Goal: Task Accomplishment & Management: Use online tool/utility

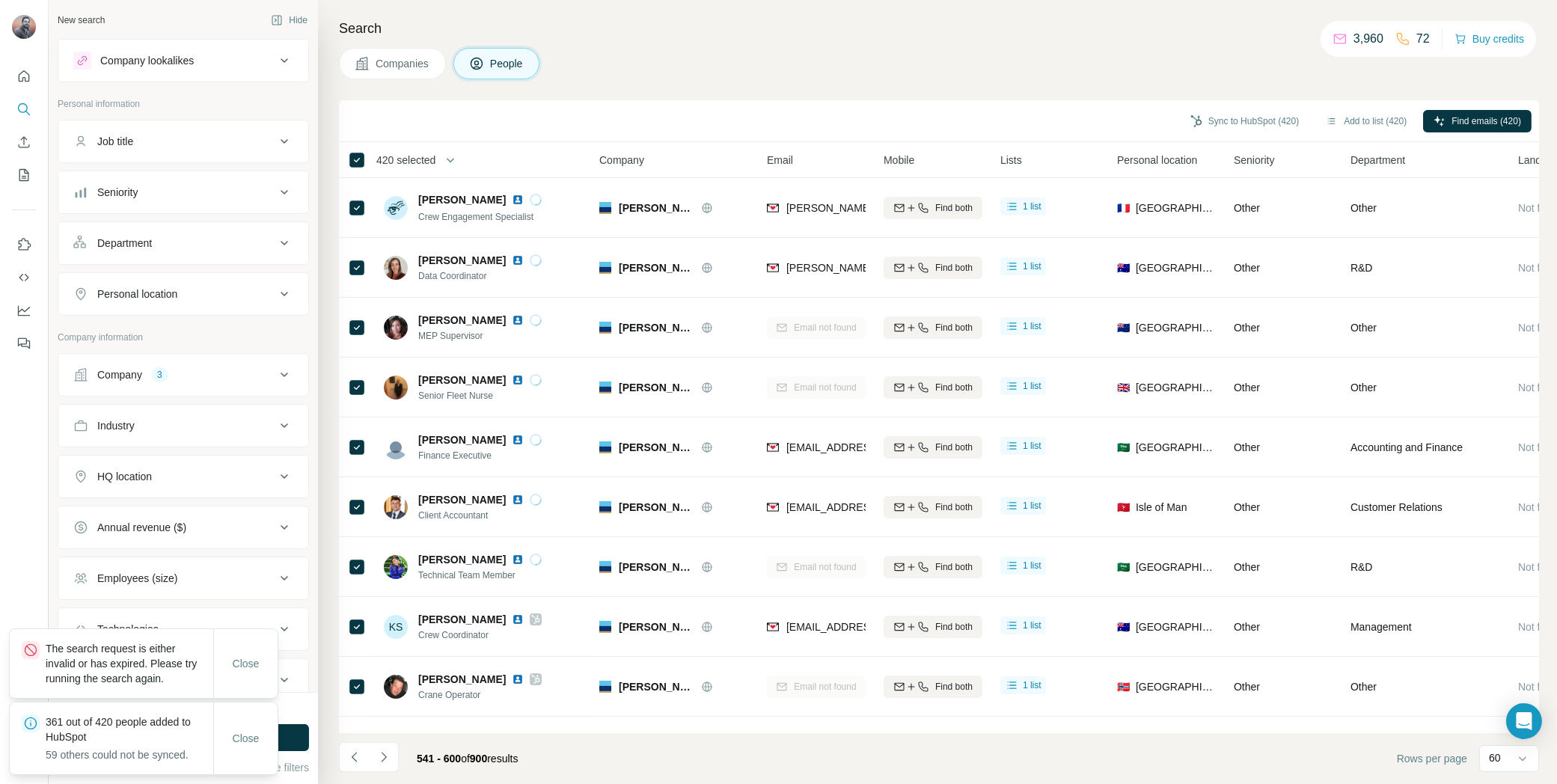
click at [259, 368] on div "Company 3" at bounding box center [174, 375] width 202 height 15
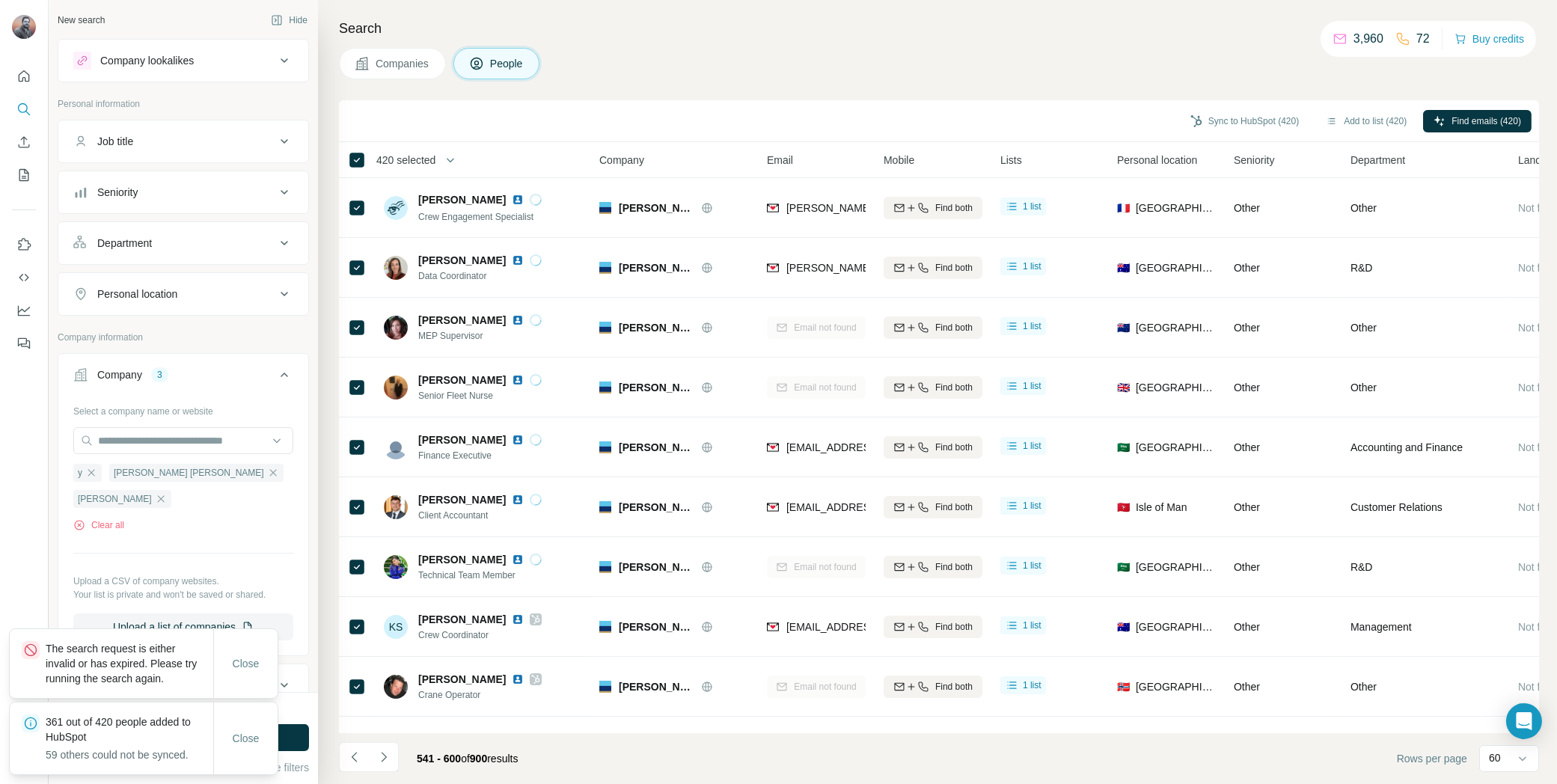
click at [167, 493] on icon "button" at bounding box center [160, 498] width 12 height 12
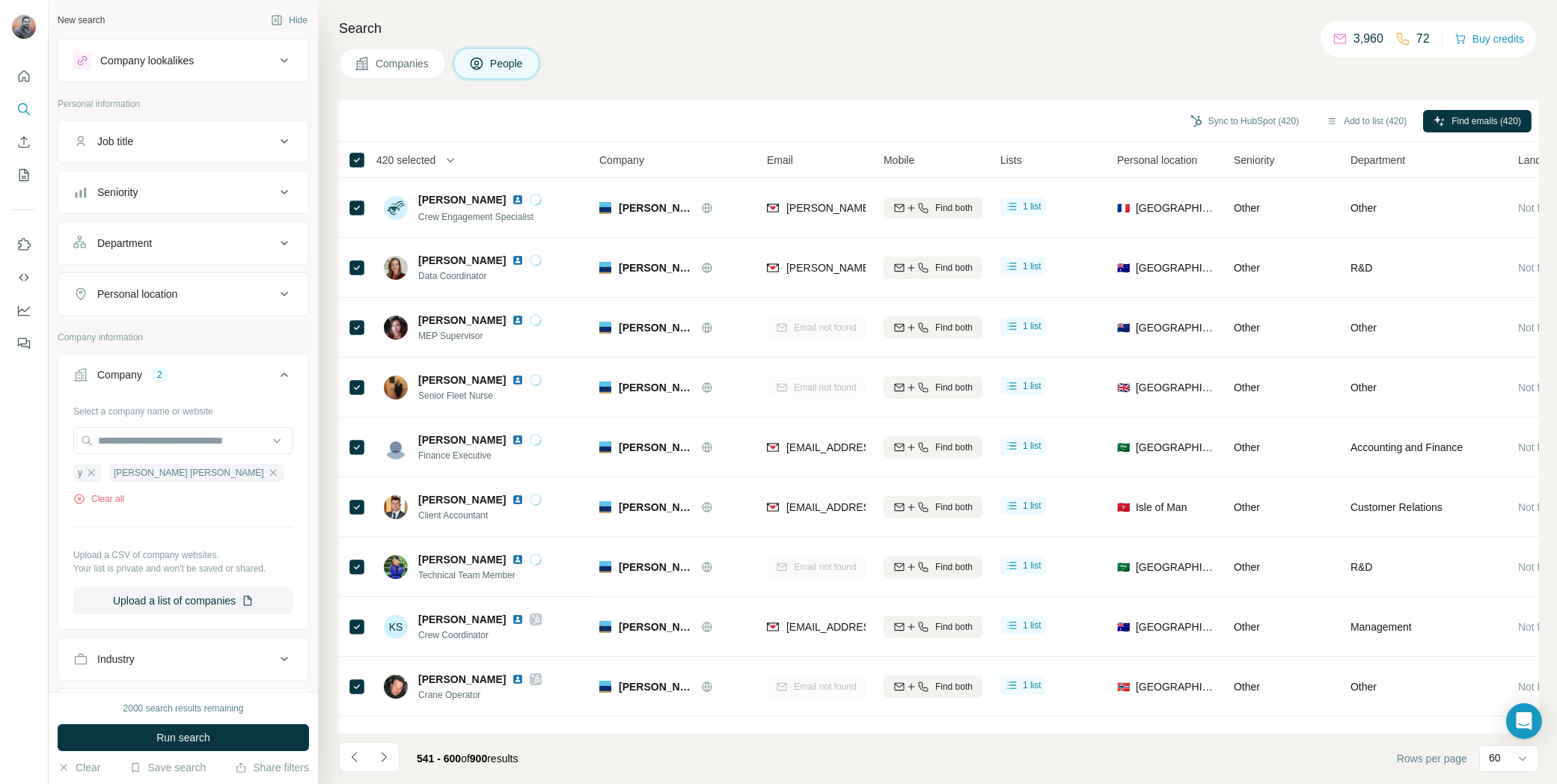
click at [267, 468] on icon "button" at bounding box center [273, 472] width 12 height 12
click at [86, 469] on icon "button" at bounding box center [91, 472] width 12 height 12
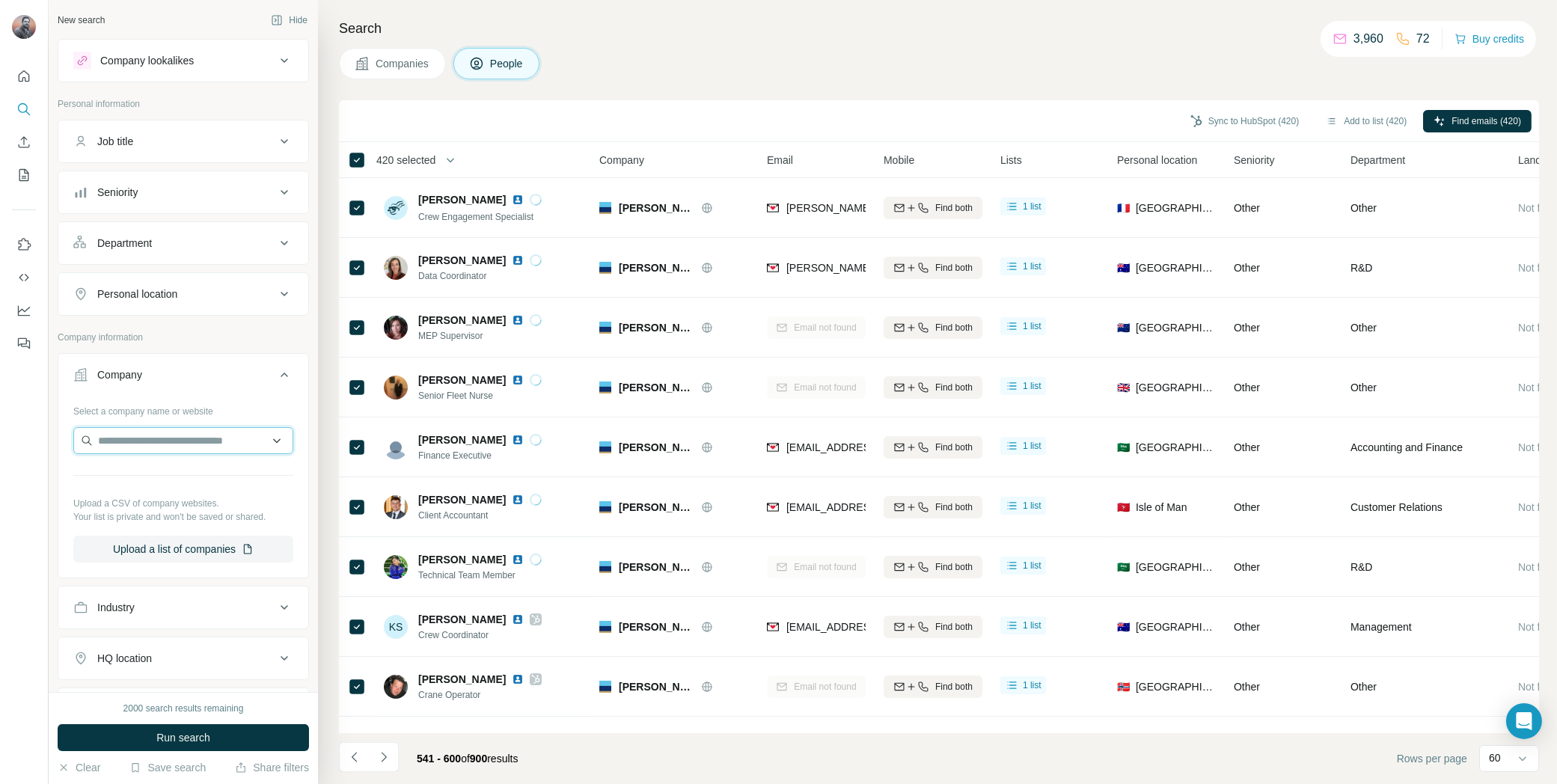
click at [114, 440] on input "text" at bounding box center [183, 441] width 220 height 27
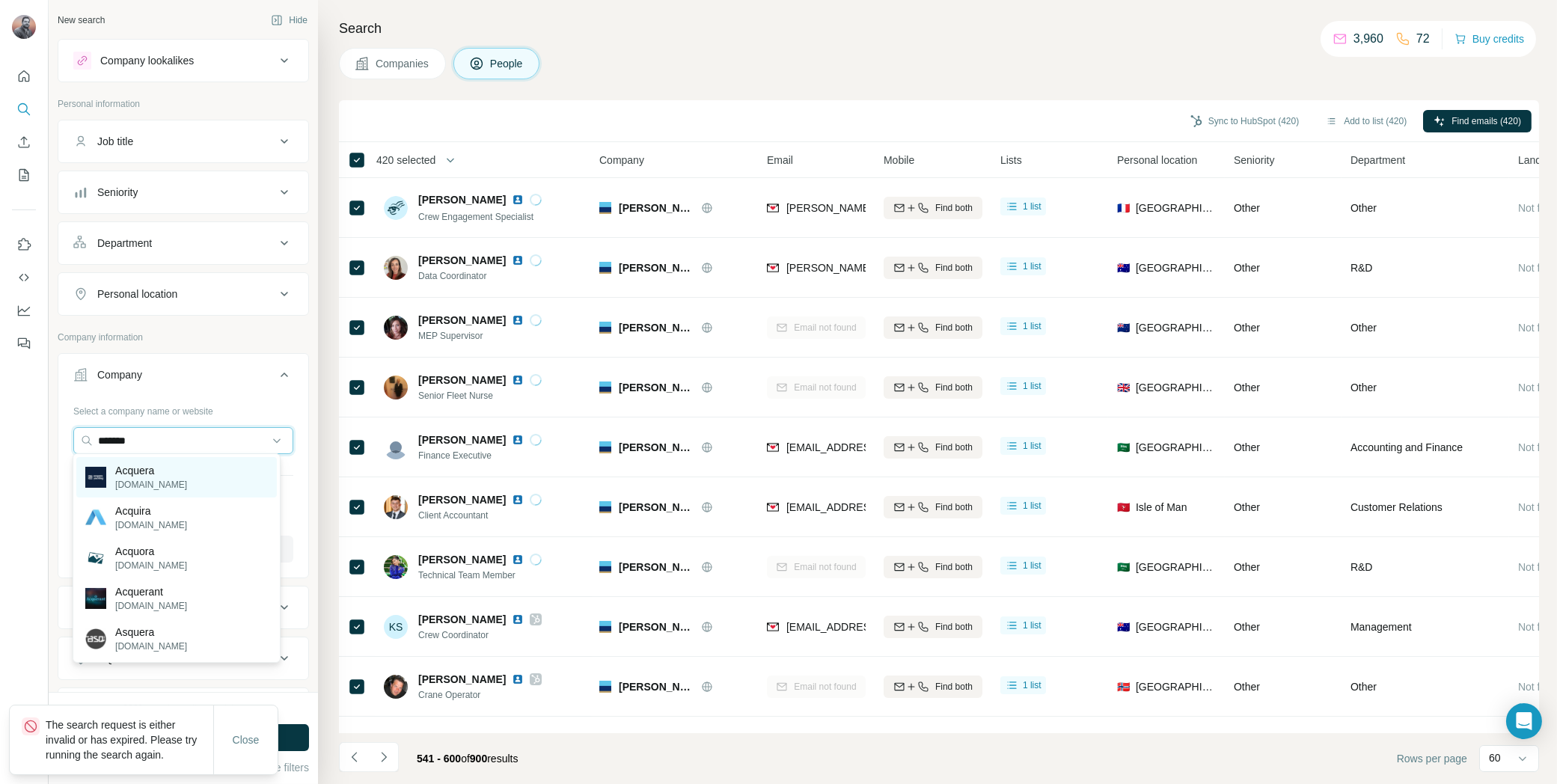
type input "*******"
click at [170, 476] on p "Acquera" at bounding box center [151, 470] width 72 height 15
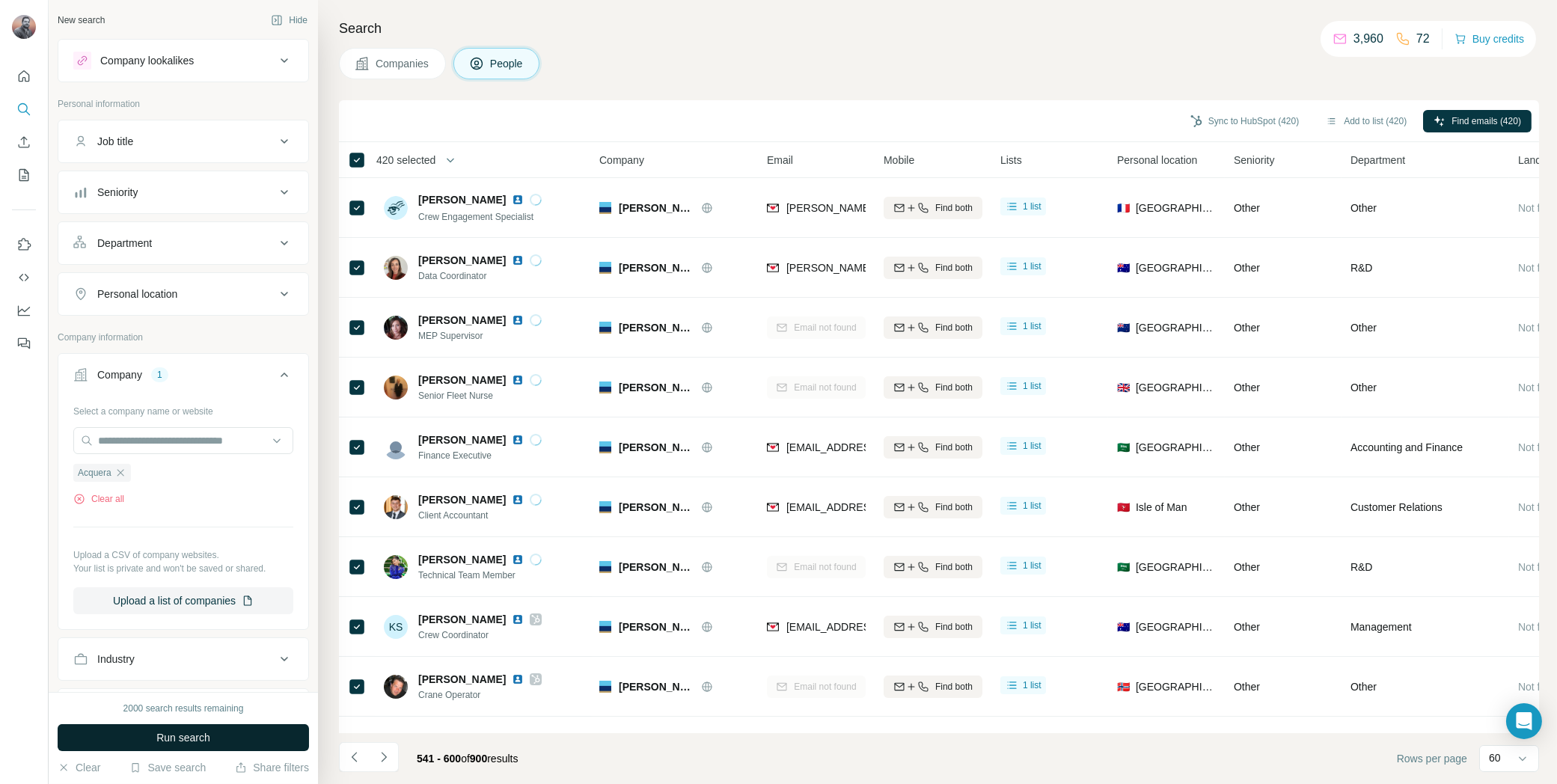
click at [241, 742] on button "Run search" at bounding box center [183, 737] width 252 height 27
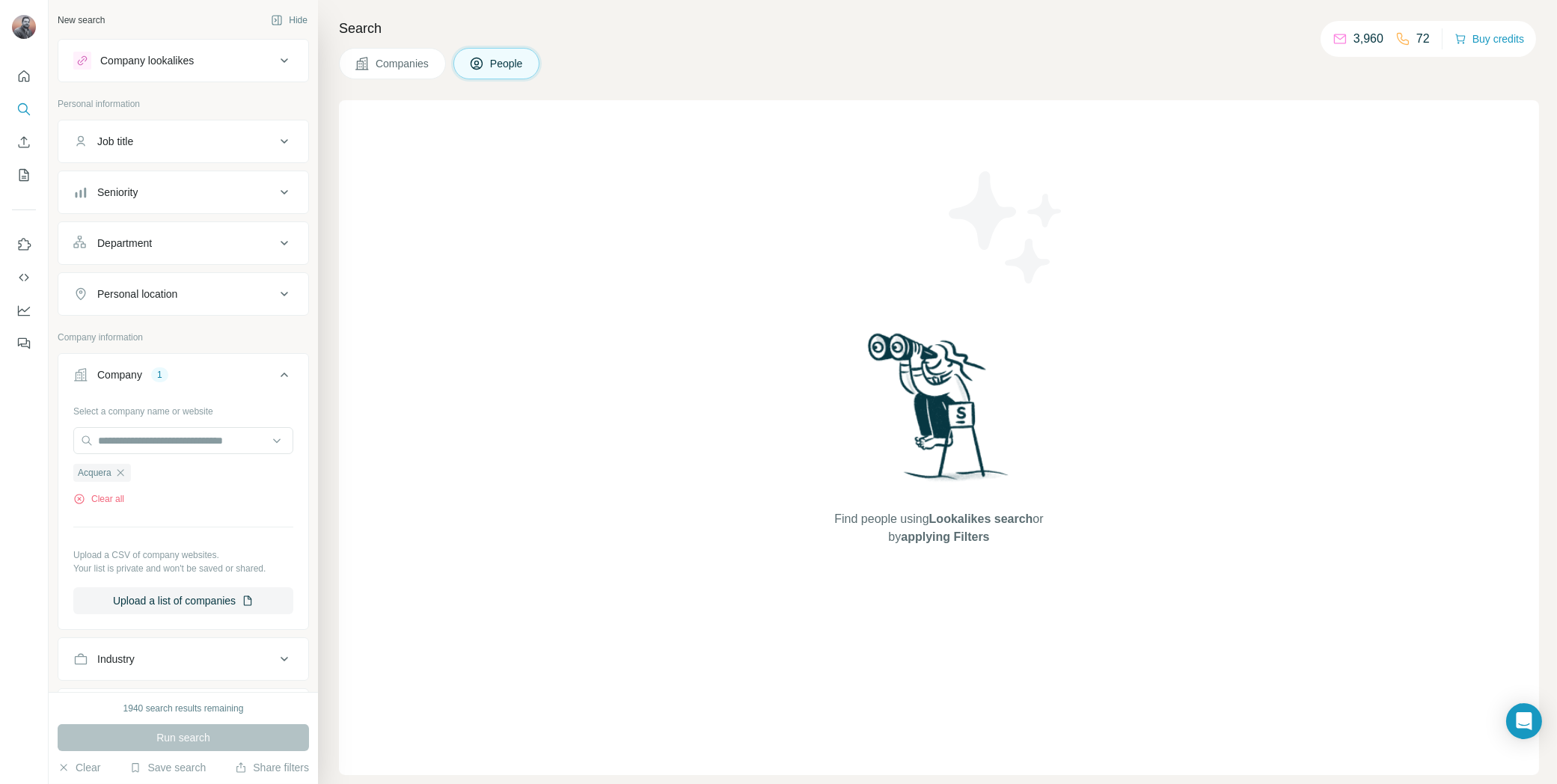
scroll to position [277, 0]
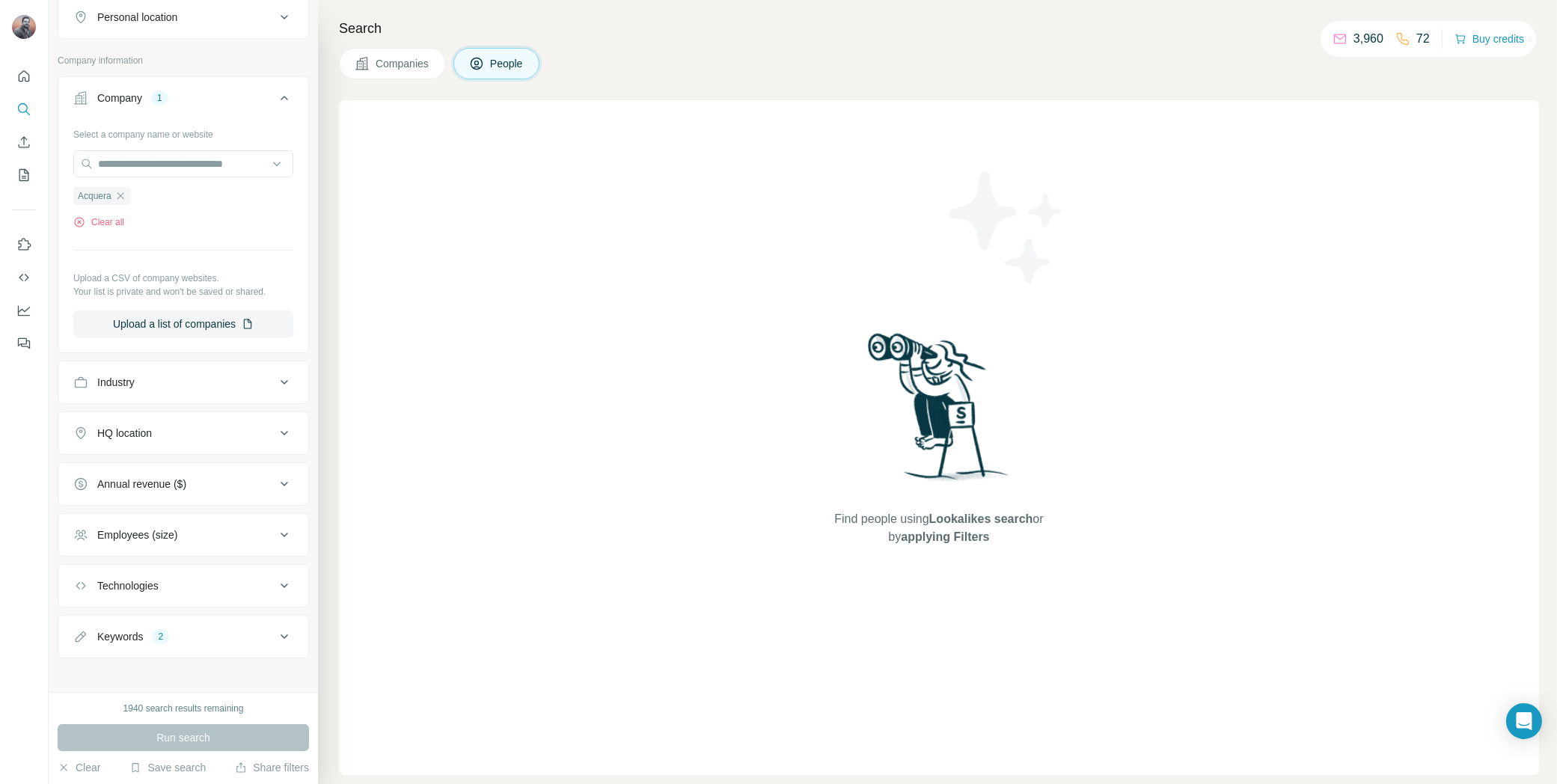
click at [285, 633] on button "Keywords 2" at bounding box center [183, 637] width 250 height 36
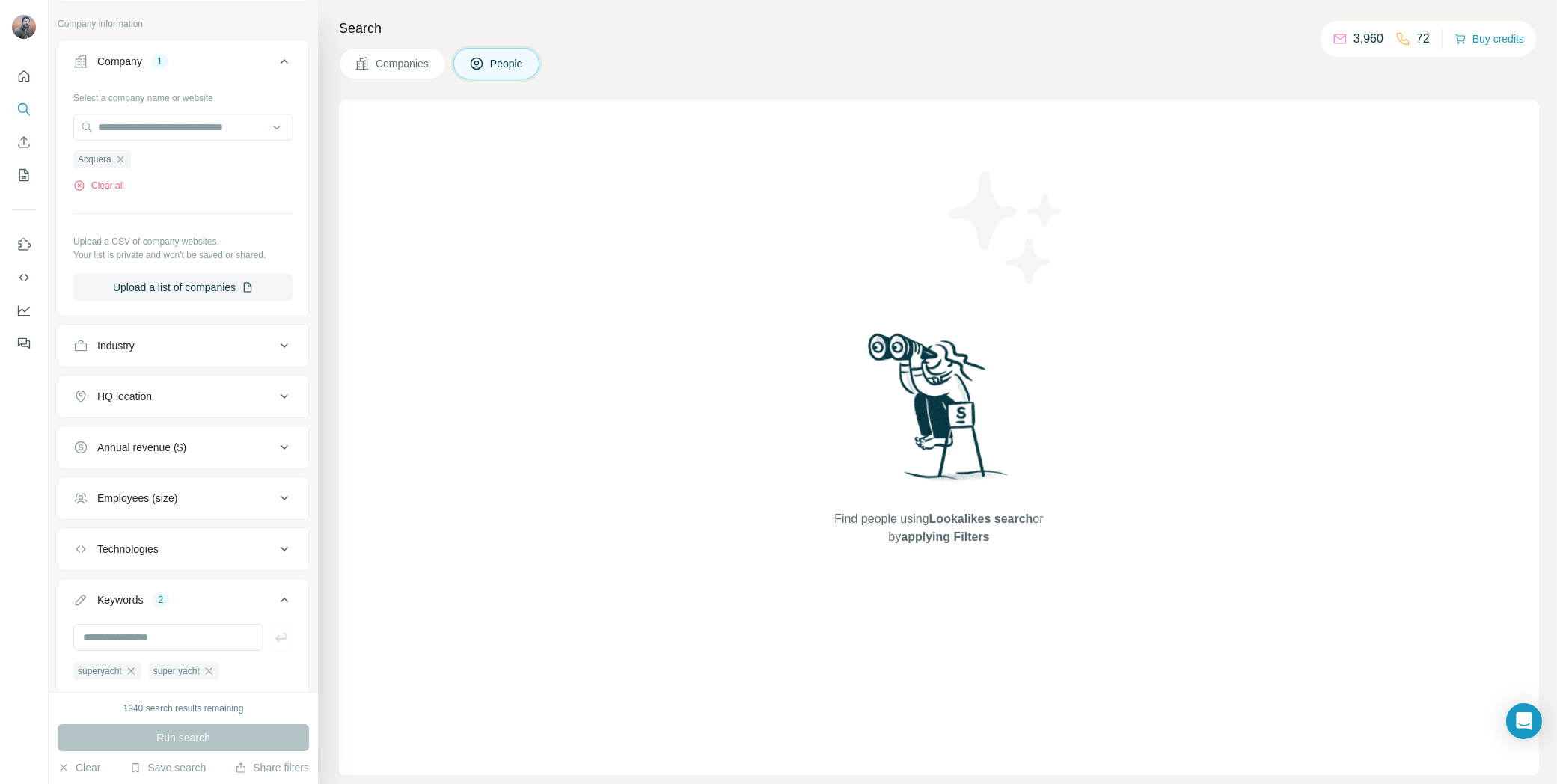
scroll to position [375, 0]
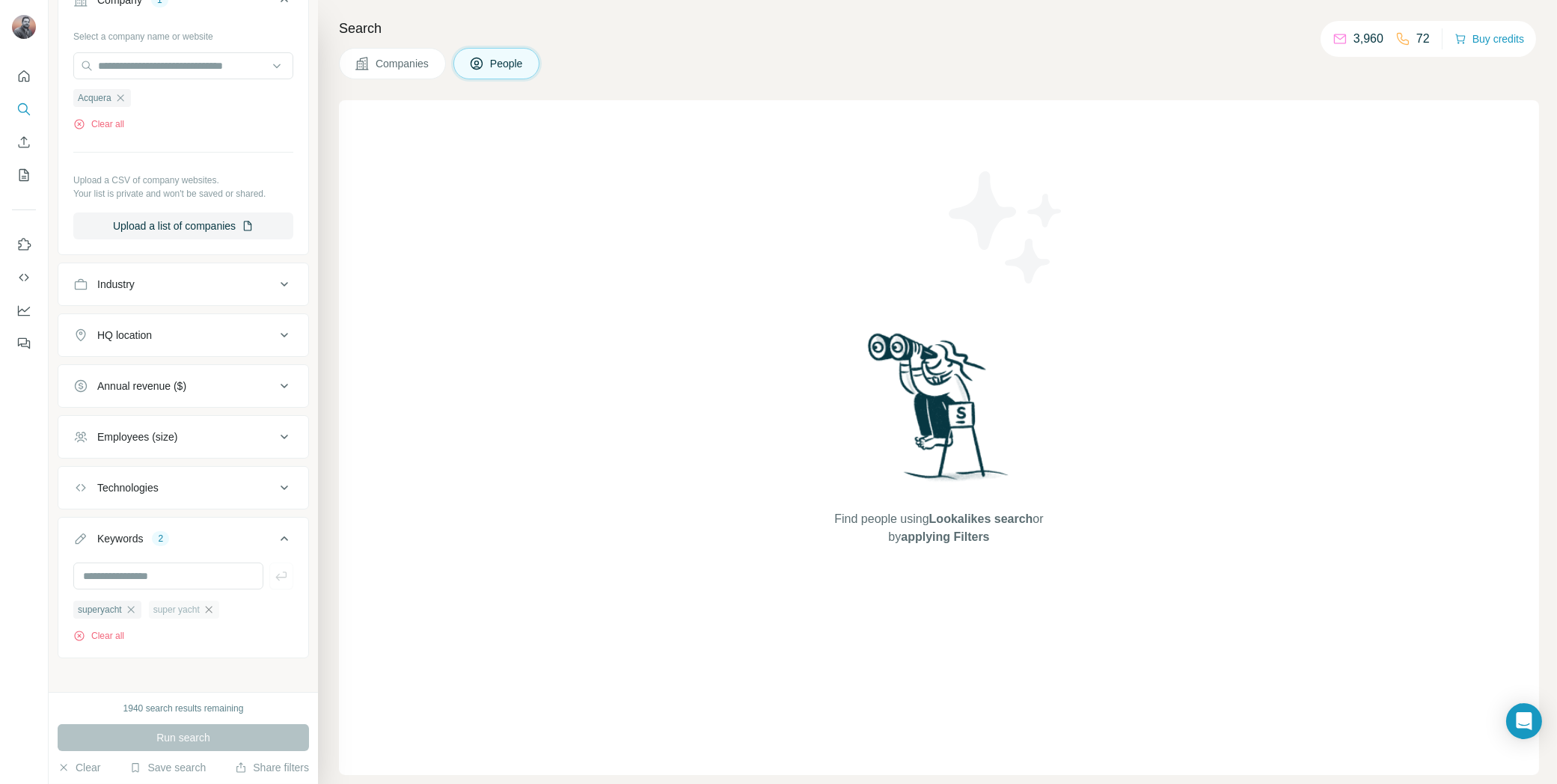
click at [215, 604] on icon "button" at bounding box center [208, 610] width 12 height 12
click at [135, 605] on icon "button" at bounding box center [130, 610] width 12 height 12
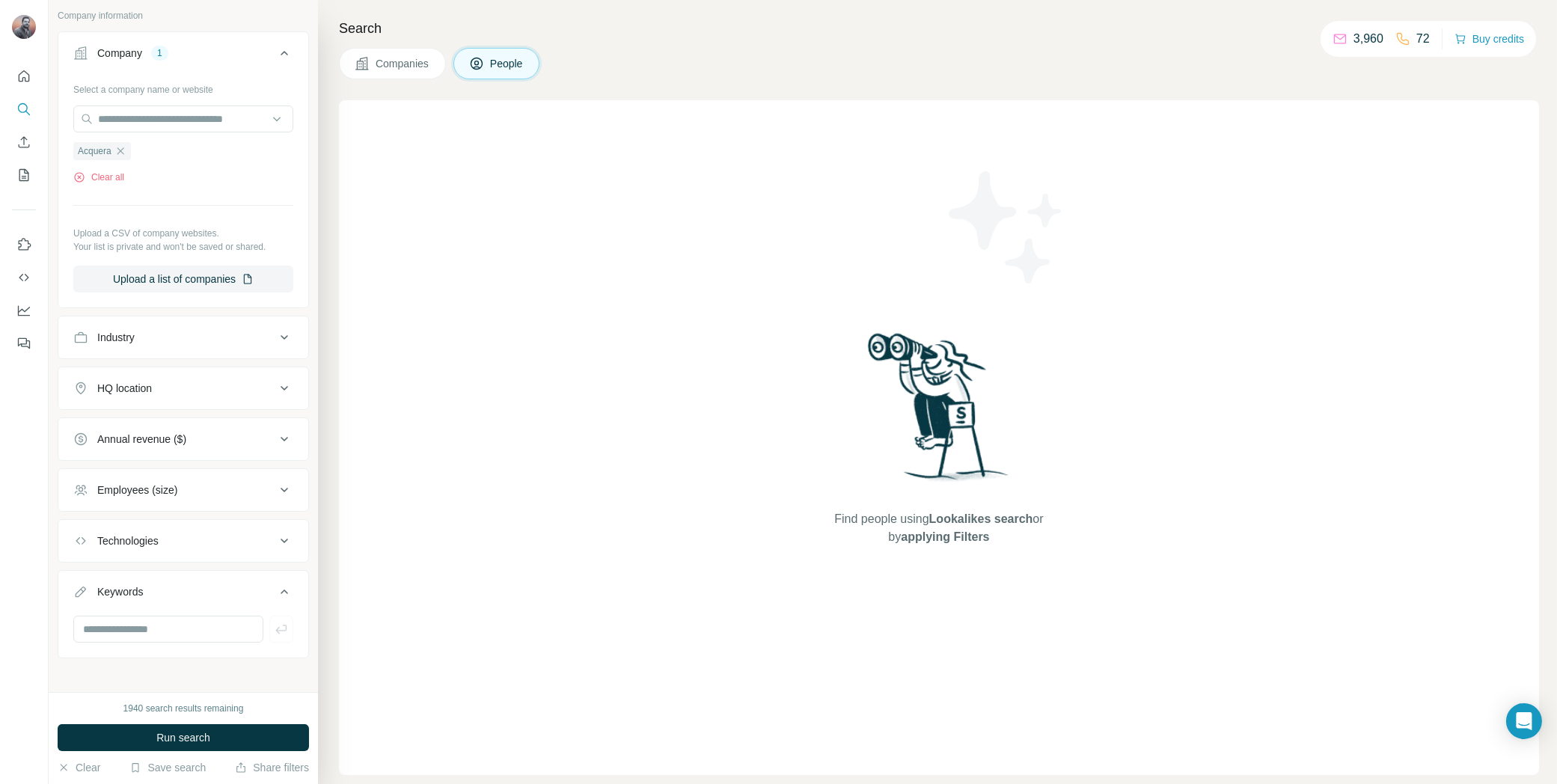
click at [210, 745] on button "Run search" at bounding box center [183, 737] width 252 height 27
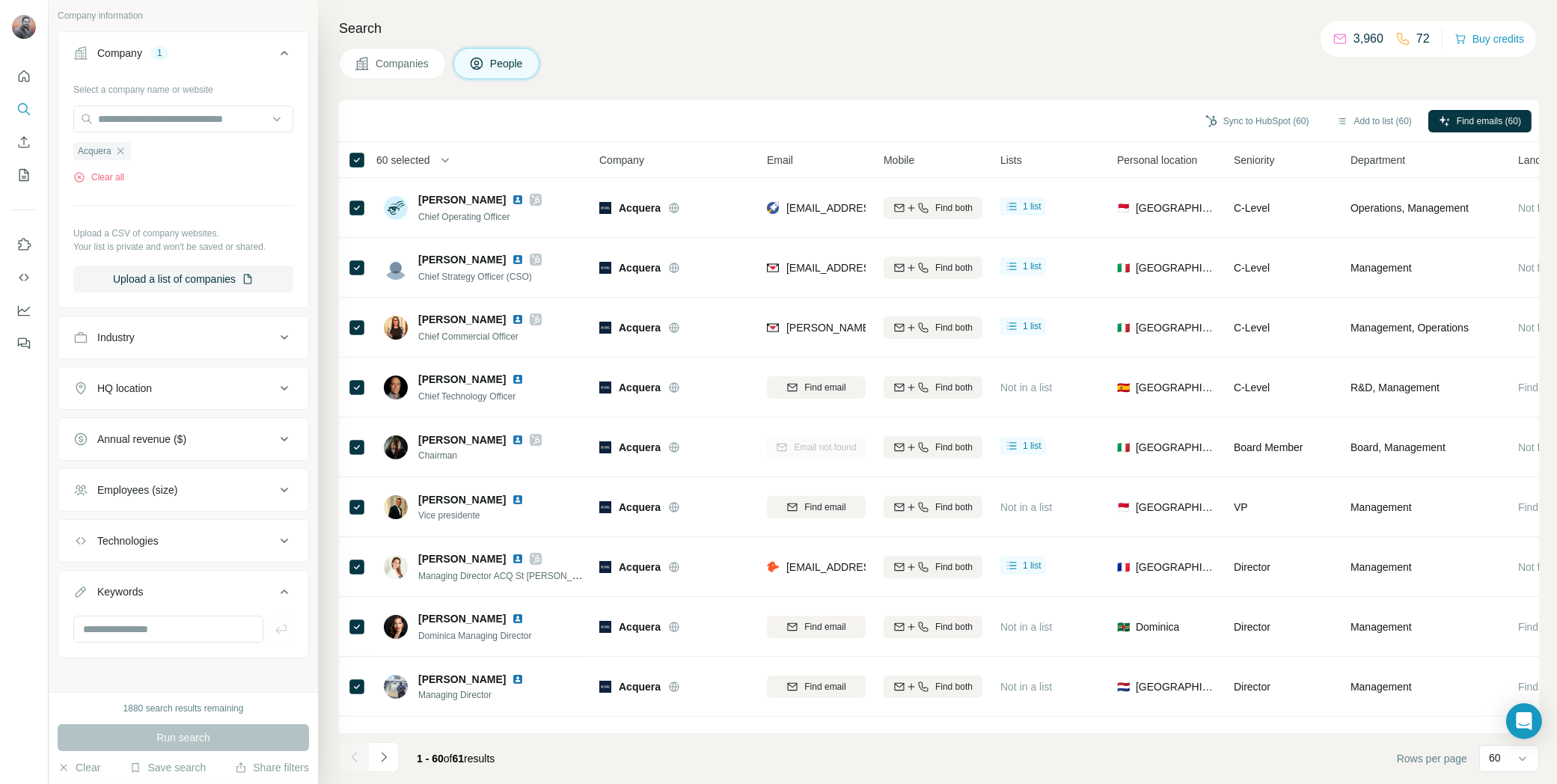
click at [390, 763] on button "Navigate to next page" at bounding box center [384, 757] width 30 height 30
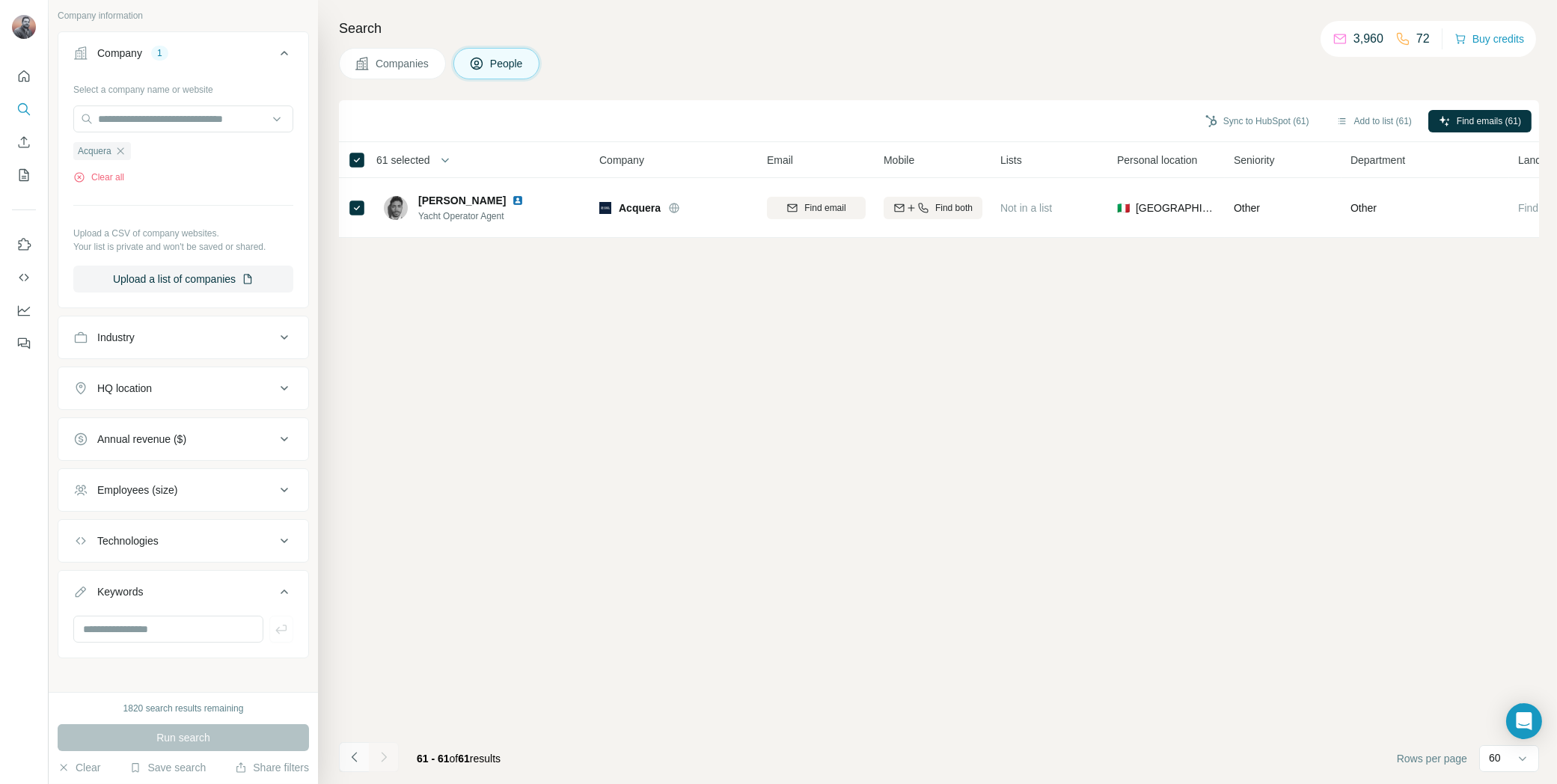
click at [360, 760] on icon "Navigate to previous page" at bounding box center [354, 757] width 15 height 15
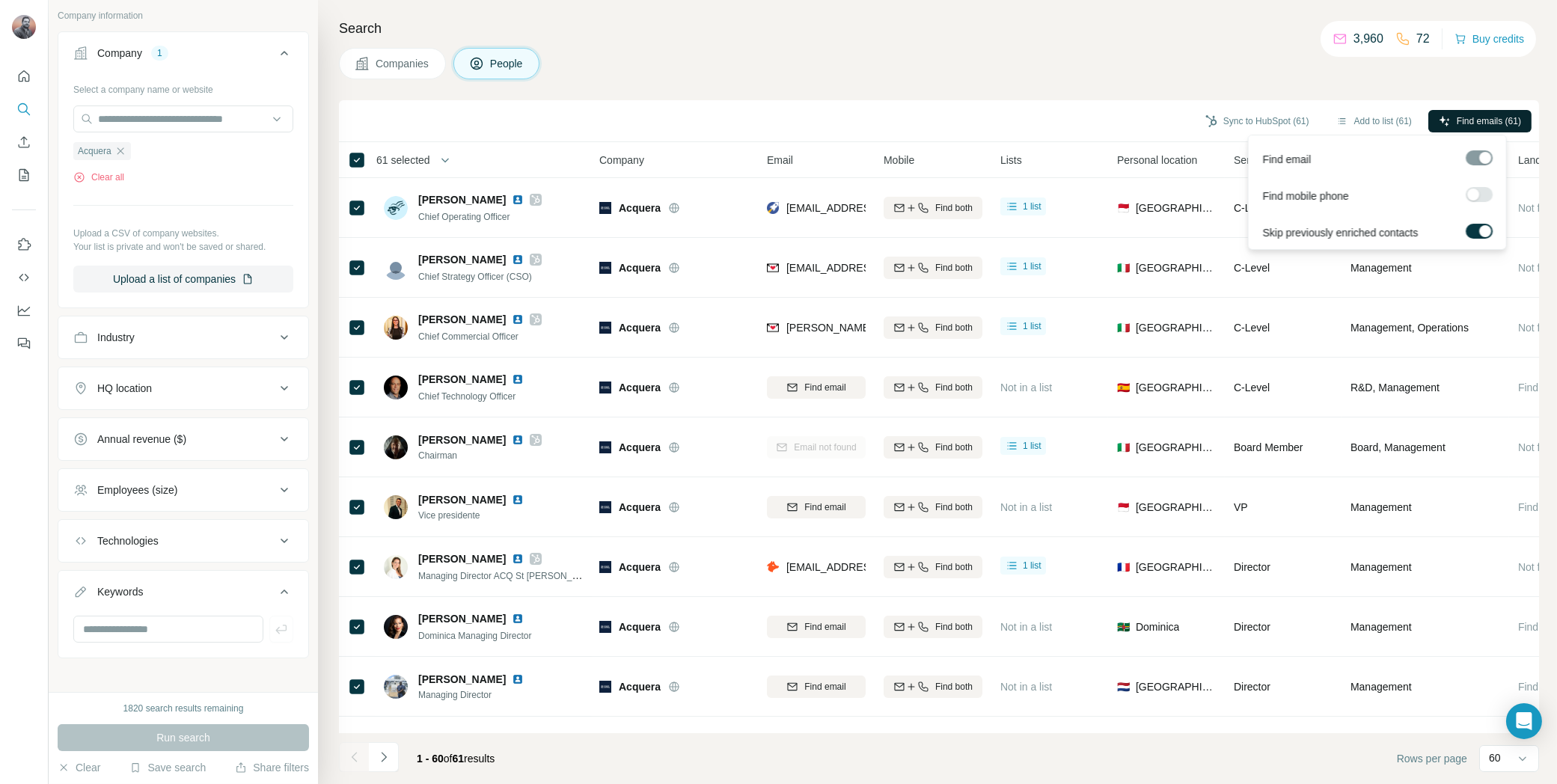
click at [1488, 120] on span "Find emails (61)" at bounding box center [1489, 121] width 65 height 13
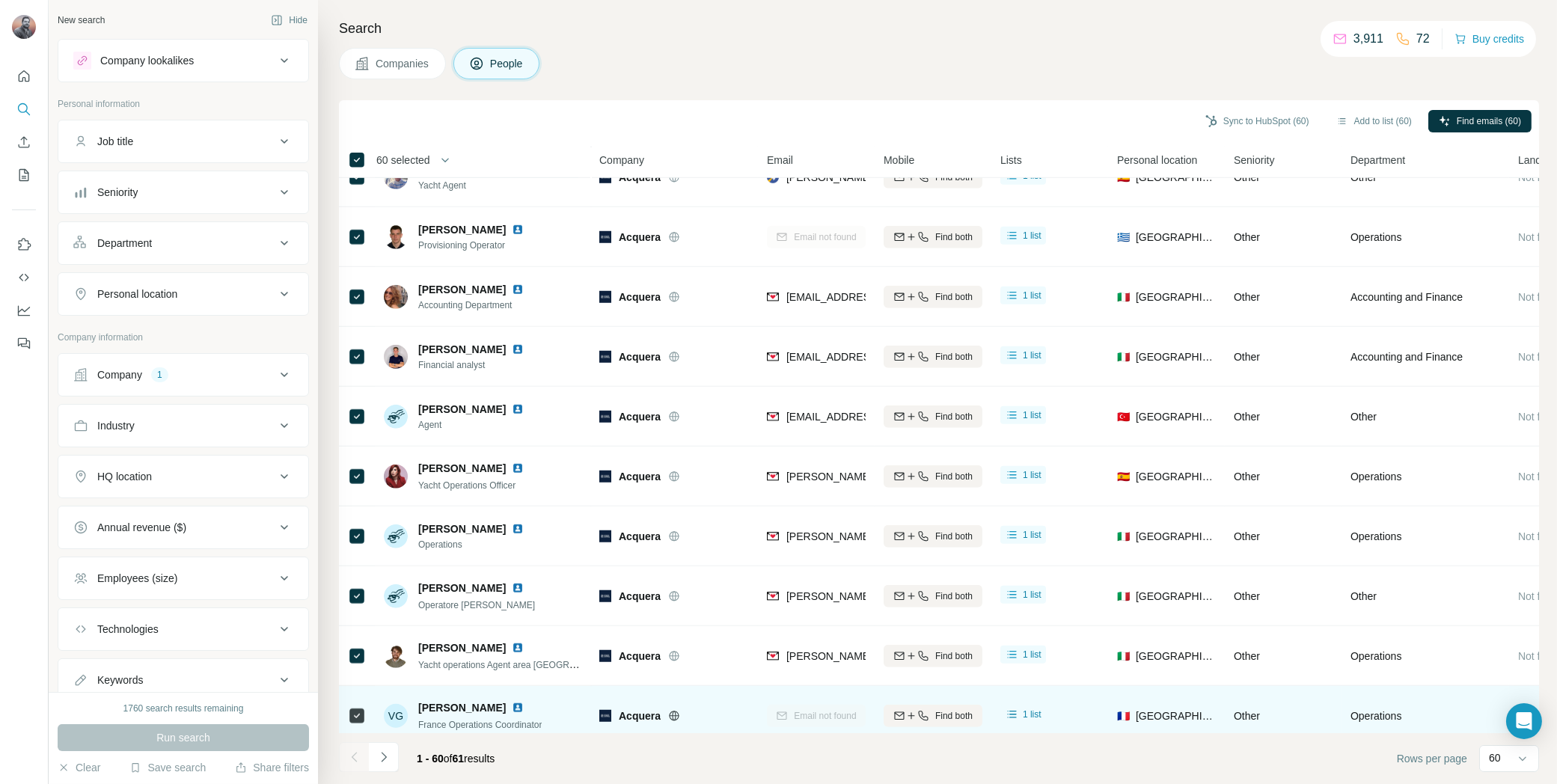
scroll to position [3045, 0]
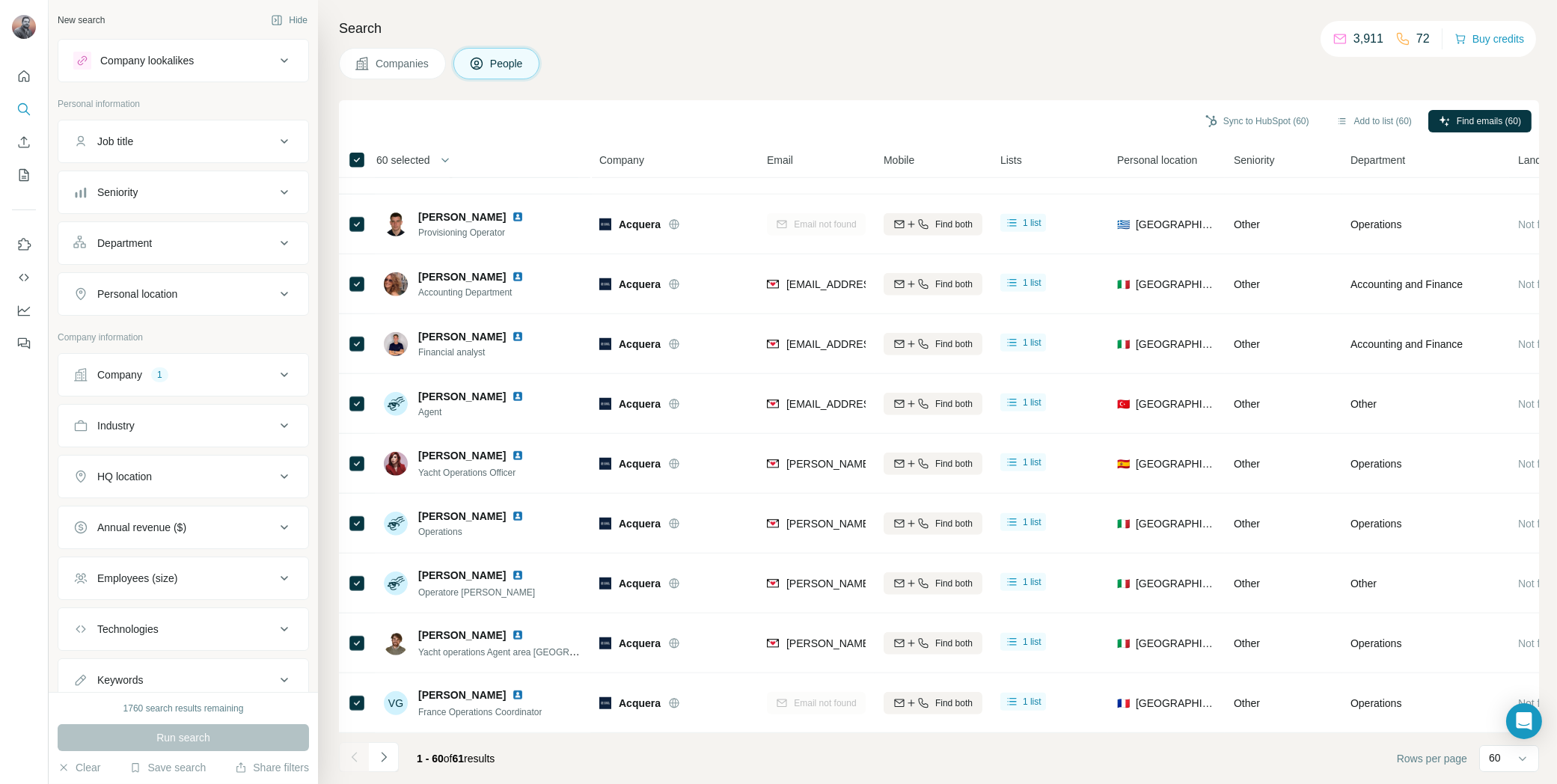
click at [392, 760] on button "Navigate to next page" at bounding box center [384, 757] width 30 height 30
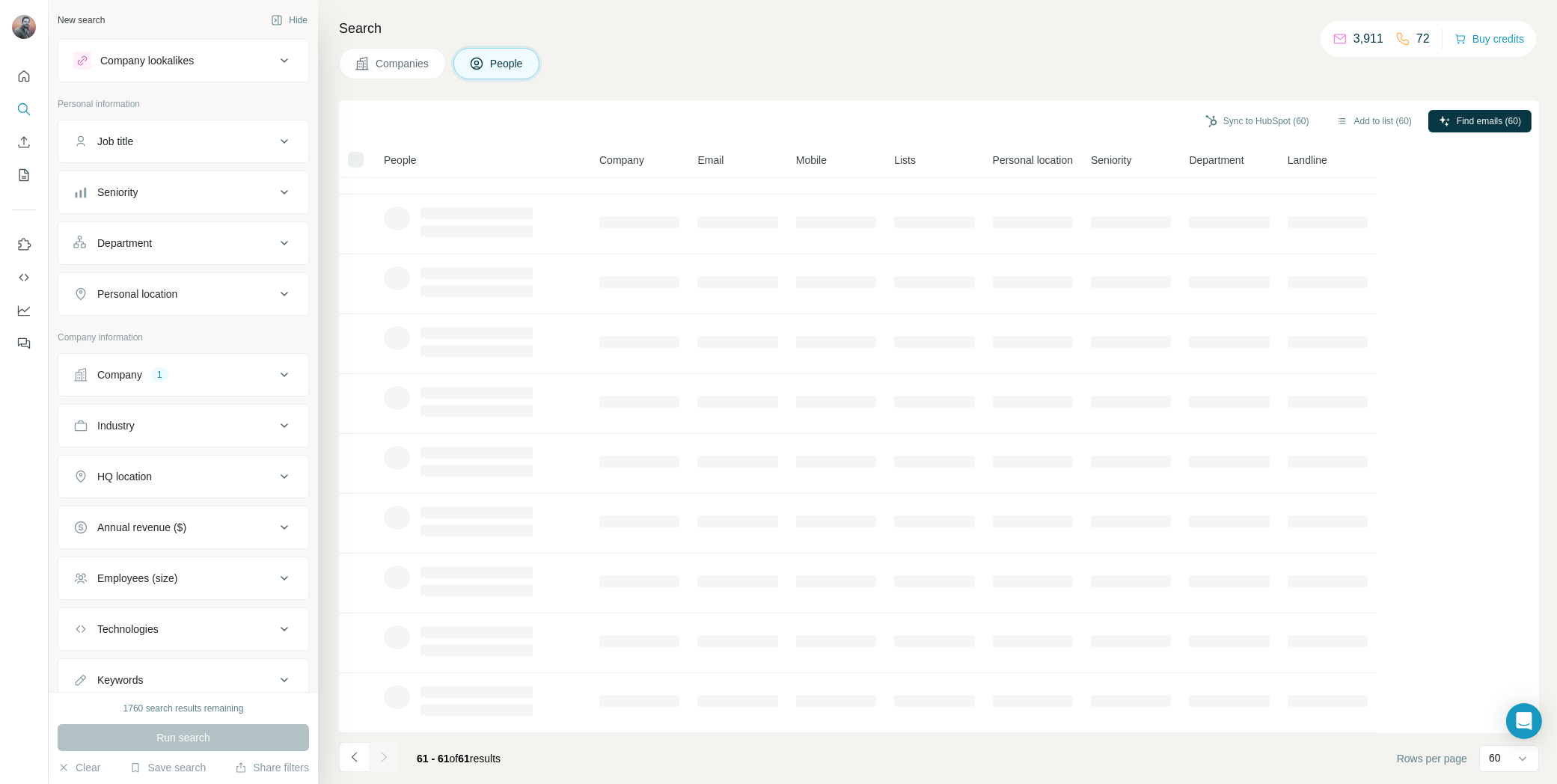
scroll to position [0, 0]
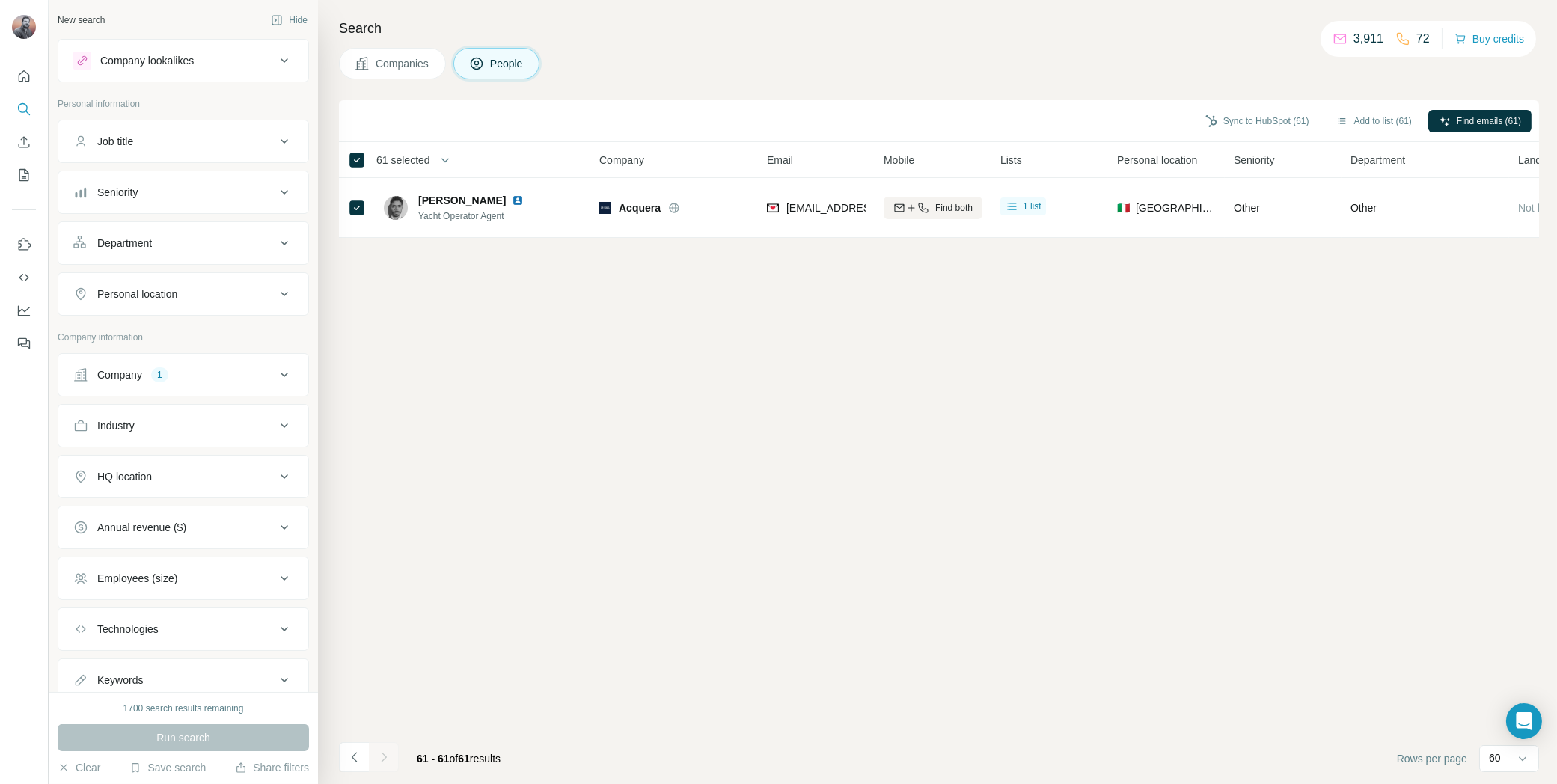
click at [351, 766] on button "Navigate to previous page" at bounding box center [354, 757] width 30 height 30
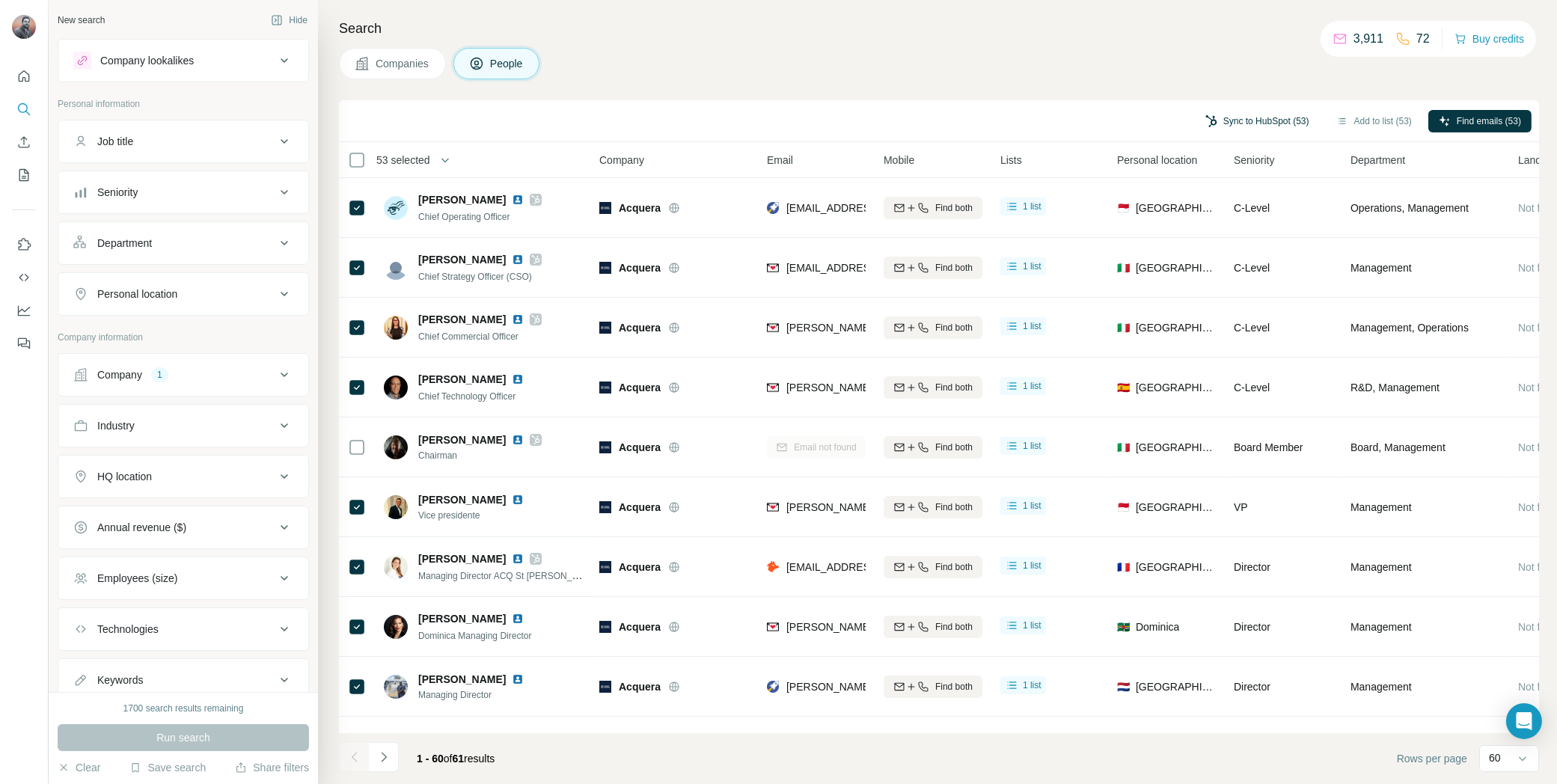
click at [1271, 119] on button "Sync to HubSpot (53)" at bounding box center [1257, 121] width 125 height 22
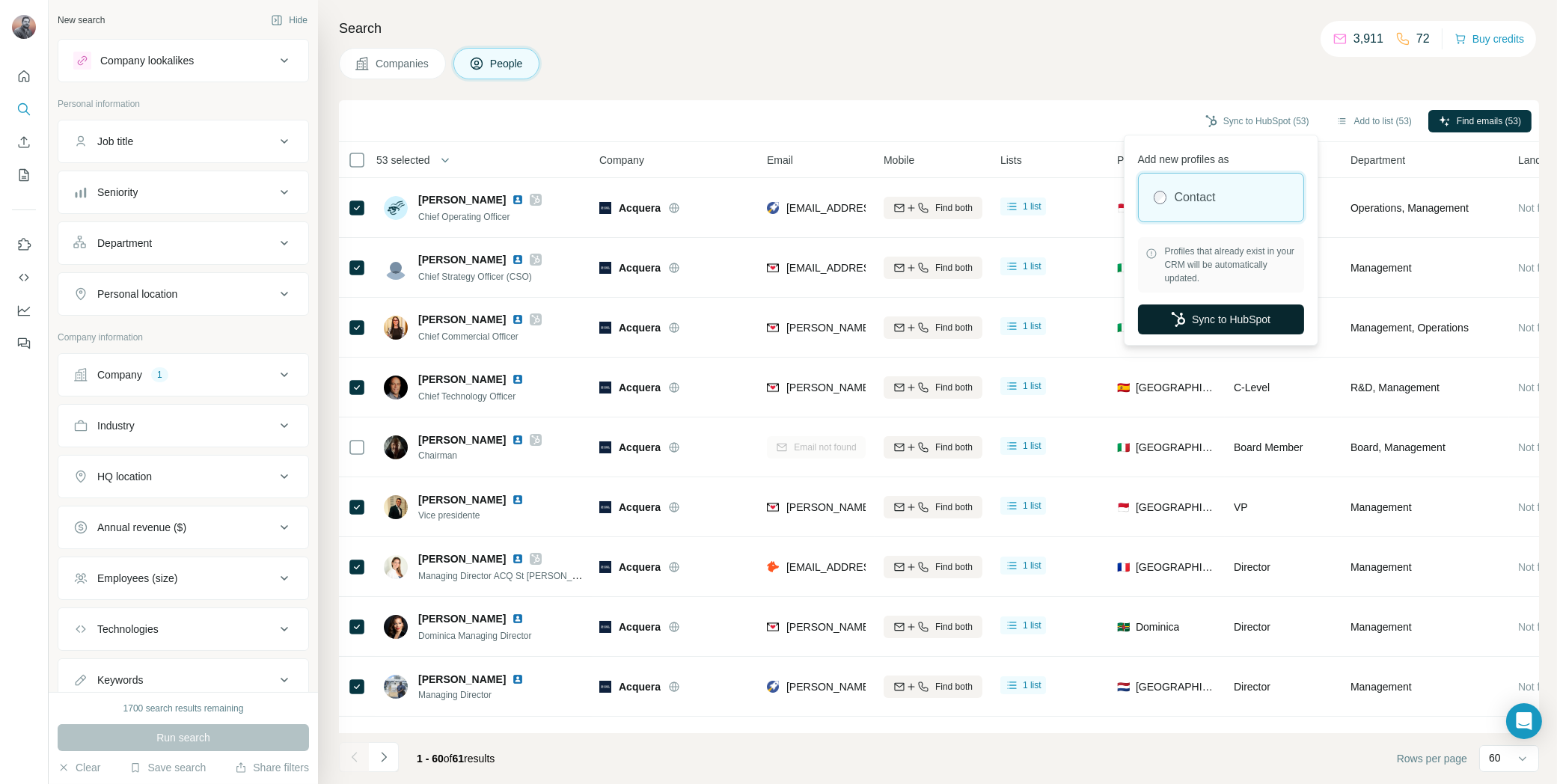
click at [1204, 312] on button "Sync to HubSpot" at bounding box center [1221, 319] width 166 height 30
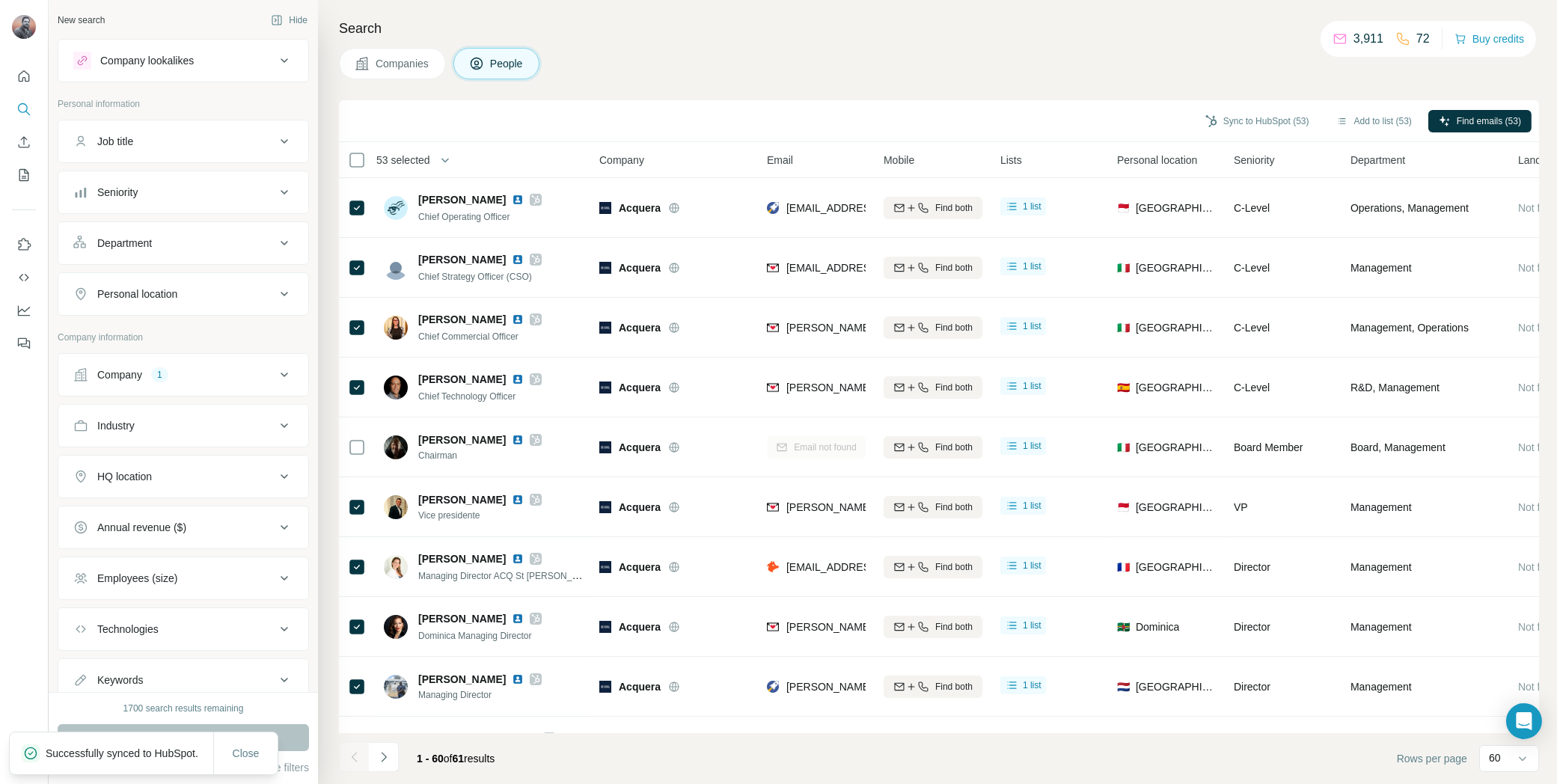
click at [426, 155] on span "53 selected" at bounding box center [403, 160] width 54 height 15
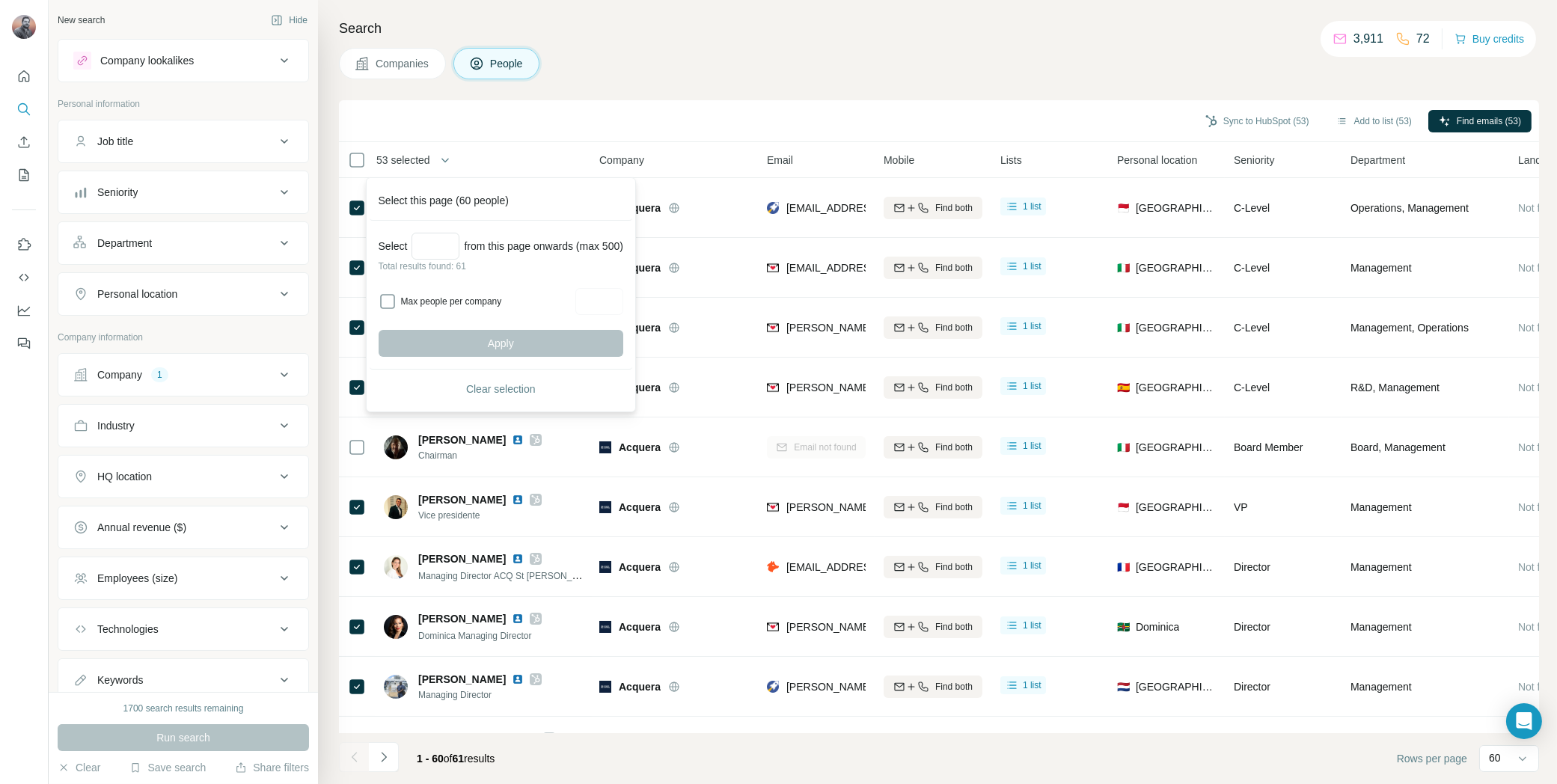
click at [426, 155] on span "53 selected" at bounding box center [403, 160] width 54 height 15
click at [498, 390] on span "Clear selection" at bounding box center [501, 389] width 69 height 15
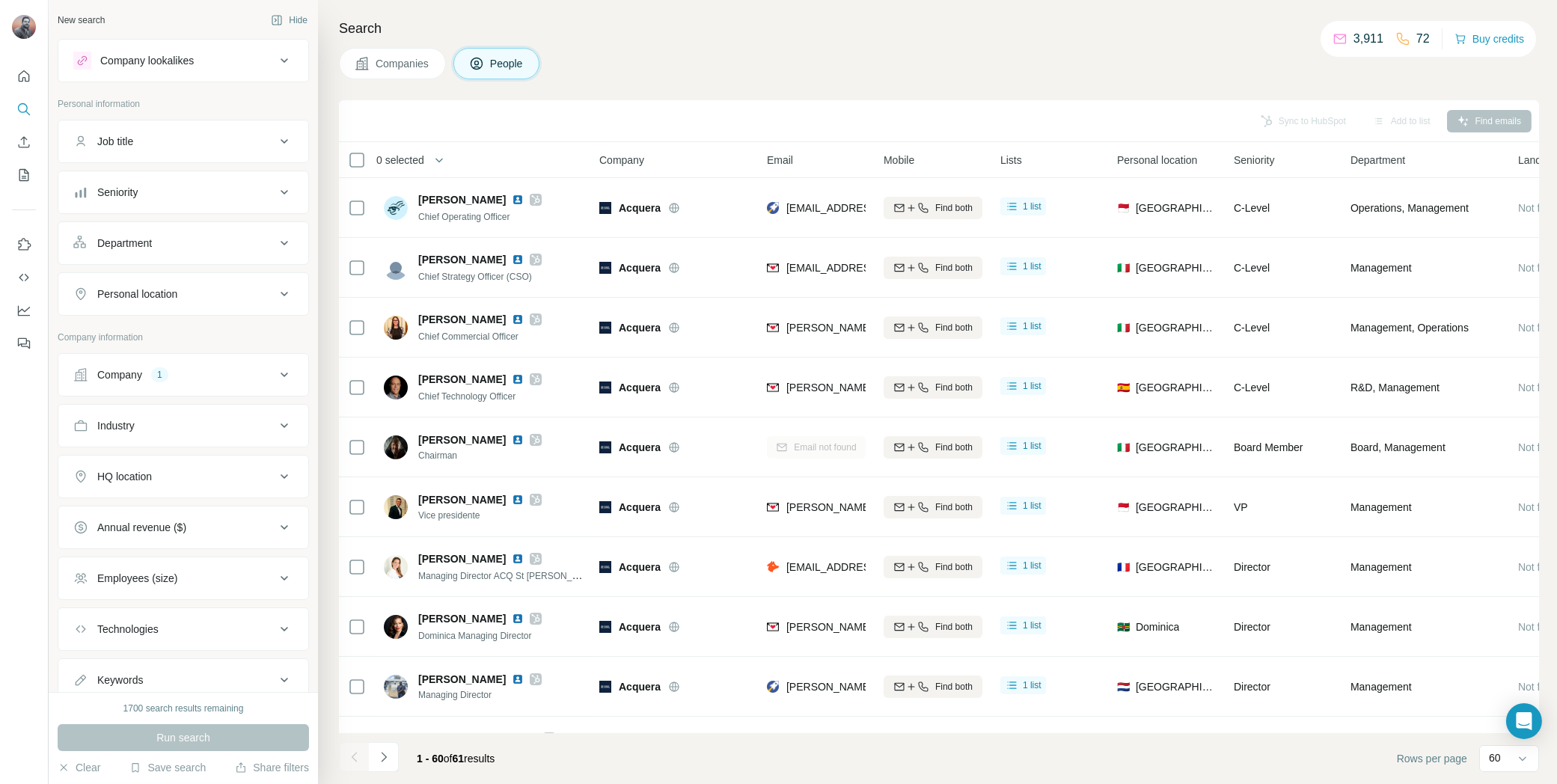
click at [215, 372] on div "Company 1" at bounding box center [174, 375] width 202 height 15
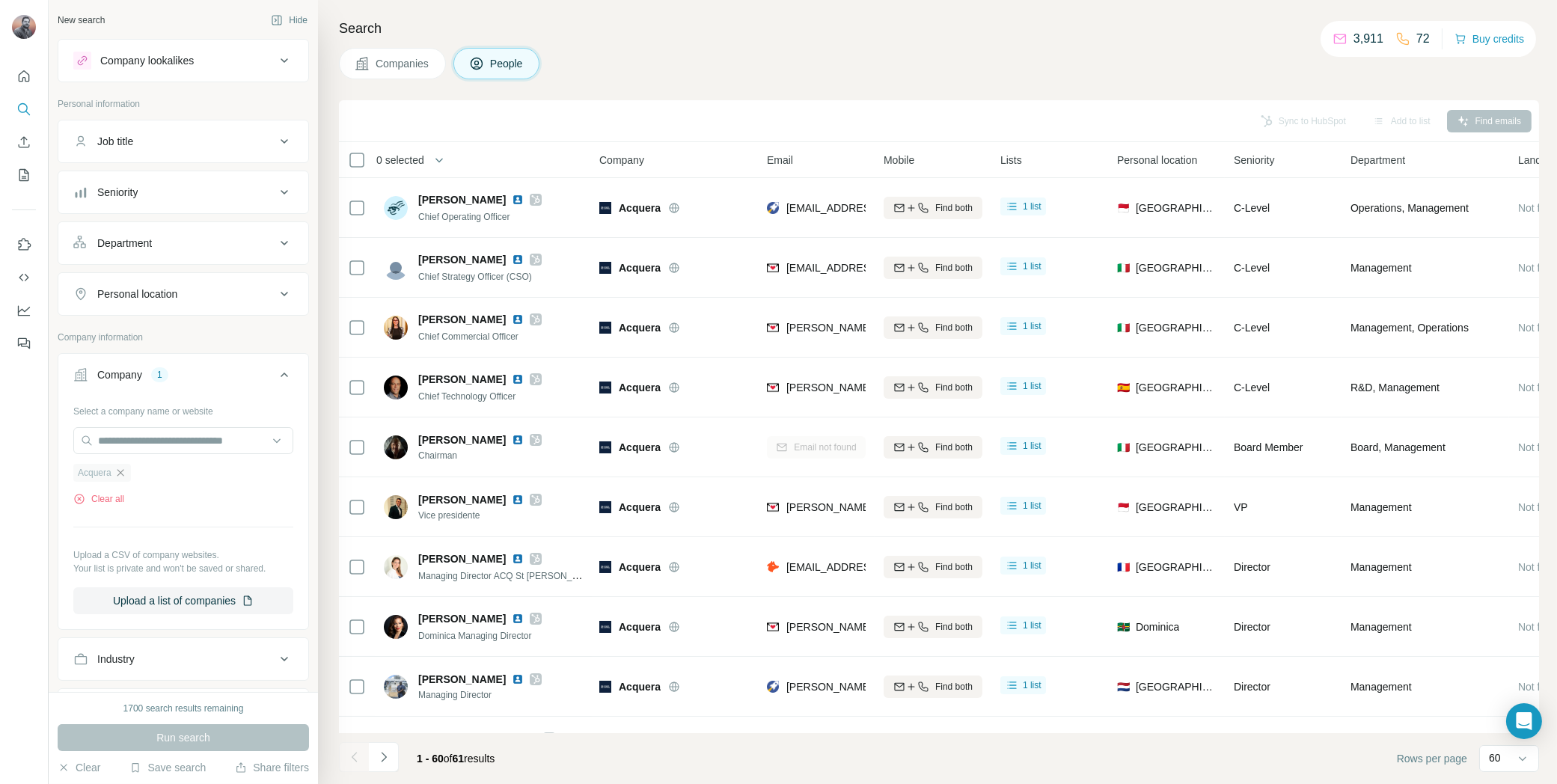
click at [125, 471] on icon "button" at bounding box center [120, 472] width 12 height 12
click at [141, 440] on input "text" at bounding box center [183, 441] width 220 height 27
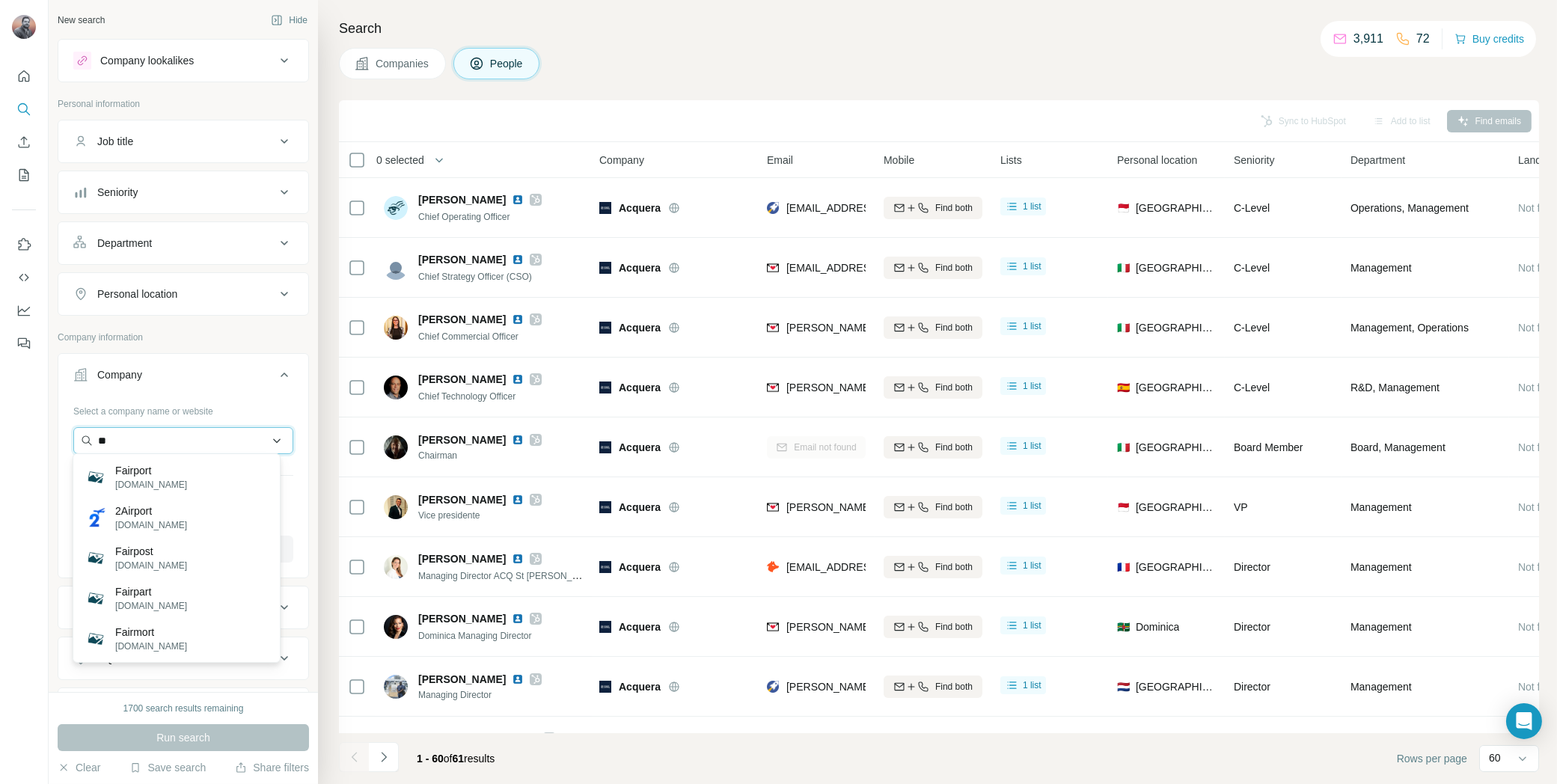
type input "*"
type input "**********"
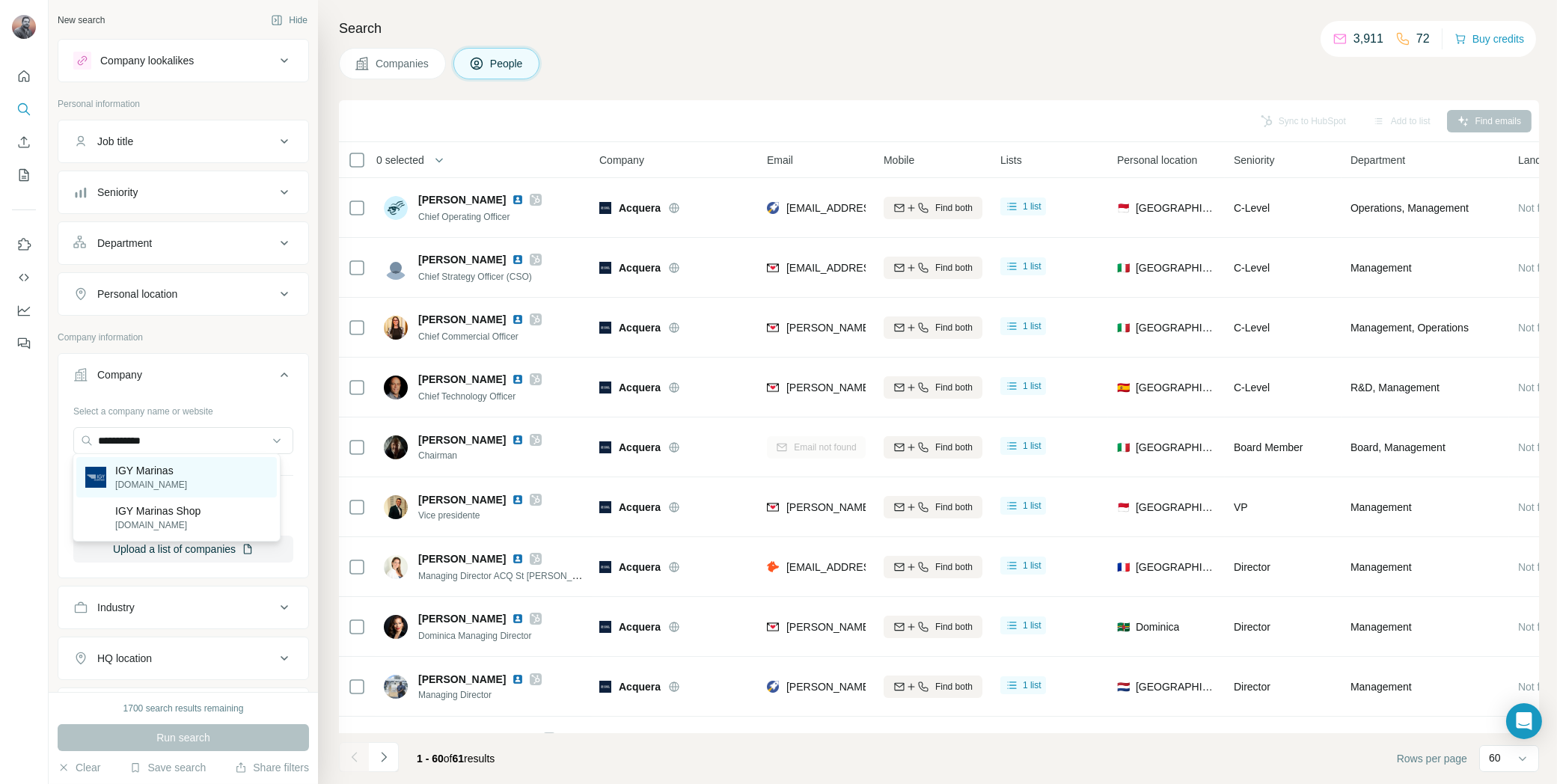
click at [177, 472] on p "IGY Marinas" at bounding box center [151, 470] width 72 height 15
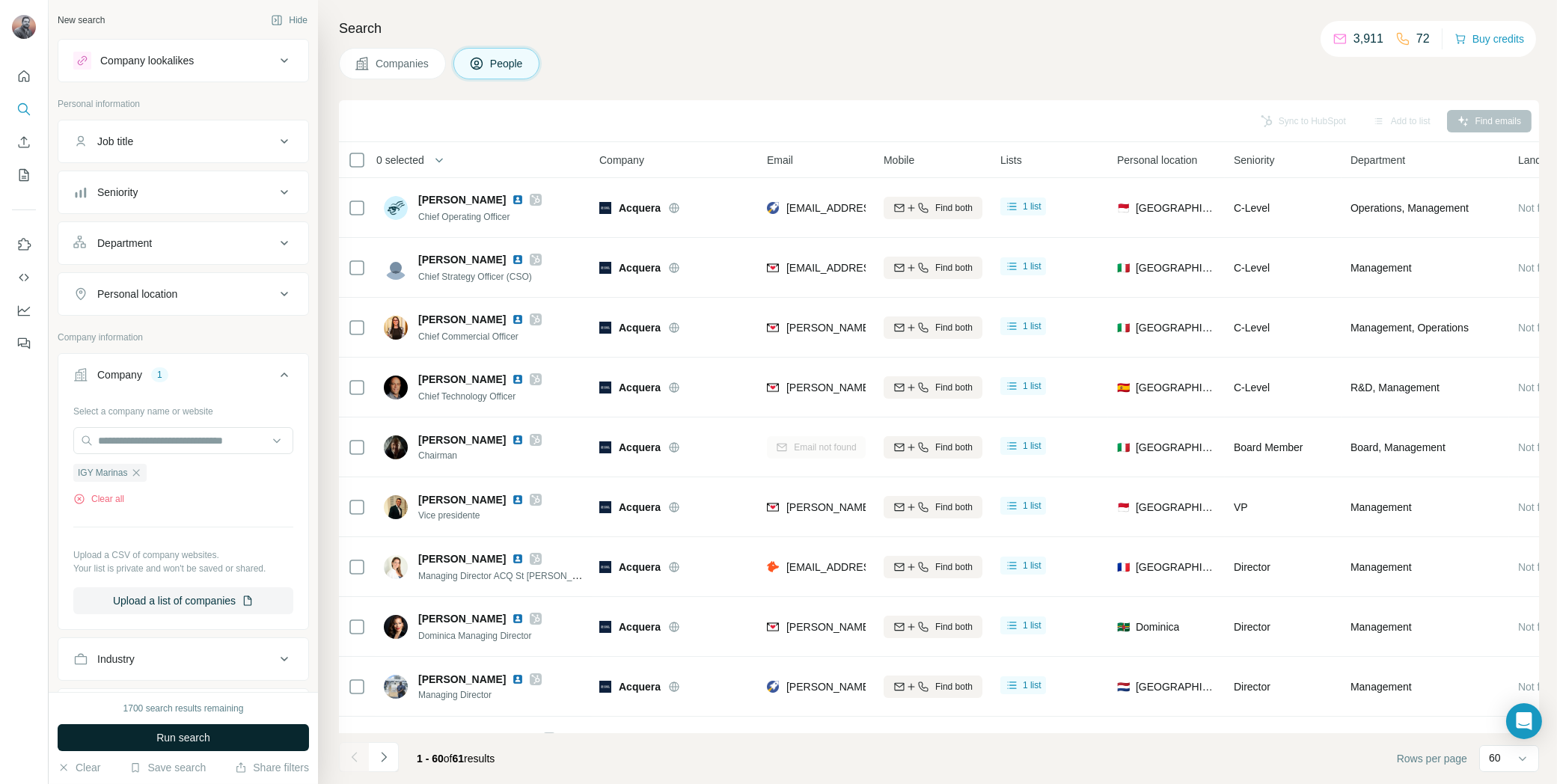
click at [213, 739] on button "Run search" at bounding box center [183, 737] width 252 height 27
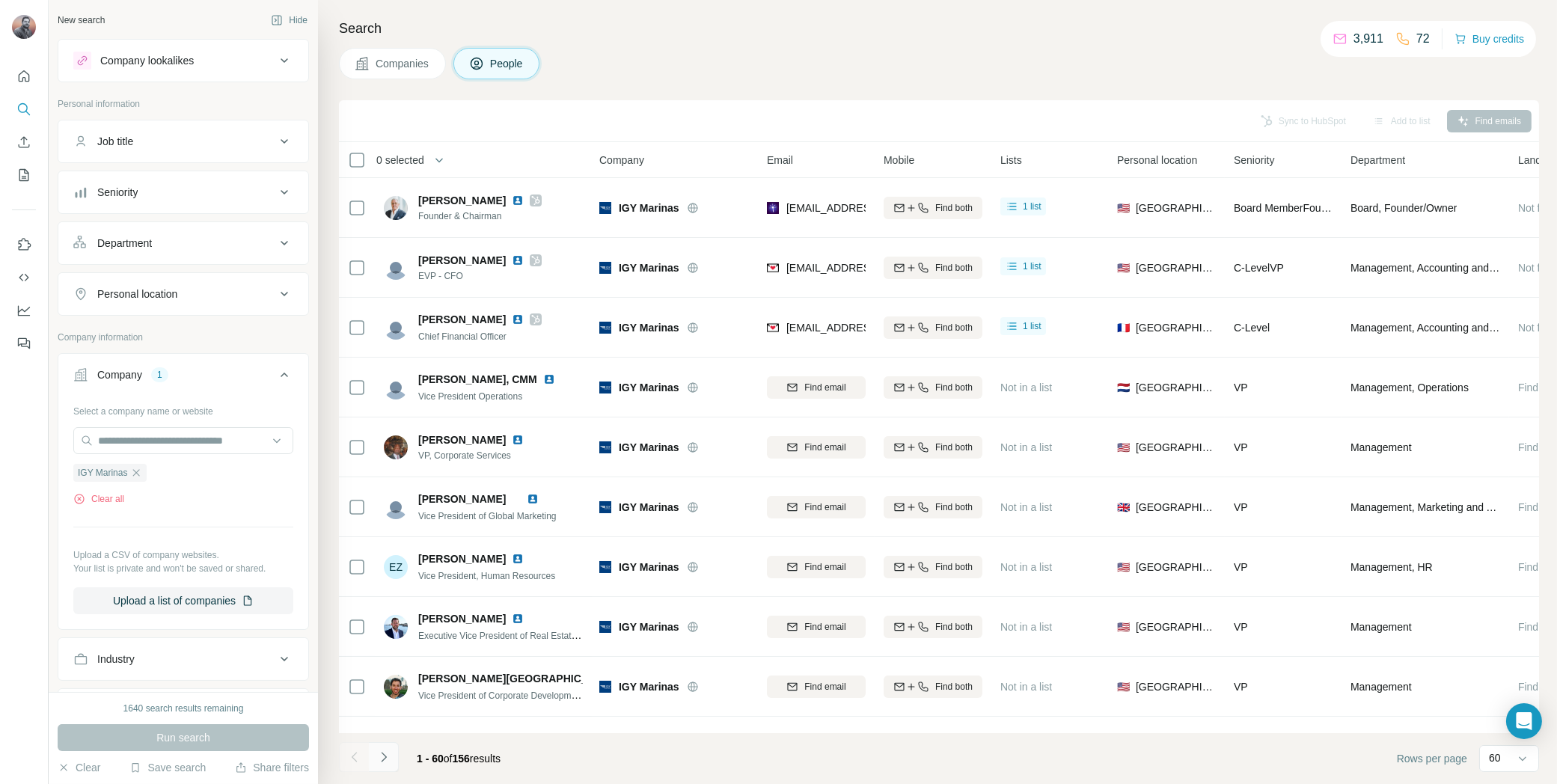
click at [387, 752] on icon "Navigate to next page" at bounding box center [383, 757] width 15 height 15
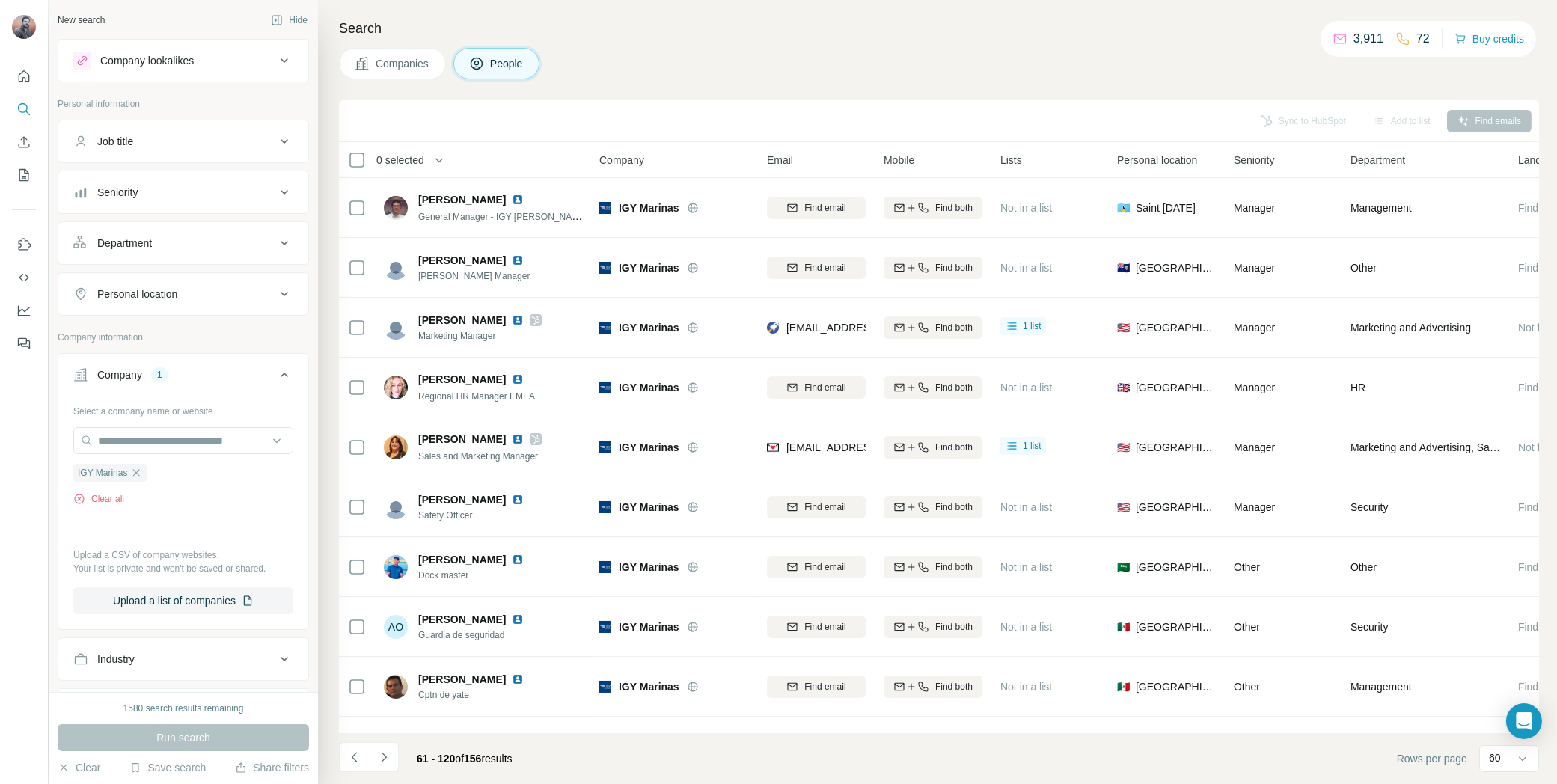
click at [355, 754] on icon "Navigate to previous page" at bounding box center [354, 757] width 15 height 15
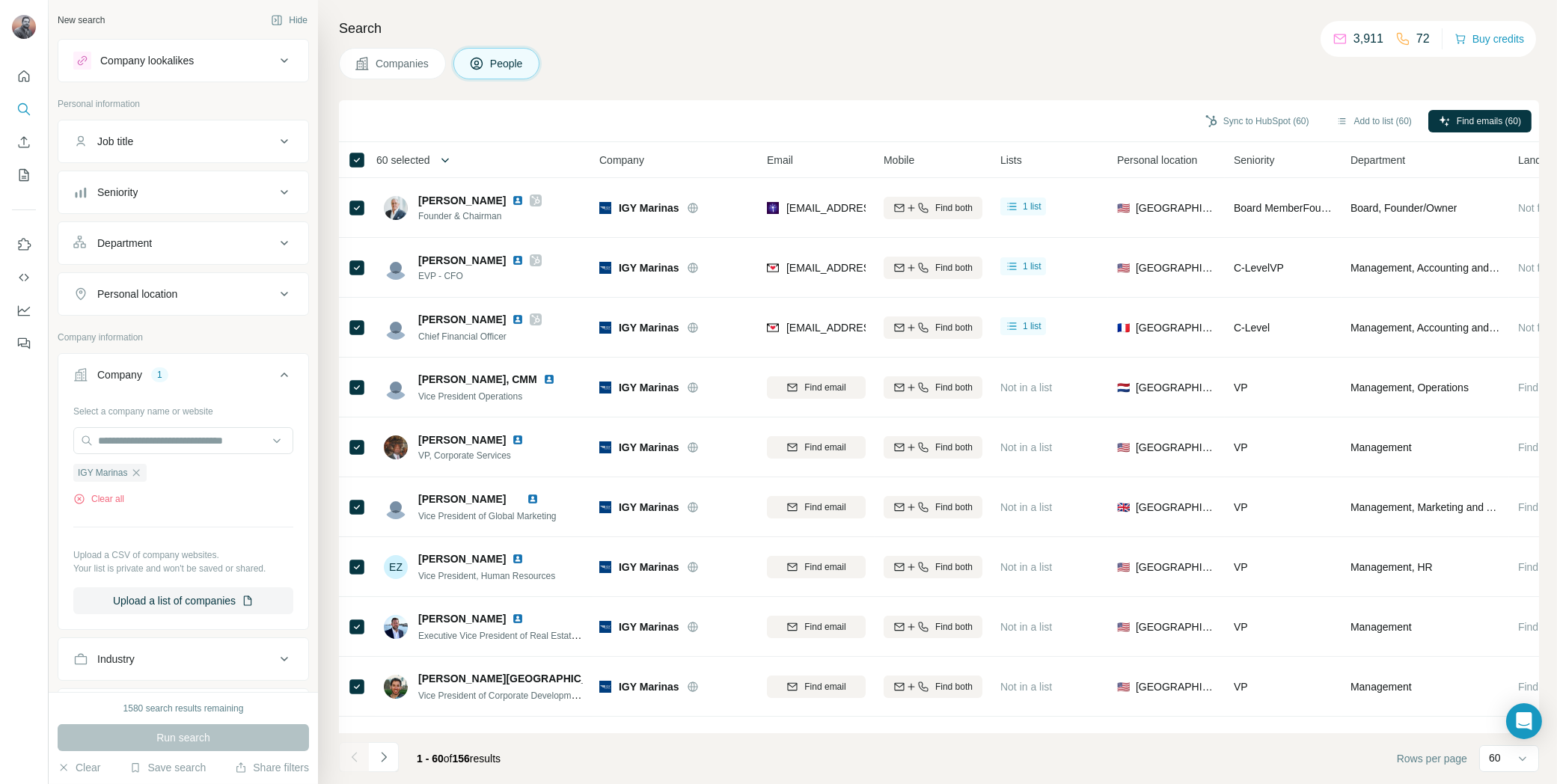
click at [459, 159] on button "button" at bounding box center [446, 160] width 30 height 30
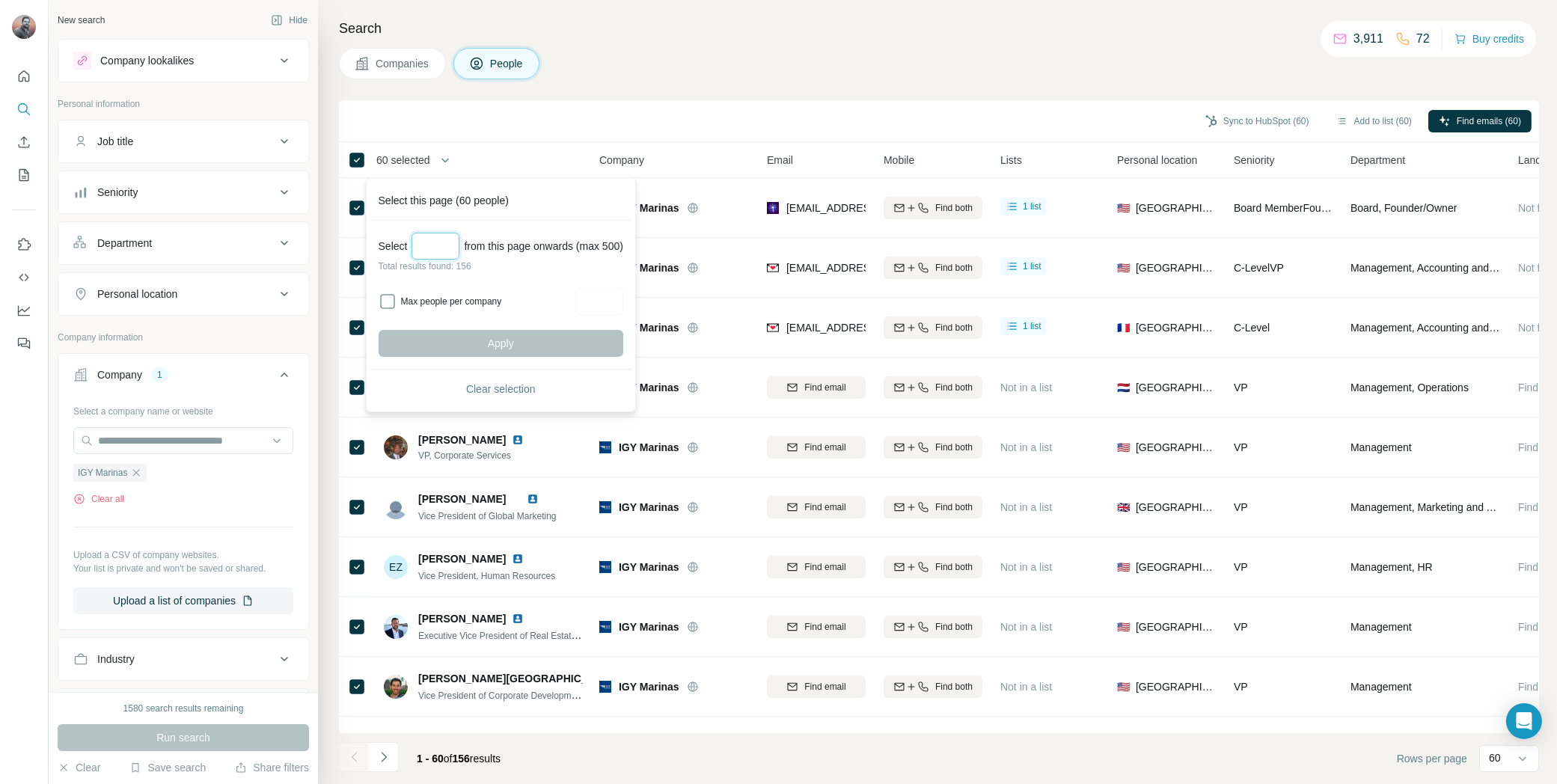
click at [428, 247] on input "Select a number (up to 500)" at bounding box center [435, 246] width 48 height 27
type input "***"
click at [514, 339] on span "Apply" at bounding box center [501, 343] width 26 height 15
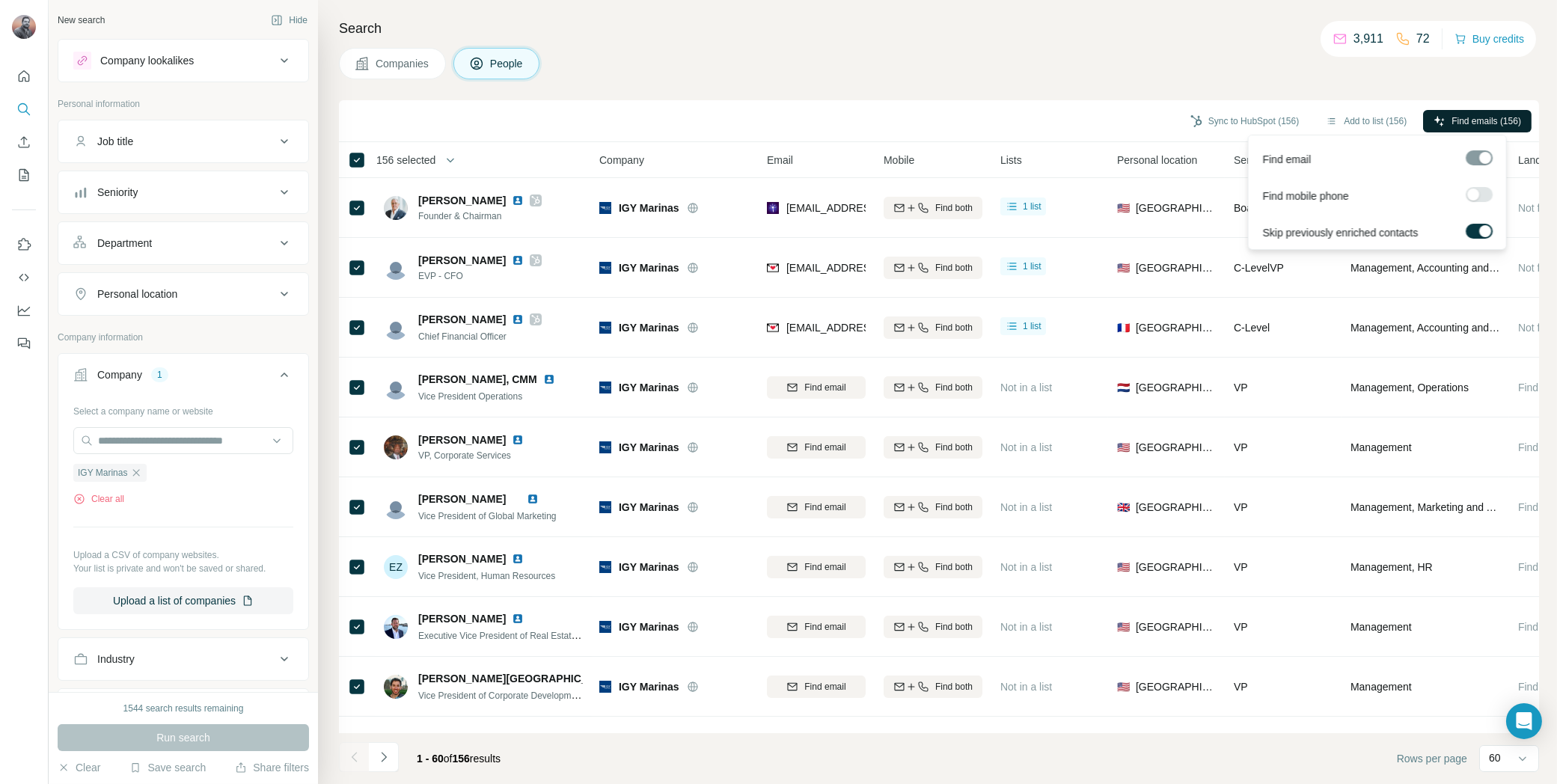
click at [1478, 122] on span "Find emails (156)" at bounding box center [1487, 121] width 69 height 13
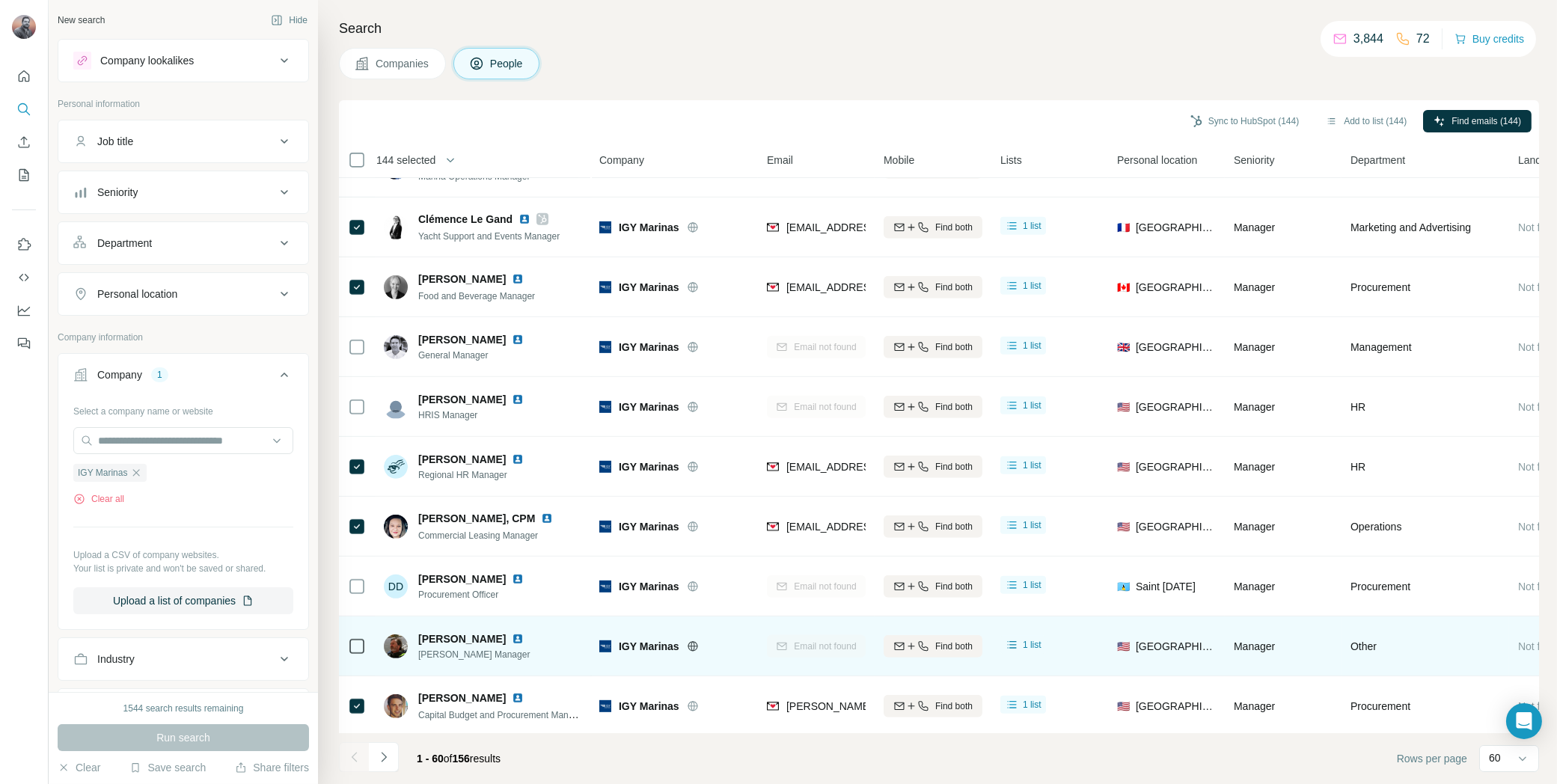
scroll to position [2103, 0]
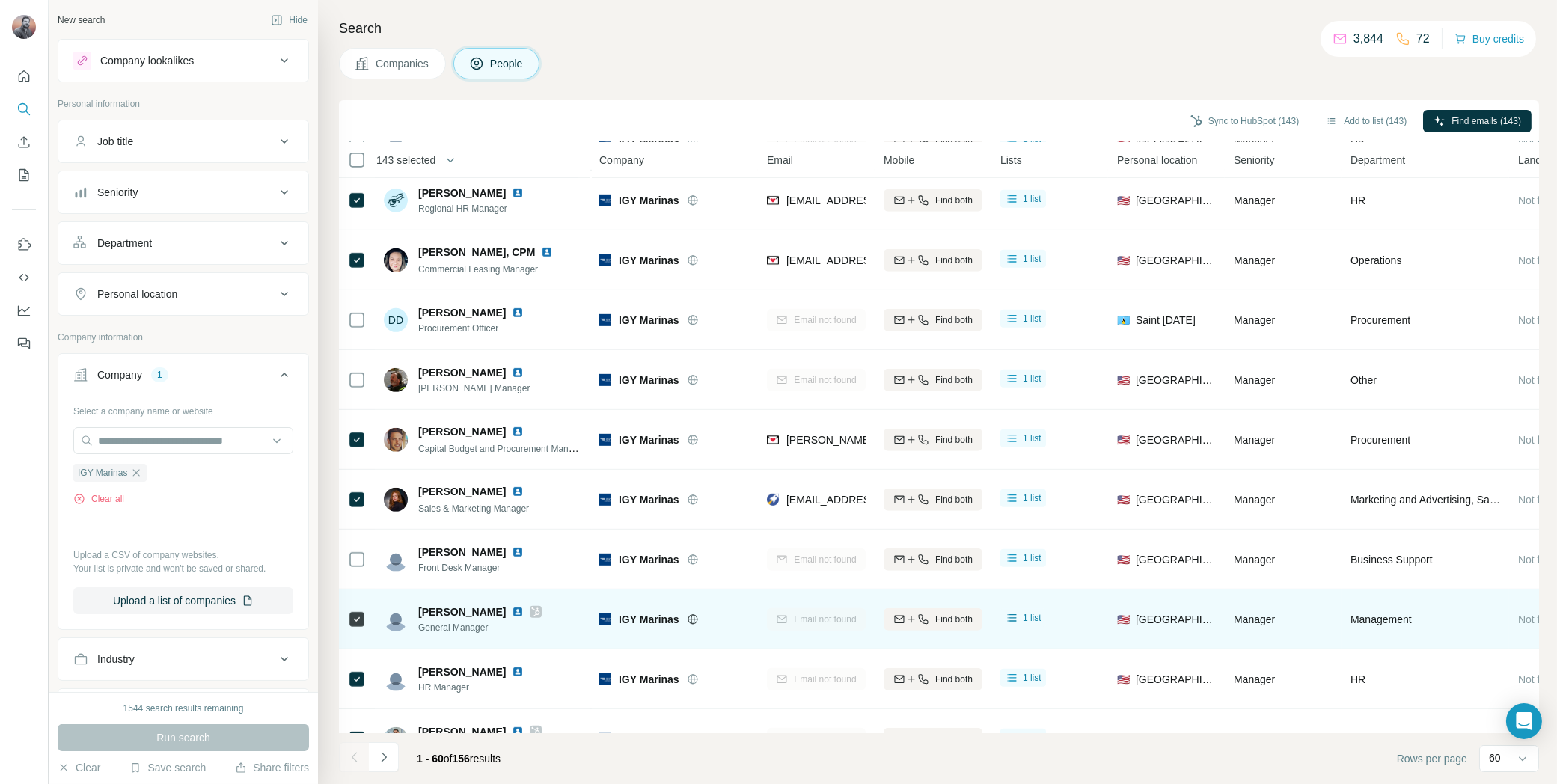
click at [366, 617] on td at bounding box center [357, 620] width 36 height 60
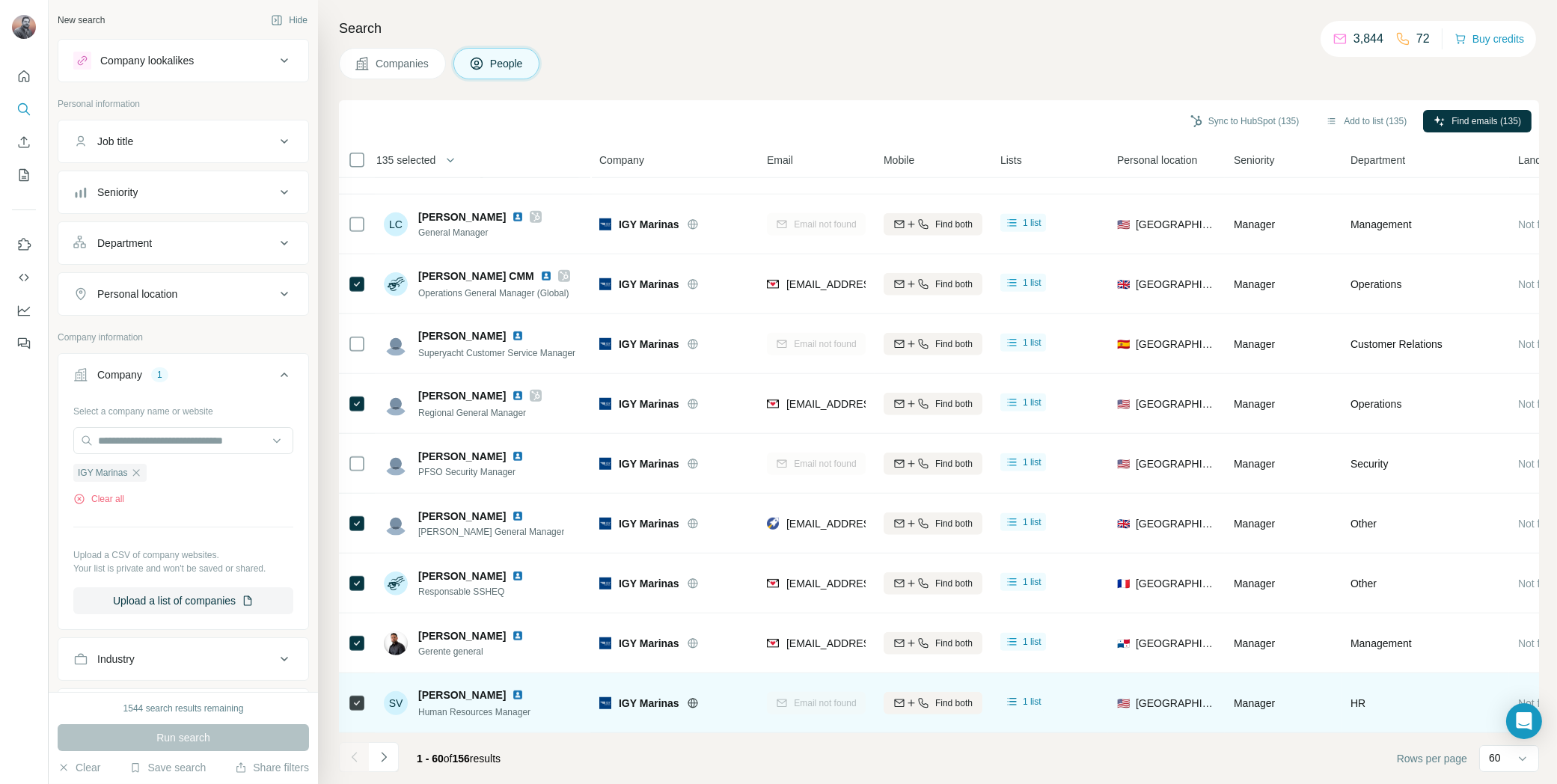
scroll to position [3045, 0]
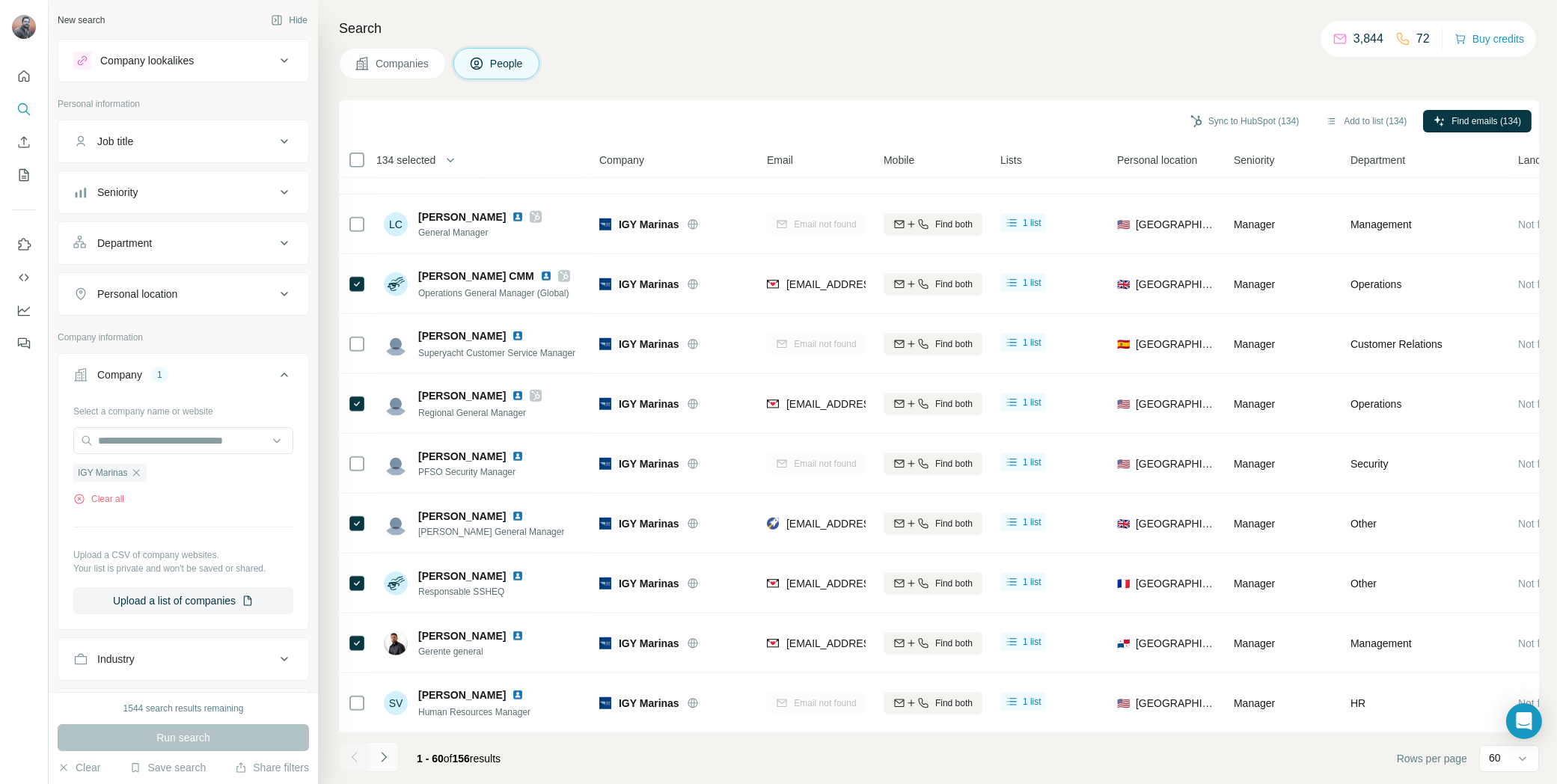
click at [386, 752] on icon "Navigate to next page" at bounding box center [383, 757] width 15 height 15
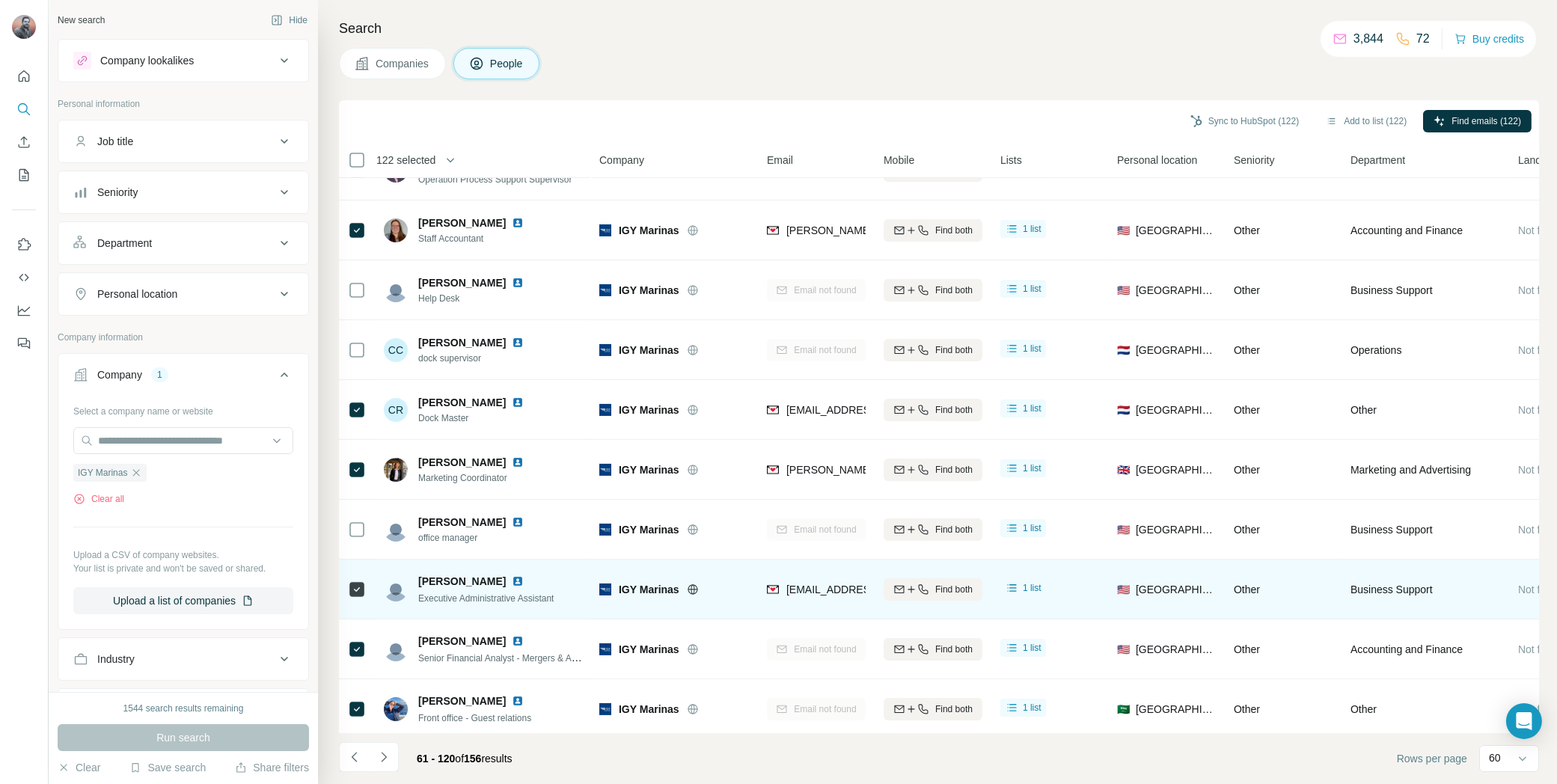
scroll to position [1062, 0]
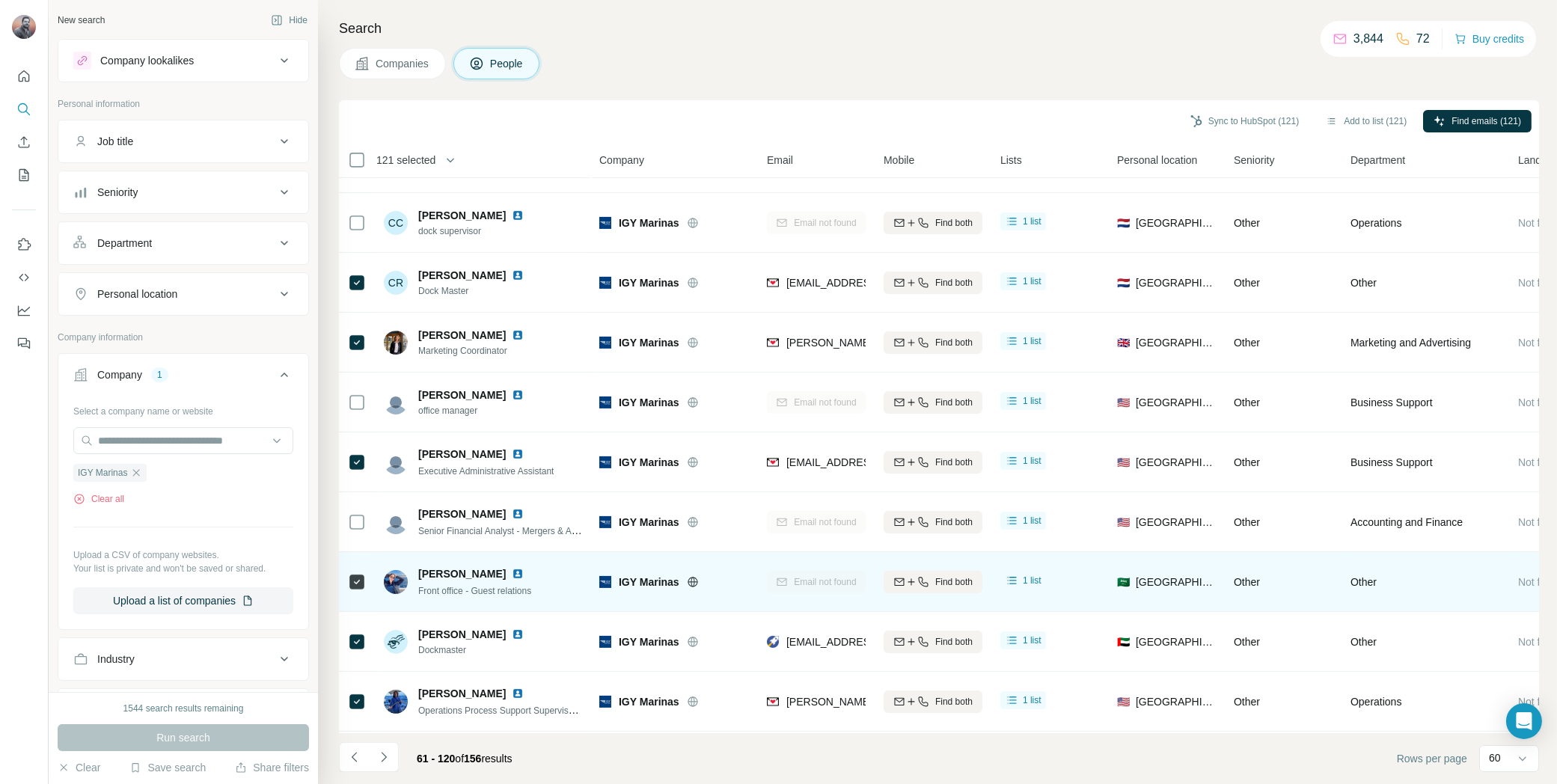
click at [355, 573] on icon at bounding box center [357, 582] width 18 height 18
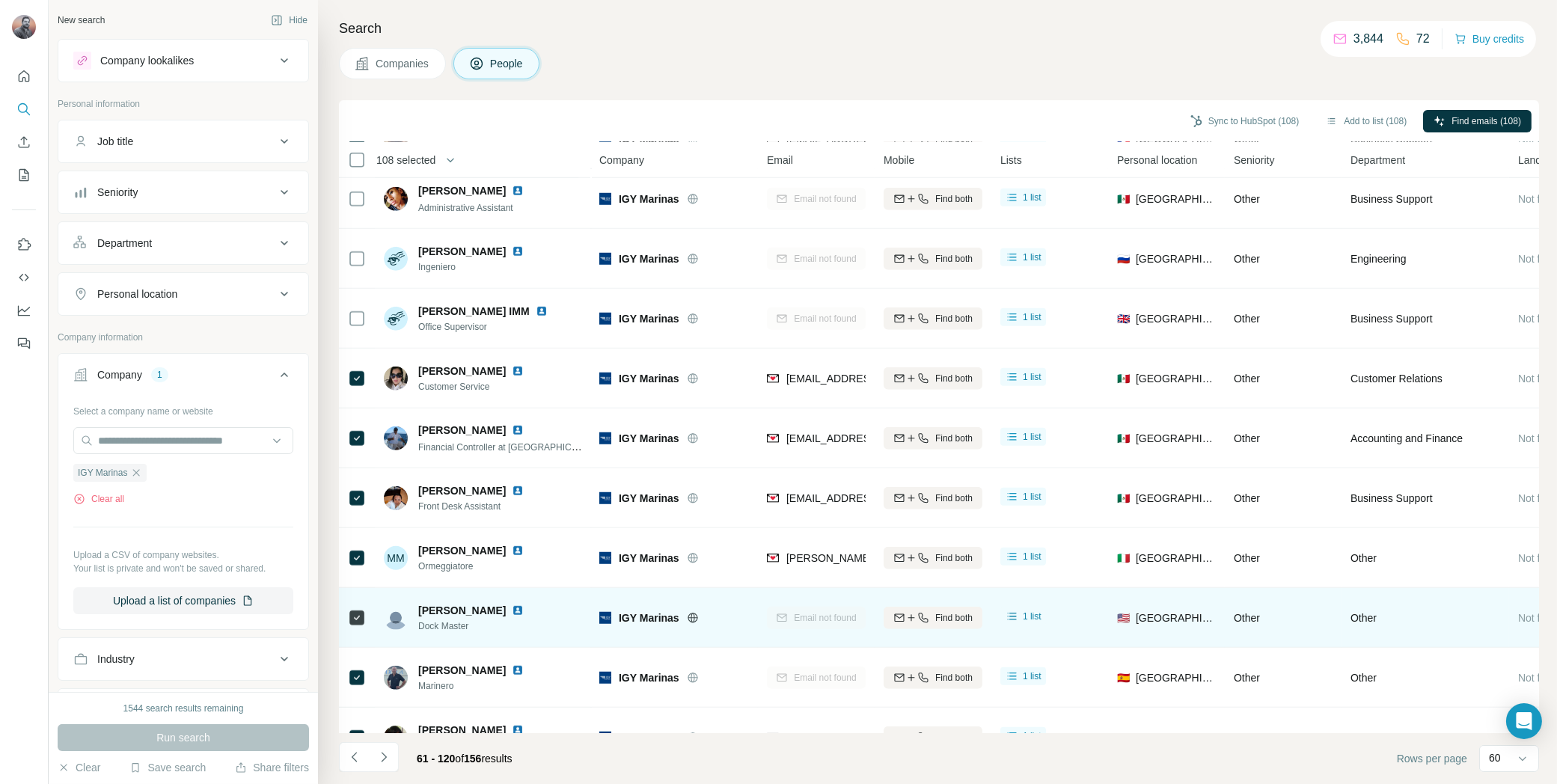
scroll to position [3045, 0]
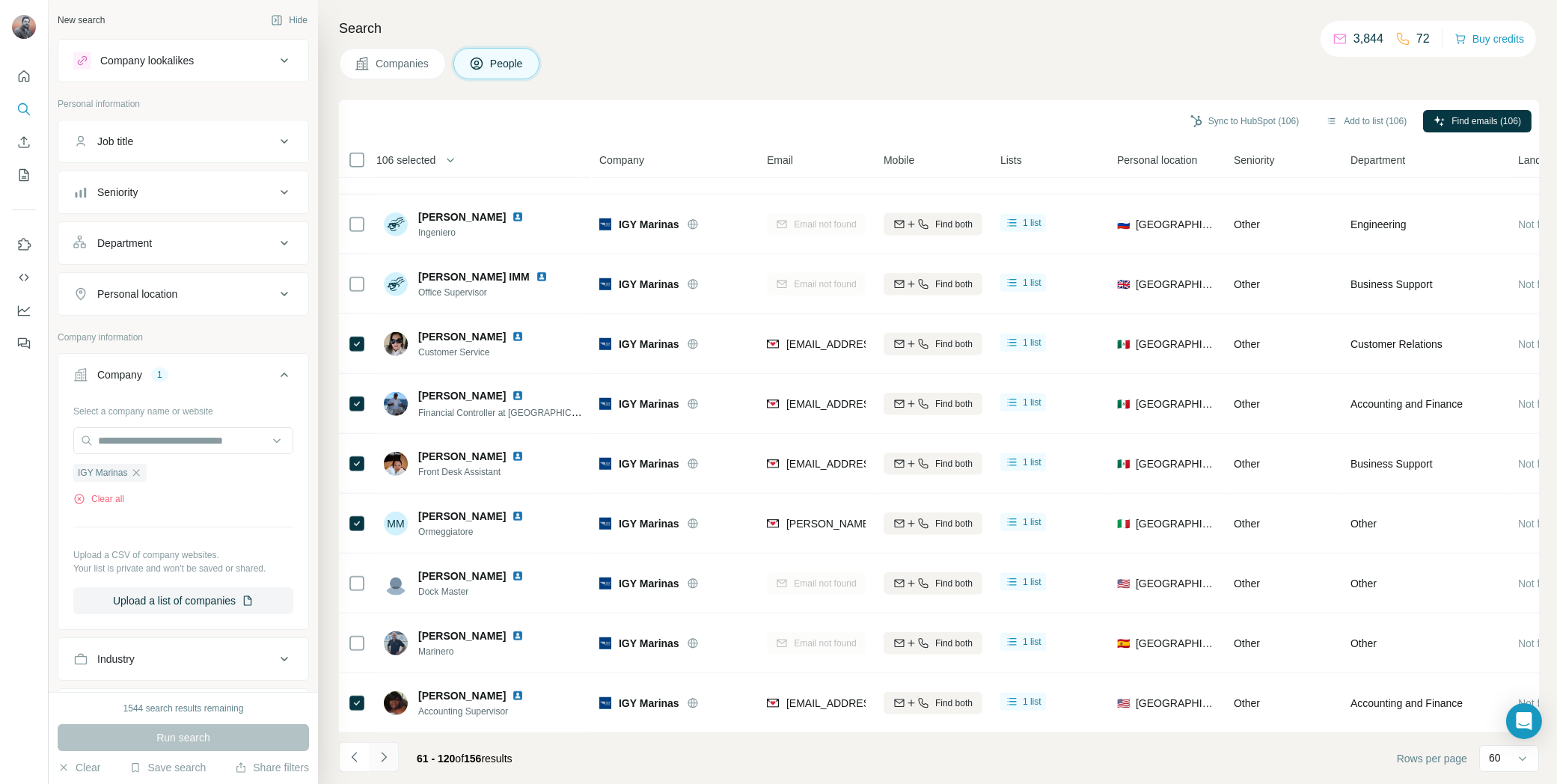
click at [394, 757] on button "Navigate to next page" at bounding box center [384, 757] width 30 height 30
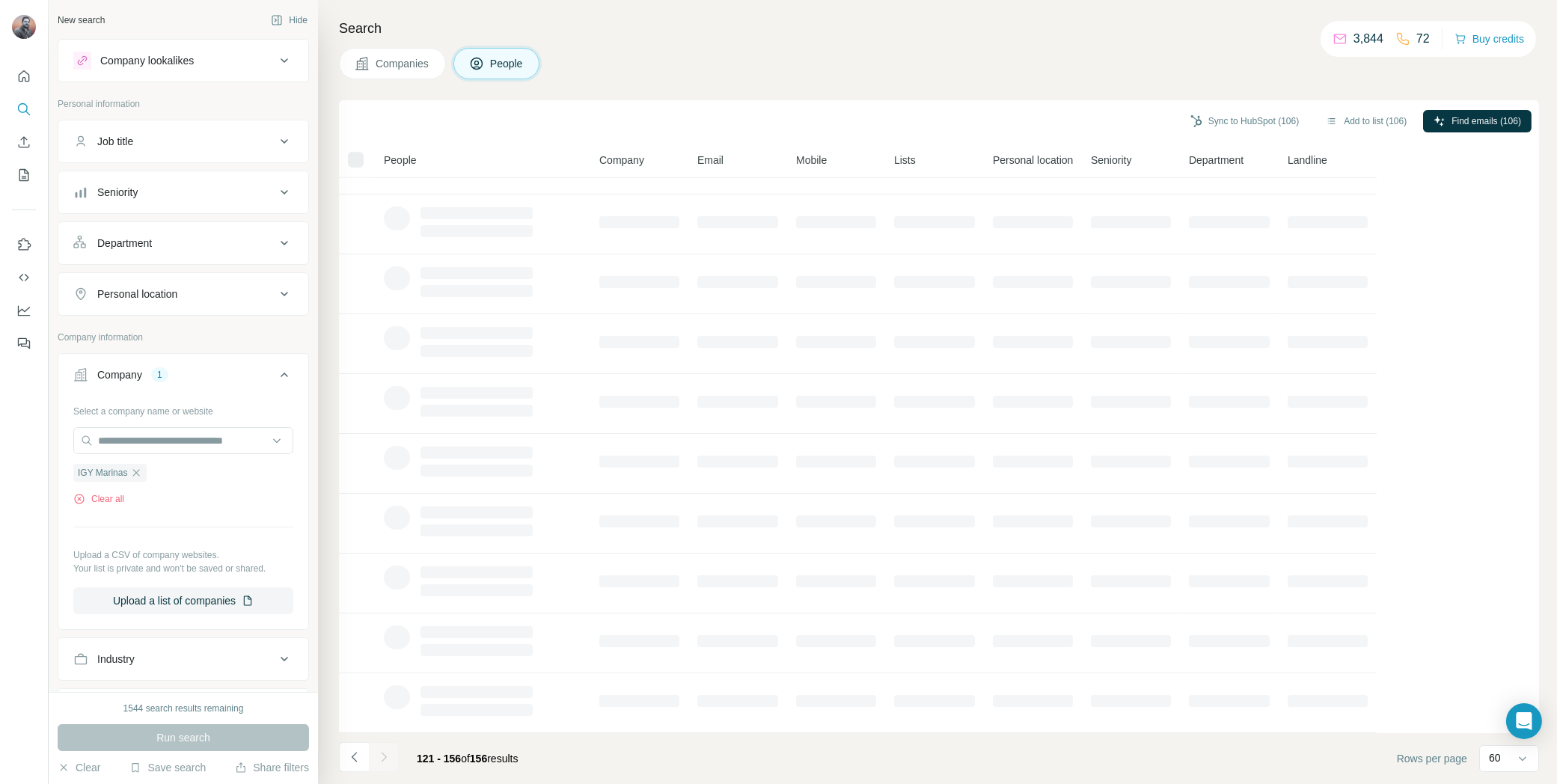
scroll to position [1608, 0]
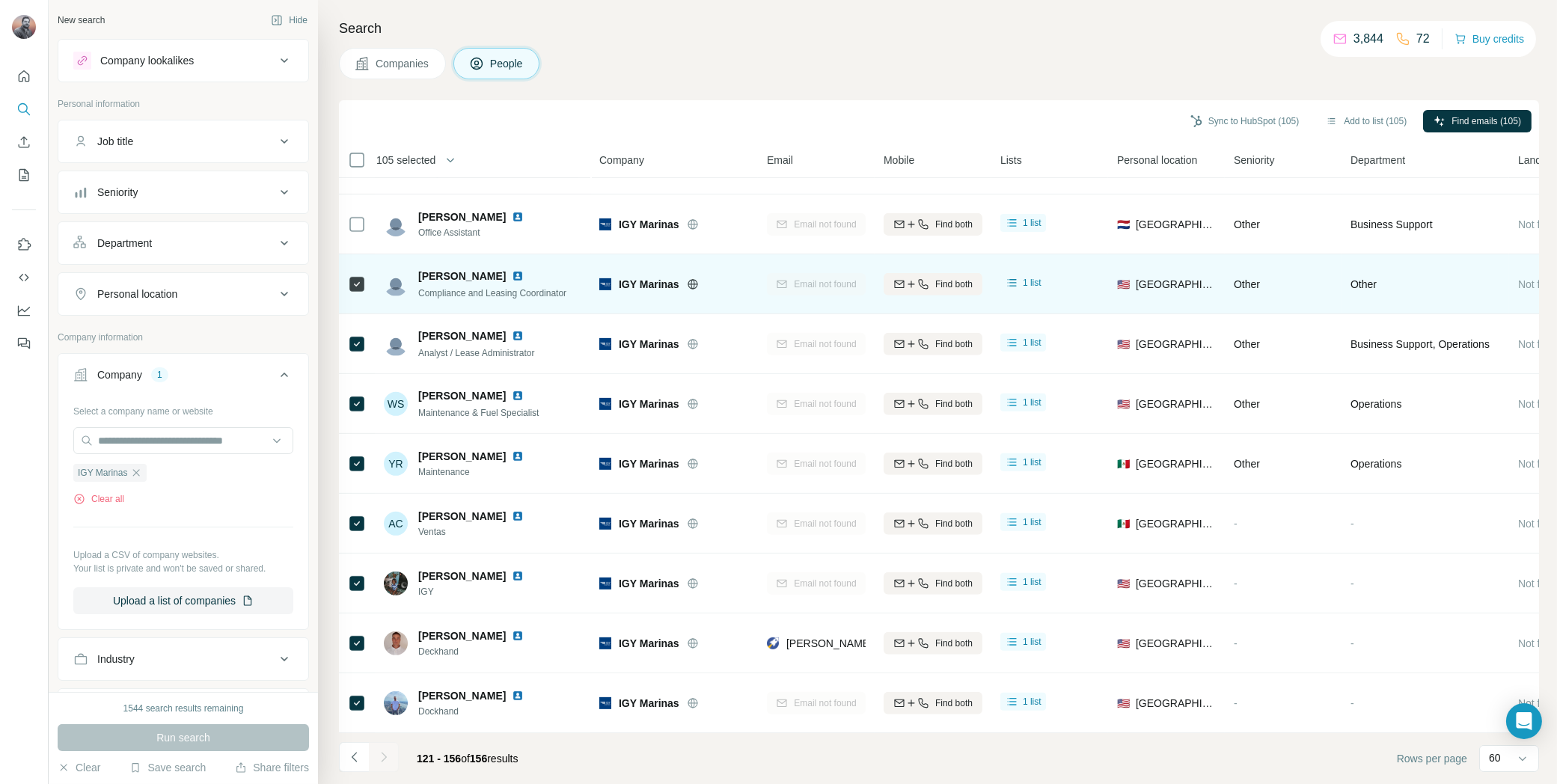
click at [357, 275] on icon at bounding box center [357, 284] width 18 height 18
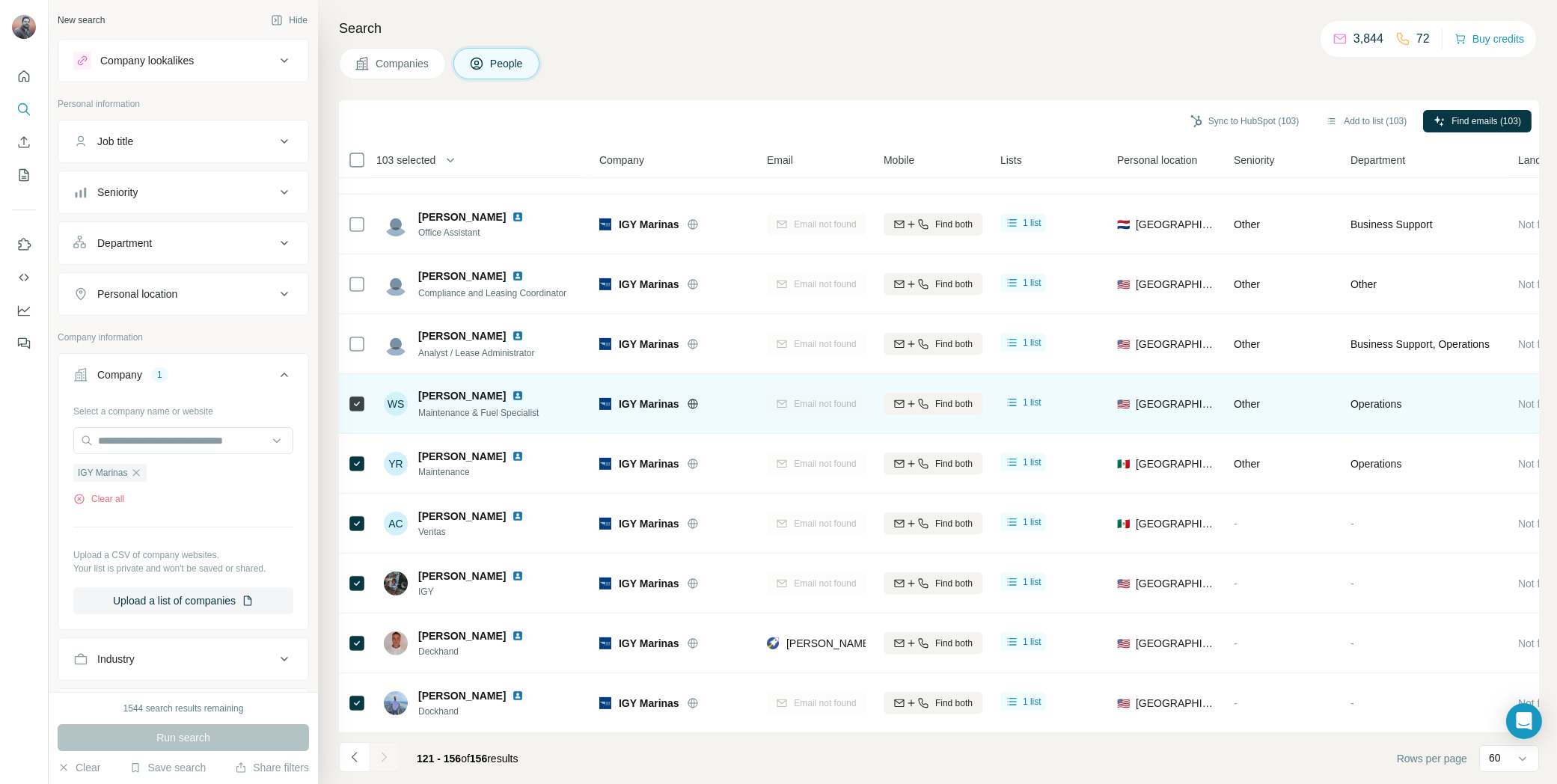
click at [364, 403] on div at bounding box center [357, 404] width 18 height 41
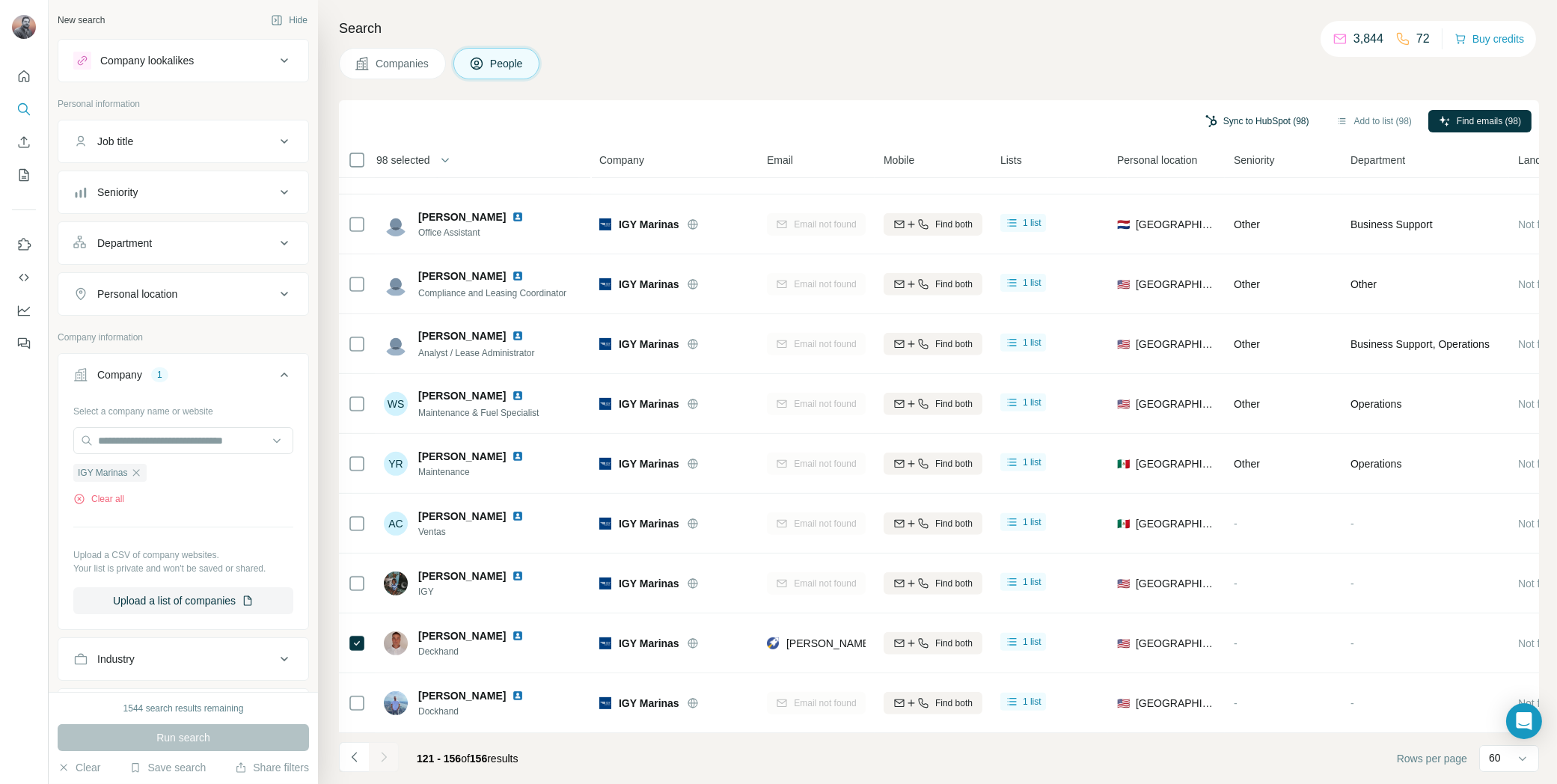
click at [1288, 124] on button "Sync to HubSpot (98)" at bounding box center [1257, 121] width 125 height 22
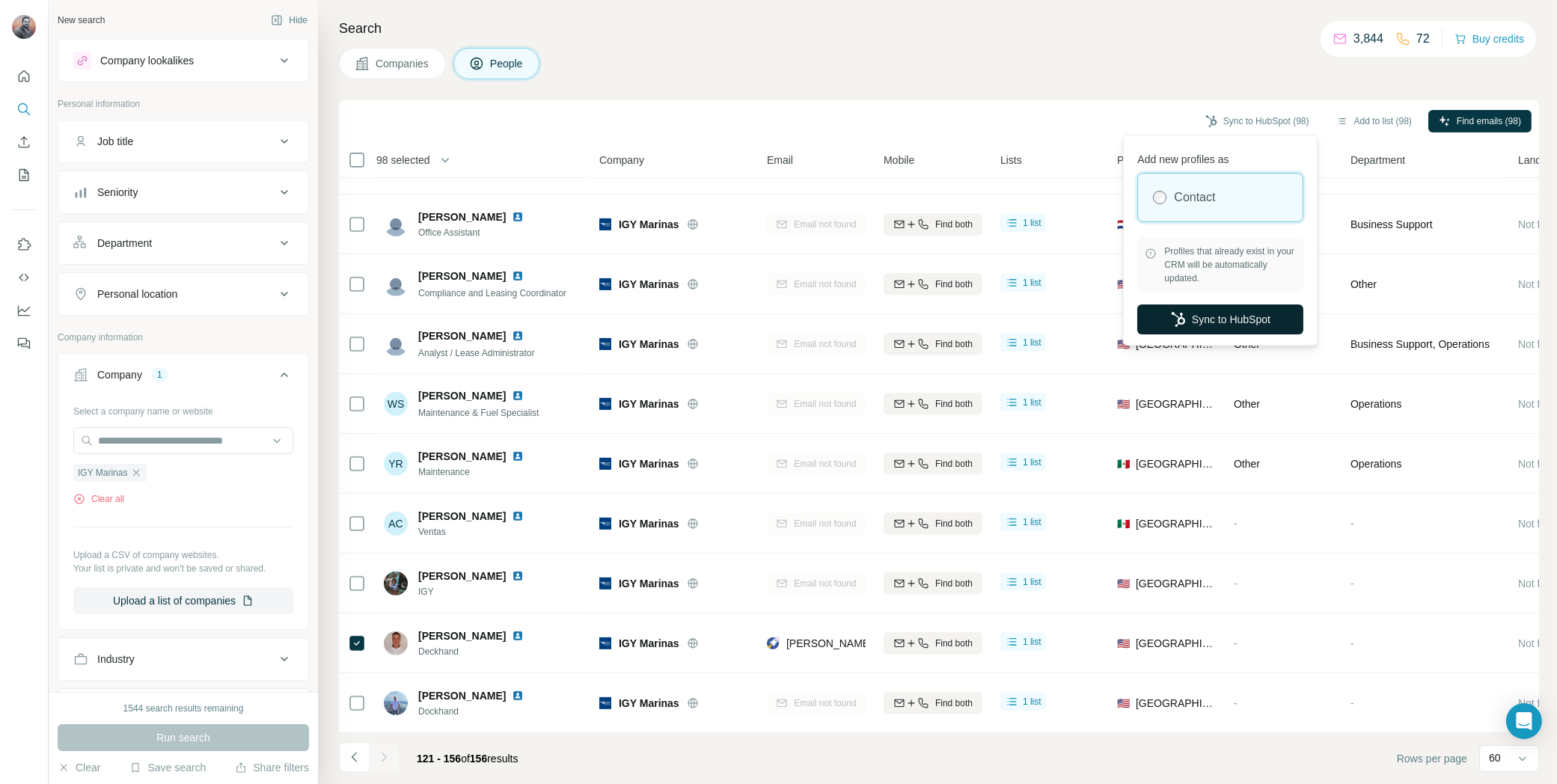
click at [1282, 321] on button "Sync to HubSpot" at bounding box center [1220, 319] width 166 height 30
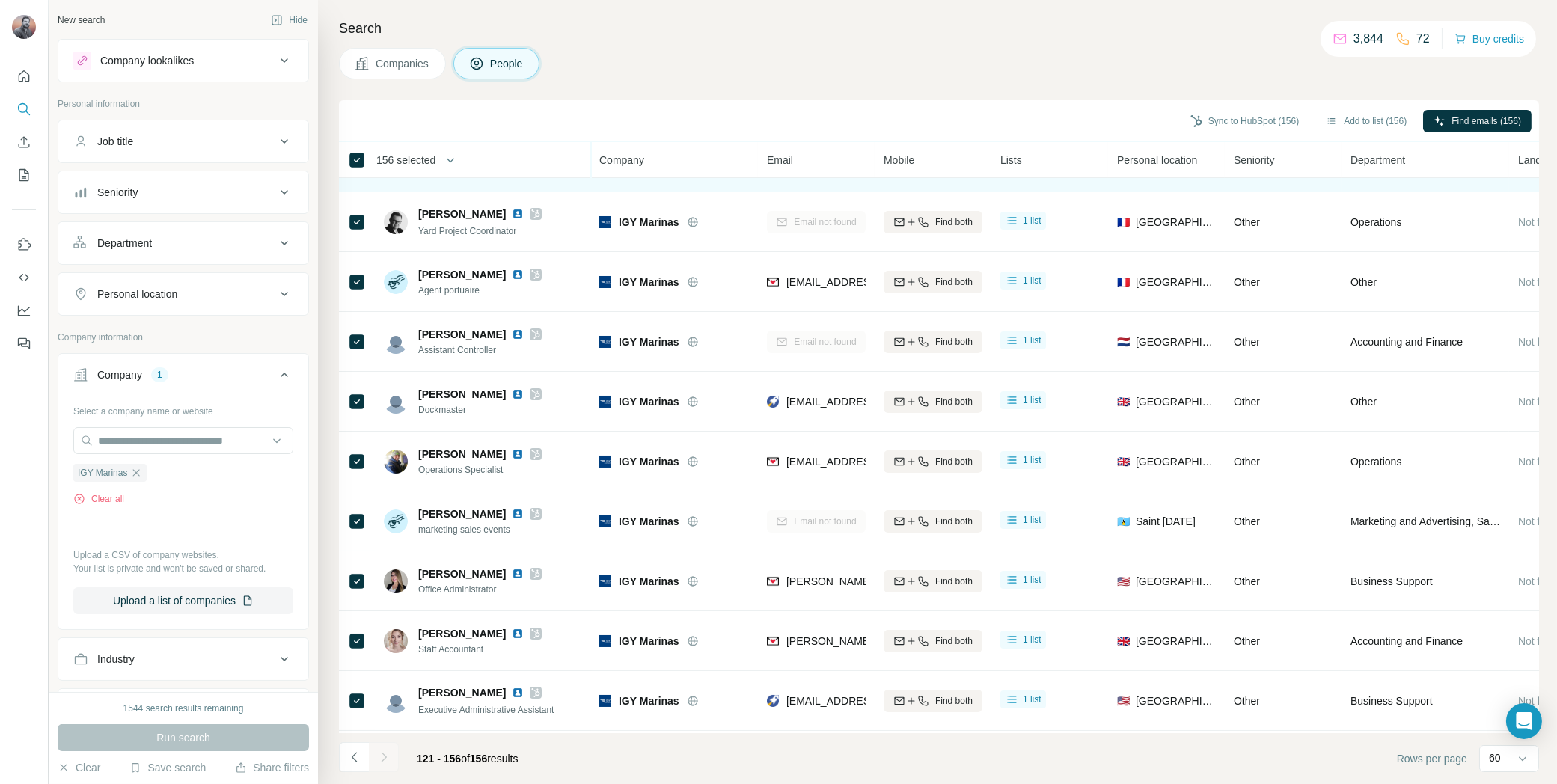
scroll to position [0, 0]
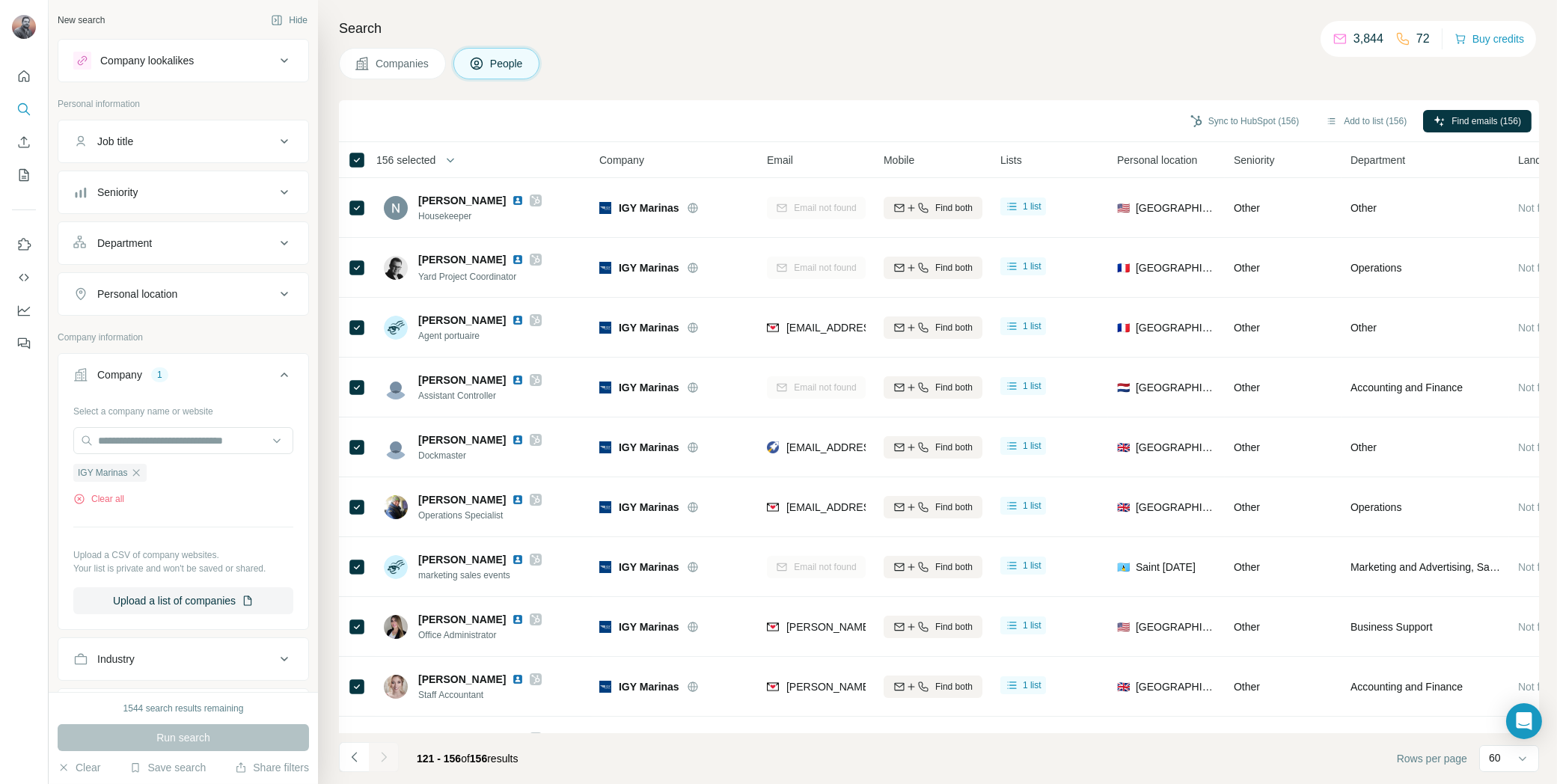
click at [136, 469] on icon "button" at bounding box center [136, 472] width 7 height 7
click at [153, 435] on input "text" at bounding box center [183, 441] width 220 height 27
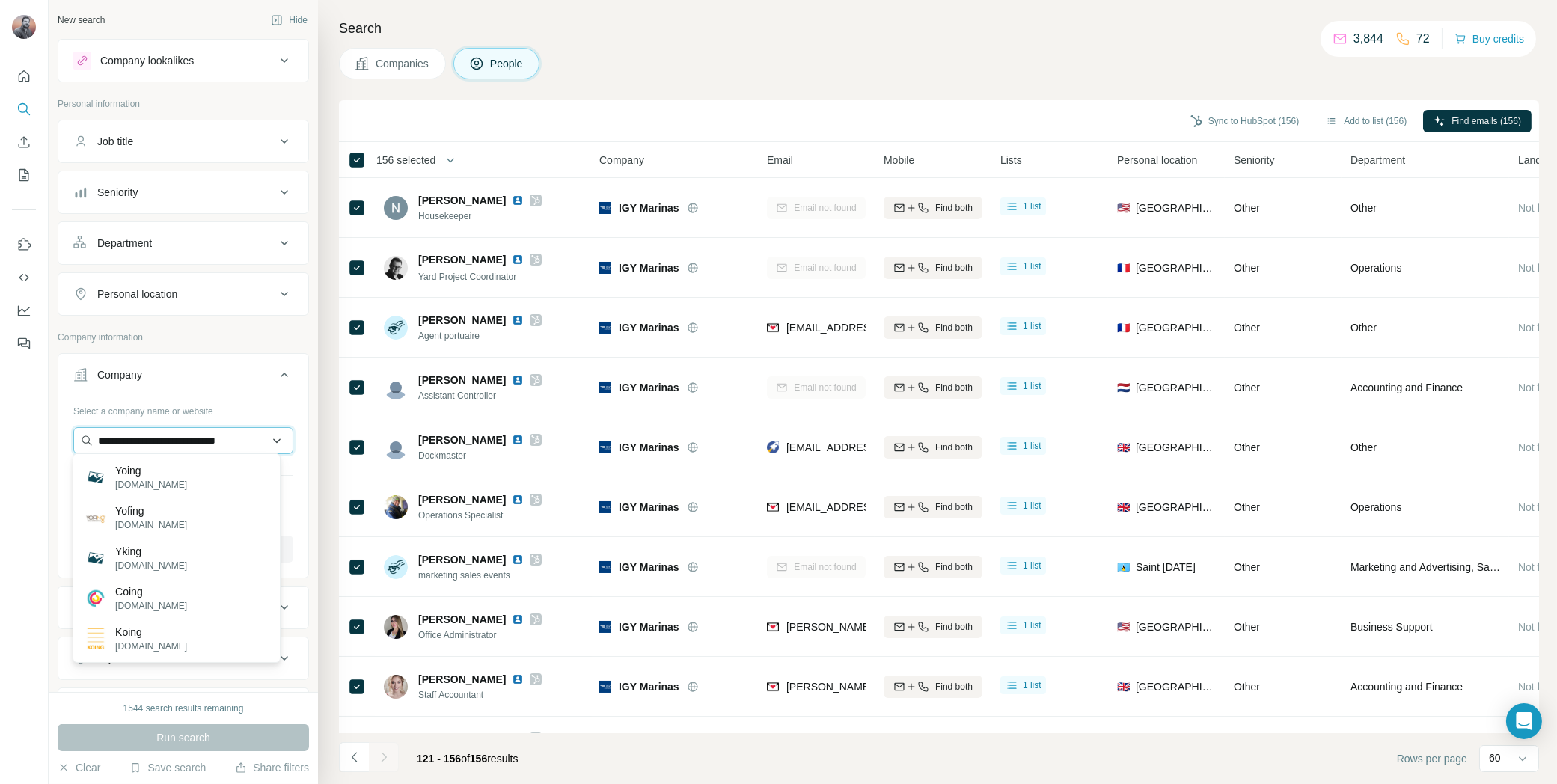
scroll to position [0, 2]
type input "**********"
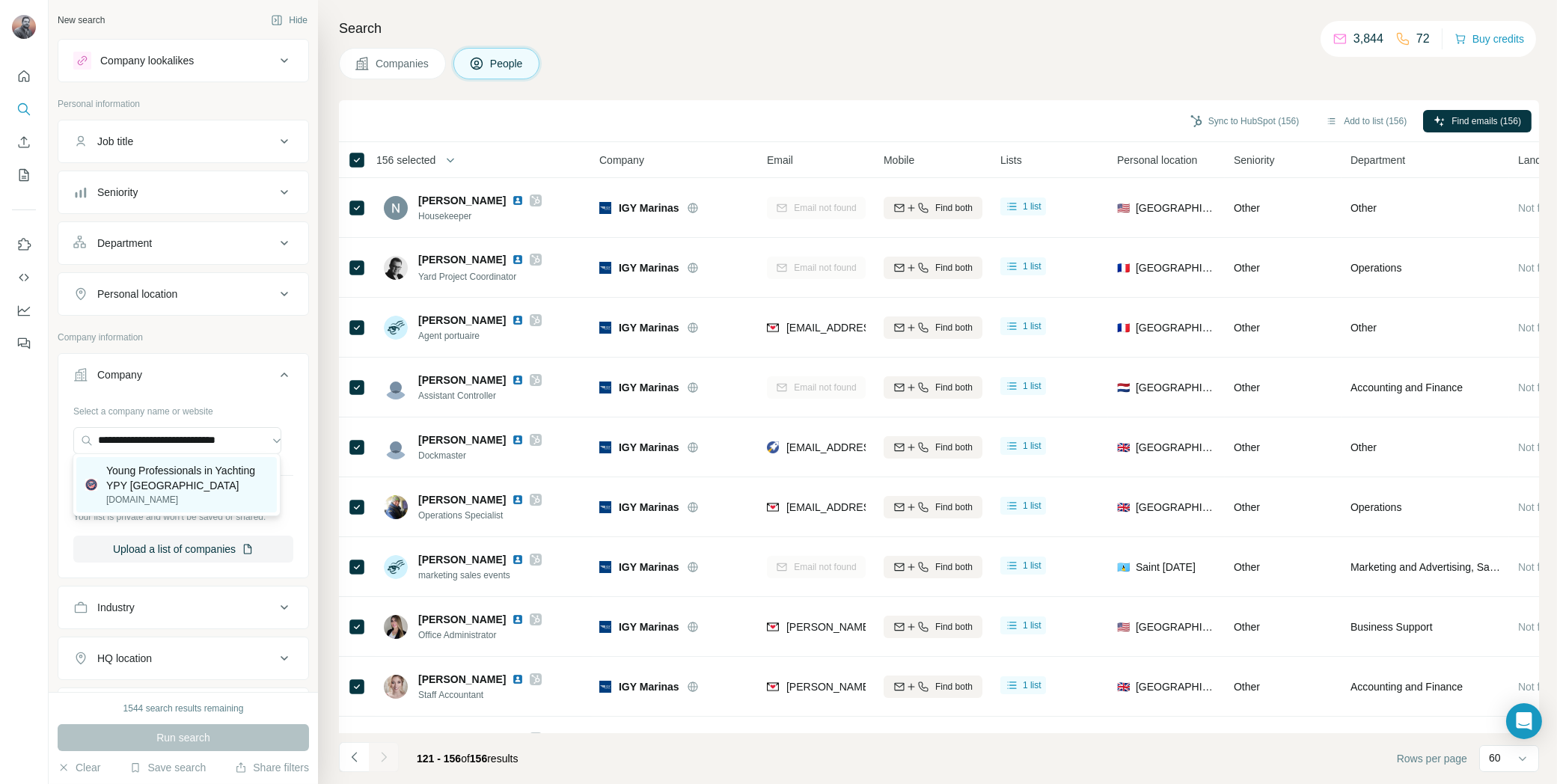
click at [140, 483] on p "Young Professionals in Yachting YPY [GEOGRAPHIC_DATA]" at bounding box center [187, 478] width 162 height 30
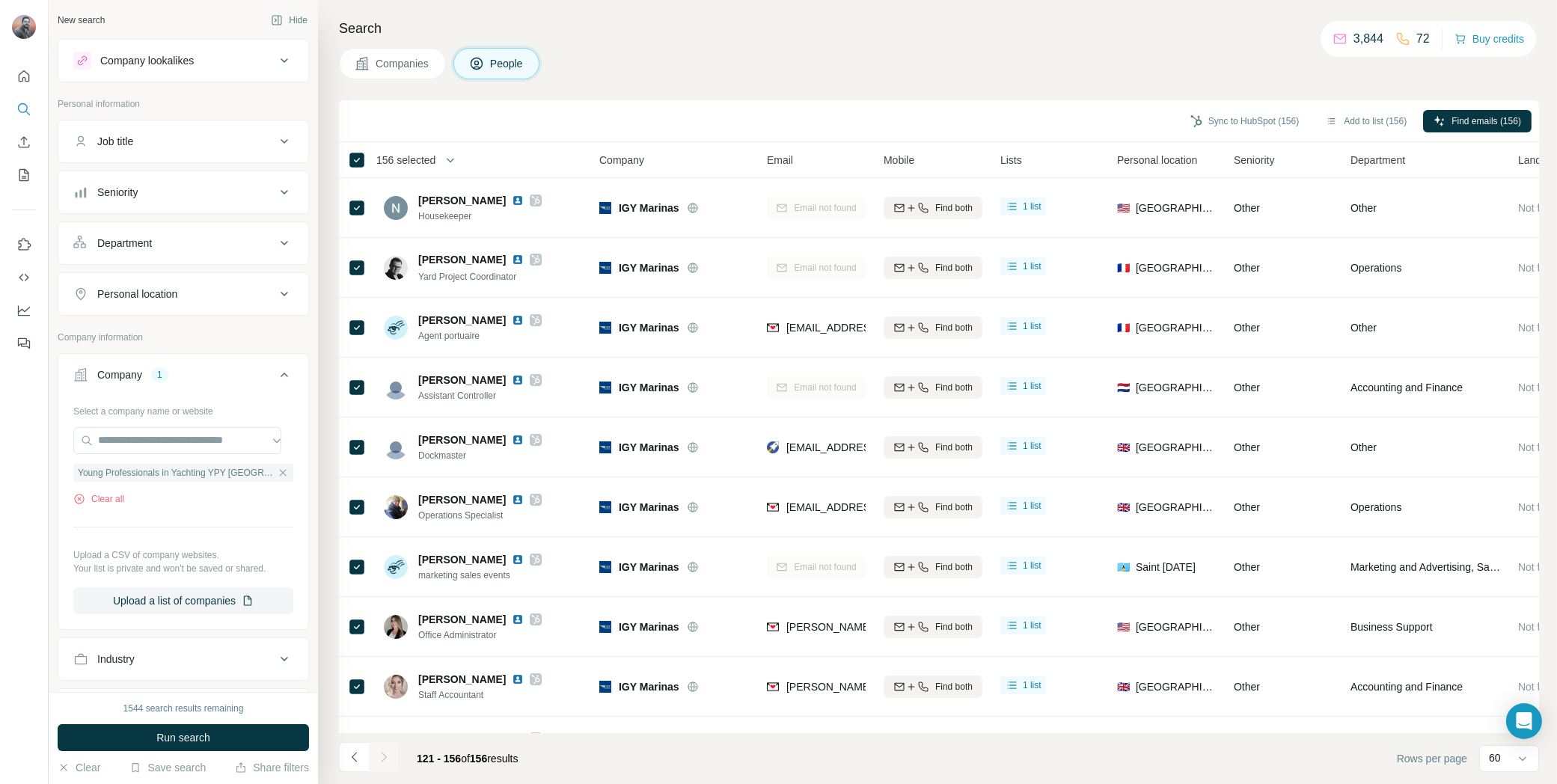
click at [198, 743] on span "Run search" at bounding box center [183, 737] width 54 height 15
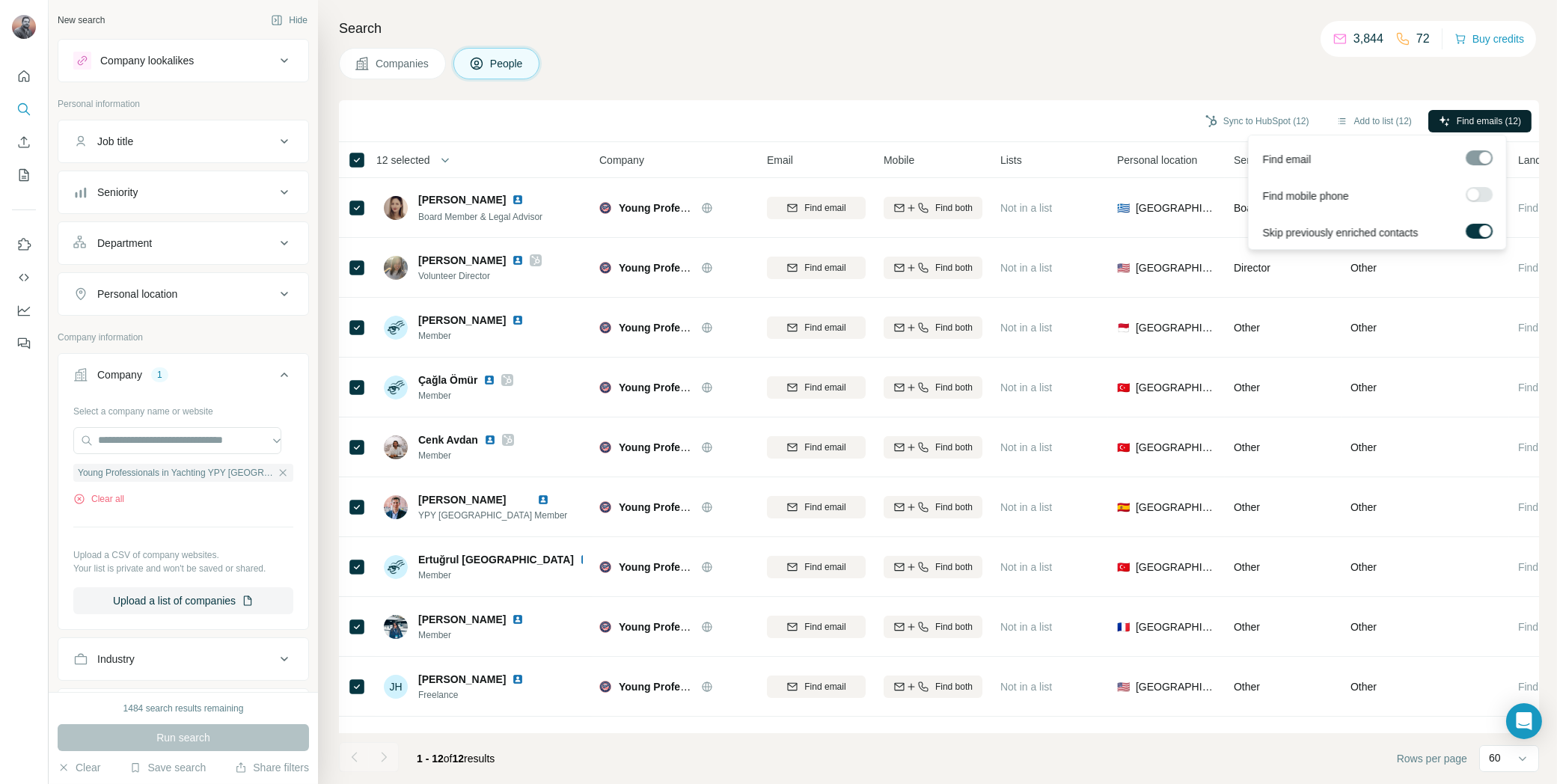
click at [1481, 115] on span "Find emails (12)" at bounding box center [1489, 121] width 65 height 13
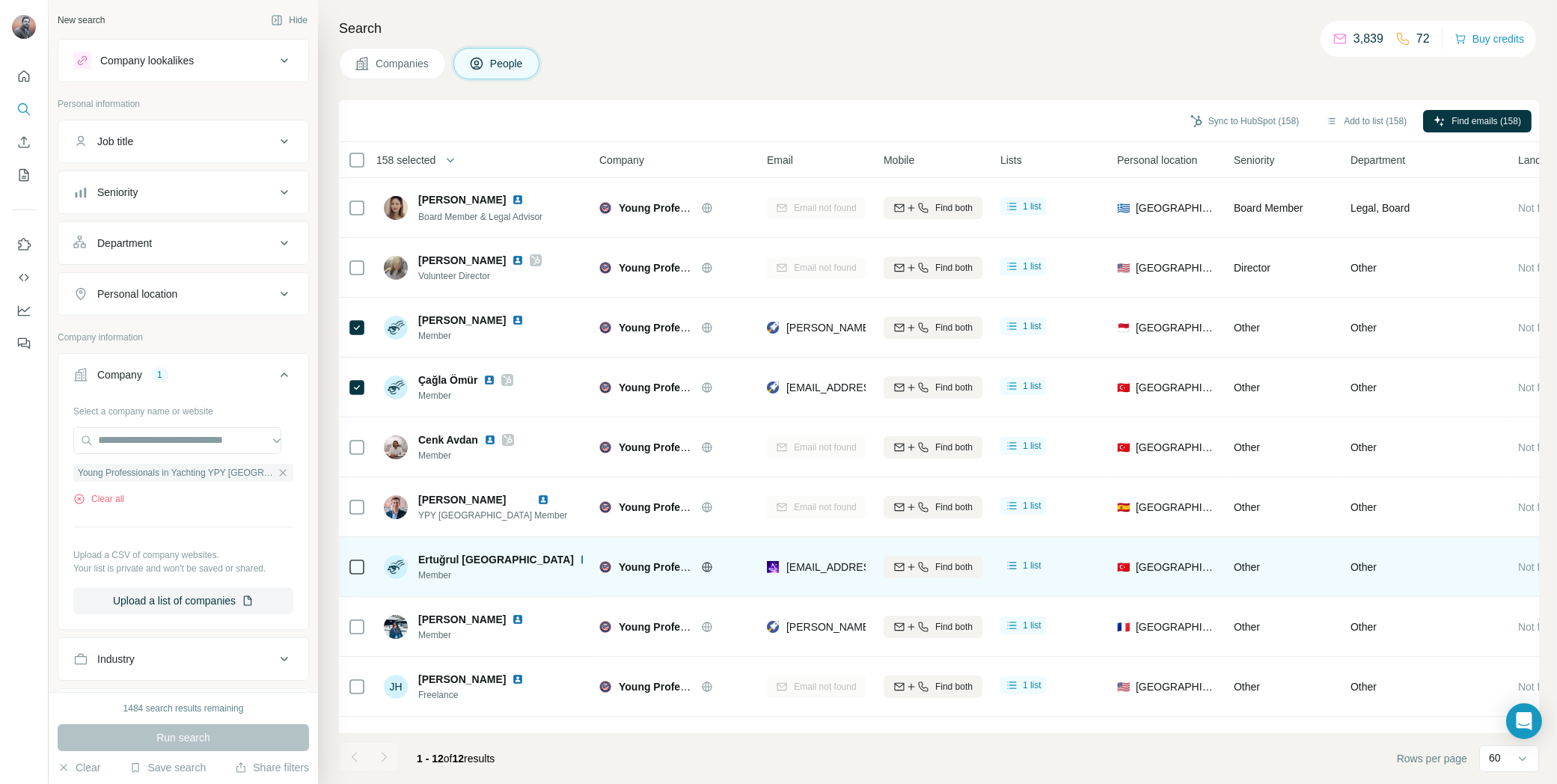
click at [365, 568] on icon at bounding box center [357, 567] width 18 height 18
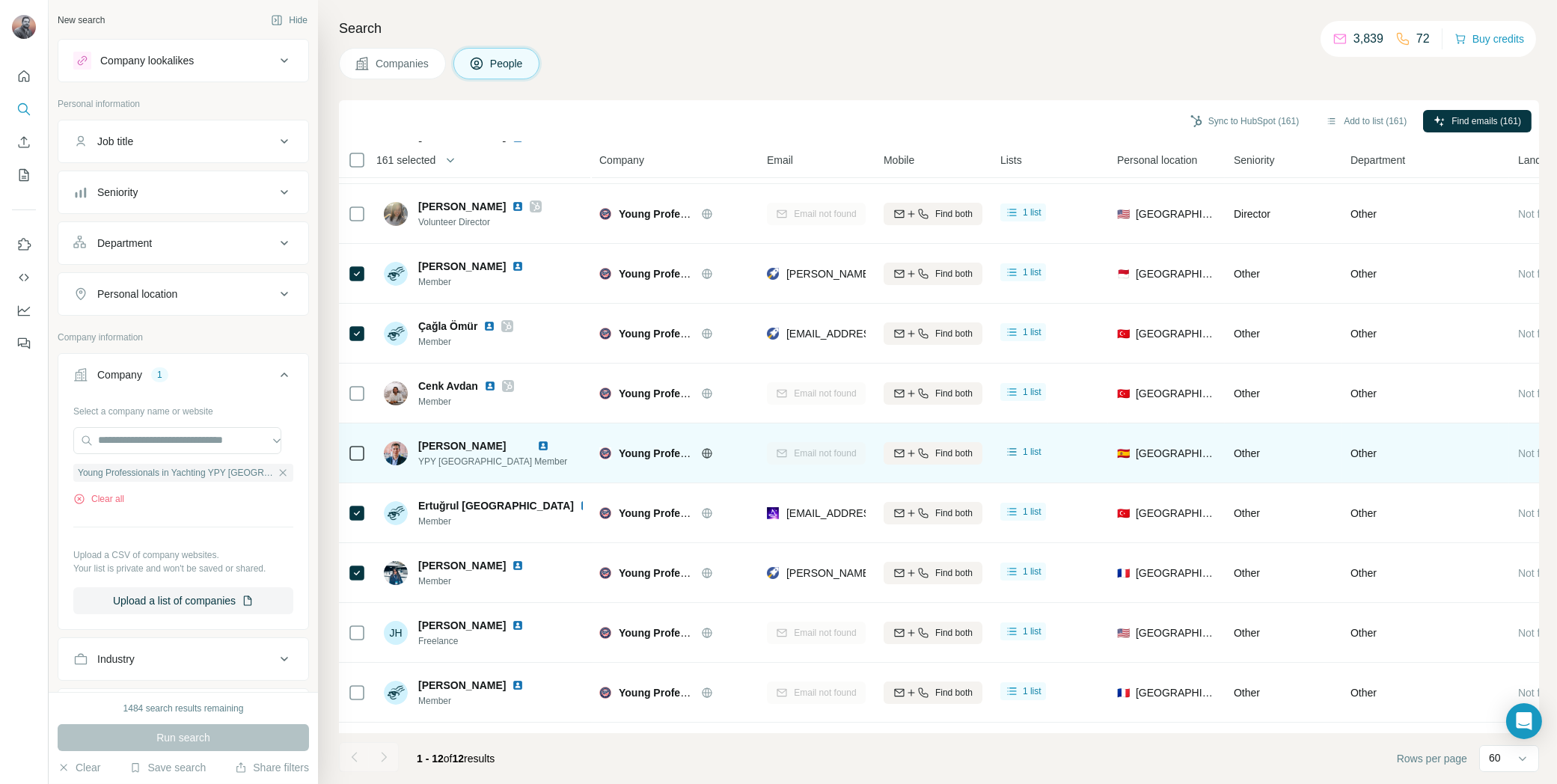
scroll to position [171, 0]
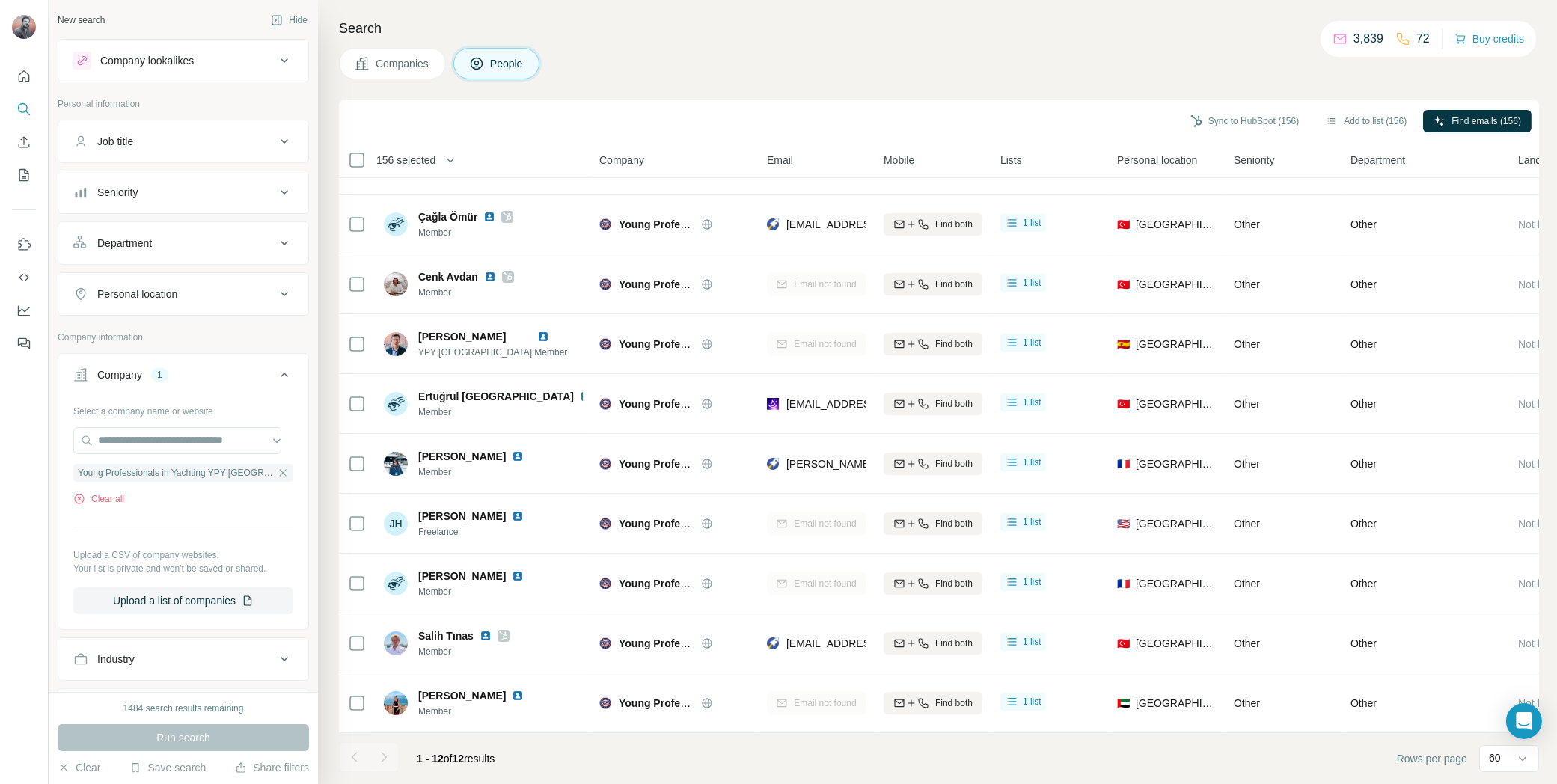
click at [411, 155] on span "156 selected" at bounding box center [405, 160] width 59 height 15
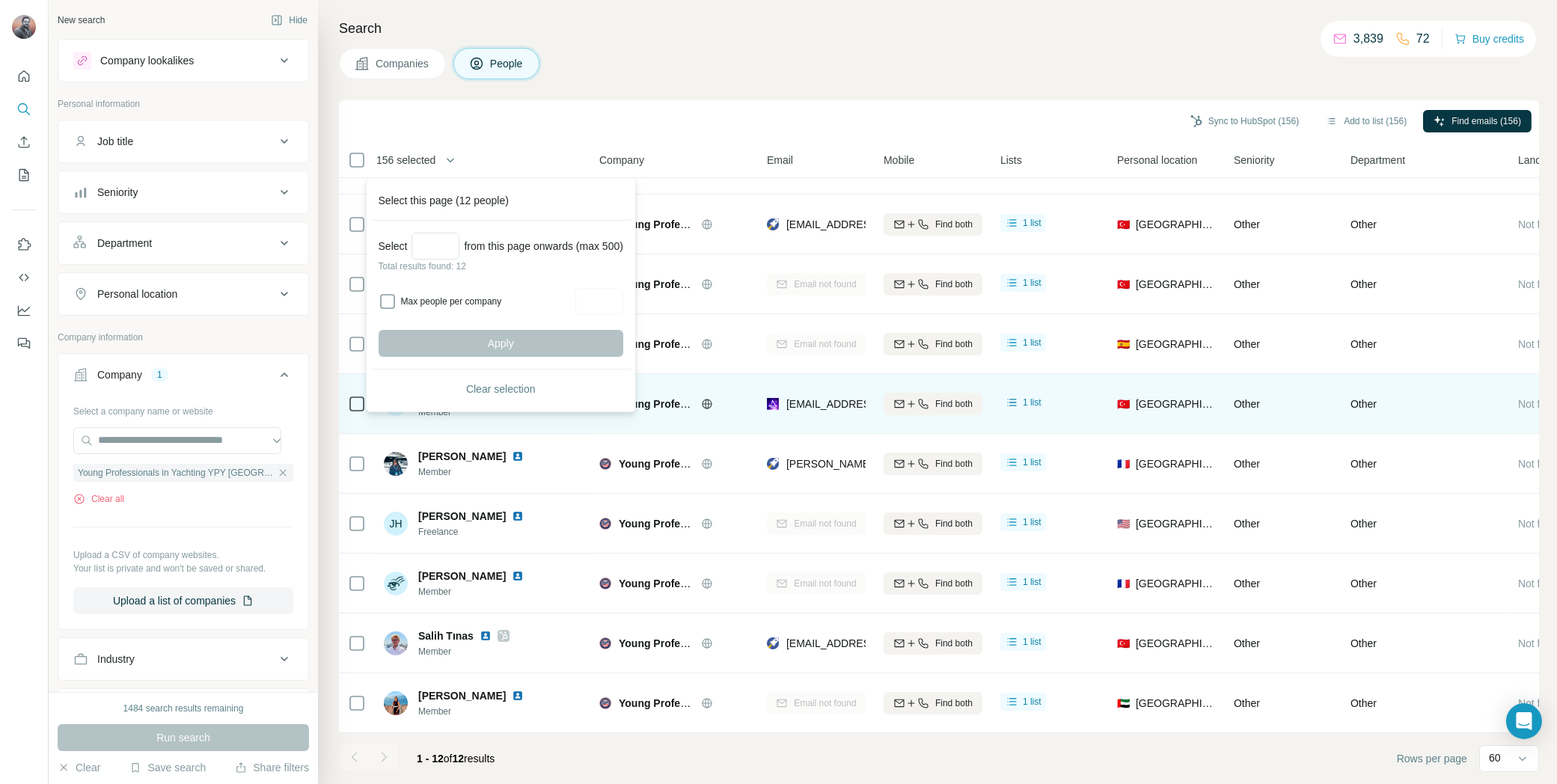
drag, startPoint x: 499, startPoint y: 393, endPoint x: 535, endPoint y: 389, distance: 36.2
click at [499, 393] on span "Clear selection" at bounding box center [501, 389] width 69 height 15
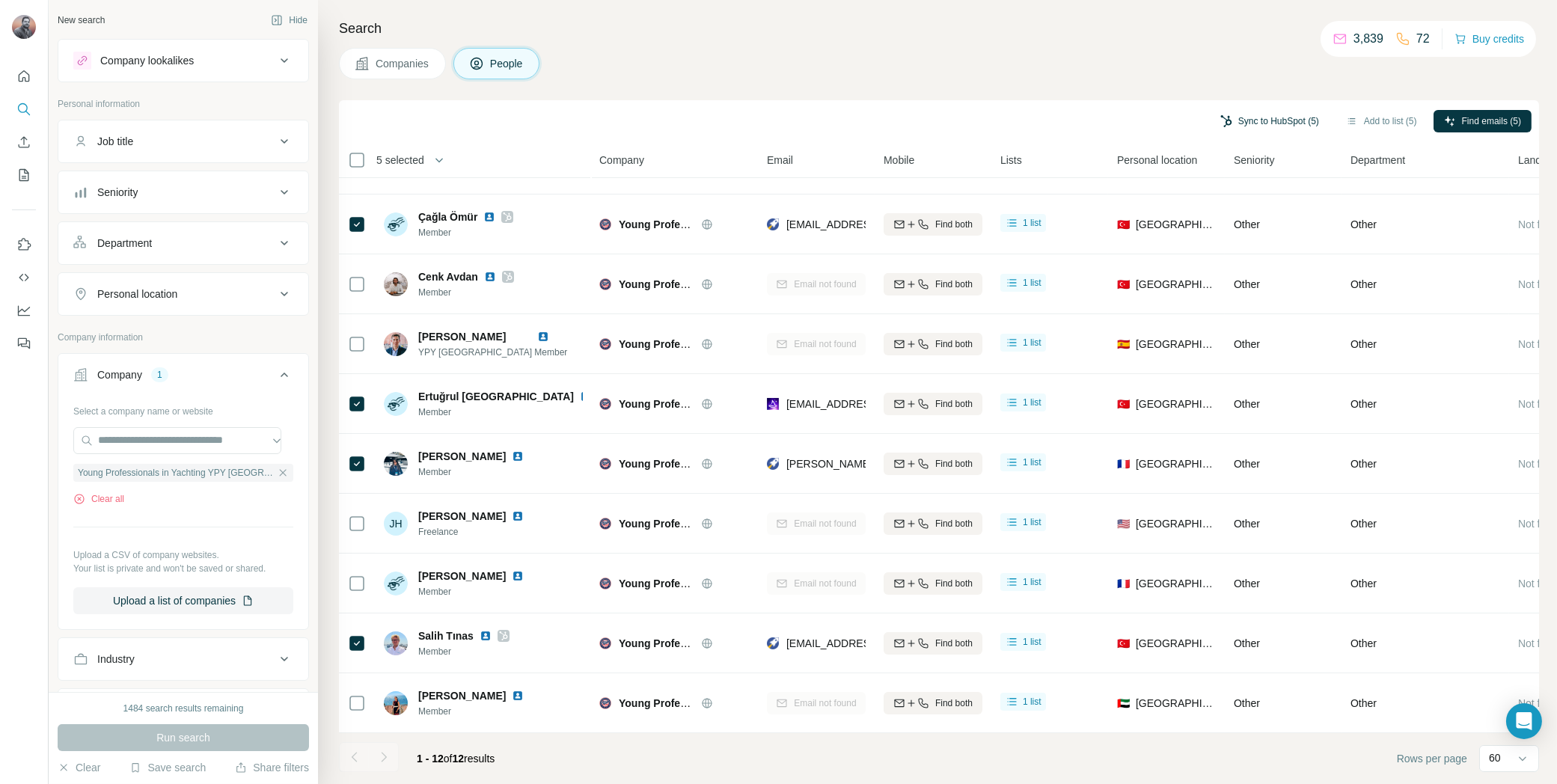
click at [1255, 124] on button "Sync to HubSpot (5)" at bounding box center [1270, 121] width 120 height 22
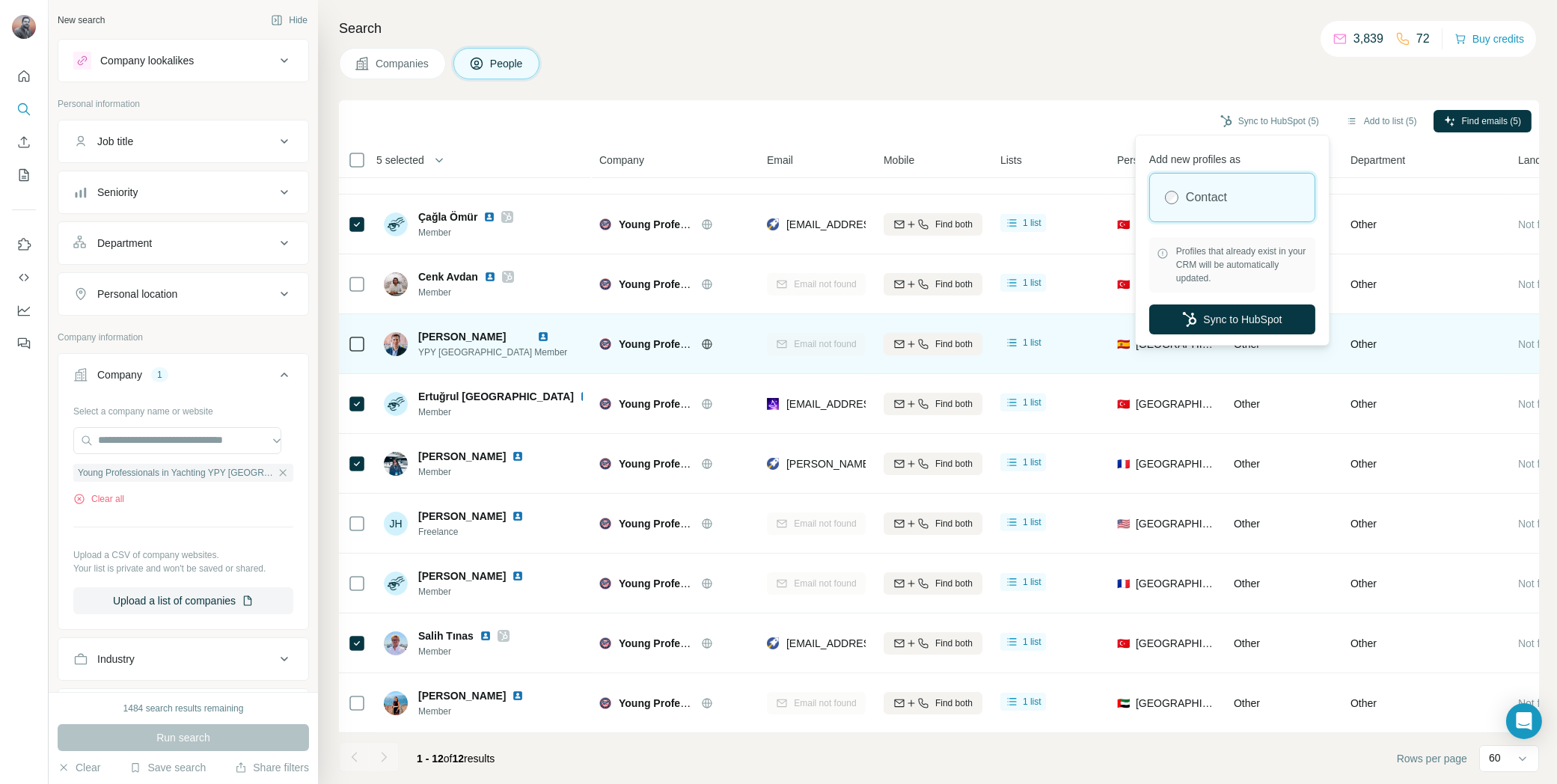
click at [1238, 320] on button "Sync to HubSpot" at bounding box center [1232, 319] width 166 height 30
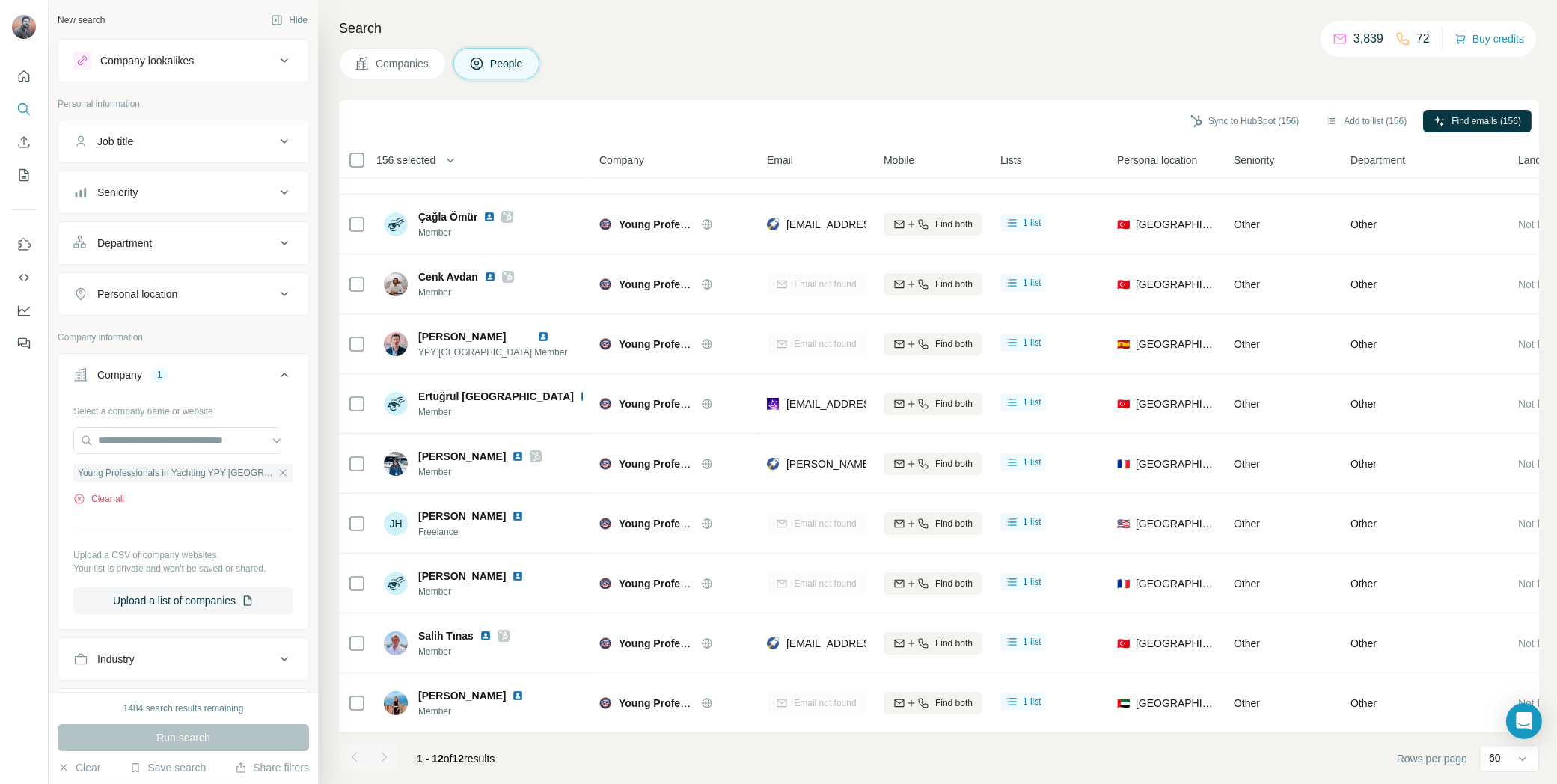
click at [114, 495] on button "Clear all" at bounding box center [99, 498] width 51 height 13
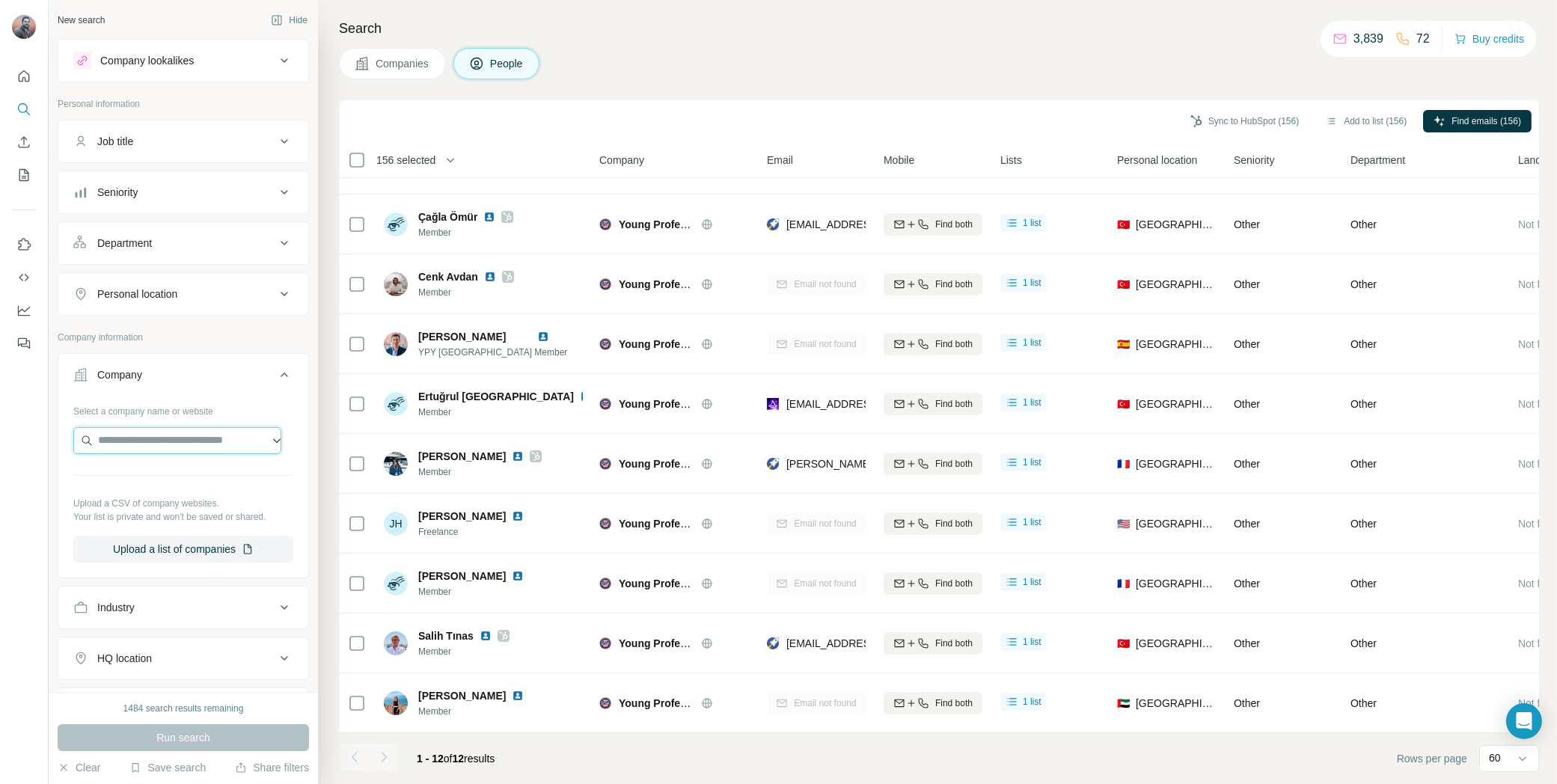
click at [153, 436] on input "text" at bounding box center [177, 441] width 208 height 27
paste input "**********"
type input "**********"
click at [200, 479] on div "Döhle Yachts [DOMAIN_NAME]" at bounding box center [177, 477] width 200 height 40
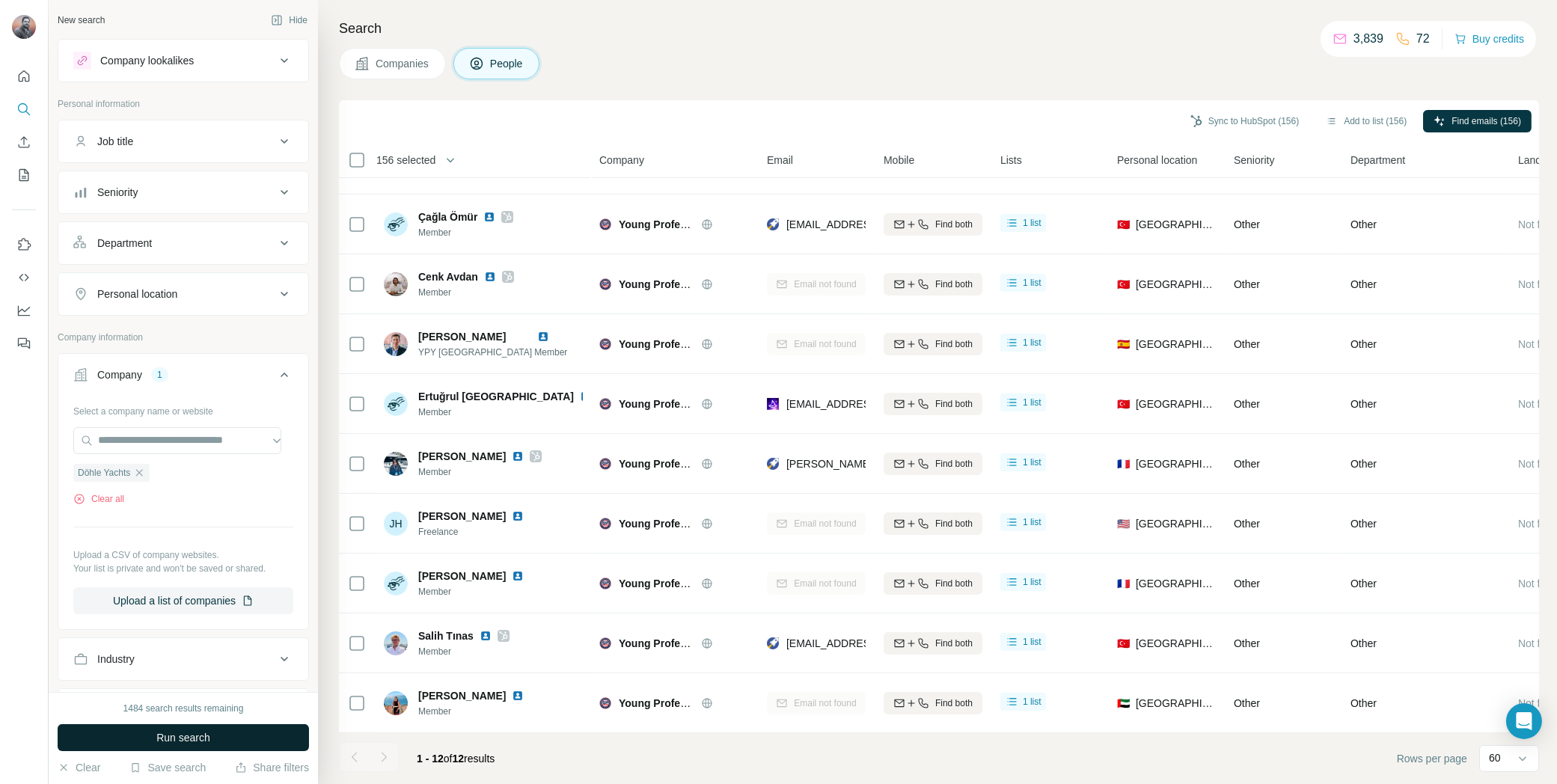
click at [201, 732] on span "Run search" at bounding box center [183, 737] width 54 height 15
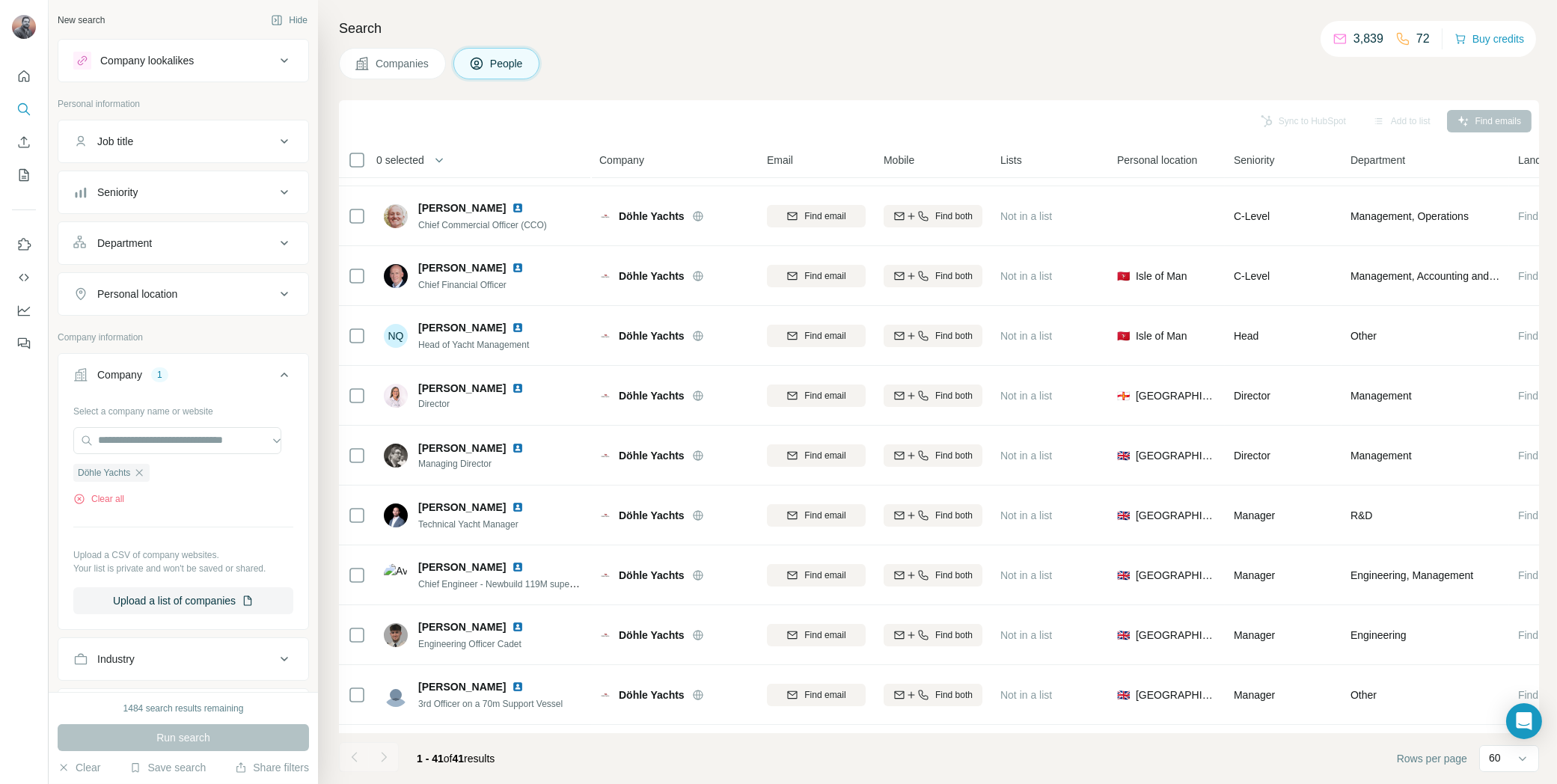
scroll to position [171, 0]
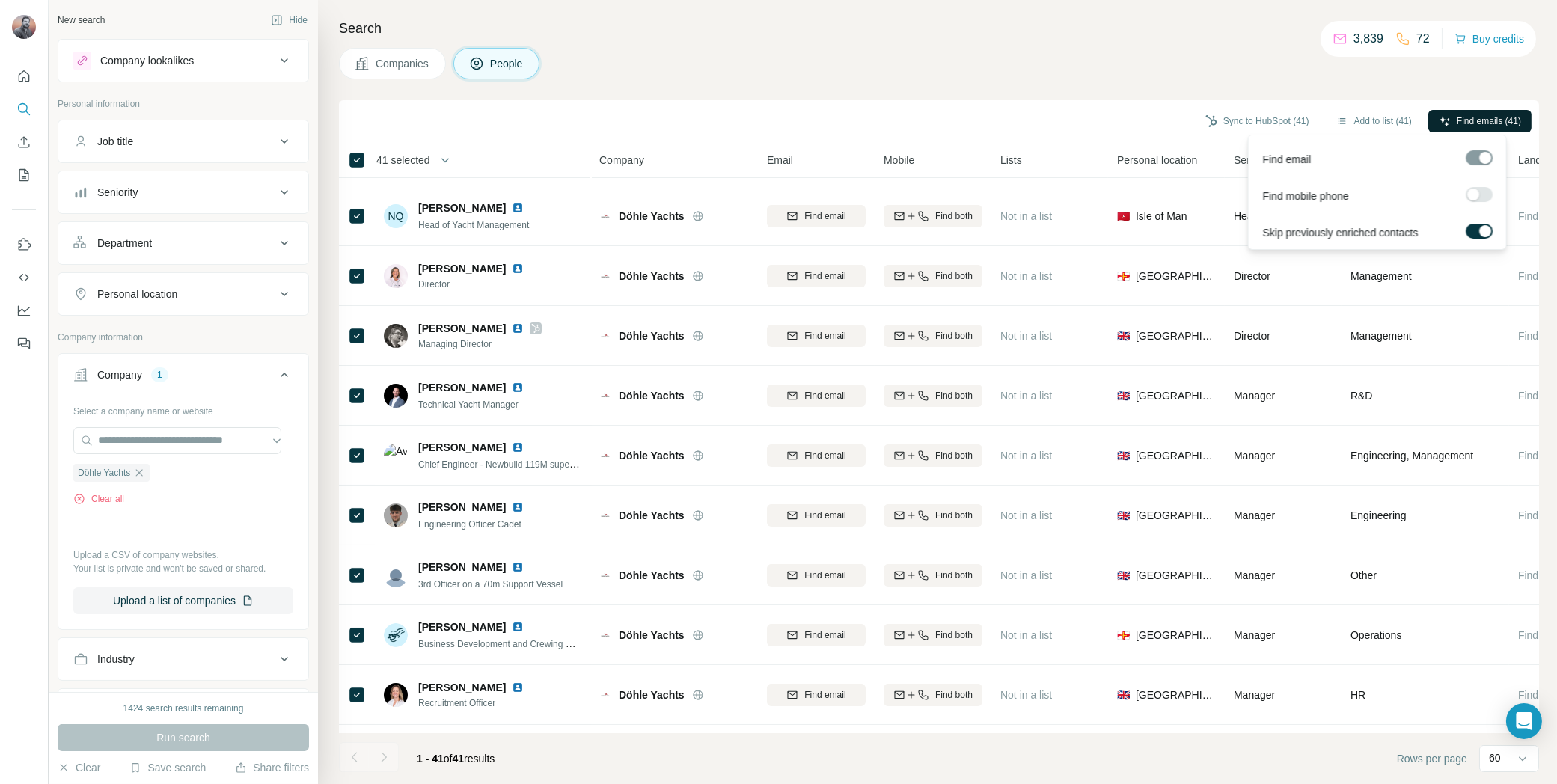
click at [1468, 117] on span "Find emails (41)" at bounding box center [1489, 121] width 65 height 13
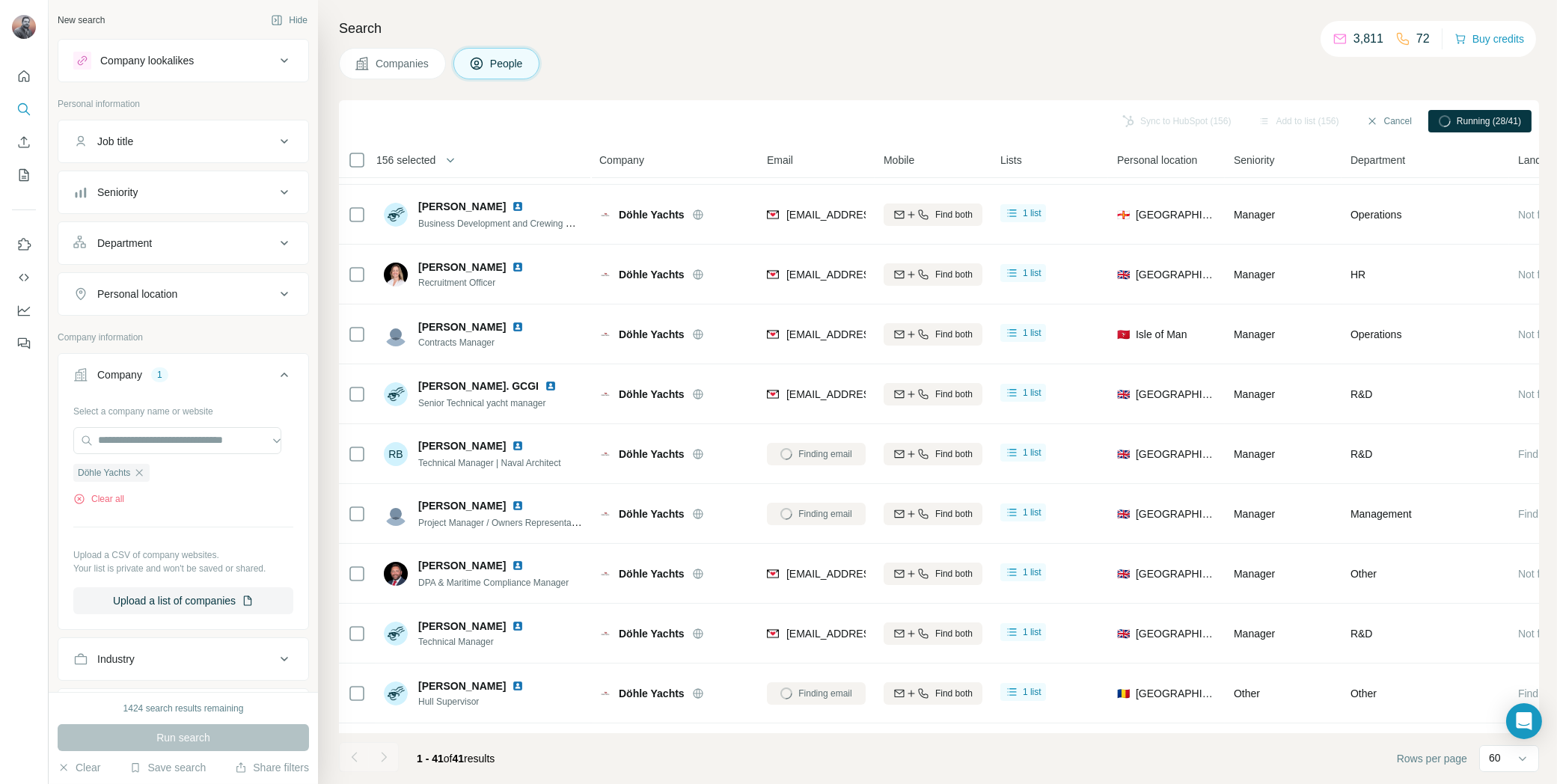
scroll to position [0, 0]
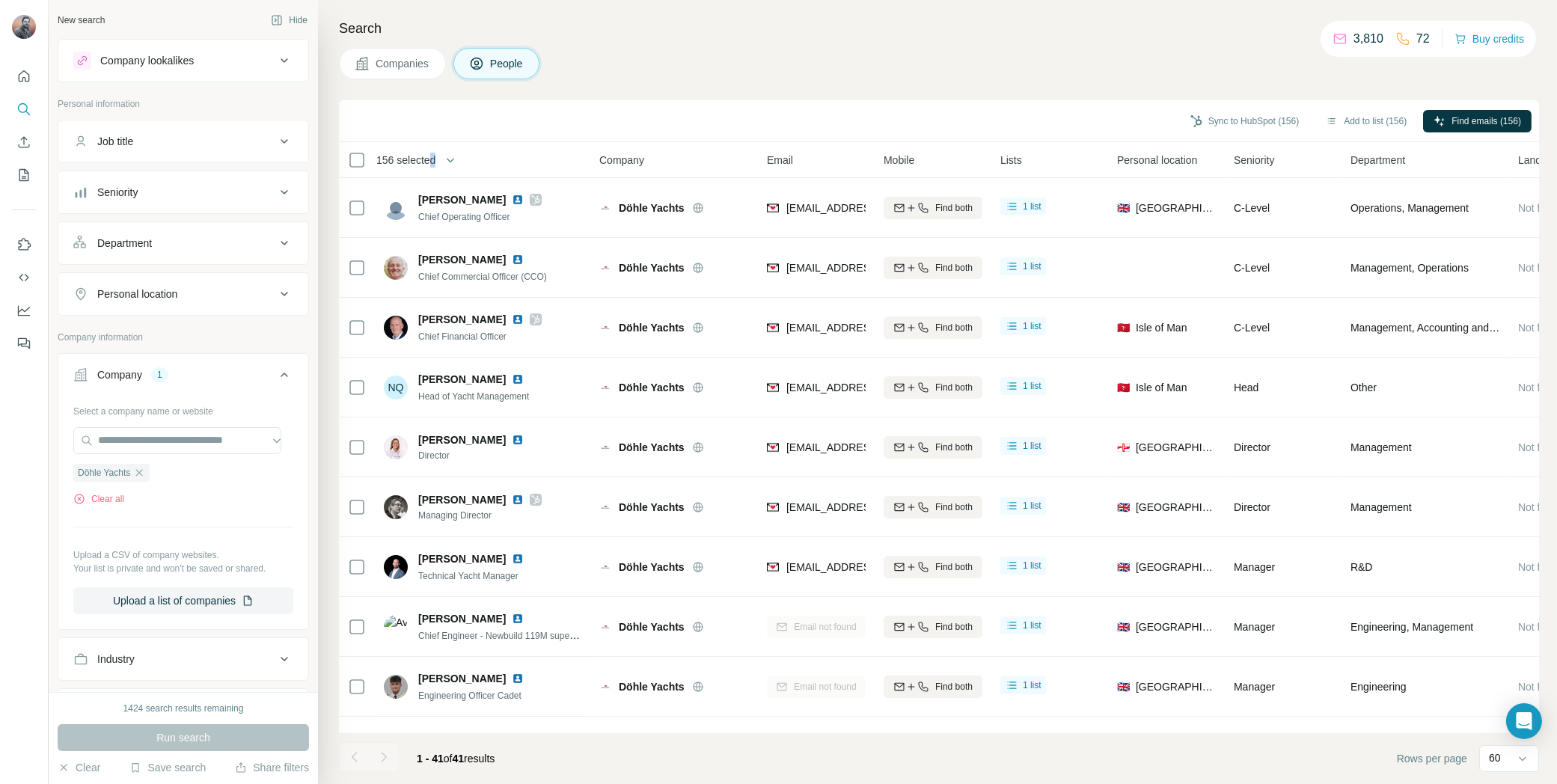
click at [432, 155] on span "156 selected" at bounding box center [405, 160] width 59 height 15
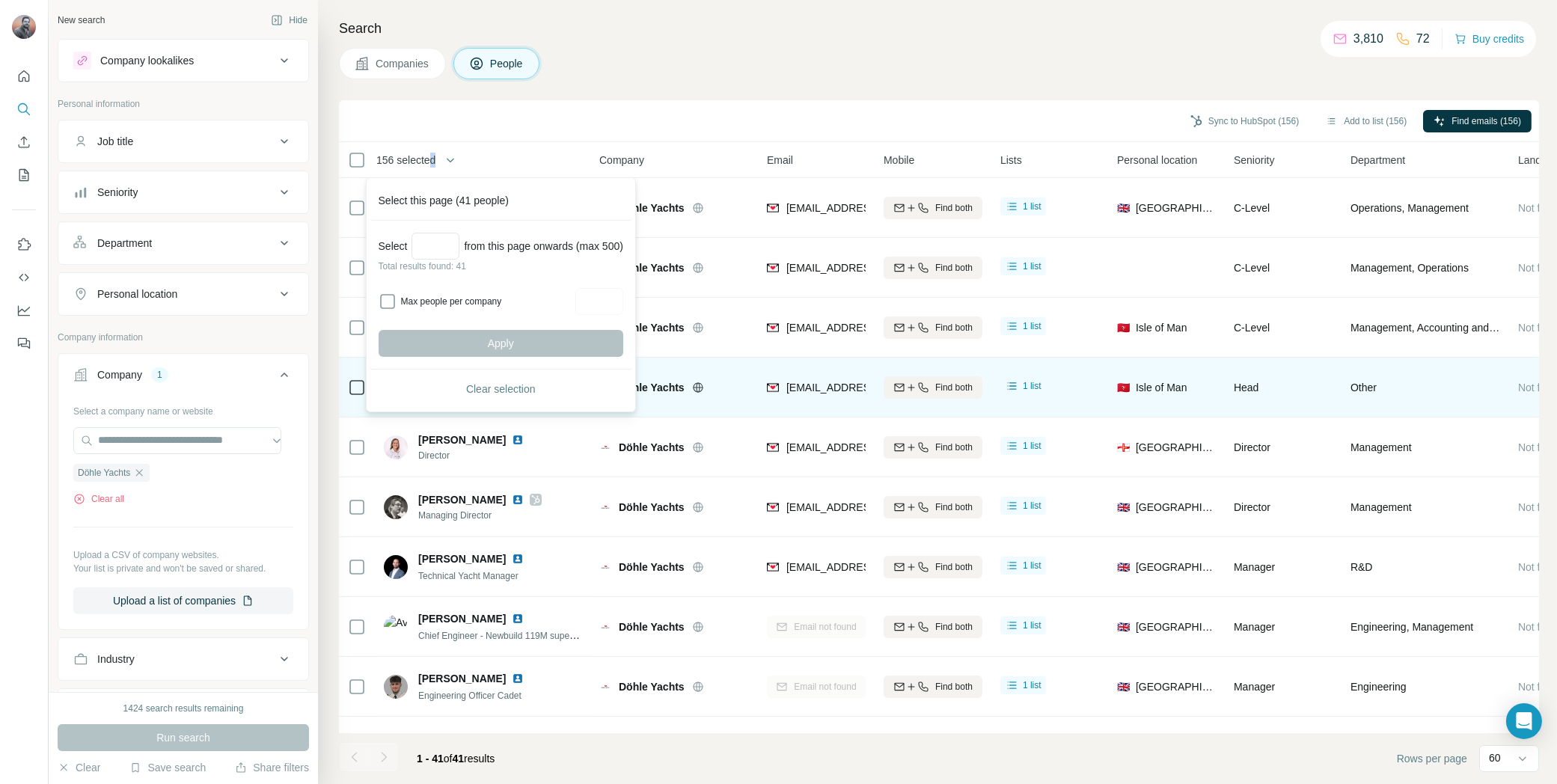
drag, startPoint x: 491, startPoint y: 385, endPoint x: 498, endPoint y: 383, distance: 7.3
click at [491, 385] on span "Clear selection" at bounding box center [501, 389] width 69 height 15
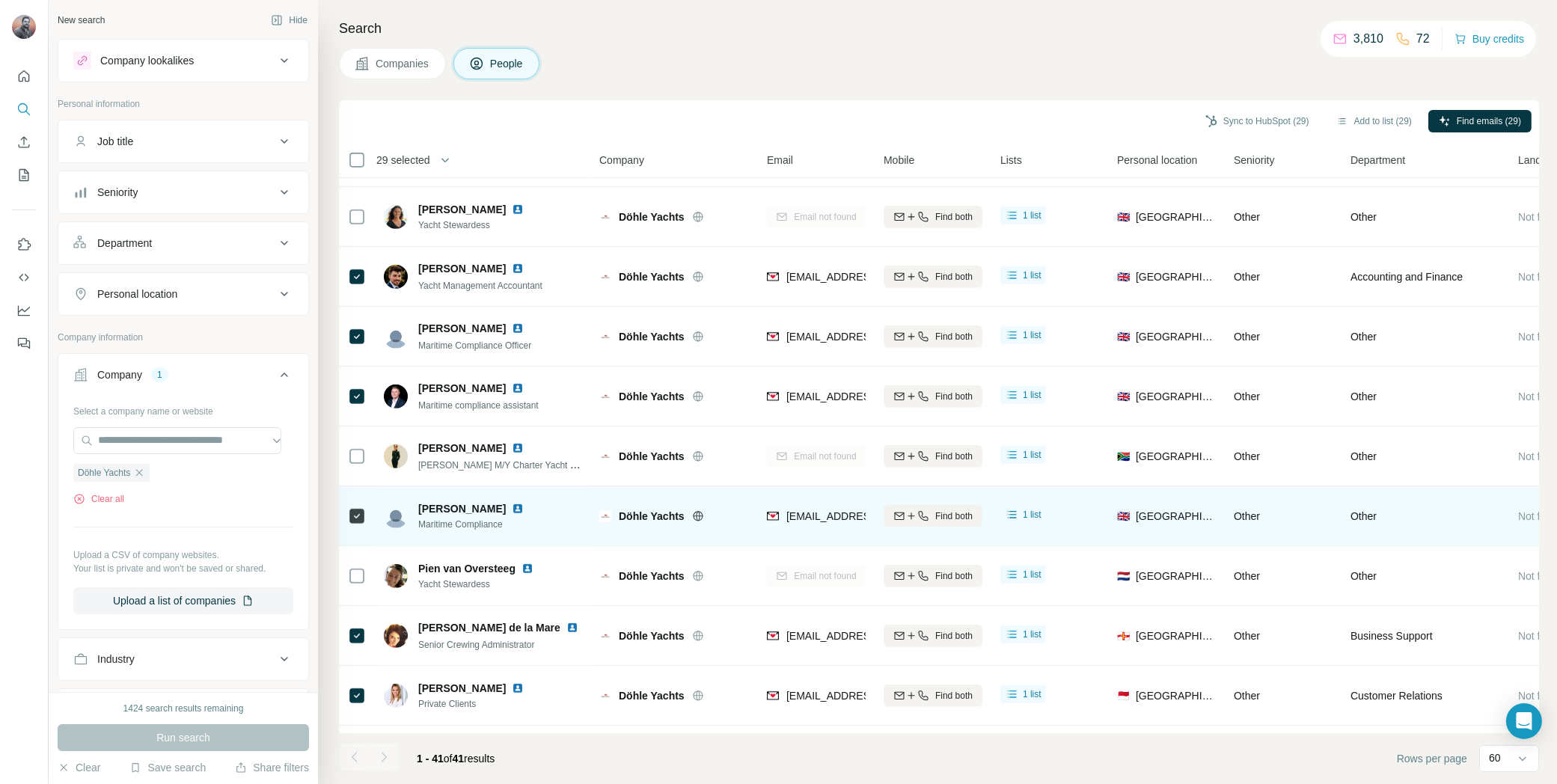
scroll to position [1907, 0]
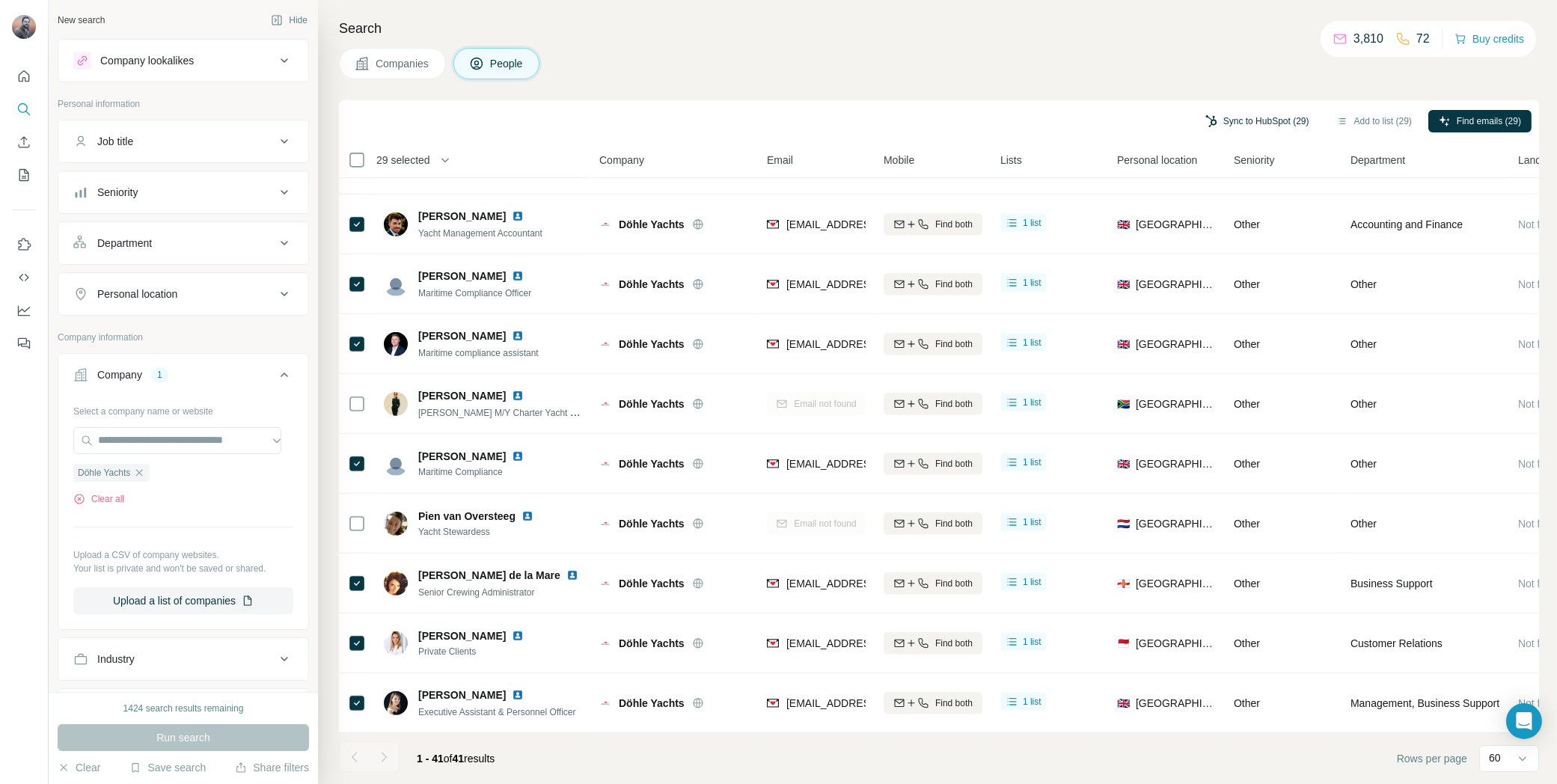
click at [1245, 118] on button "Sync to HubSpot (29)" at bounding box center [1257, 121] width 125 height 22
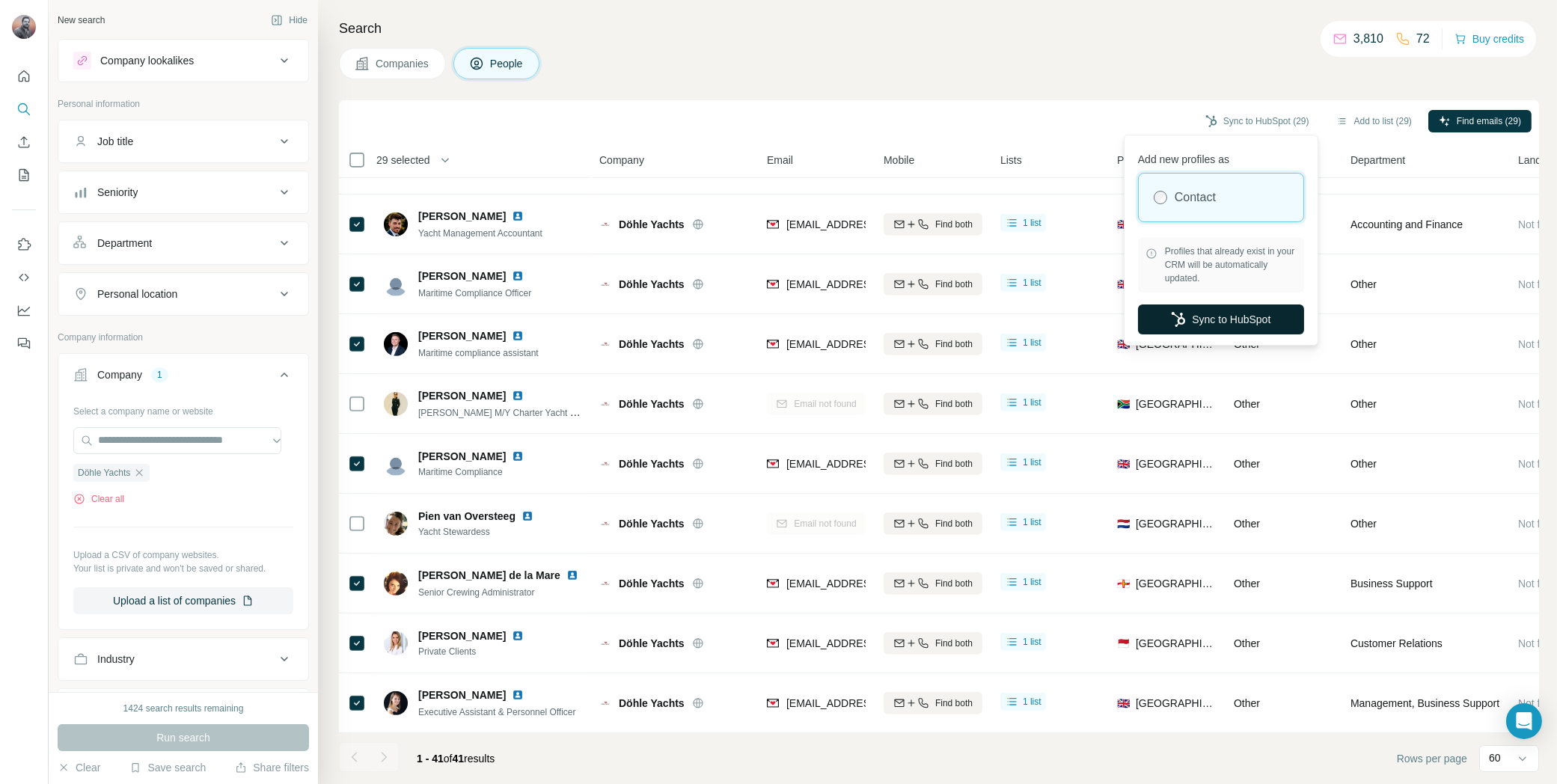
click at [1192, 318] on button "Sync to HubSpot" at bounding box center [1221, 319] width 166 height 30
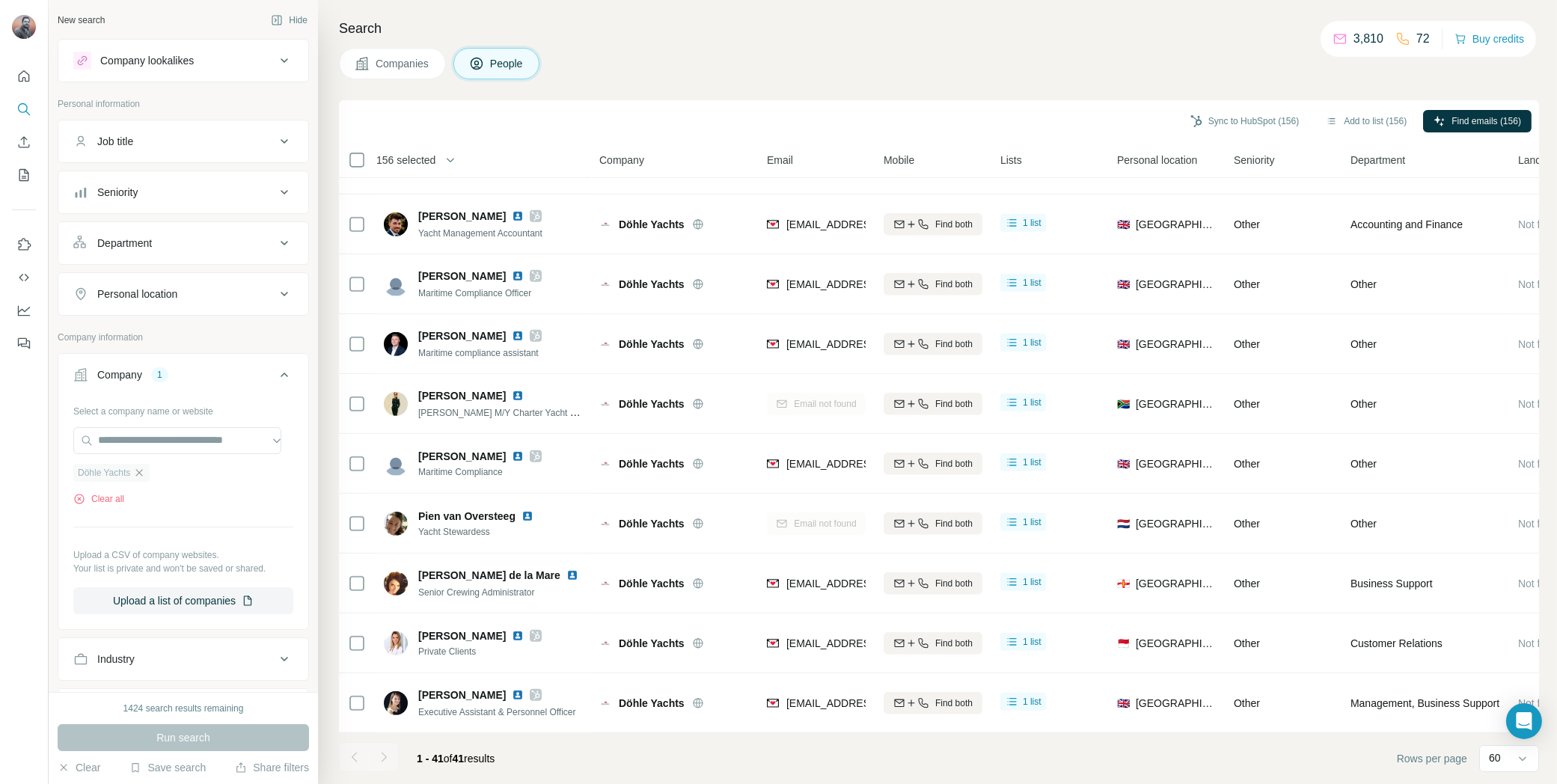
click at [142, 471] on icon "button" at bounding box center [139, 472] width 12 height 12
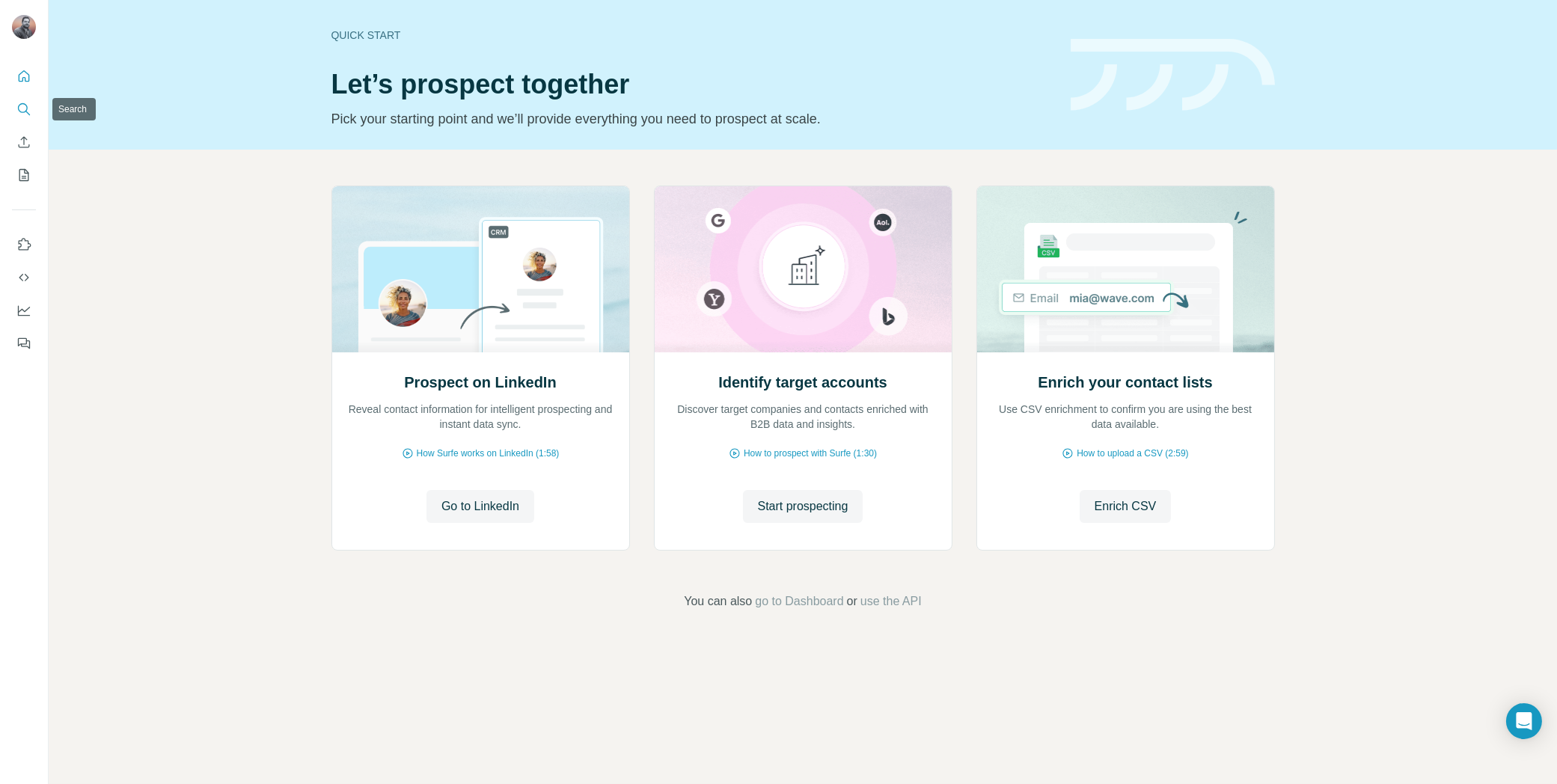
click at [21, 106] on icon "Search" at bounding box center [24, 109] width 15 height 15
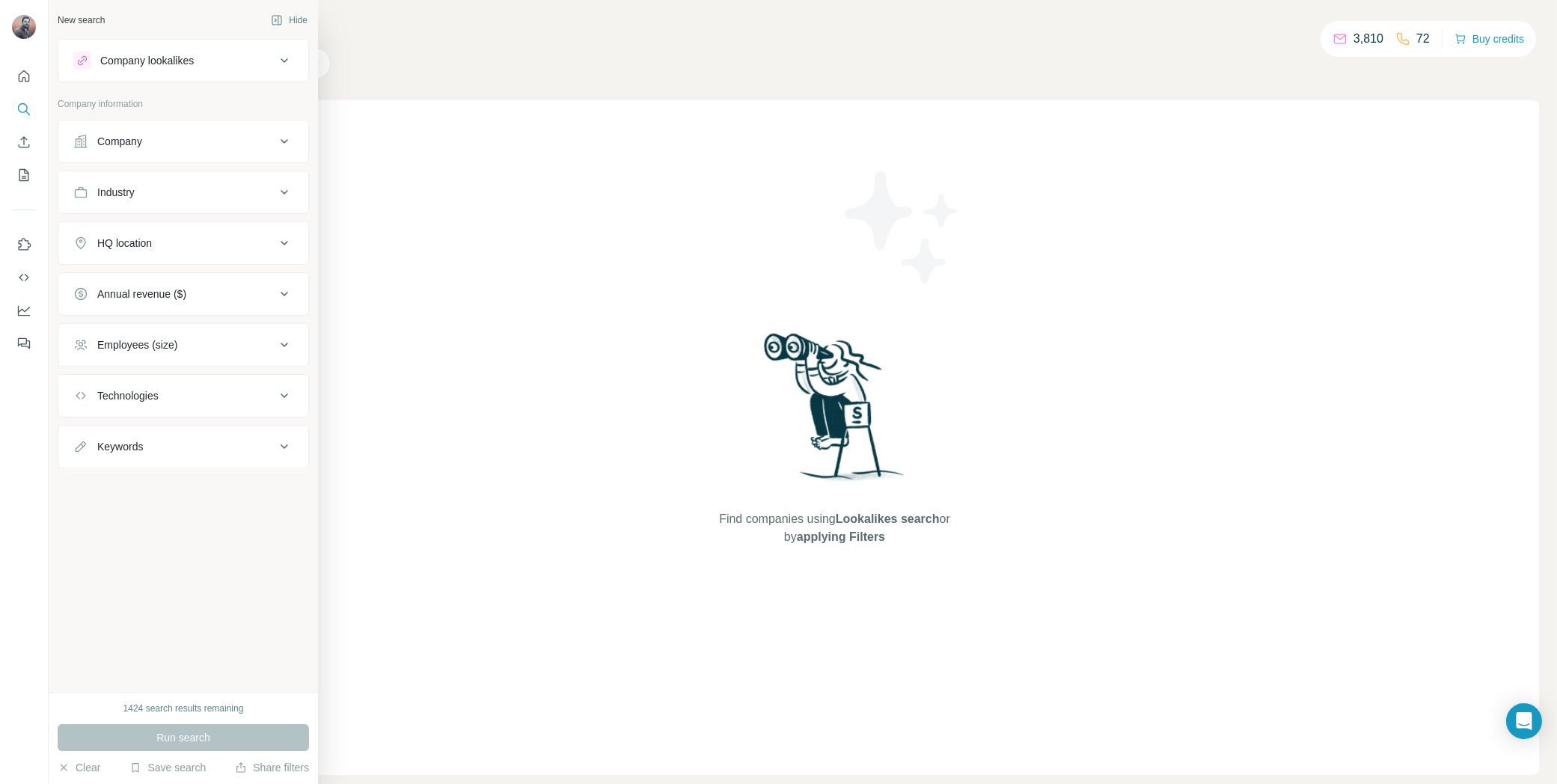
click at [166, 137] on div "Company" at bounding box center [174, 141] width 202 height 15
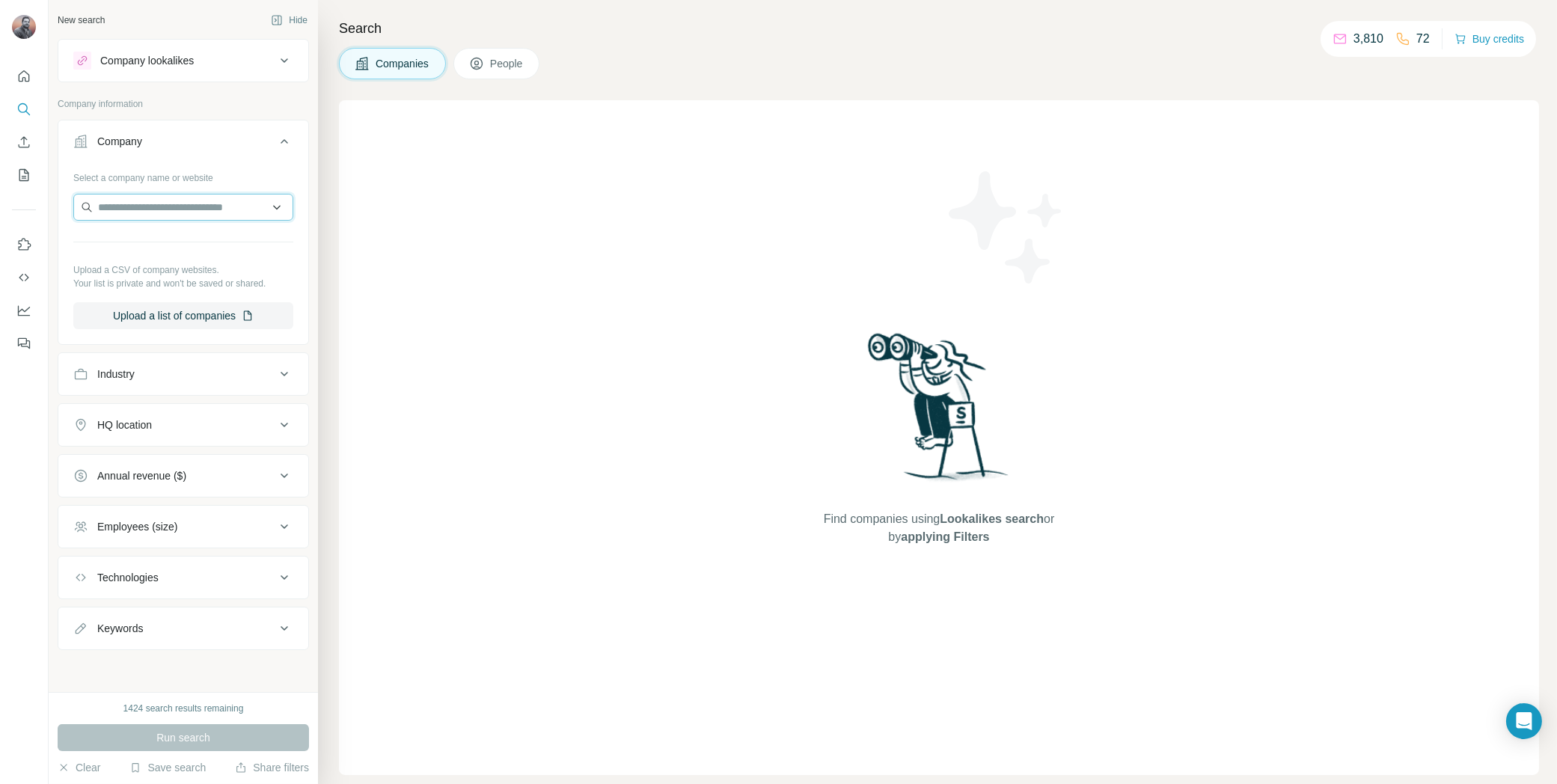
click at [151, 215] on input "text" at bounding box center [183, 207] width 220 height 27
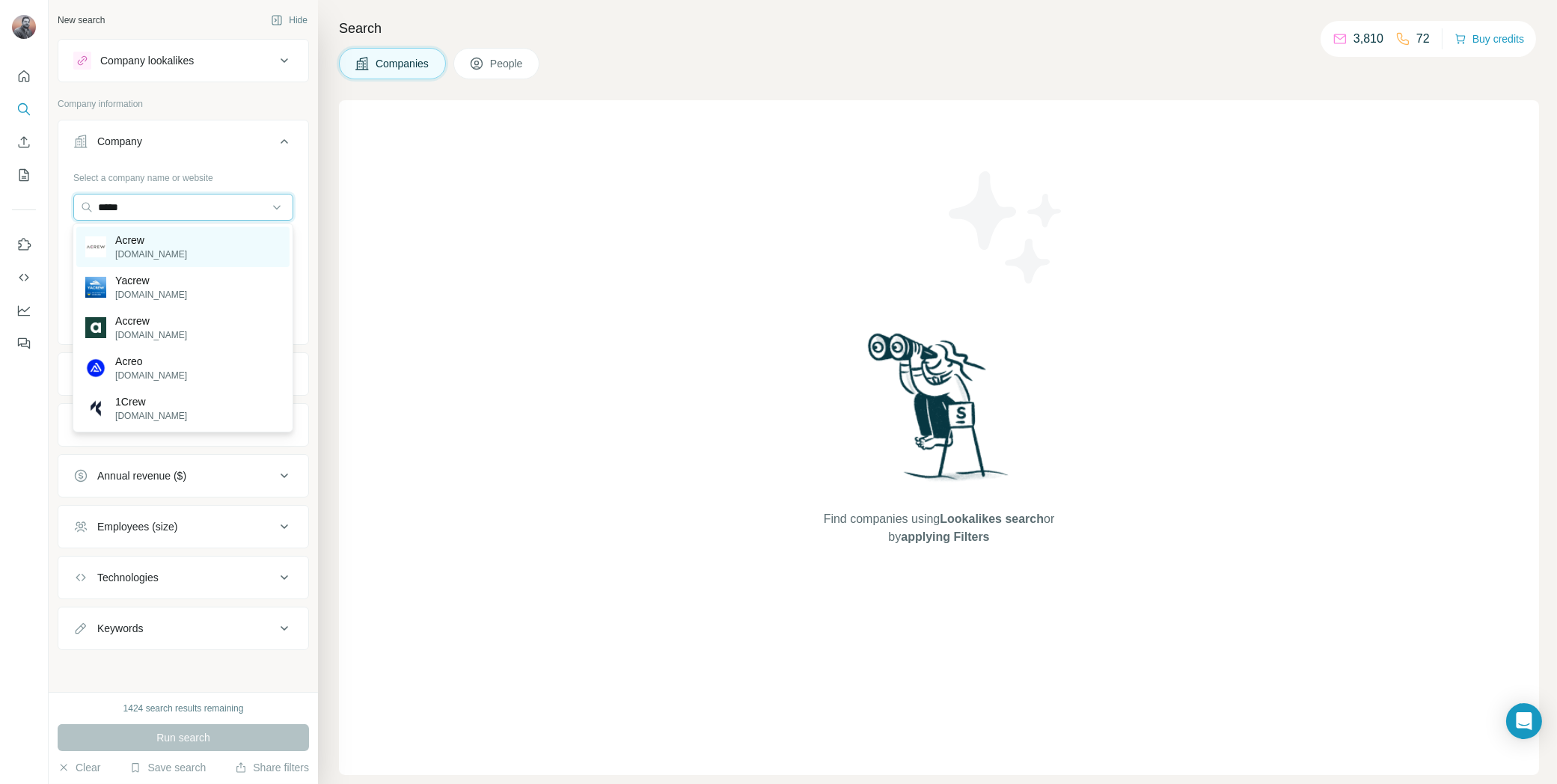
type input "*****"
click at [167, 236] on div "Acrew acrew.com" at bounding box center [183, 246] width 213 height 40
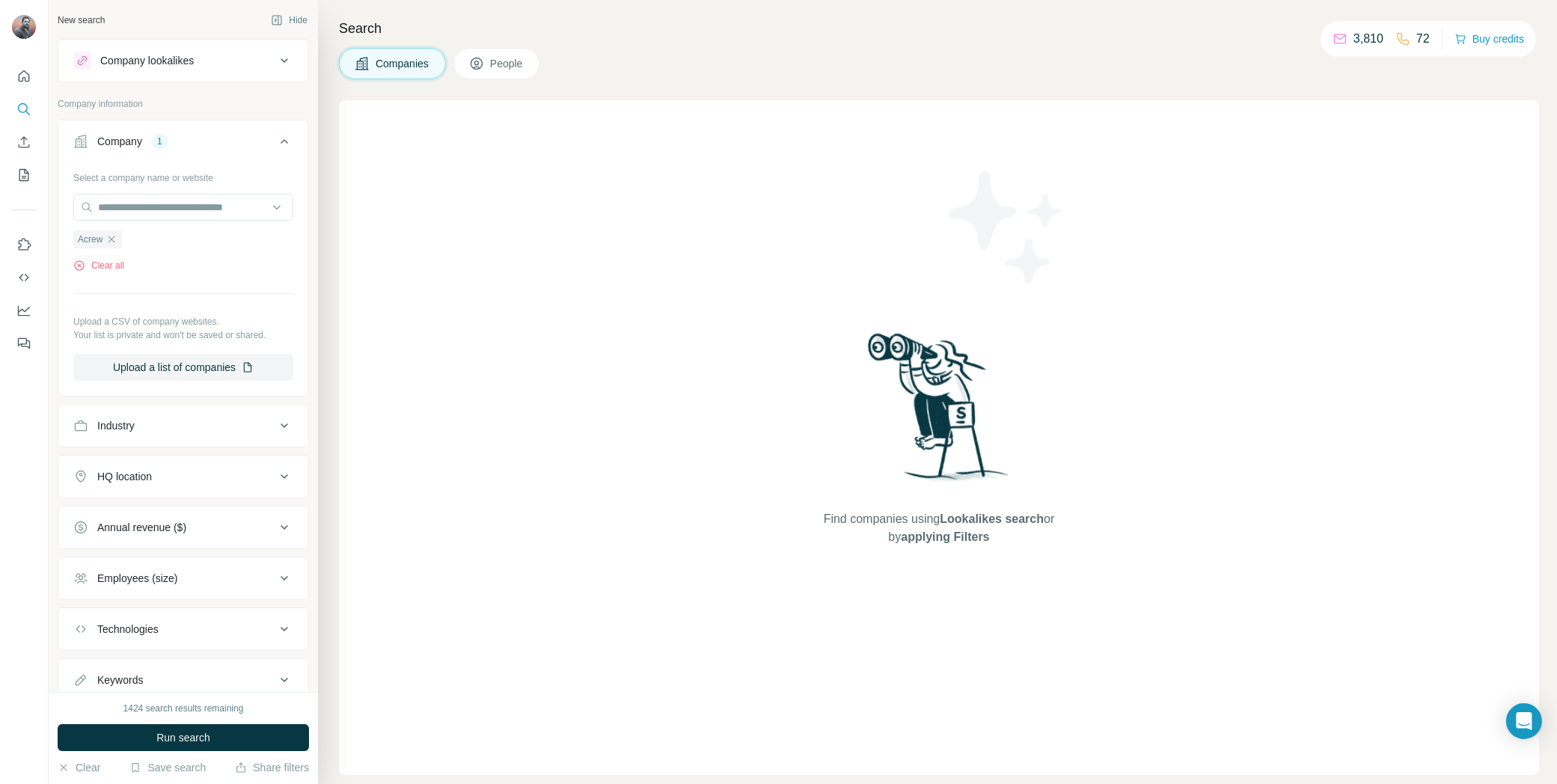
click at [201, 736] on span "Run search" at bounding box center [183, 737] width 54 height 15
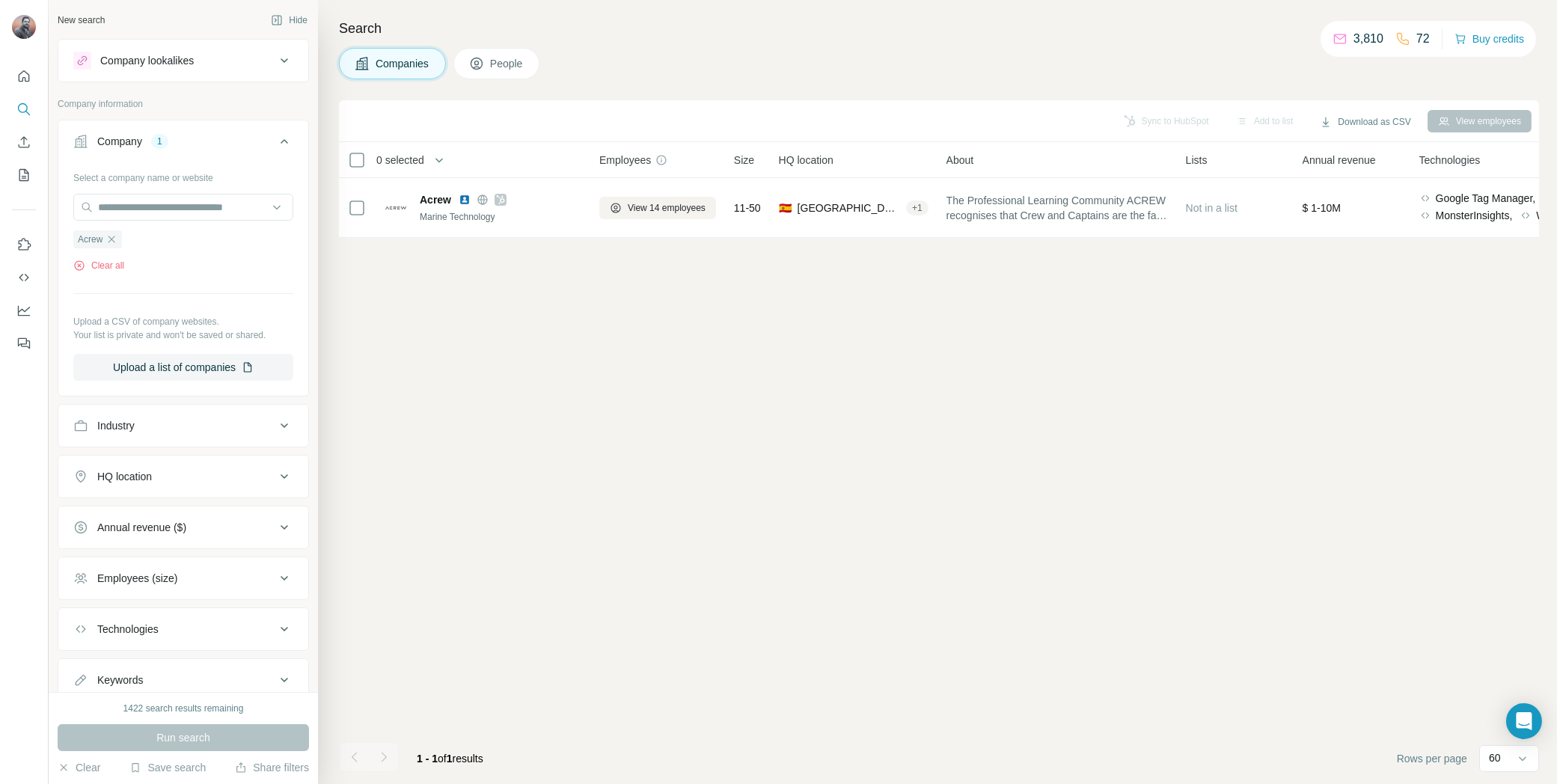
click at [510, 65] on span "People" at bounding box center [507, 63] width 35 height 15
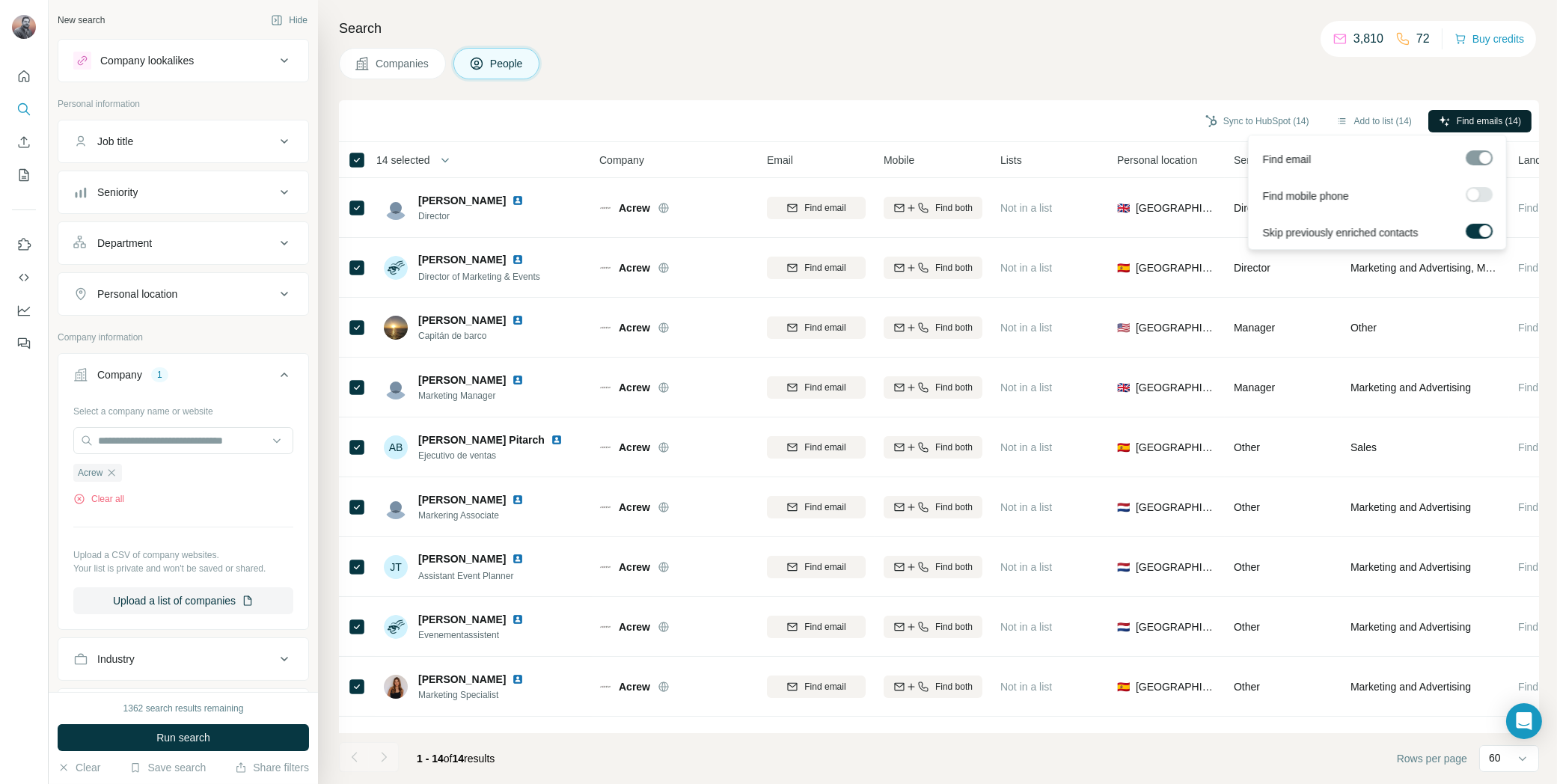
click at [1483, 114] on span "Find emails (14)" at bounding box center [1489, 121] width 65 height 13
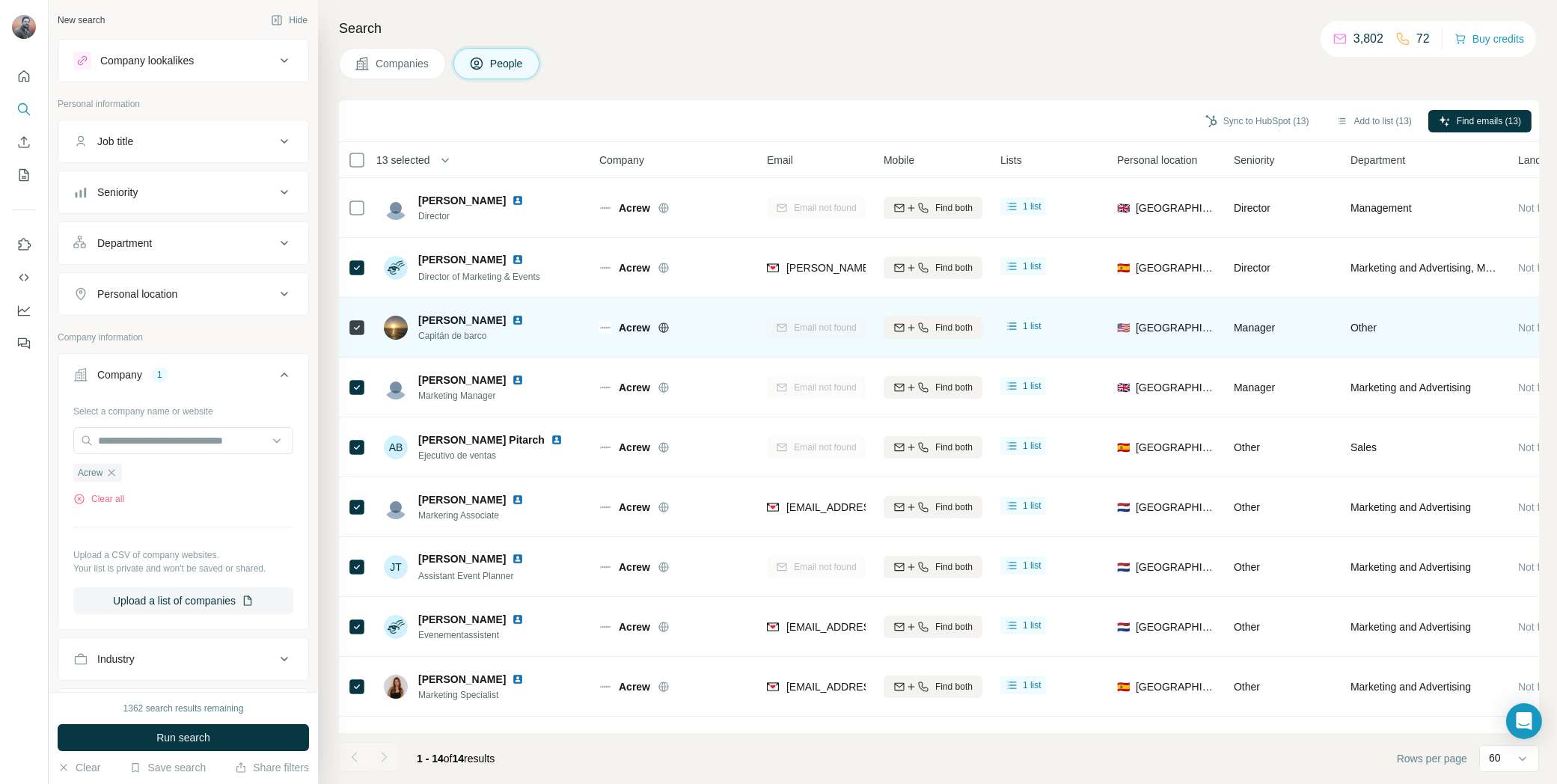
click at [357, 319] on div at bounding box center [357, 327] width 18 height 18
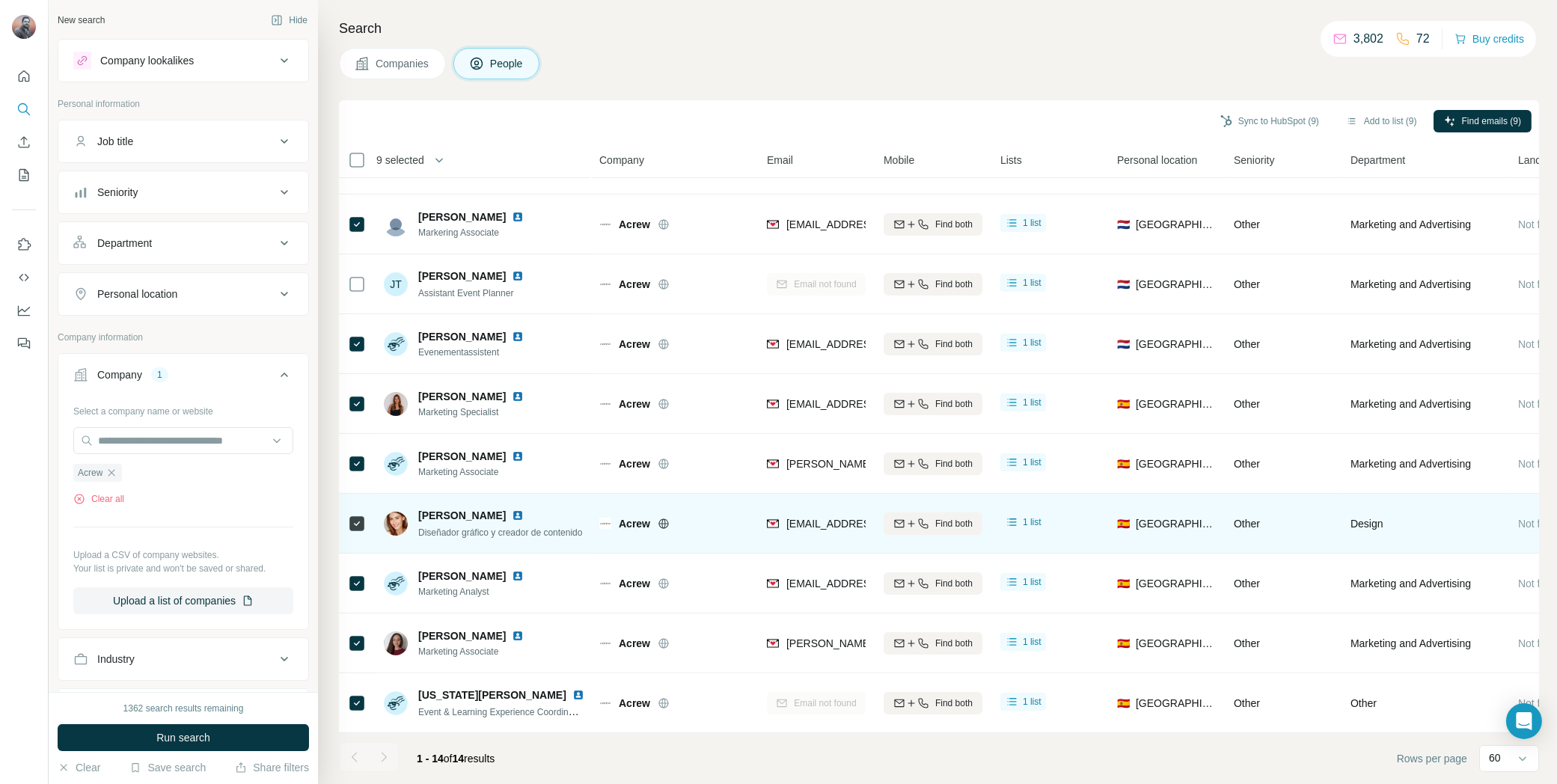
scroll to position [291, 0]
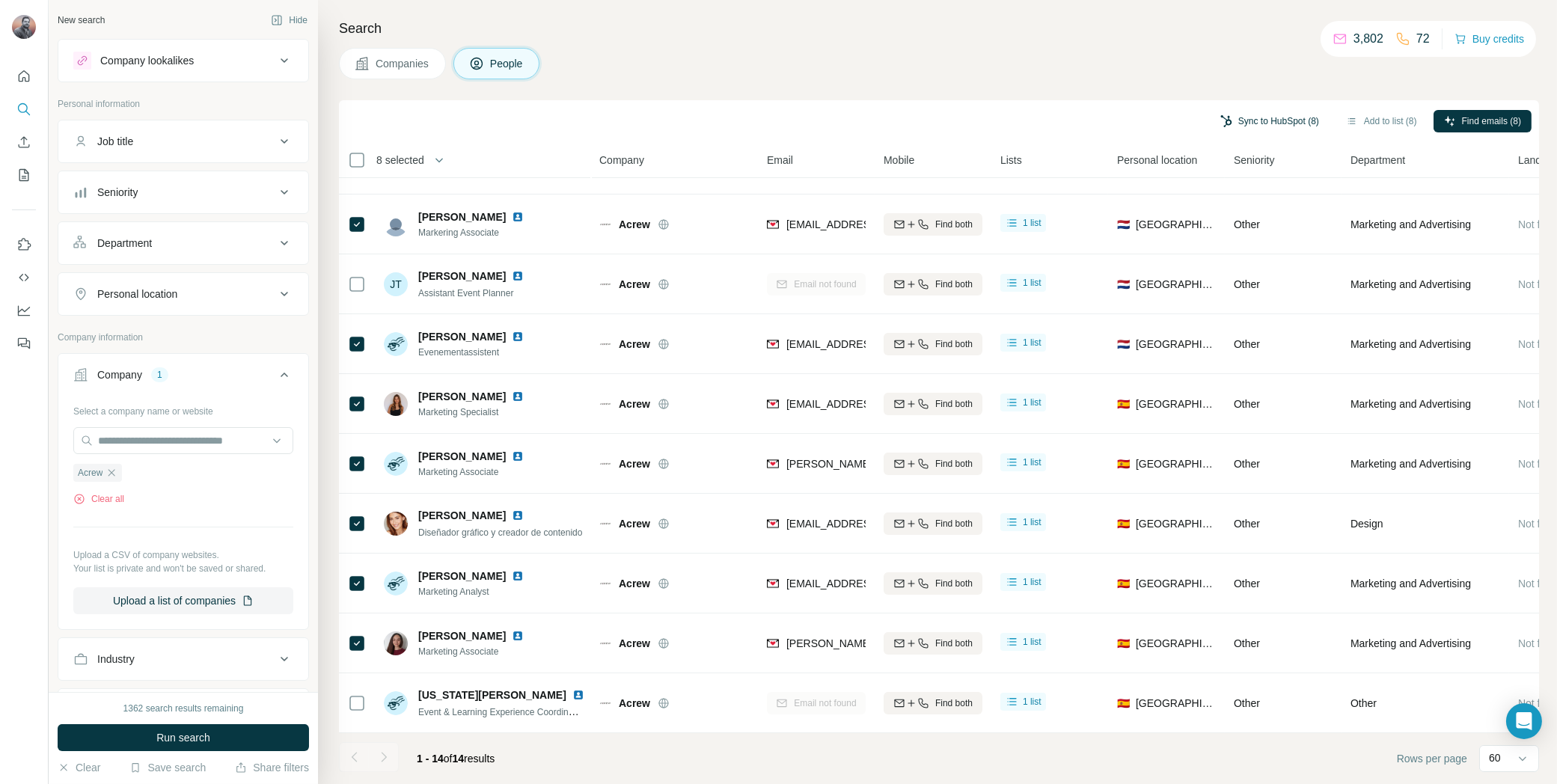
click at [1269, 120] on button "Sync to HubSpot (8)" at bounding box center [1270, 121] width 120 height 22
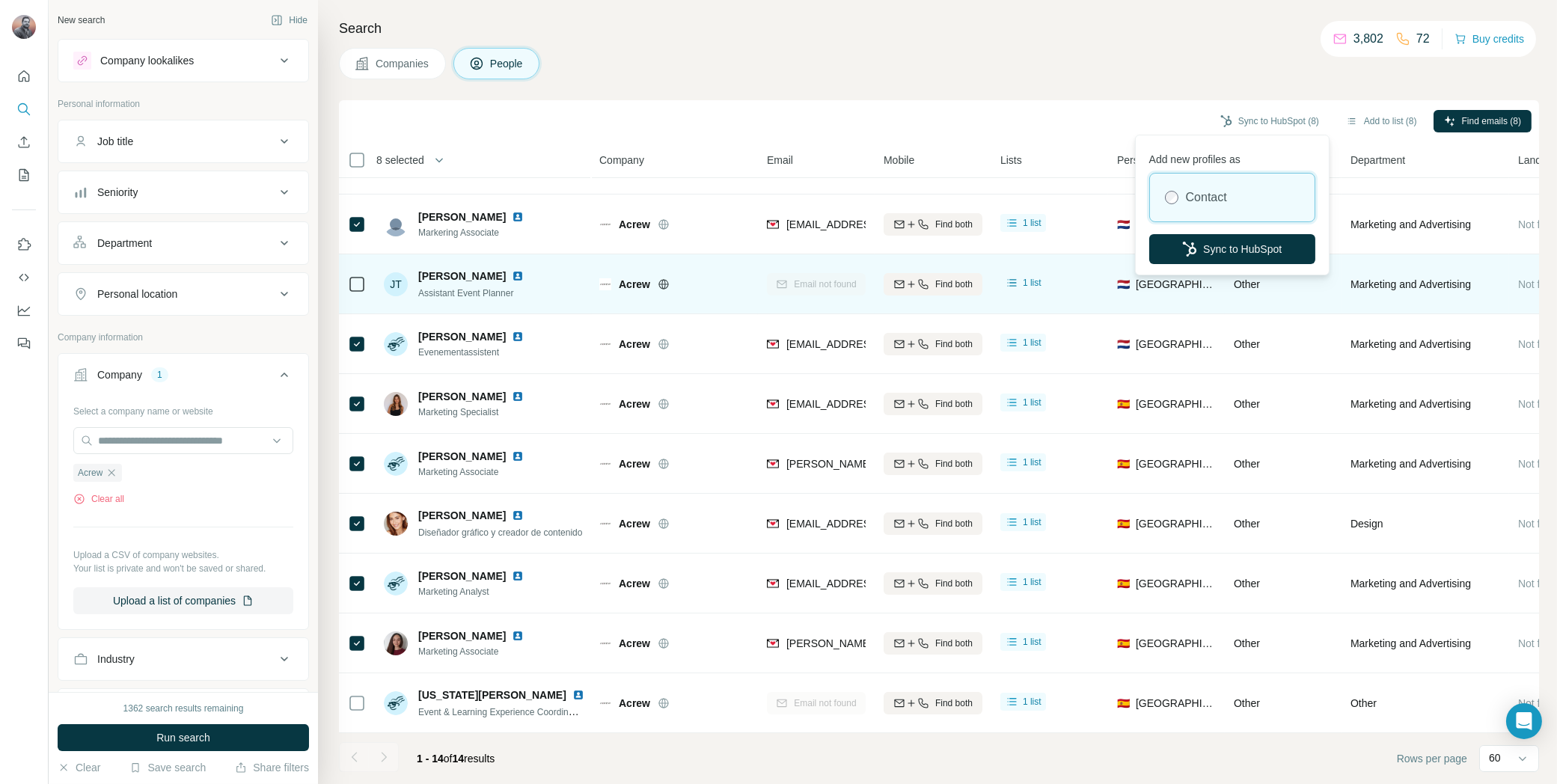
click at [1244, 248] on button "Sync to HubSpot" at bounding box center [1232, 249] width 166 height 30
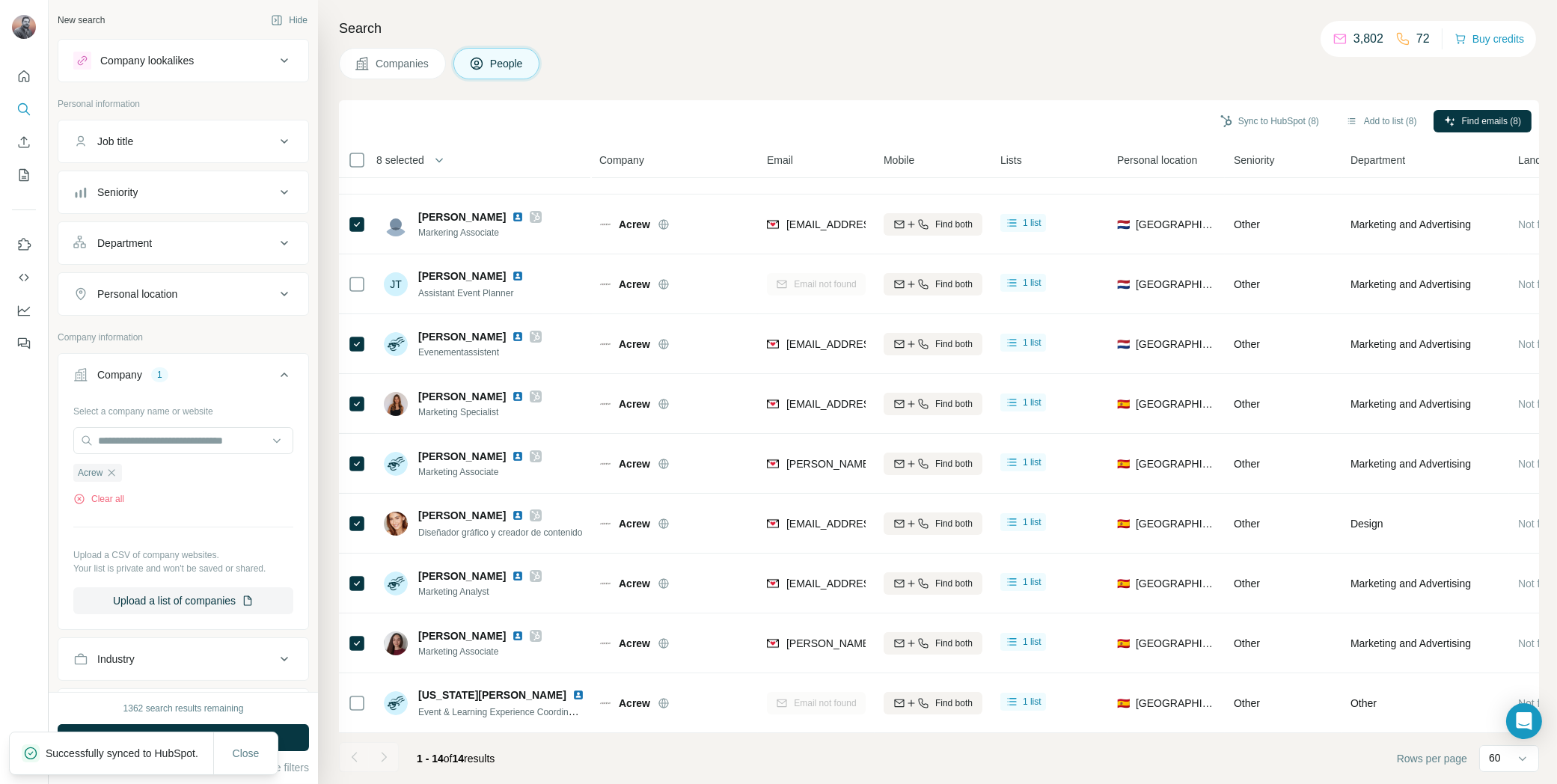
click at [115, 471] on icon "button" at bounding box center [111, 472] width 12 height 12
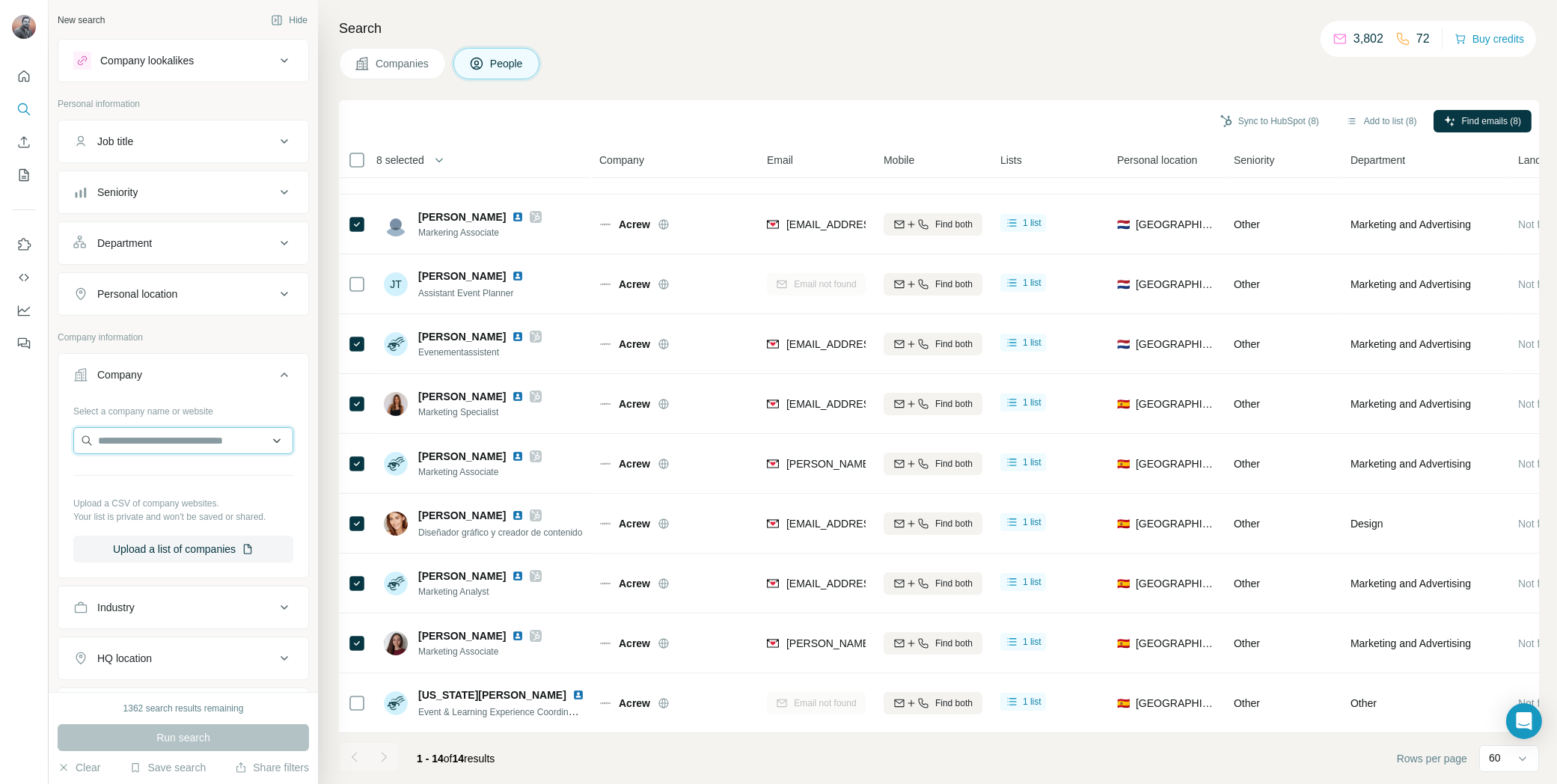
click at [104, 432] on input "text" at bounding box center [183, 441] width 220 height 27
paste input "**********"
type input "**********"
click at [181, 483] on p "fairportglobal.com" at bounding box center [151, 484] width 72 height 13
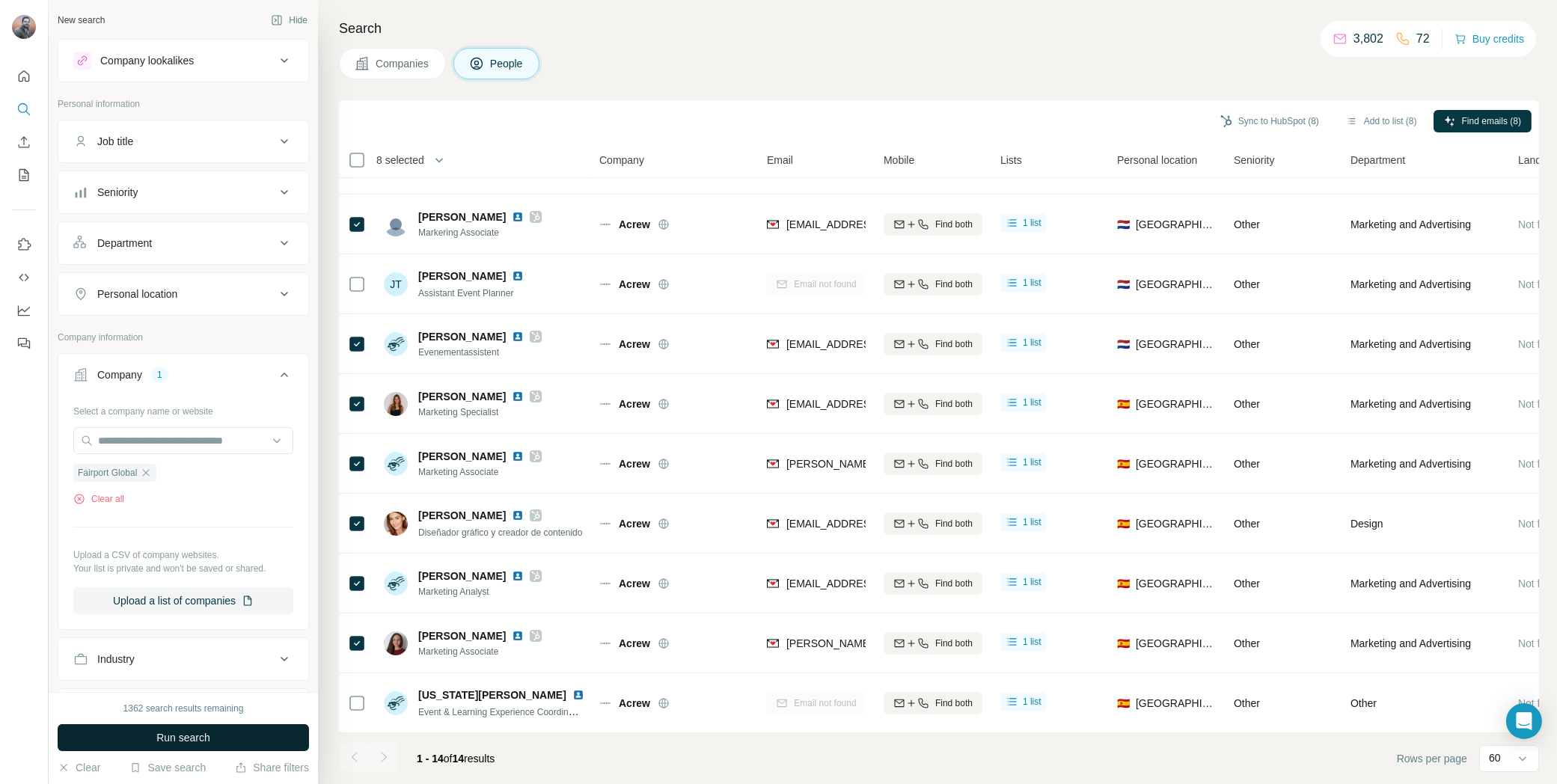
click at [203, 736] on span "Run search" at bounding box center [183, 737] width 54 height 15
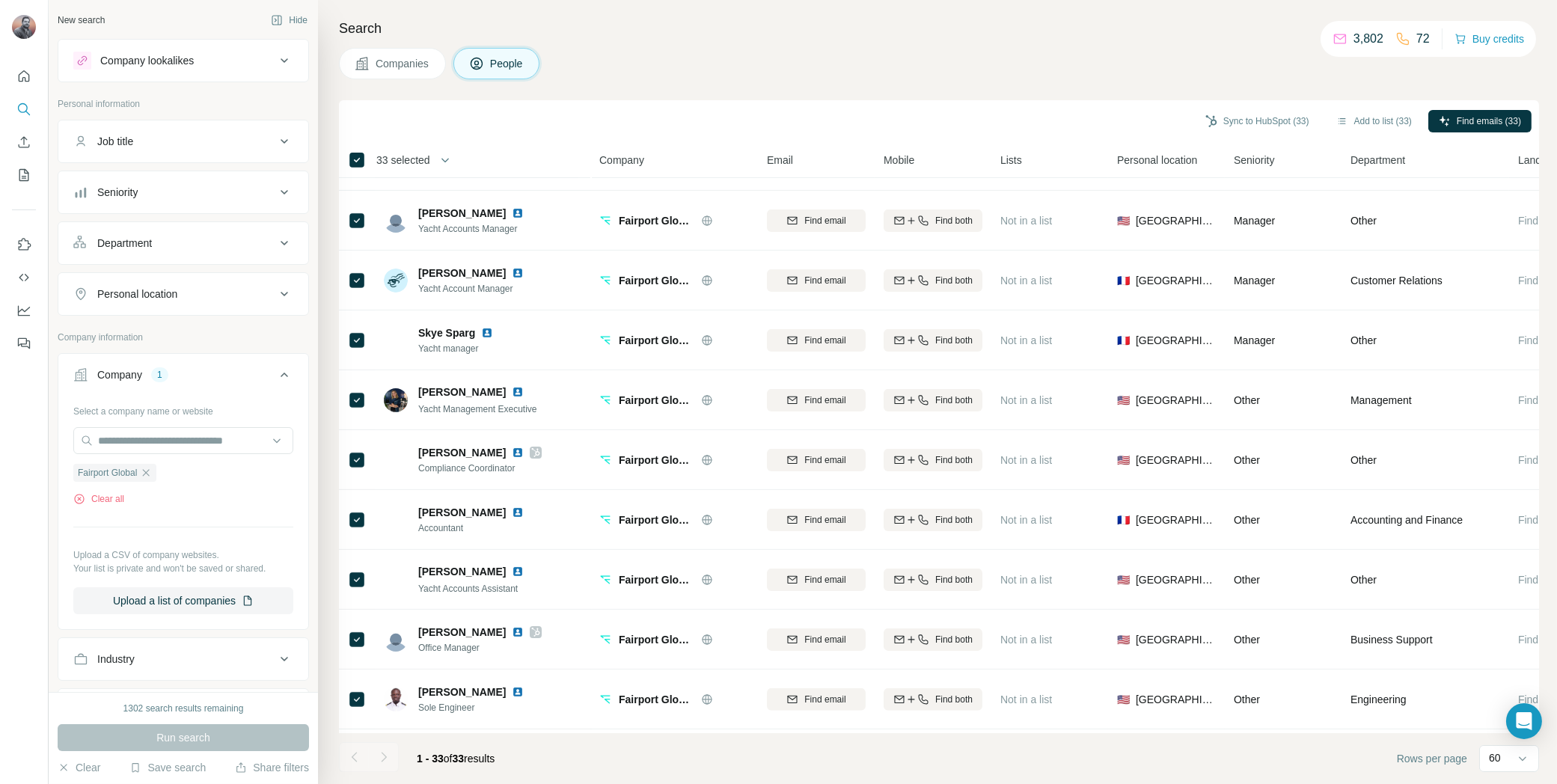
scroll to position [1428, 0]
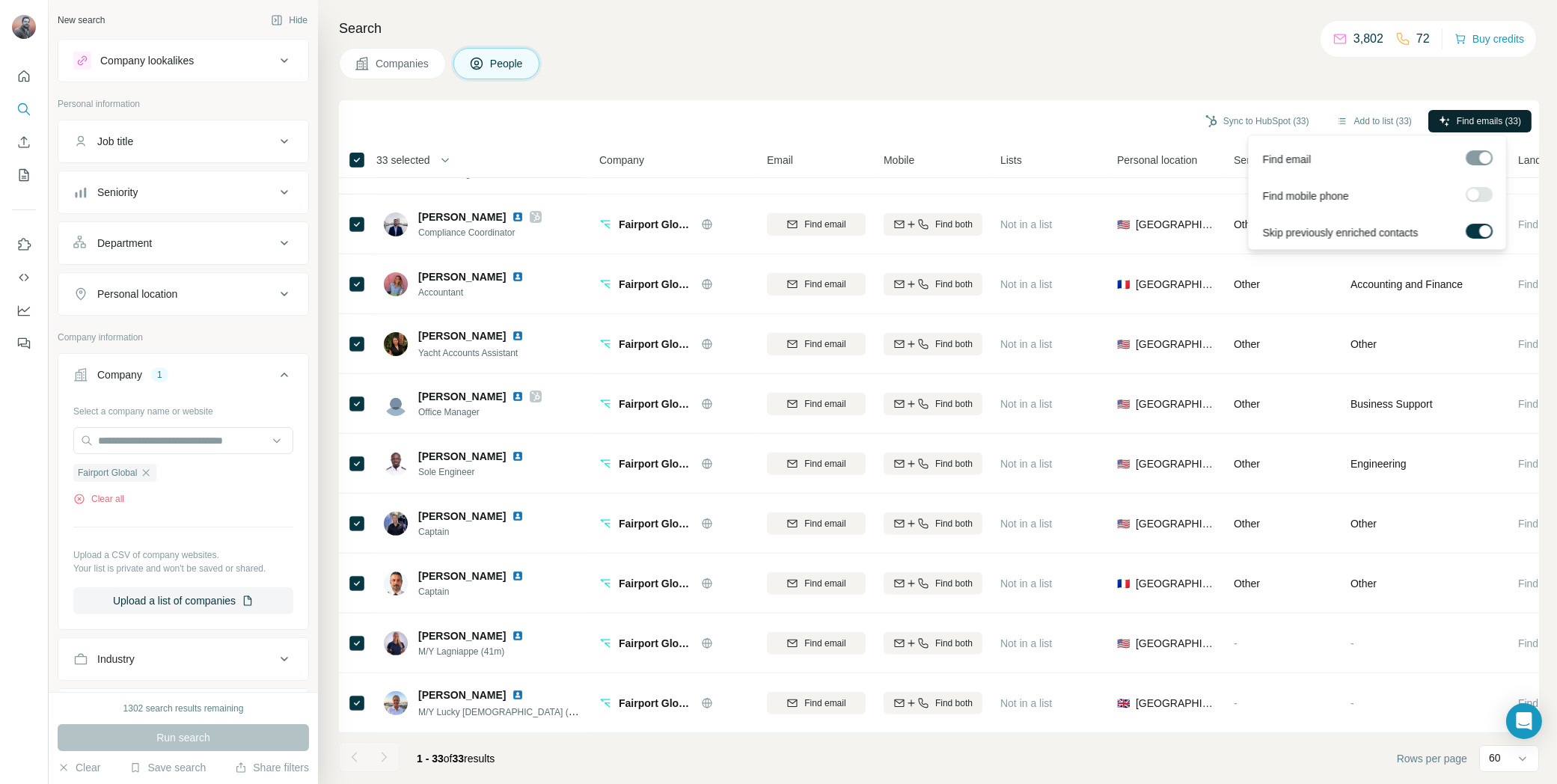
click at [1496, 124] on span "Find emails (33)" at bounding box center [1489, 121] width 65 height 13
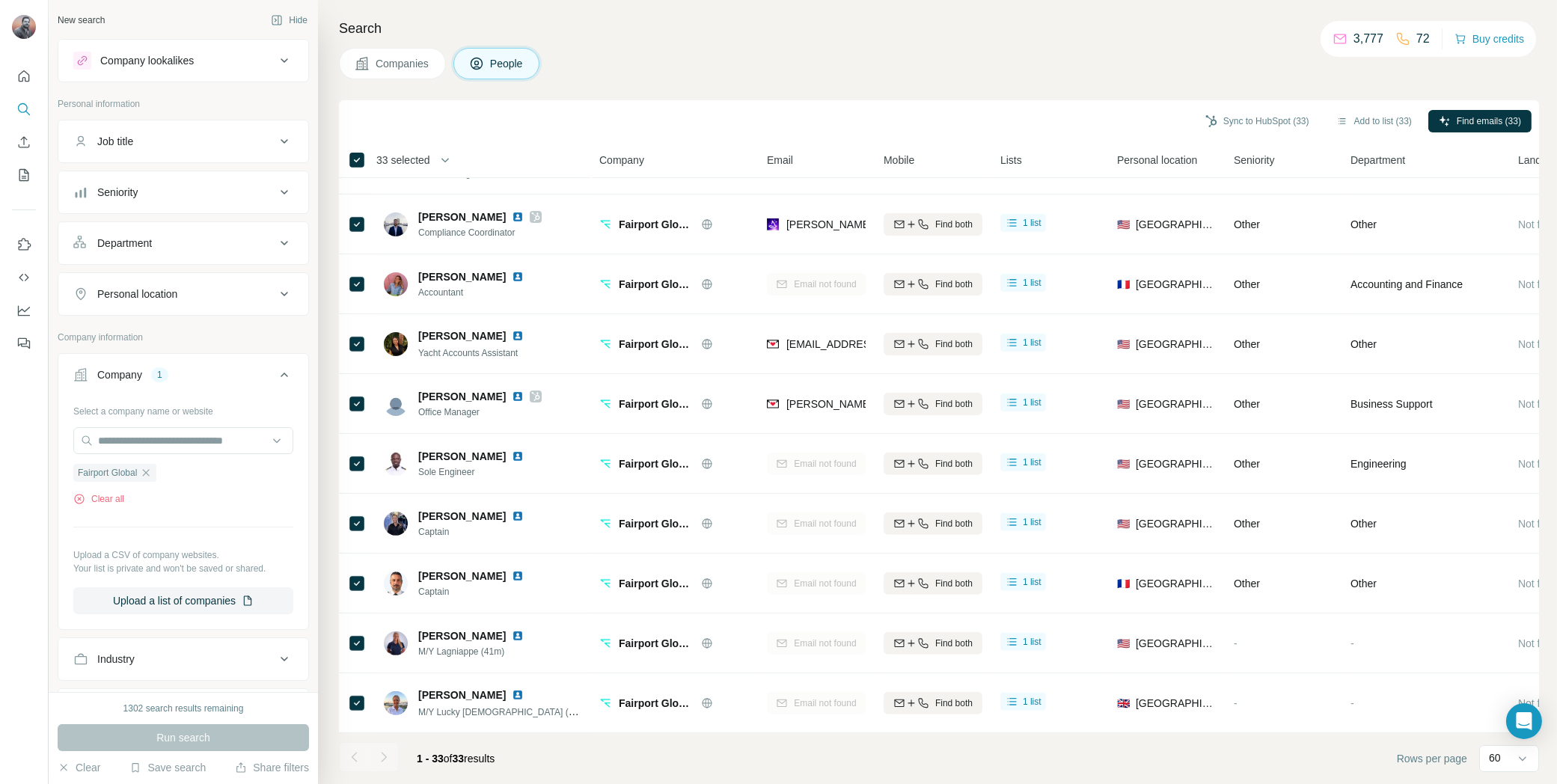
click at [359, 168] on th "33 selected" at bounding box center [459, 160] width 240 height 36
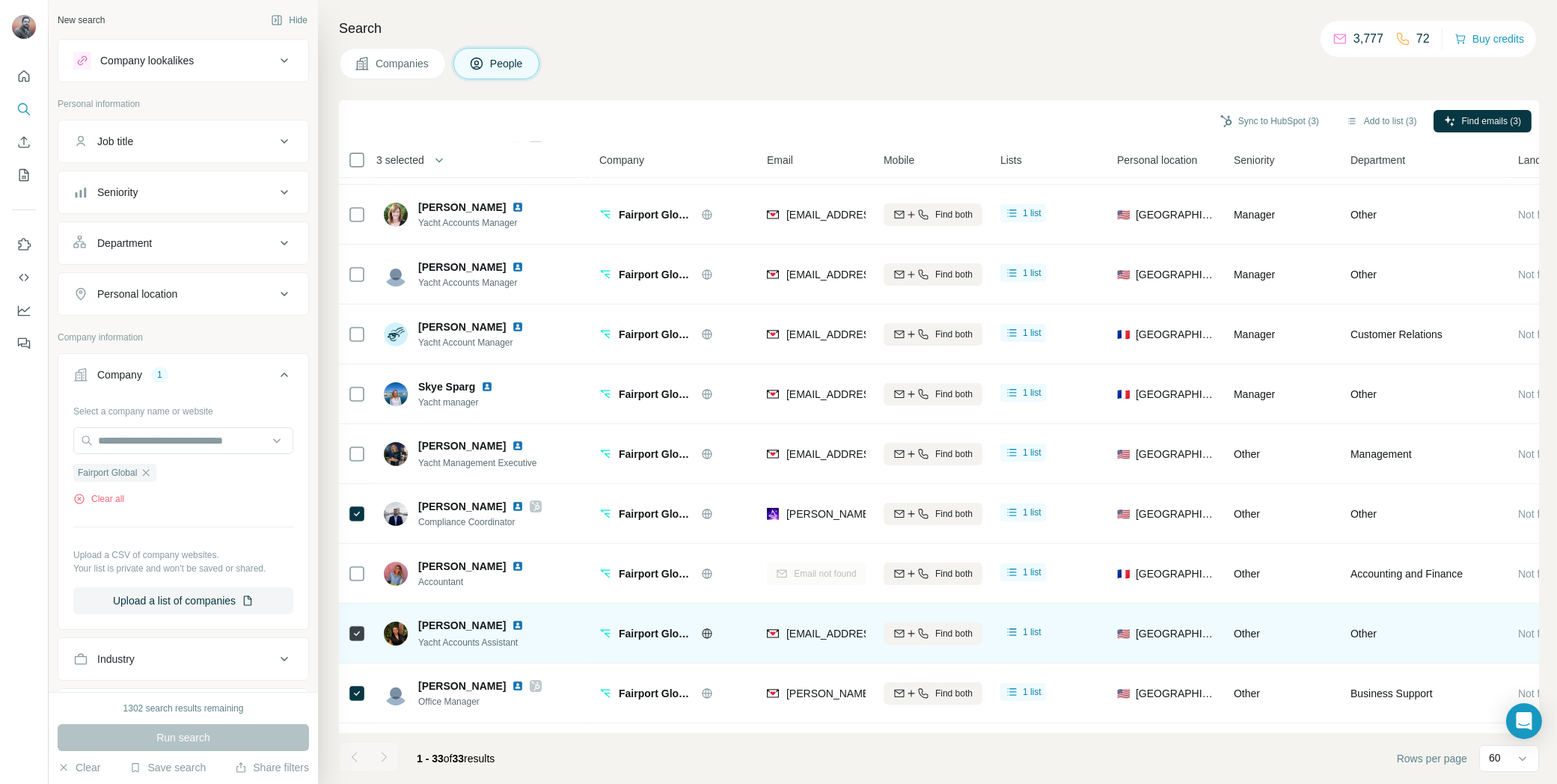
scroll to position [1092, 0]
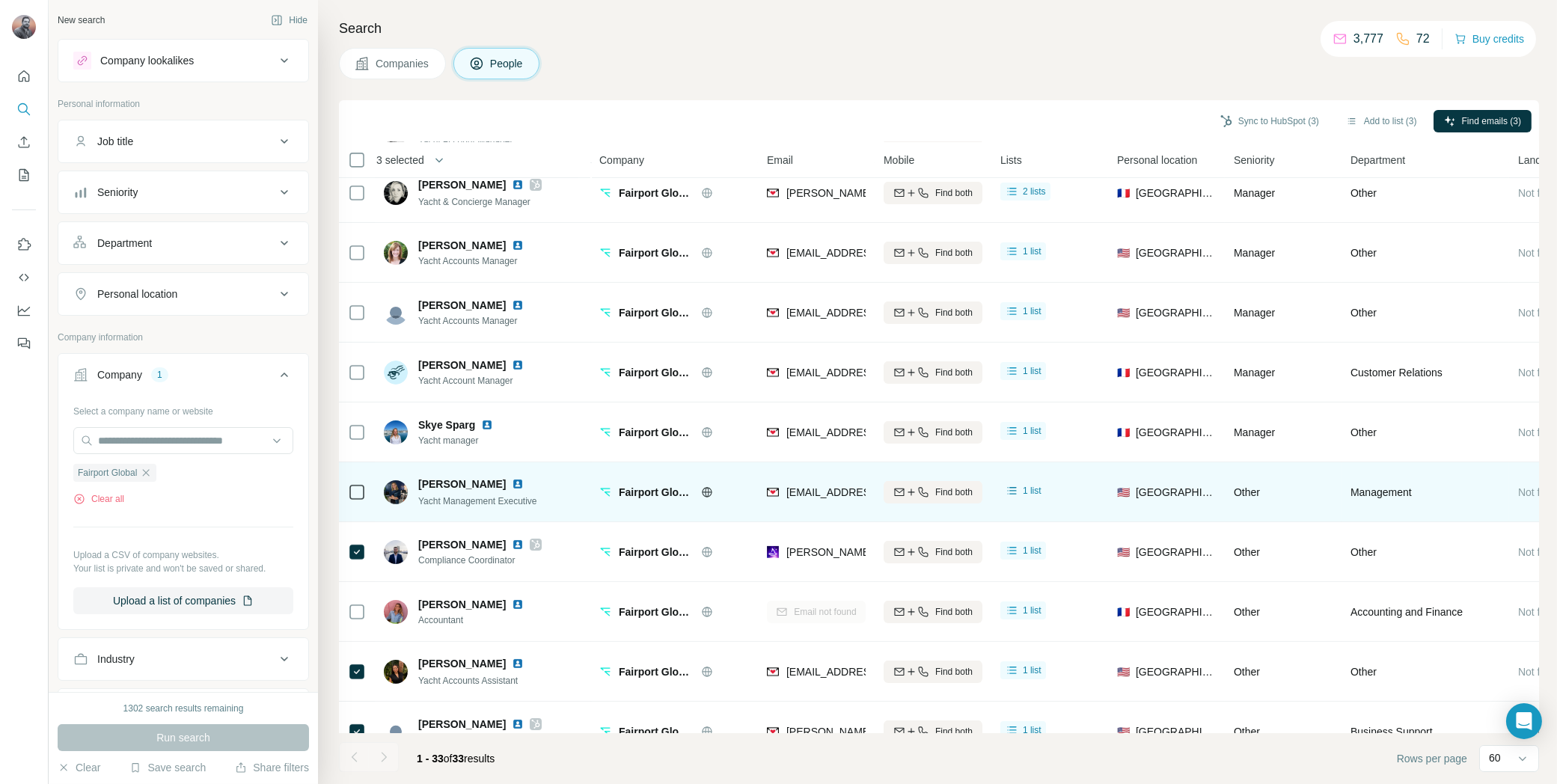
click at [369, 489] on td at bounding box center [357, 492] width 36 height 60
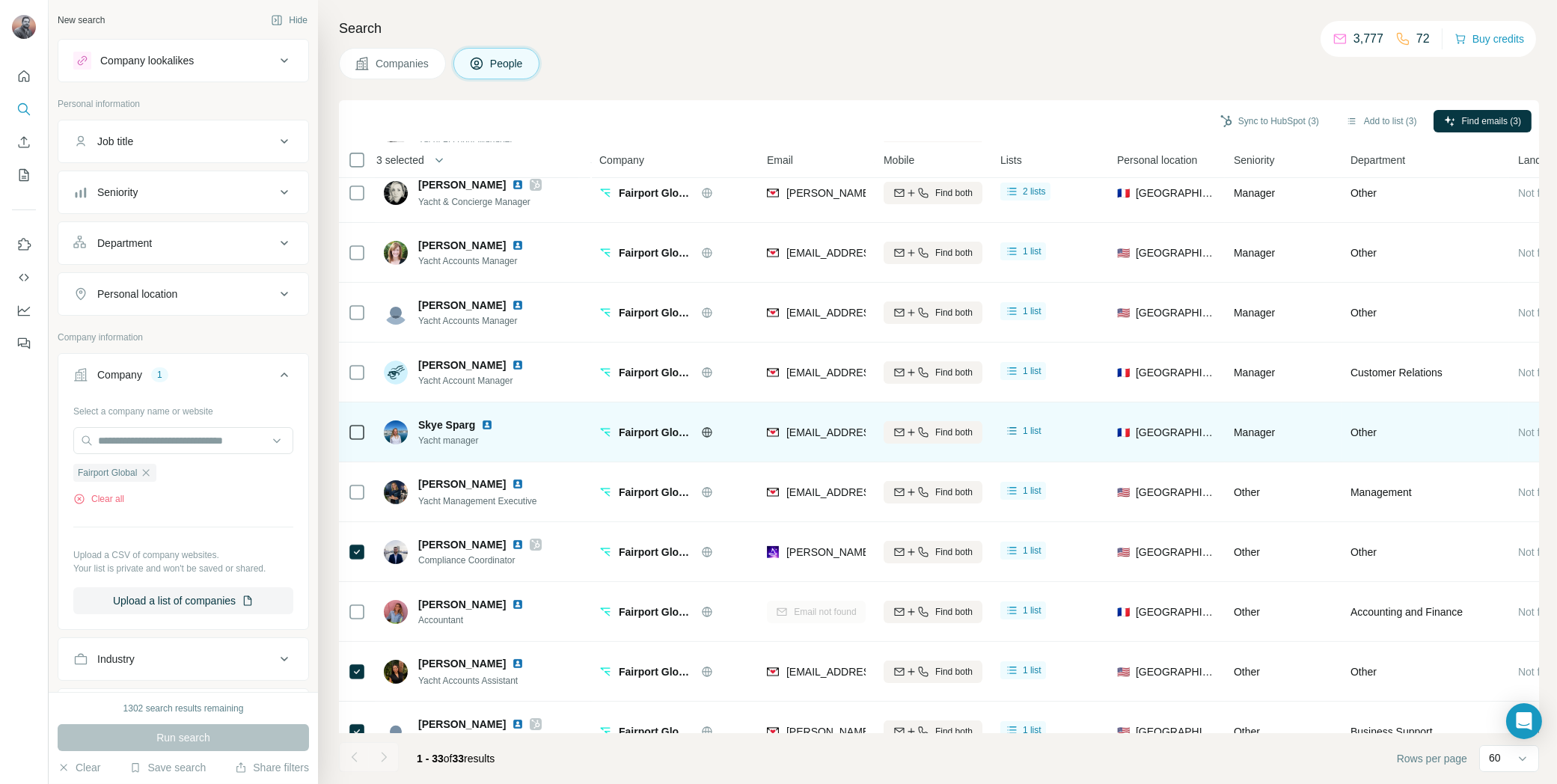
click at [367, 433] on td at bounding box center [357, 432] width 36 height 60
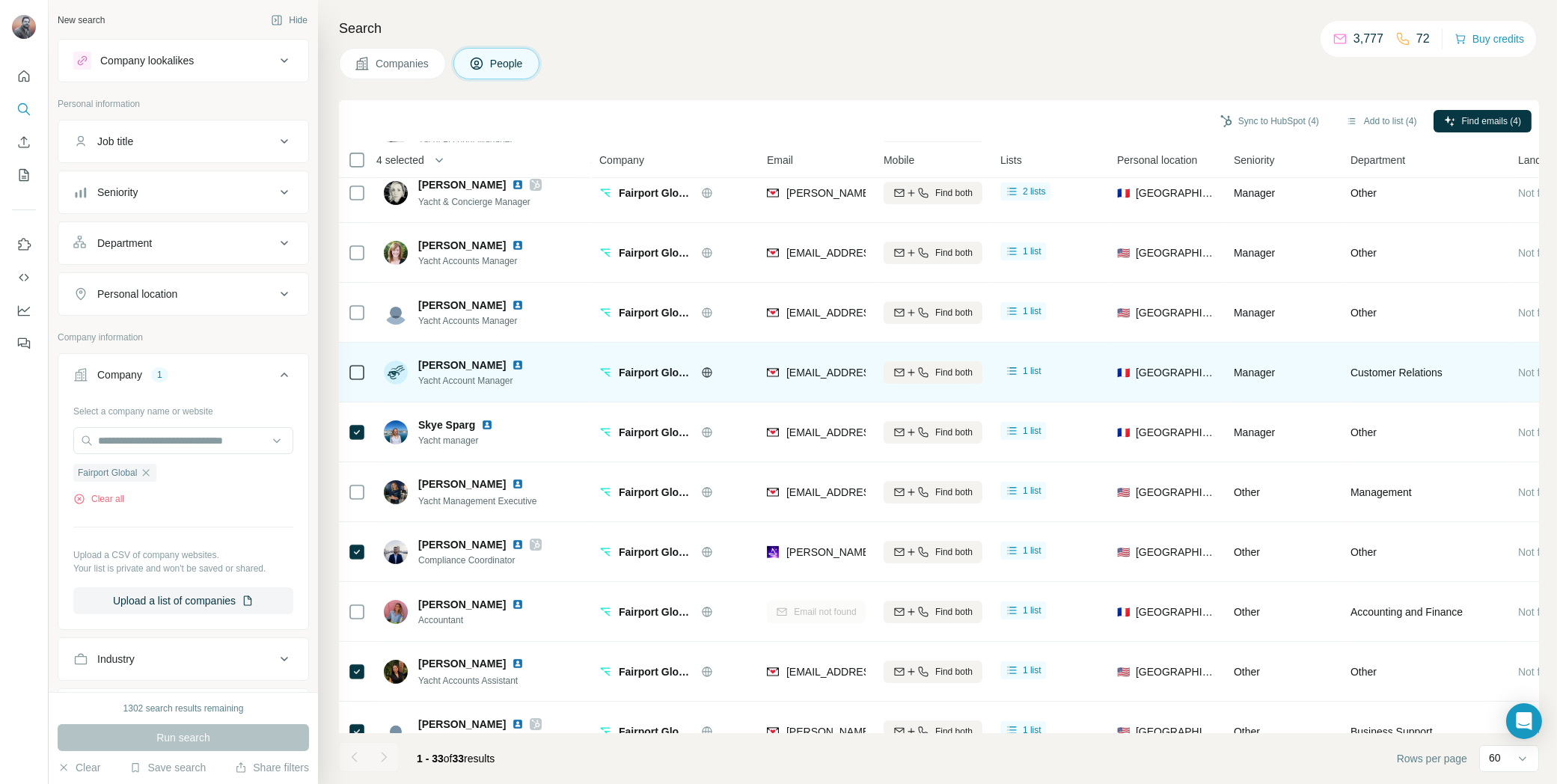
click at [368, 358] on td at bounding box center [357, 373] width 36 height 60
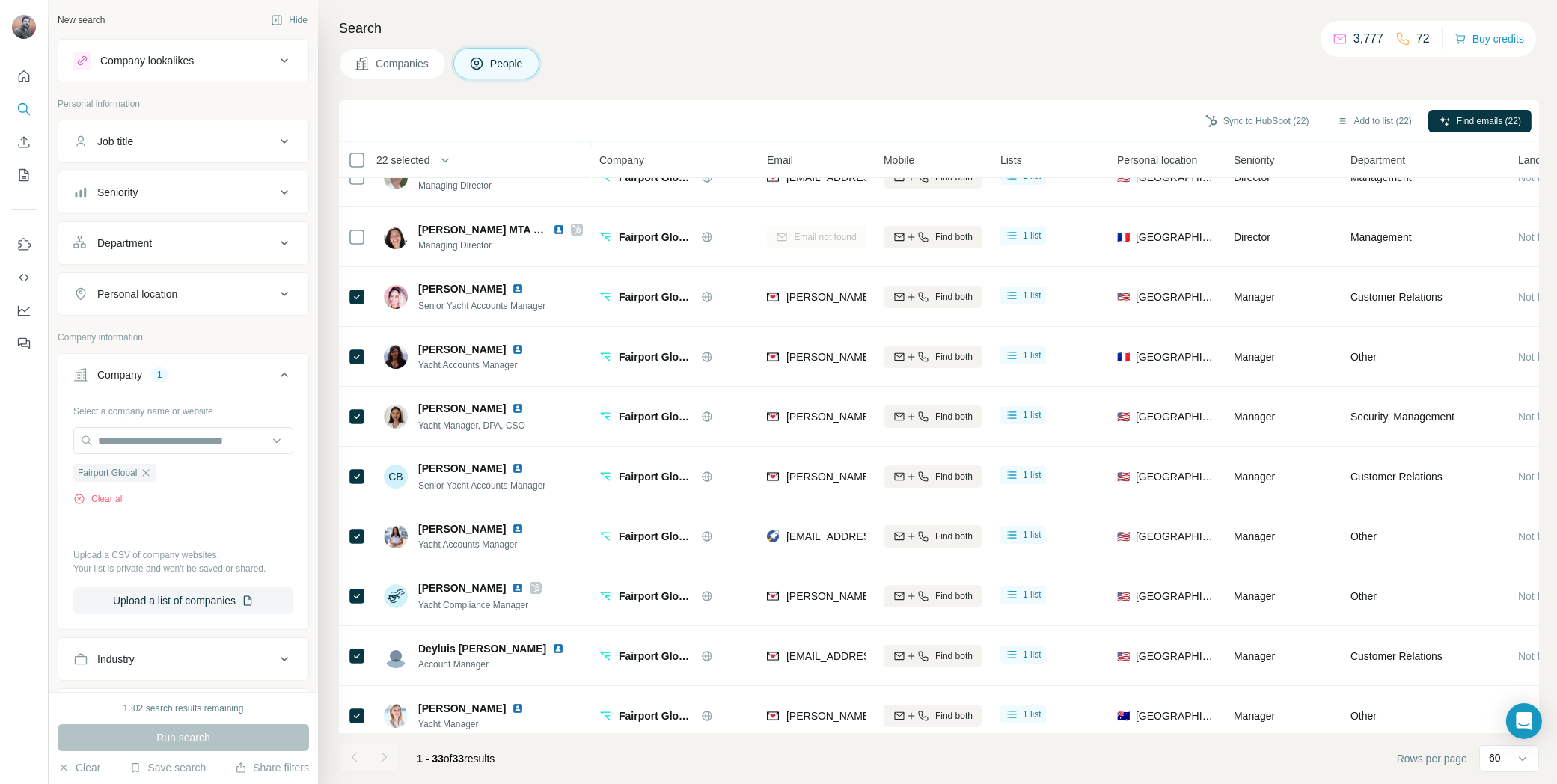
scroll to position [0, 0]
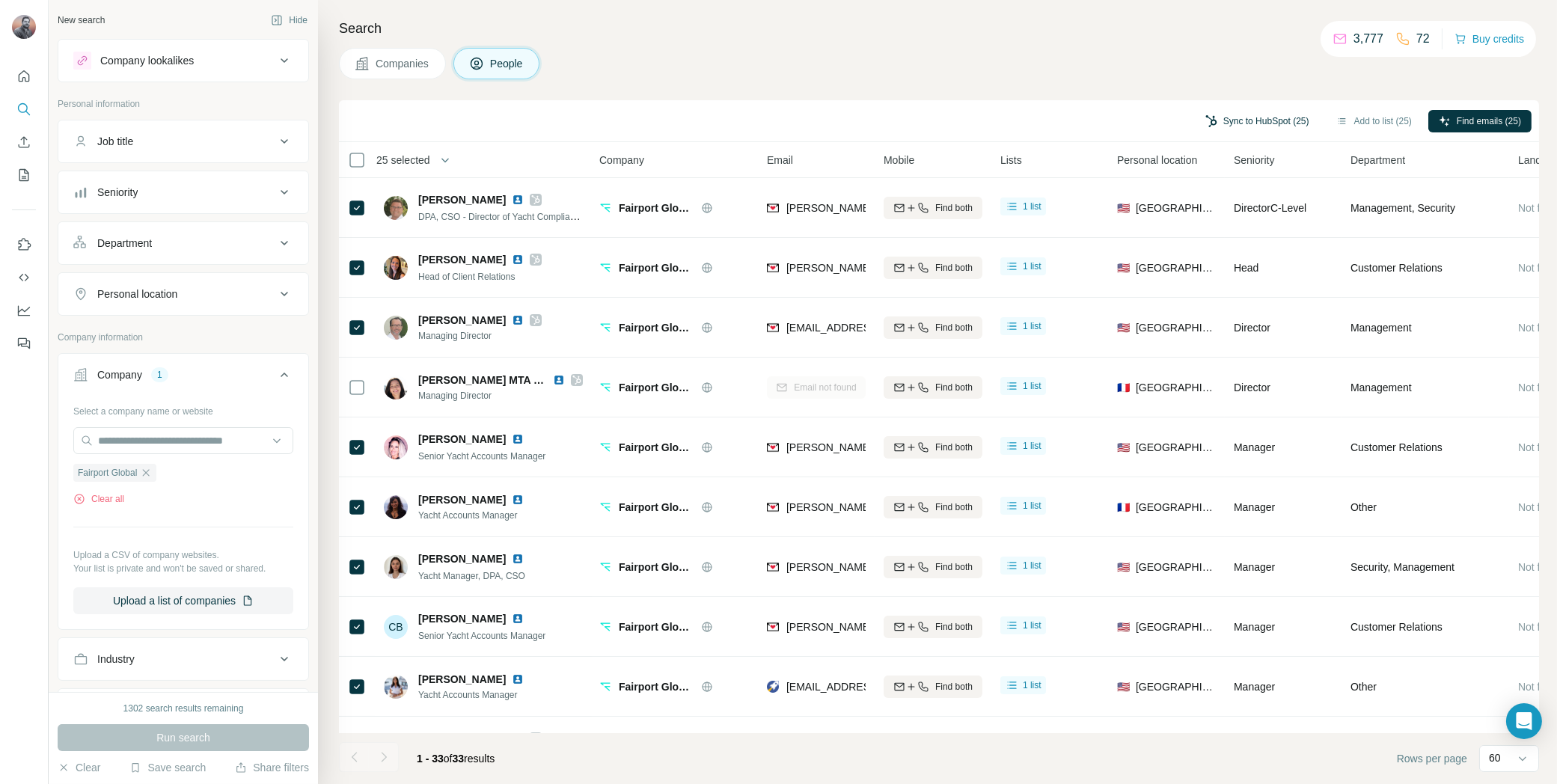
click at [1238, 123] on button "Sync to HubSpot (25)" at bounding box center [1257, 121] width 125 height 22
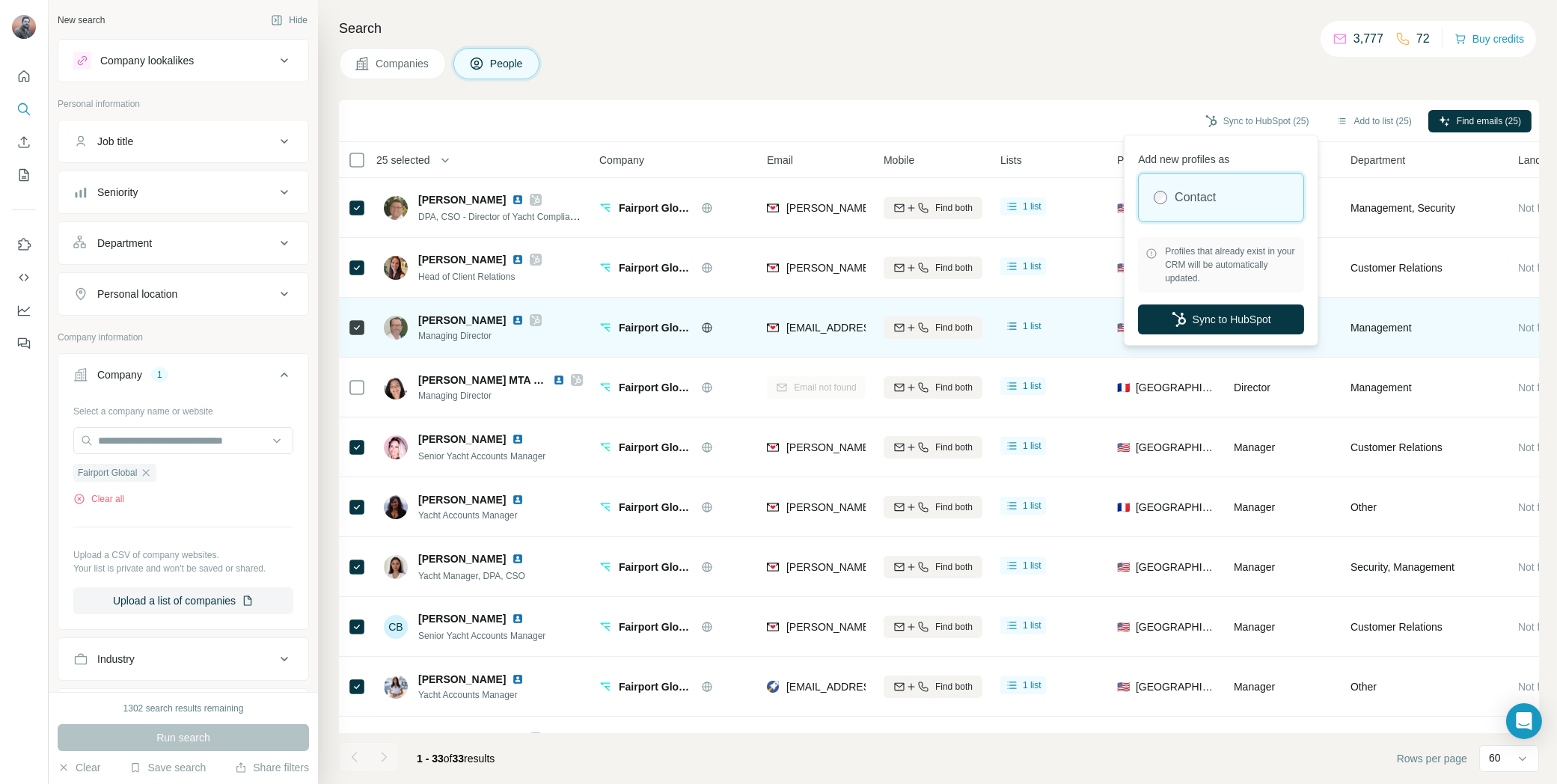
drag, startPoint x: 1216, startPoint y: 313, endPoint x: 1286, endPoint y: 306, distance: 70.3
click at [1216, 313] on button "Sync to HubSpot" at bounding box center [1221, 319] width 166 height 30
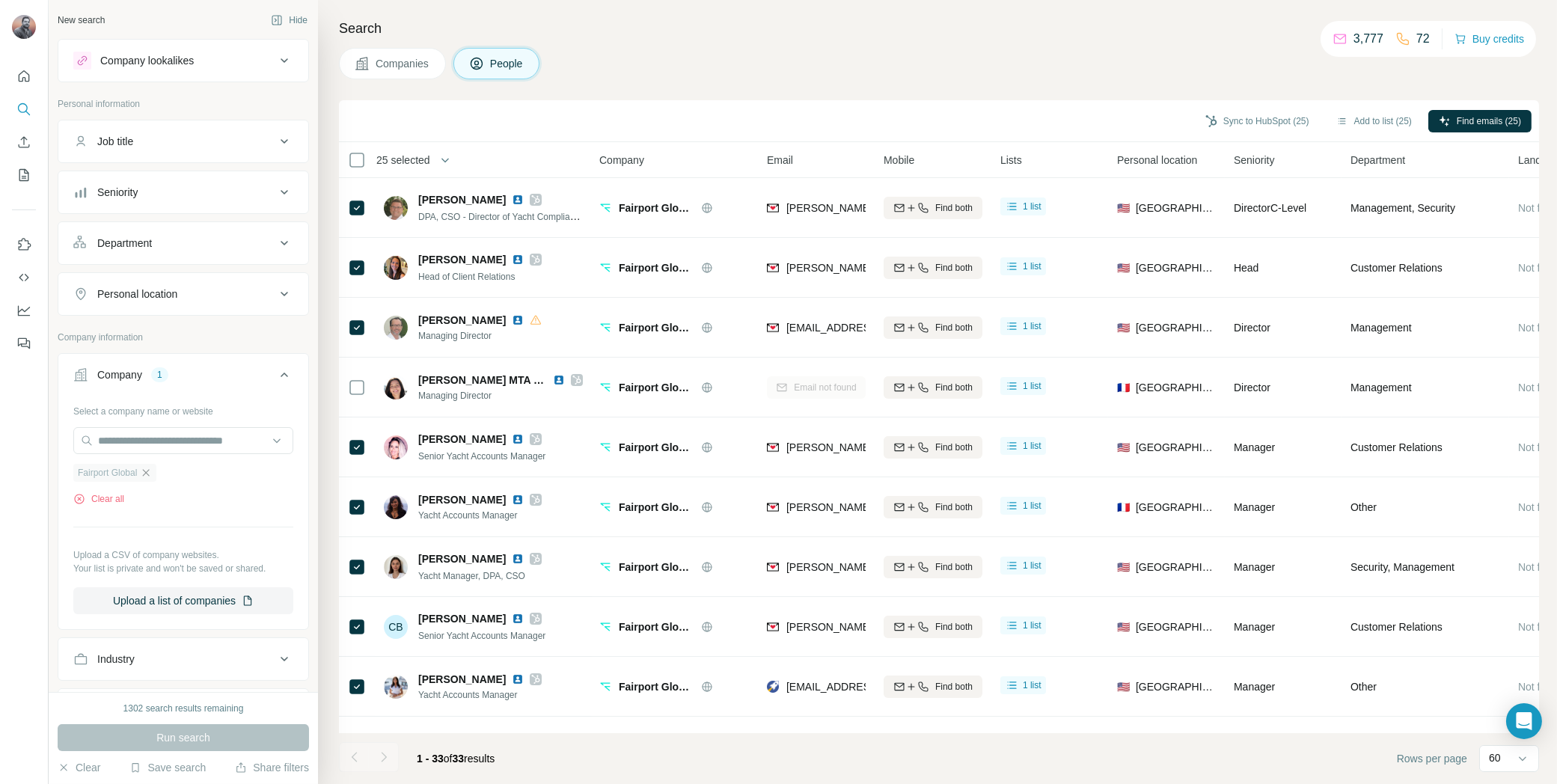
click at [148, 469] on icon "button" at bounding box center [145, 472] width 12 height 12
click at [152, 446] on input "text" at bounding box center [183, 441] width 220 height 27
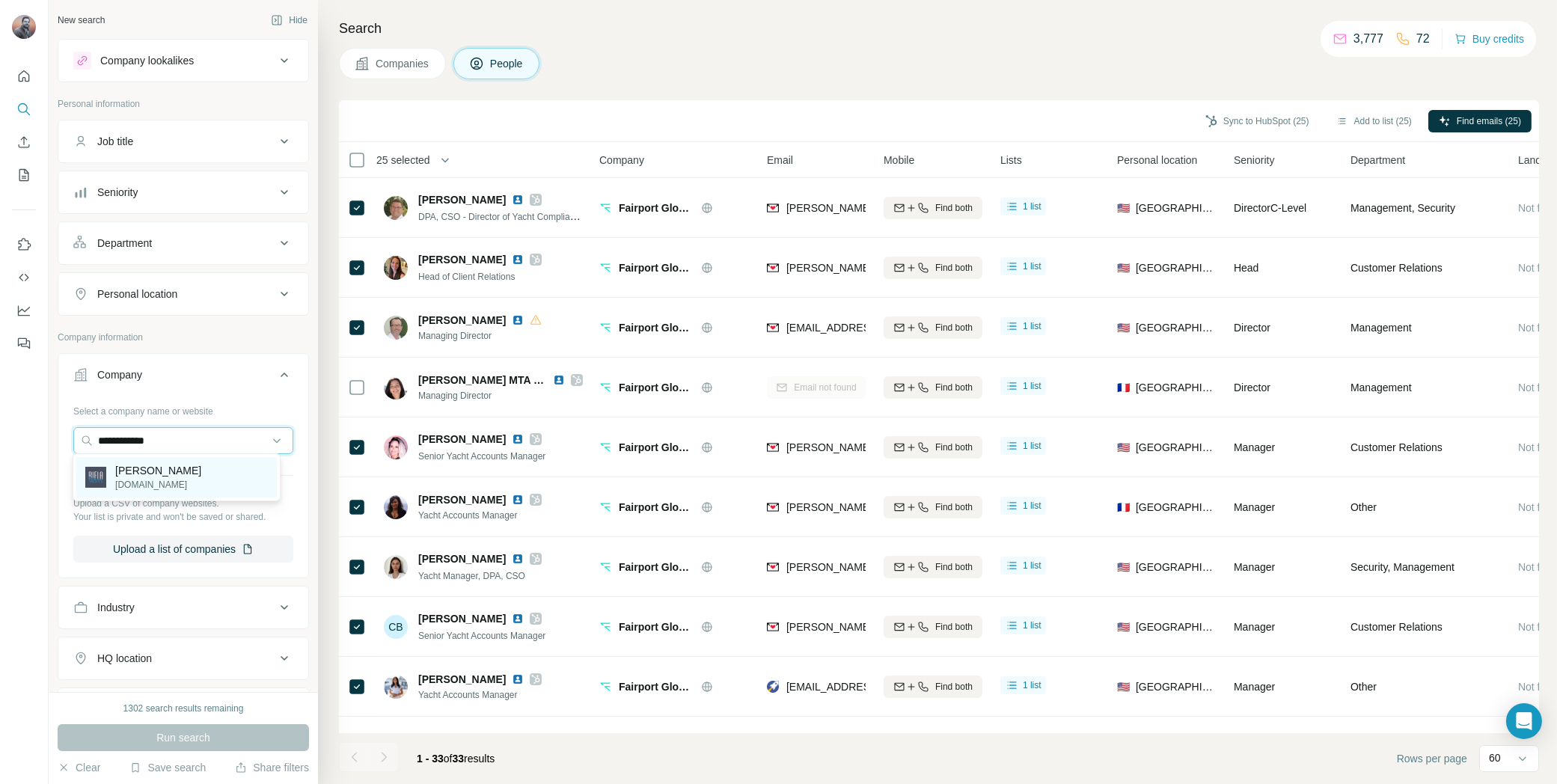
type input "**********"
click at [174, 469] on p "Riela Yachts" at bounding box center [158, 470] width 86 height 15
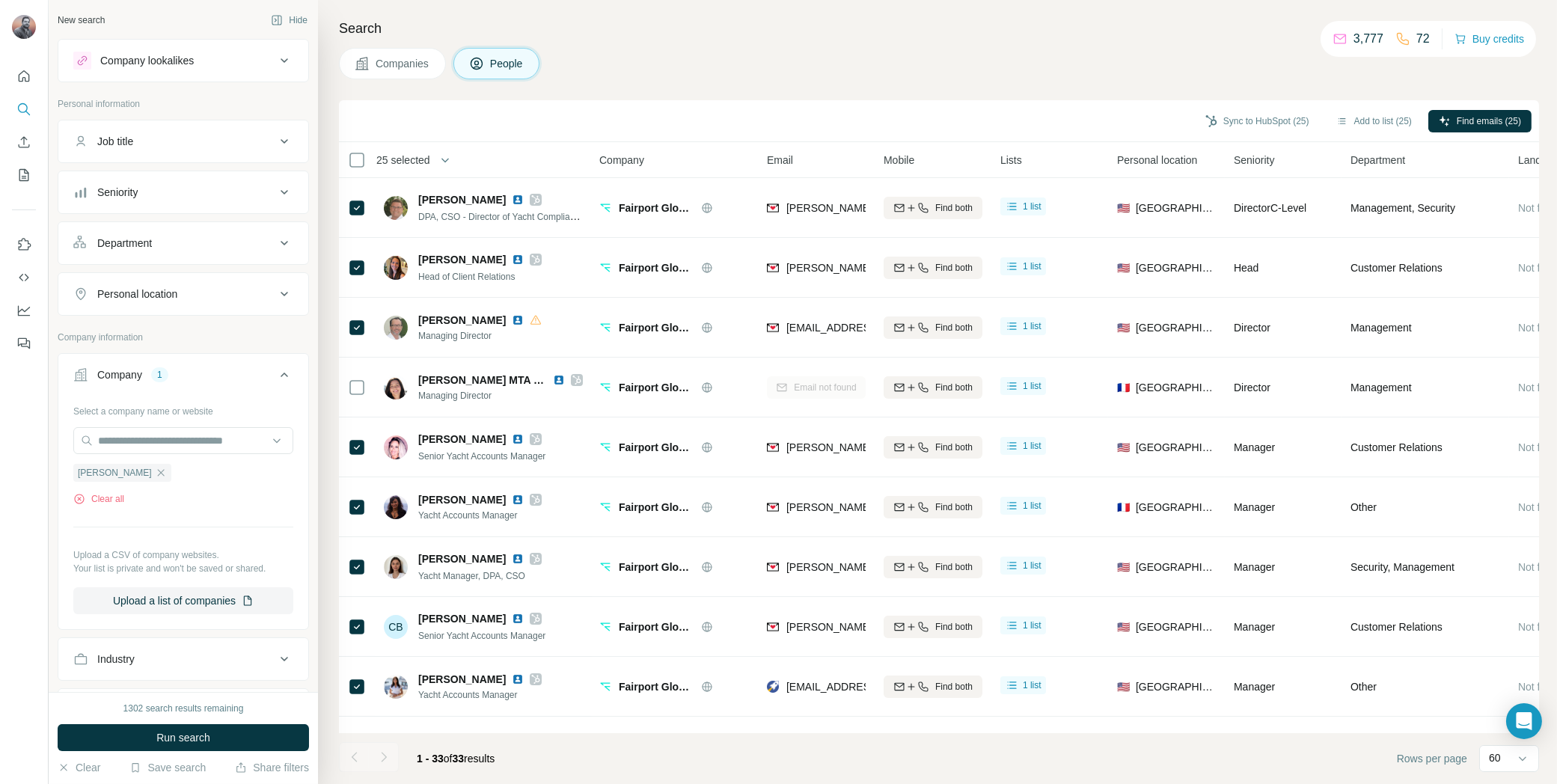
drag, startPoint x: 412, startPoint y: 155, endPoint x: 416, endPoint y: 161, distance: 7.2
click at [412, 155] on span "25 selected" at bounding box center [403, 160] width 54 height 15
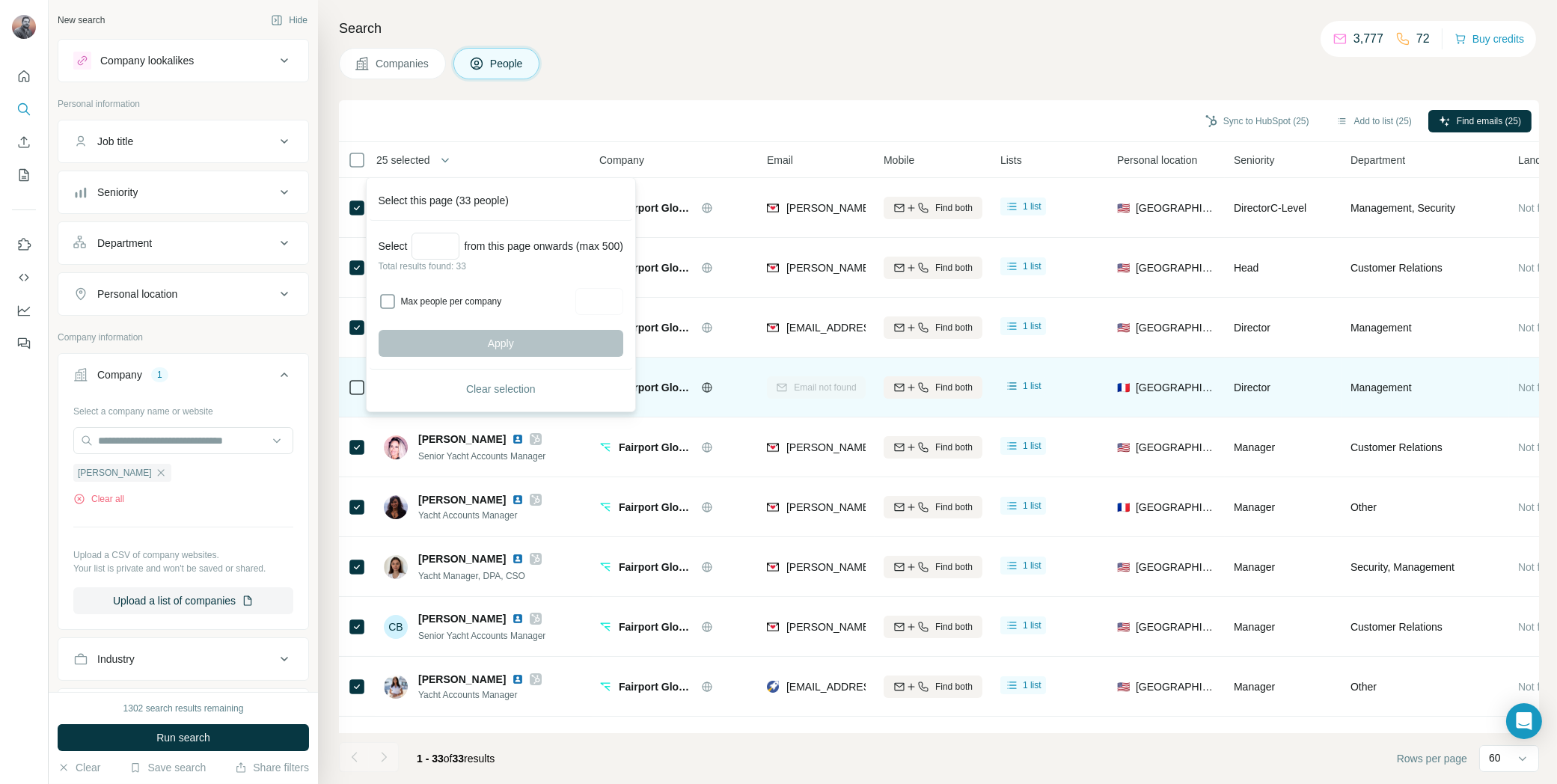
drag, startPoint x: 496, startPoint y: 383, endPoint x: 491, endPoint y: 415, distance: 32.4
click at [496, 383] on span "Clear selection" at bounding box center [501, 389] width 69 height 15
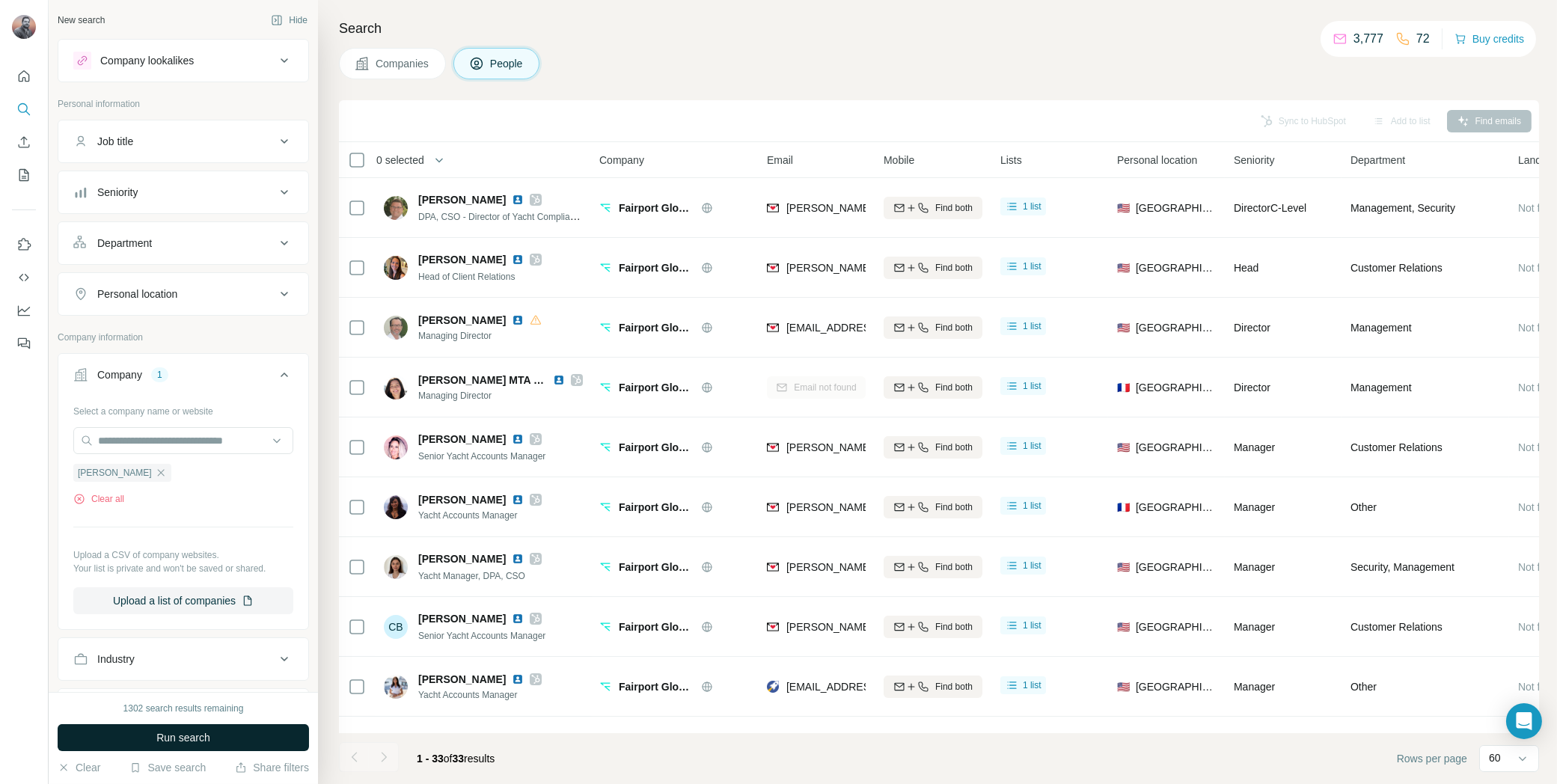
click at [186, 730] on span "Run search" at bounding box center [183, 737] width 54 height 15
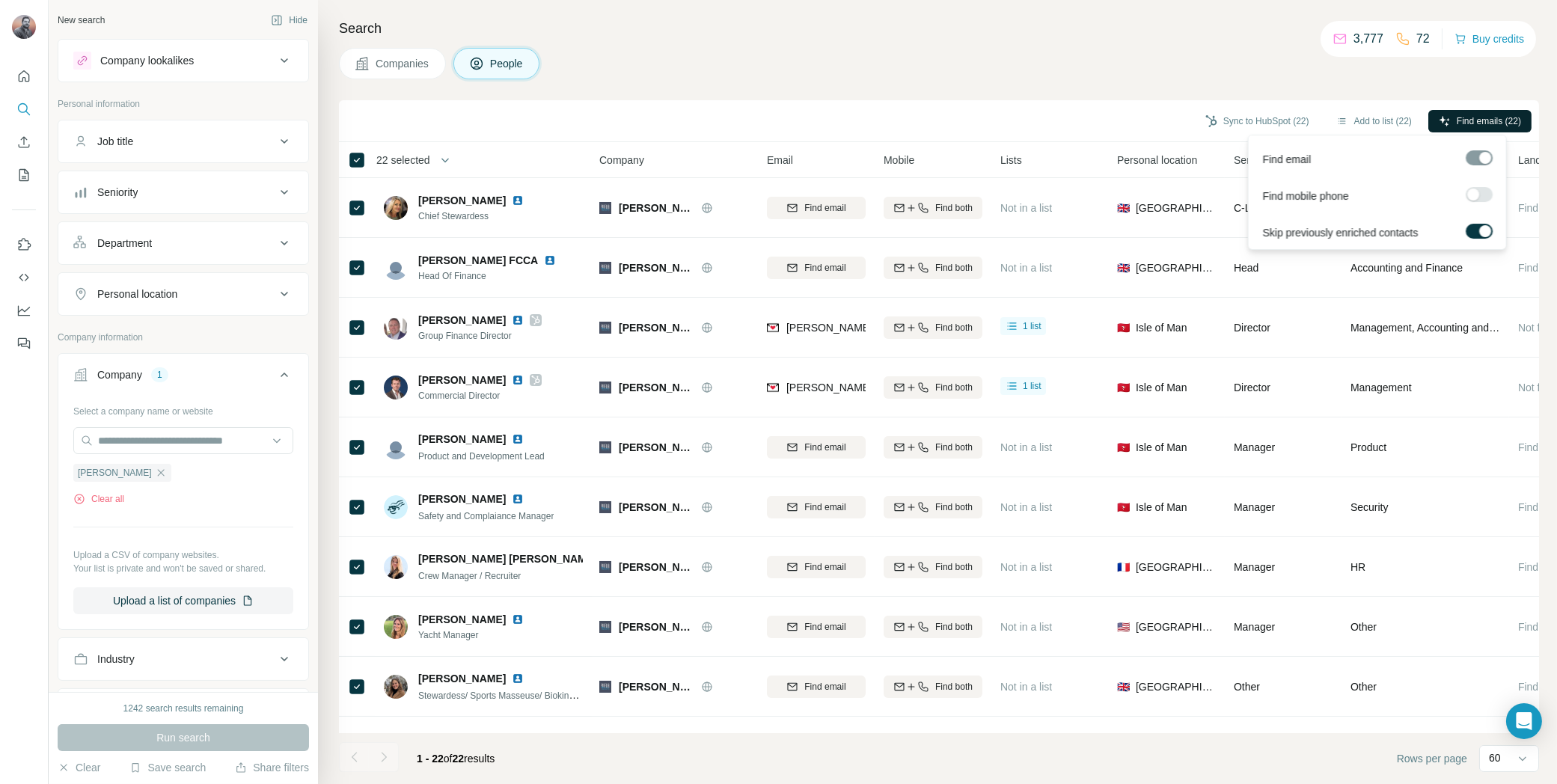
click at [1481, 114] on span "Find emails (22)" at bounding box center [1489, 121] width 65 height 13
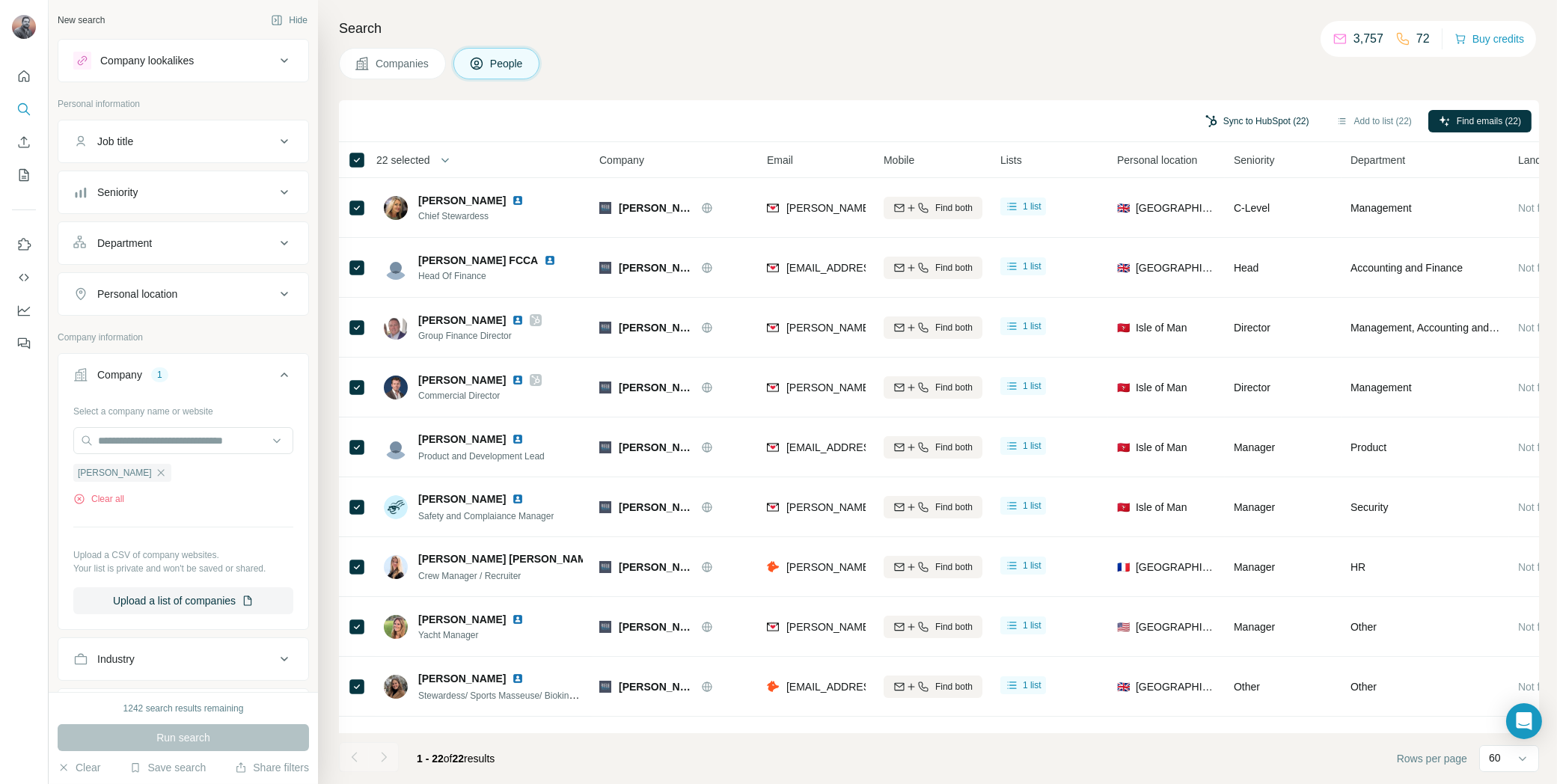
click at [1255, 122] on button "Sync to HubSpot (22)" at bounding box center [1257, 121] width 125 height 22
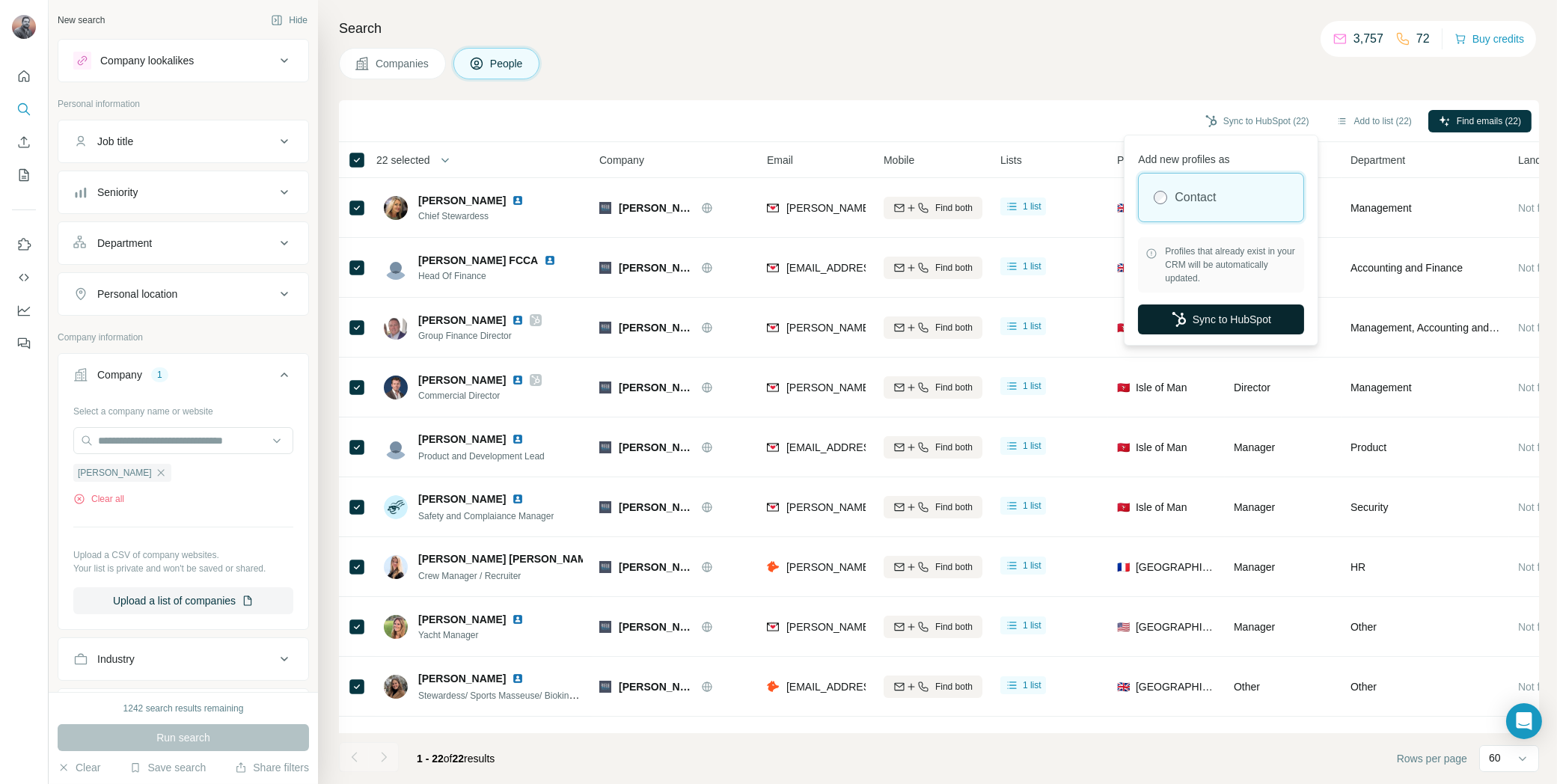
click at [1199, 323] on button "Sync to HubSpot" at bounding box center [1221, 319] width 166 height 30
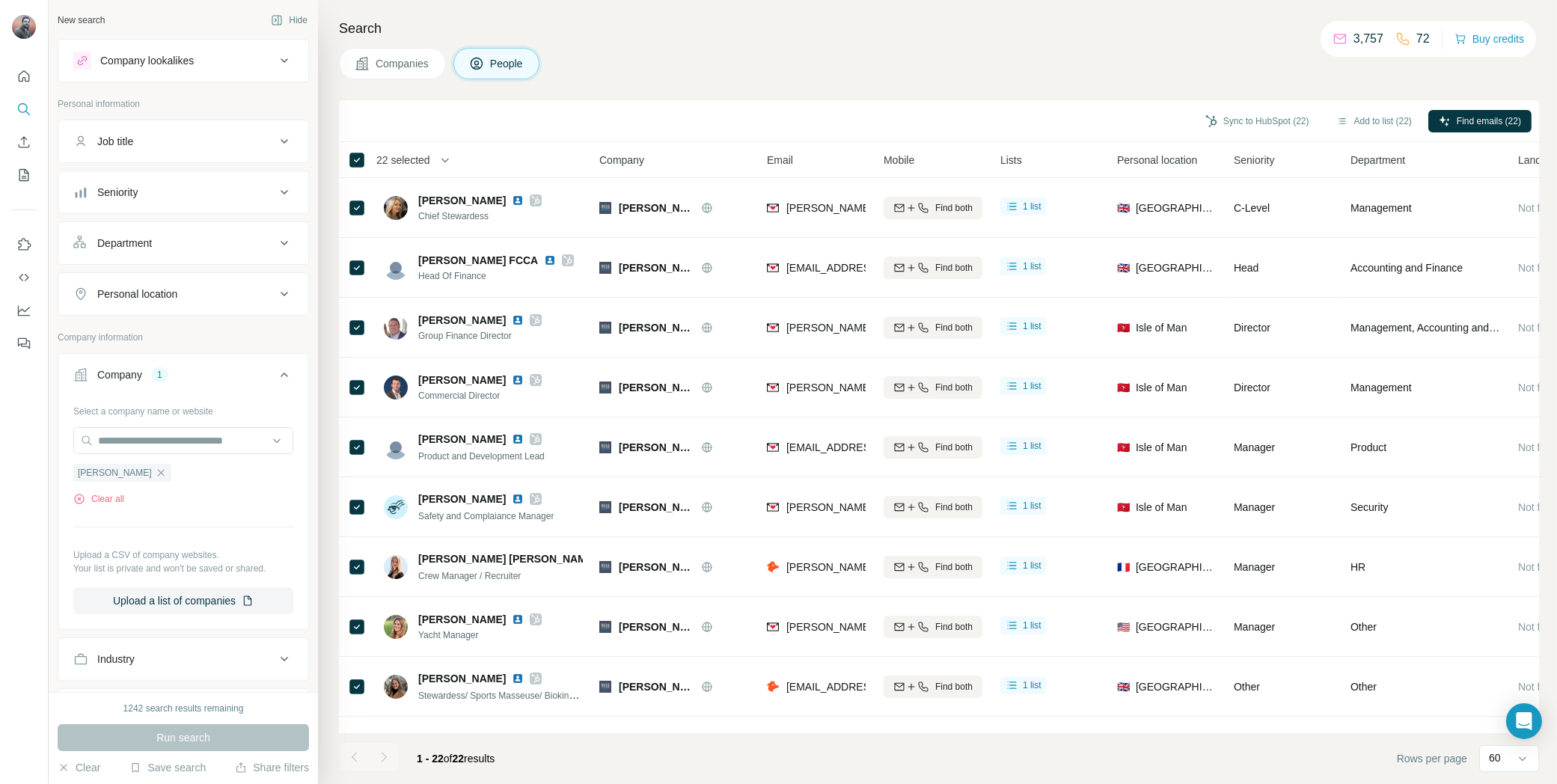
click at [155, 469] on icon "button" at bounding box center [160, 472] width 12 height 12
click at [431, 153] on span "22 selected" at bounding box center [403, 160] width 54 height 15
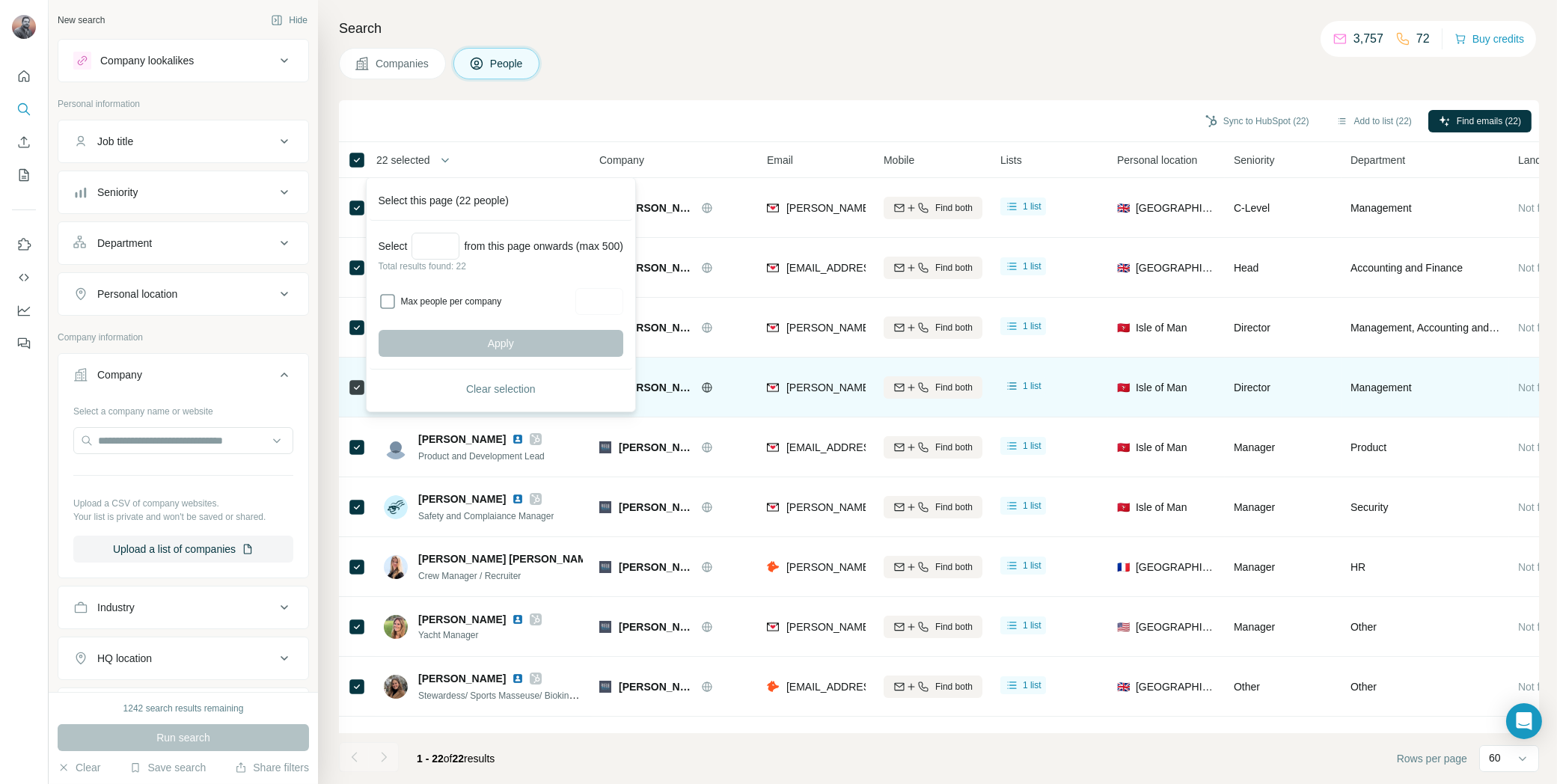
click at [506, 383] on span "Clear selection" at bounding box center [501, 389] width 69 height 15
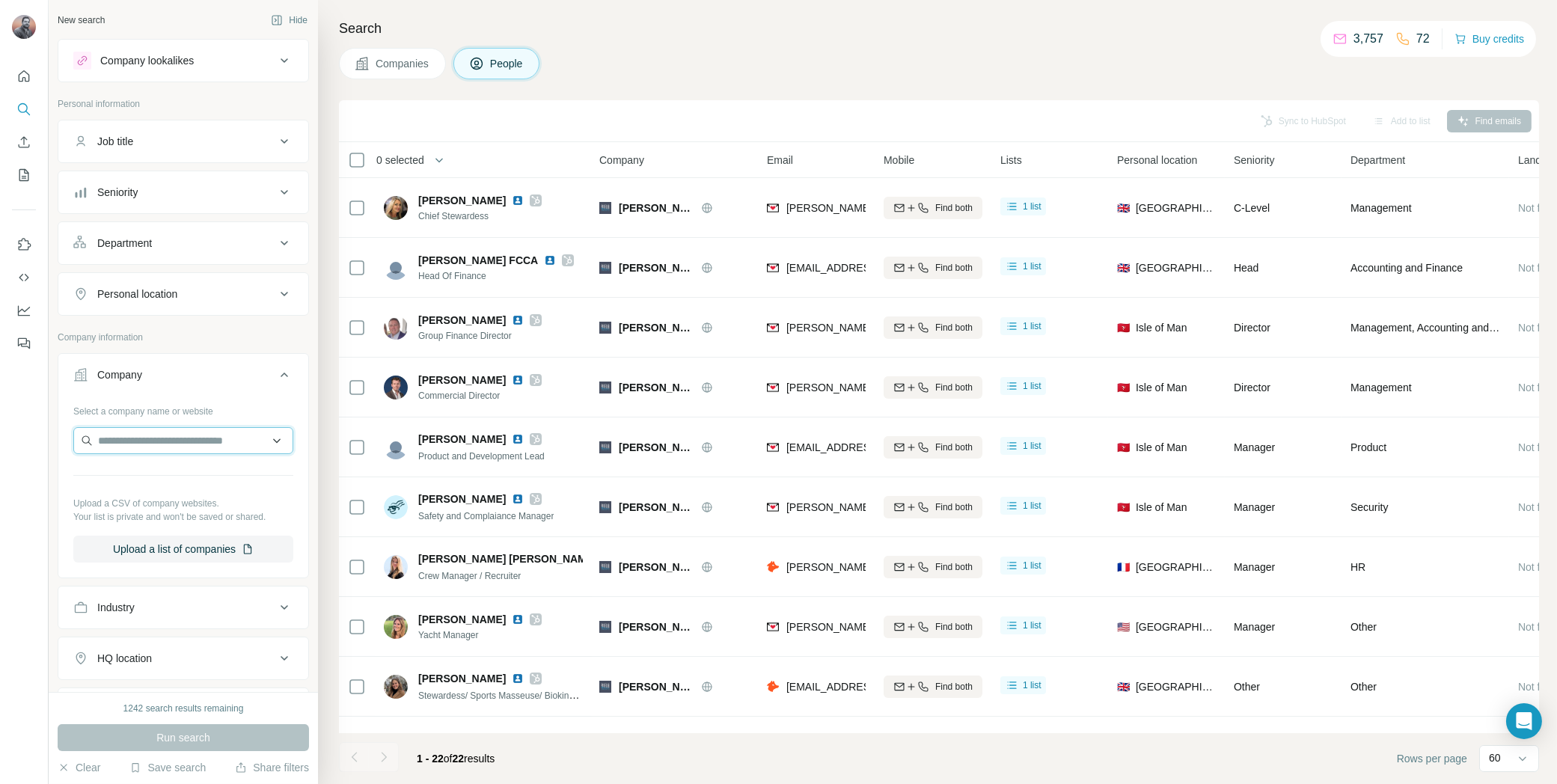
click at [133, 441] on input "text" at bounding box center [183, 441] width 220 height 27
paste input "**********"
type input "**********"
click at [213, 480] on p "International Marine Management" at bounding box center [191, 478] width 153 height 30
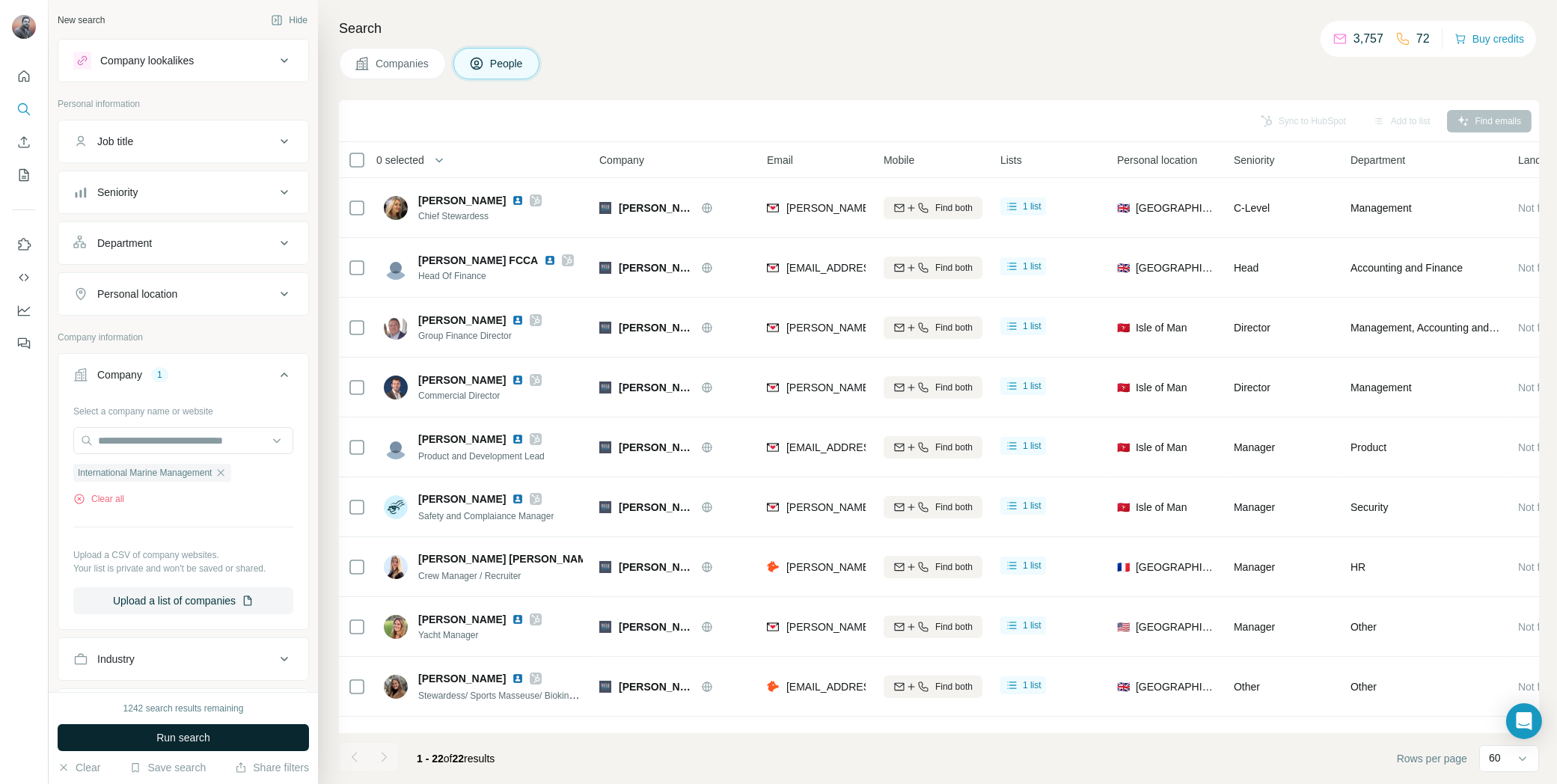
click at [199, 737] on span "Run search" at bounding box center [183, 737] width 54 height 15
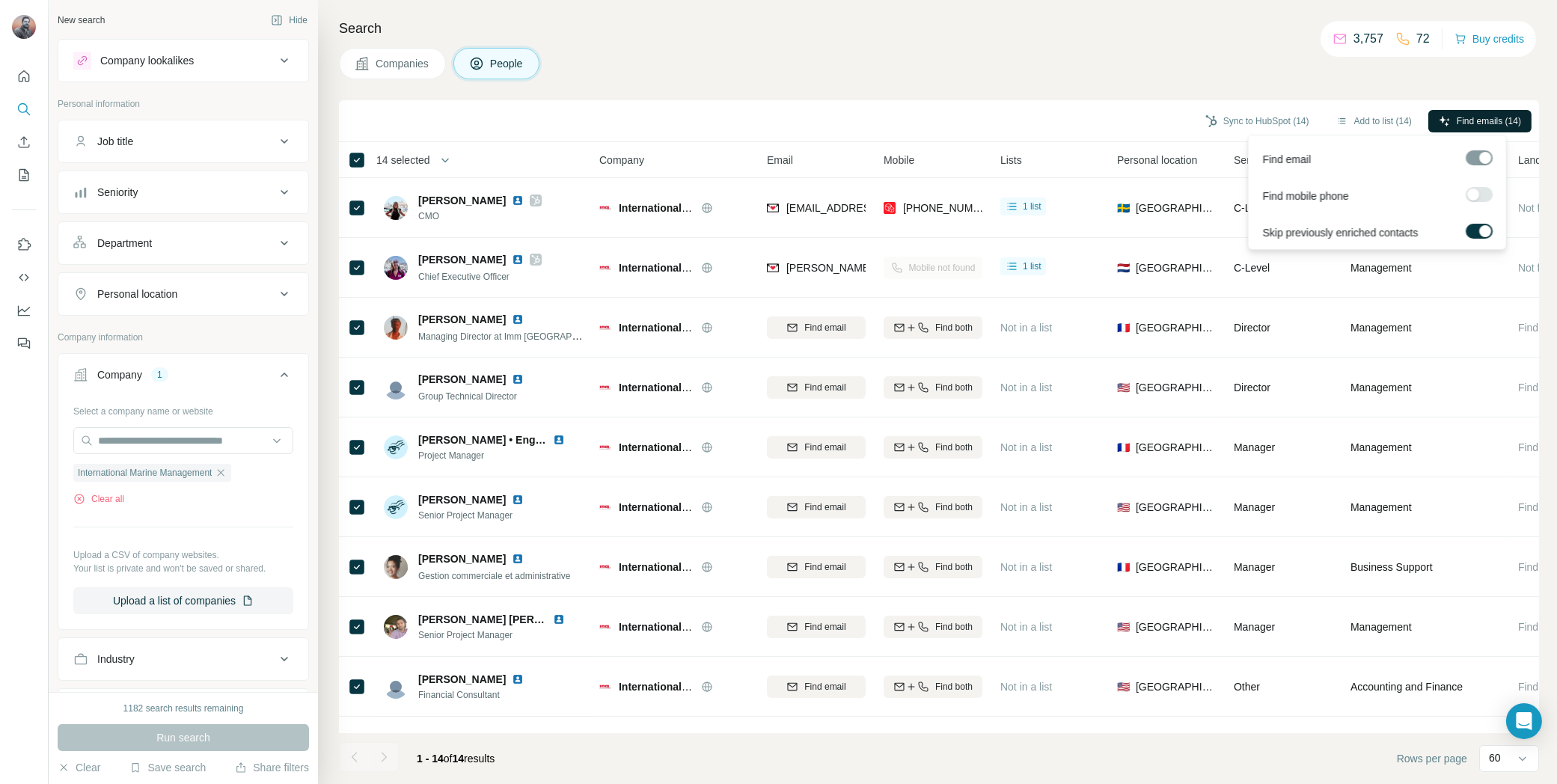
click at [1502, 119] on span "Find emails (14)" at bounding box center [1489, 121] width 65 height 13
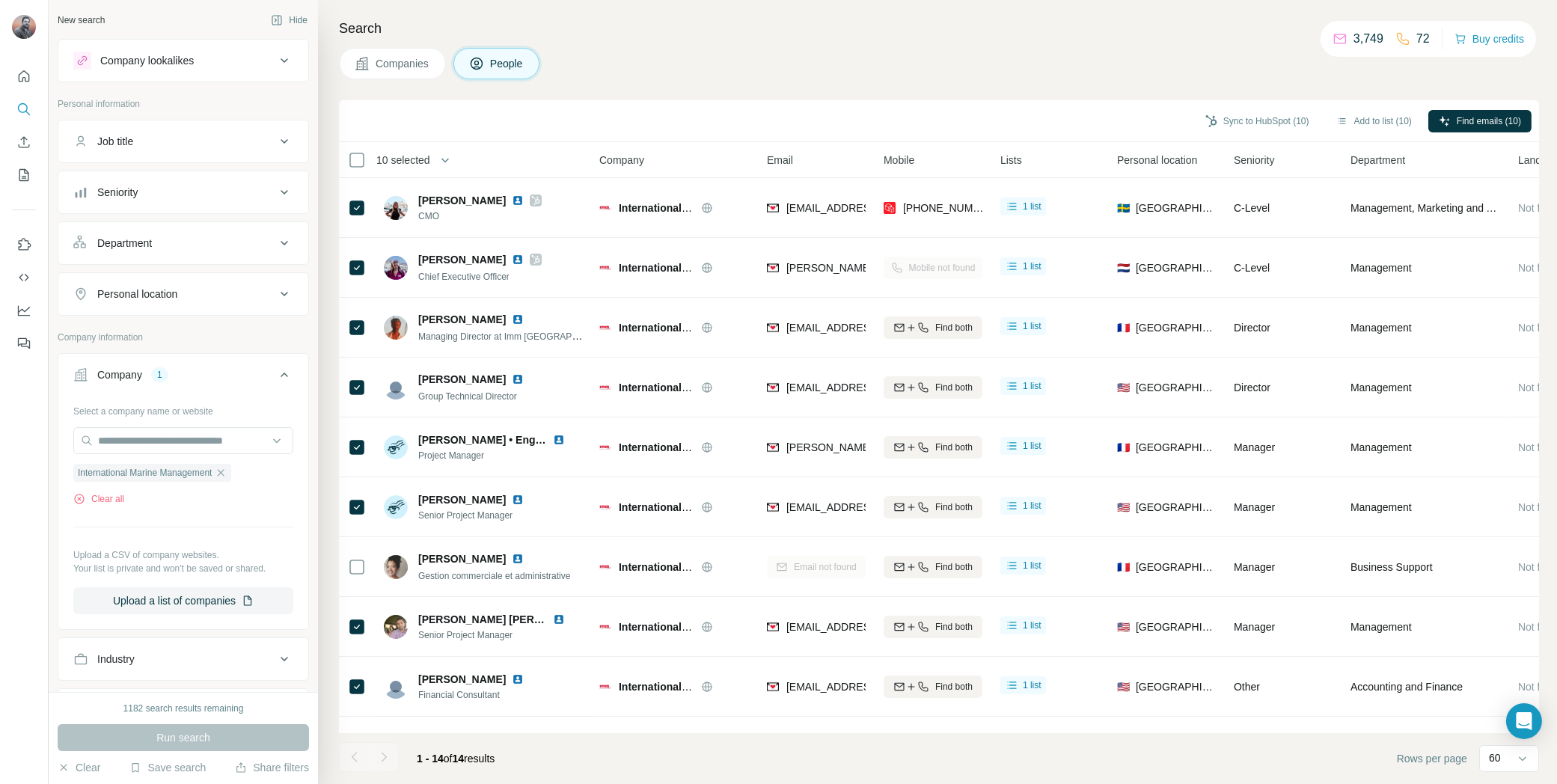
drag, startPoint x: 1246, startPoint y: 122, endPoint x: 1260, endPoint y: 139, distance: 22.0
click at [1246, 121] on button "Sync to HubSpot (10)" at bounding box center [1257, 121] width 125 height 22
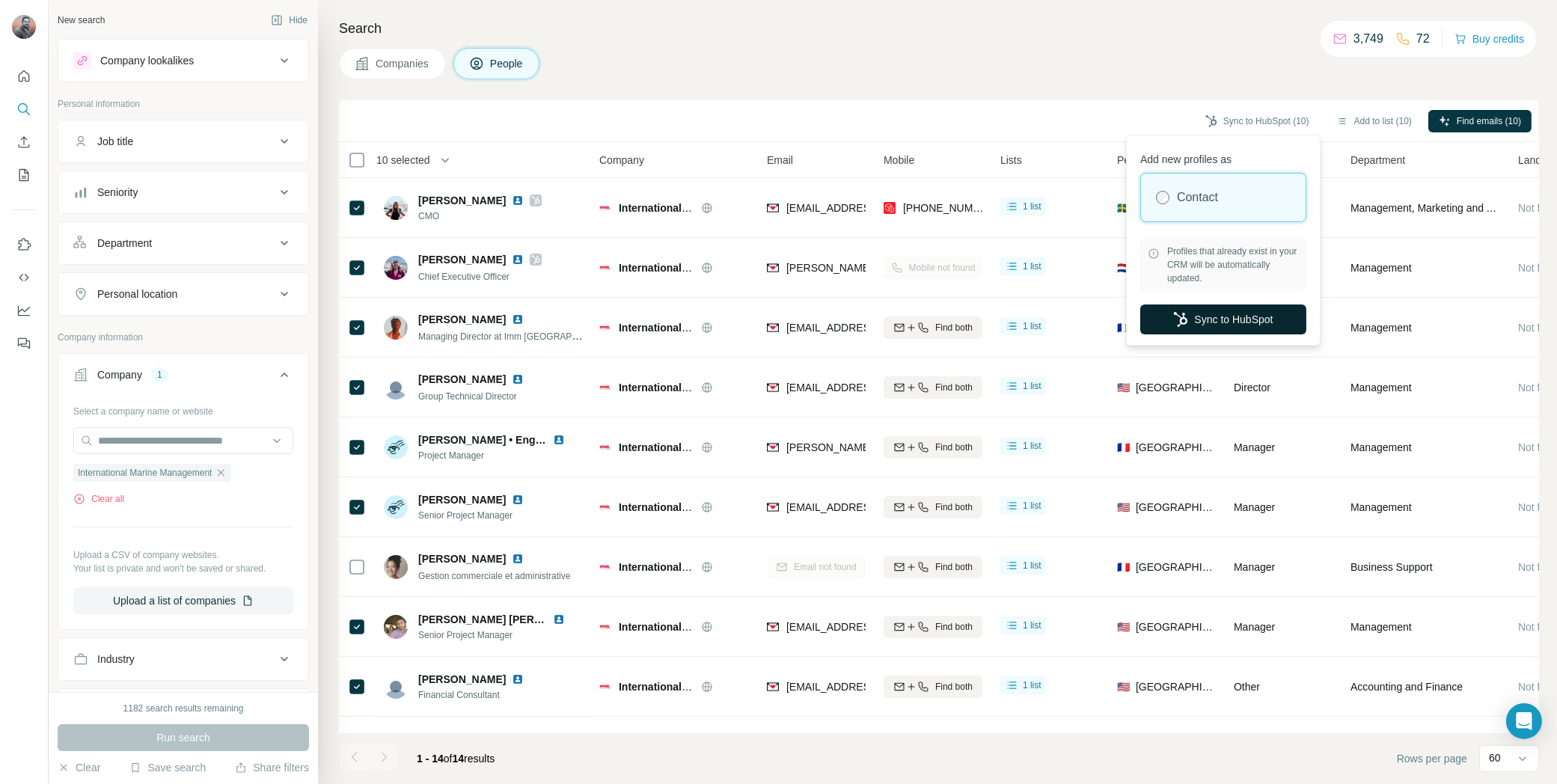
click at [1201, 322] on button "Sync to HubSpot" at bounding box center [1223, 319] width 166 height 30
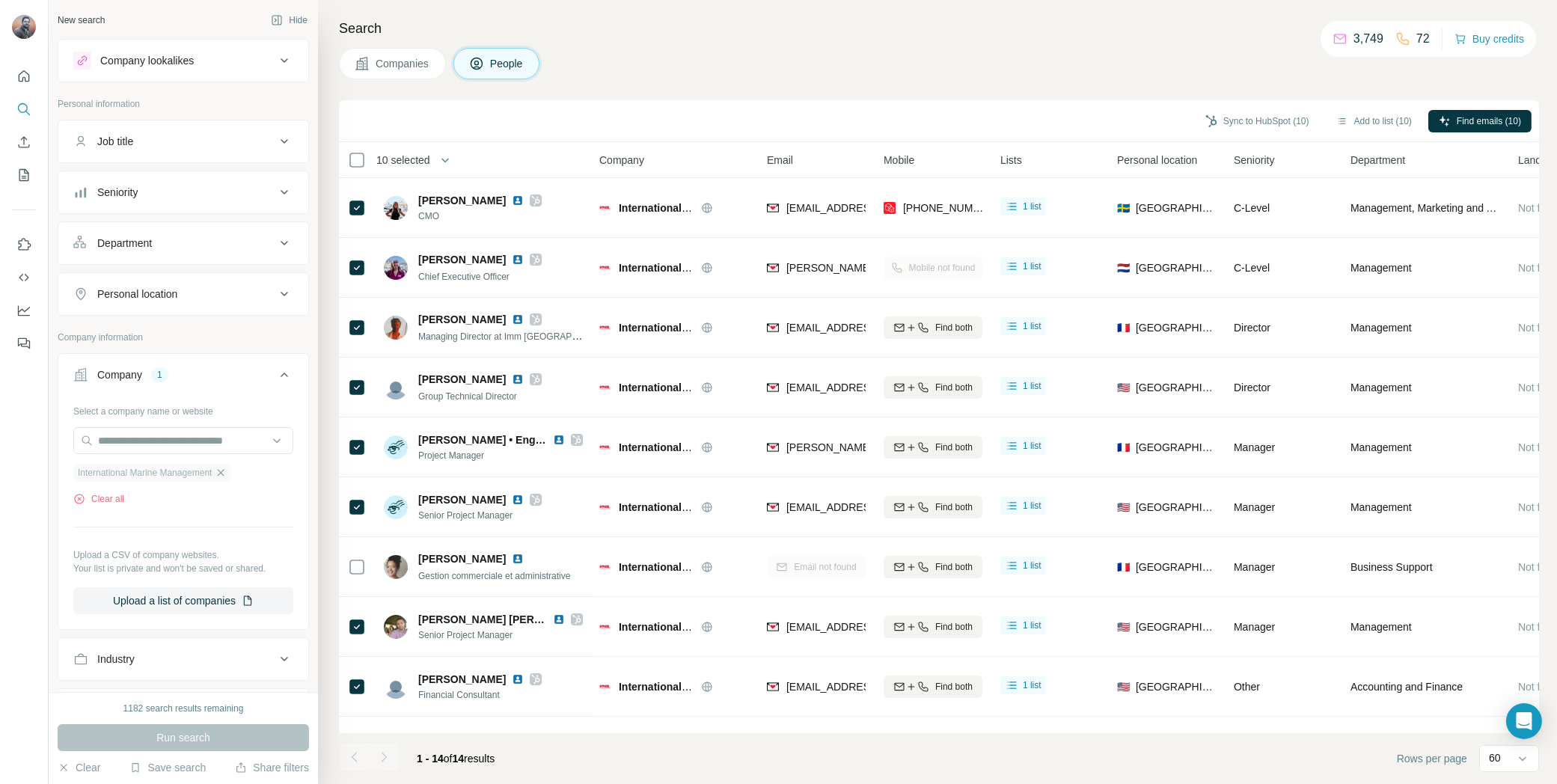
click at [225, 469] on icon "button" at bounding box center [221, 472] width 7 height 7
click at [164, 443] on input "text" at bounding box center [183, 441] width 220 height 27
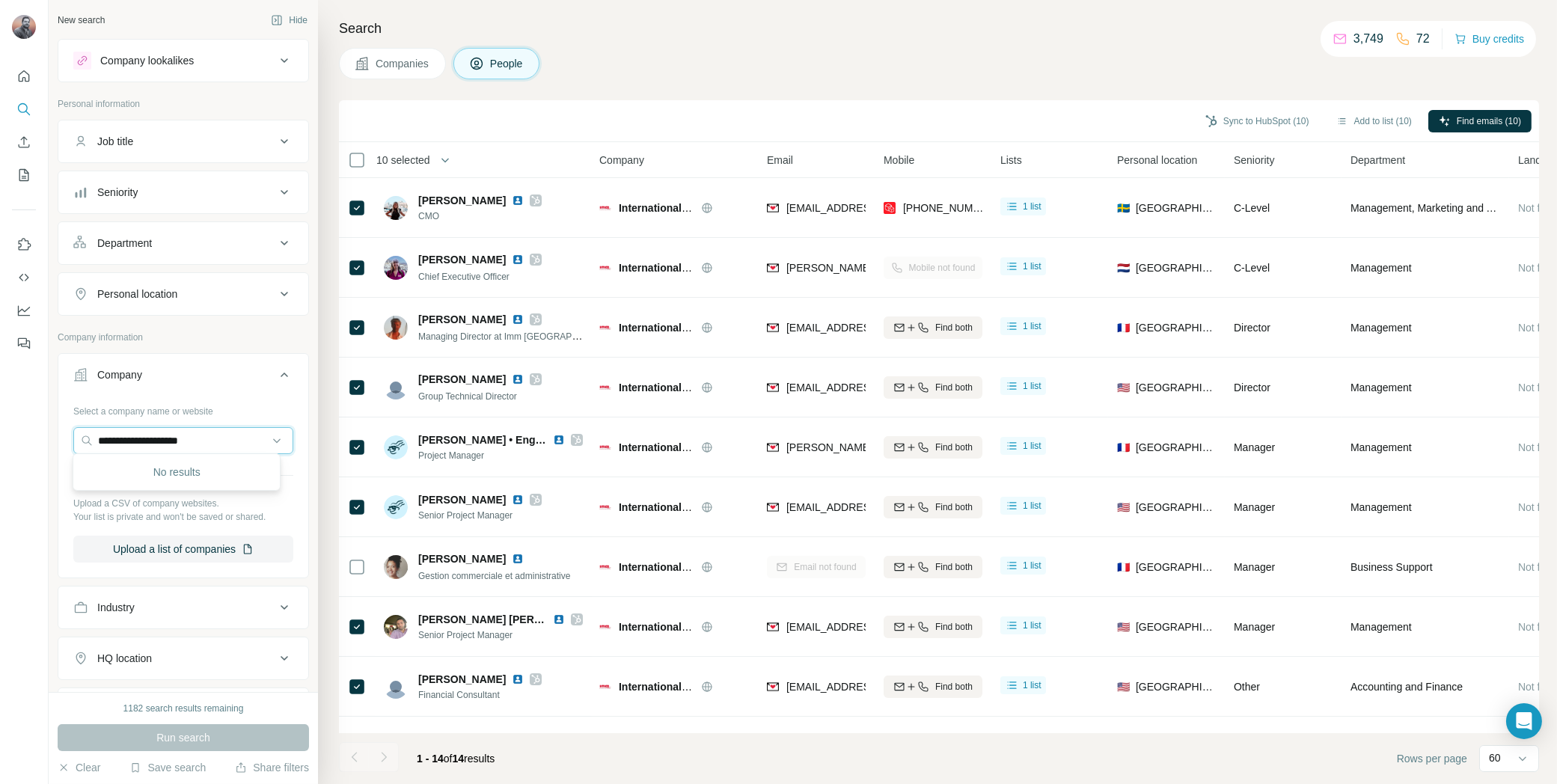
drag, startPoint x: 228, startPoint y: 439, endPoint x: 39, endPoint y: 439, distance: 189.0
click at [39, 439] on div "**********" at bounding box center [778, 392] width 1557 height 784
paste input "**********"
drag, startPoint x: 133, startPoint y: 435, endPoint x: 61, endPoint y: 431, distance: 72.1
click at [61, 431] on div "**********" at bounding box center [183, 487] width 250 height 176
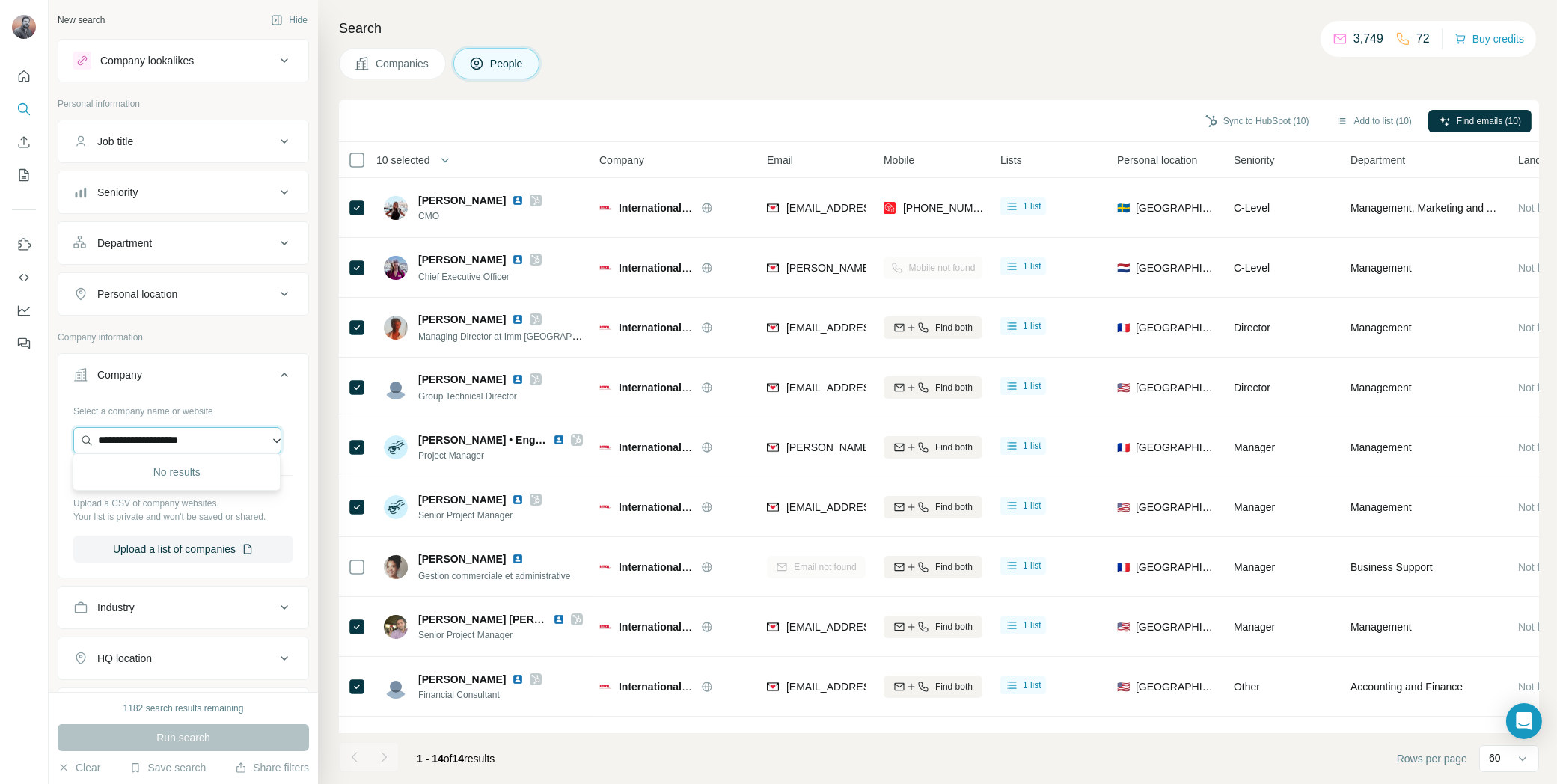
drag, startPoint x: 122, startPoint y: 437, endPoint x: 280, endPoint y: 443, distance: 158.1
click at [280, 443] on input "**********" at bounding box center [177, 441] width 208 height 27
drag, startPoint x: 230, startPoint y: 435, endPoint x: 103, endPoint y: 431, distance: 127.1
click at [103, 431] on input "**********" at bounding box center [177, 441] width 208 height 27
drag, startPoint x: 187, startPoint y: 437, endPoint x: 82, endPoint y: 429, distance: 105.3
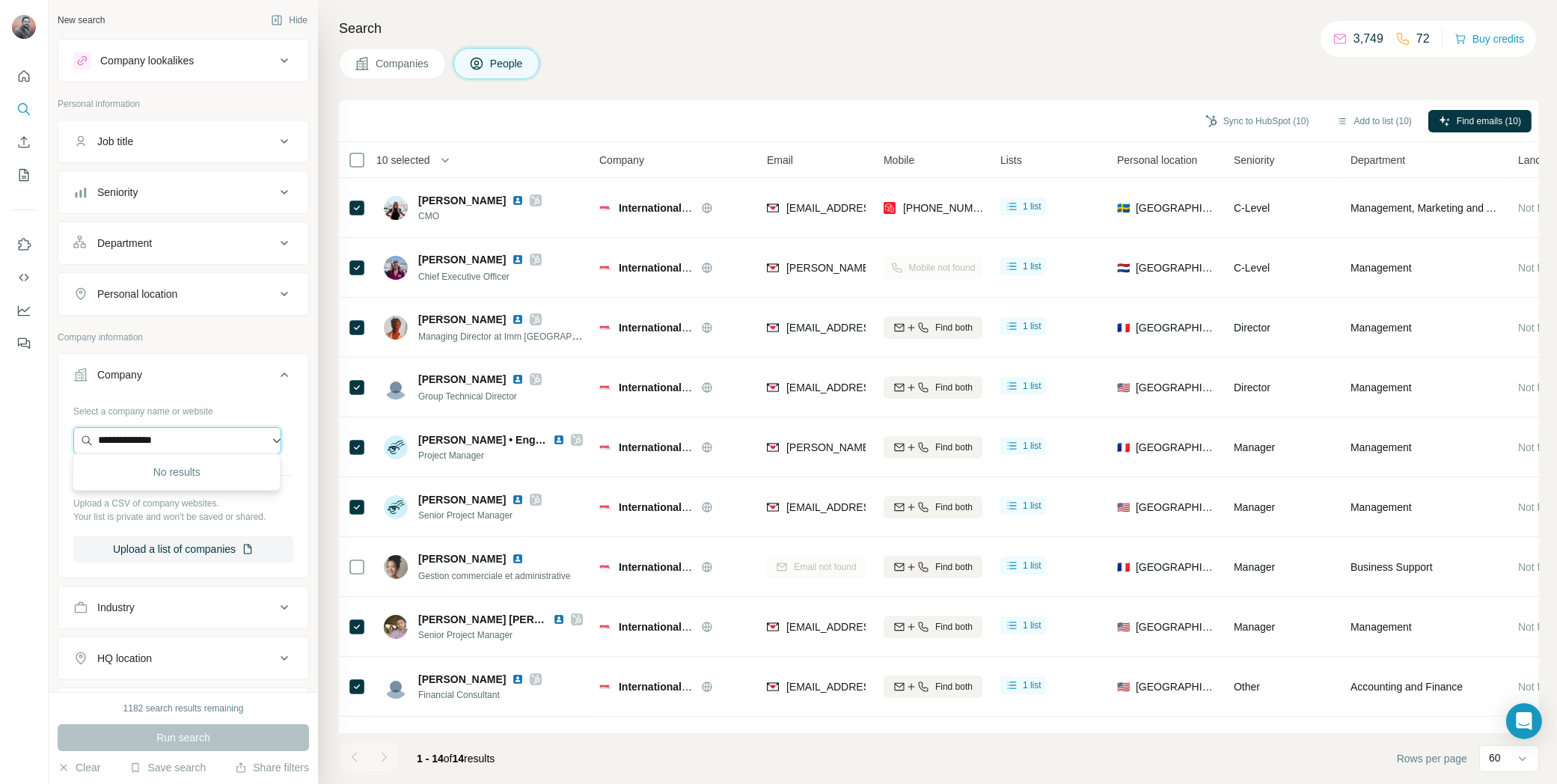
click at [80, 430] on input "**********" at bounding box center [177, 441] width 208 height 27
paste input "**********"
type input "**********"
click at [183, 480] on div "AG Advisory agadvisory.mt" at bounding box center [177, 477] width 200 height 40
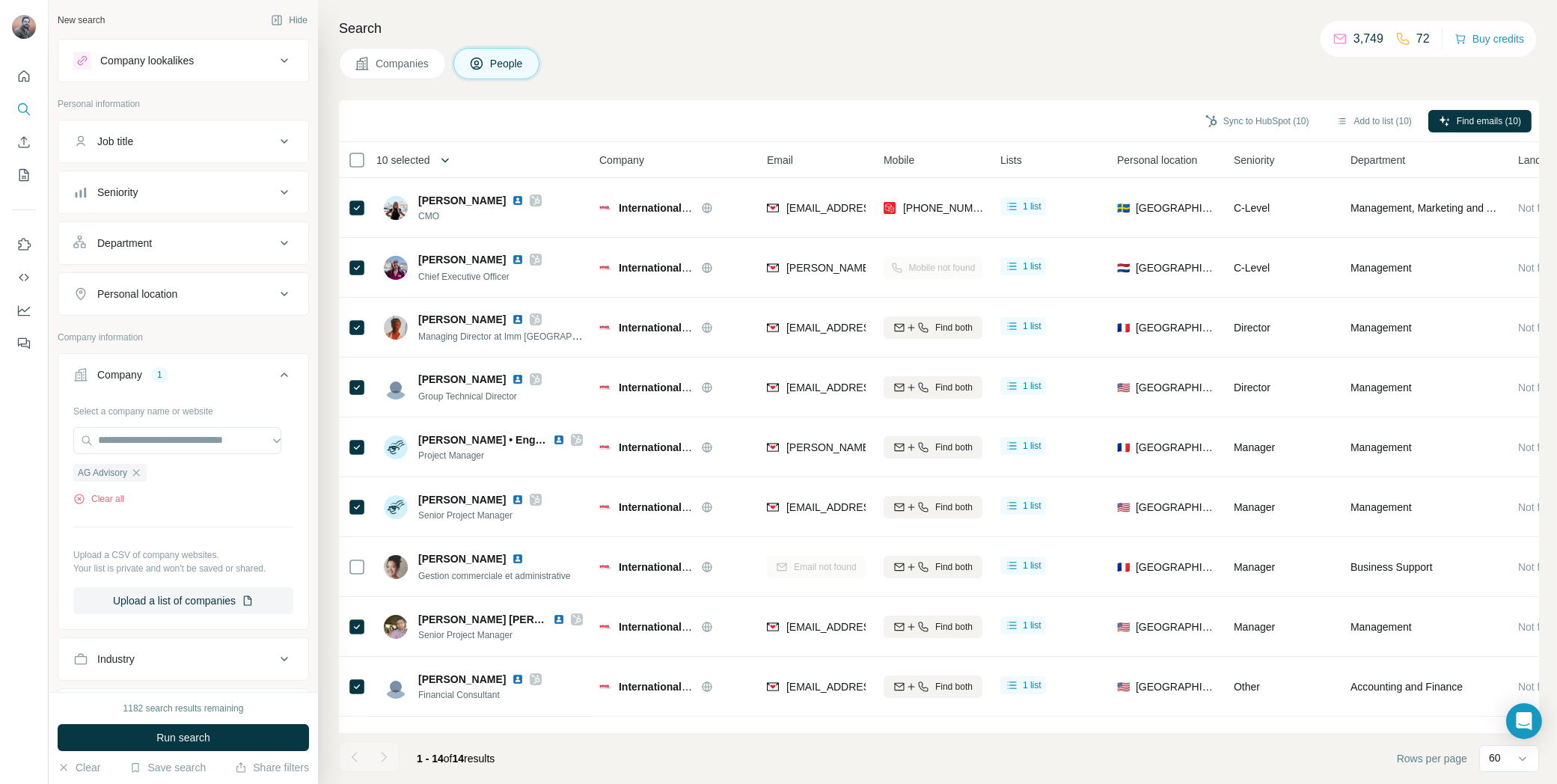
click at [441, 161] on icon "button" at bounding box center [445, 160] width 15 height 15
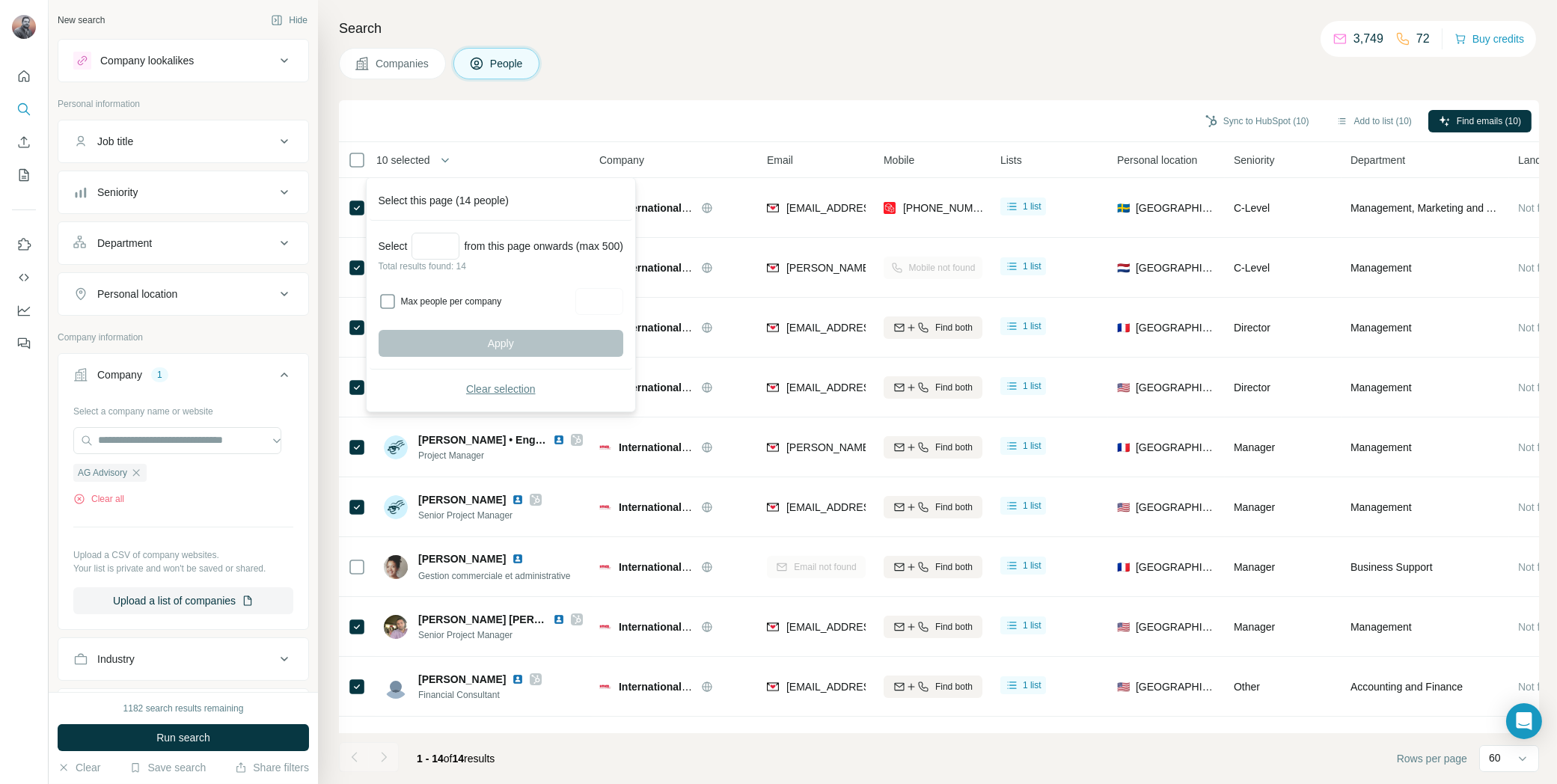
click at [487, 386] on span "Clear selection" at bounding box center [501, 389] width 69 height 15
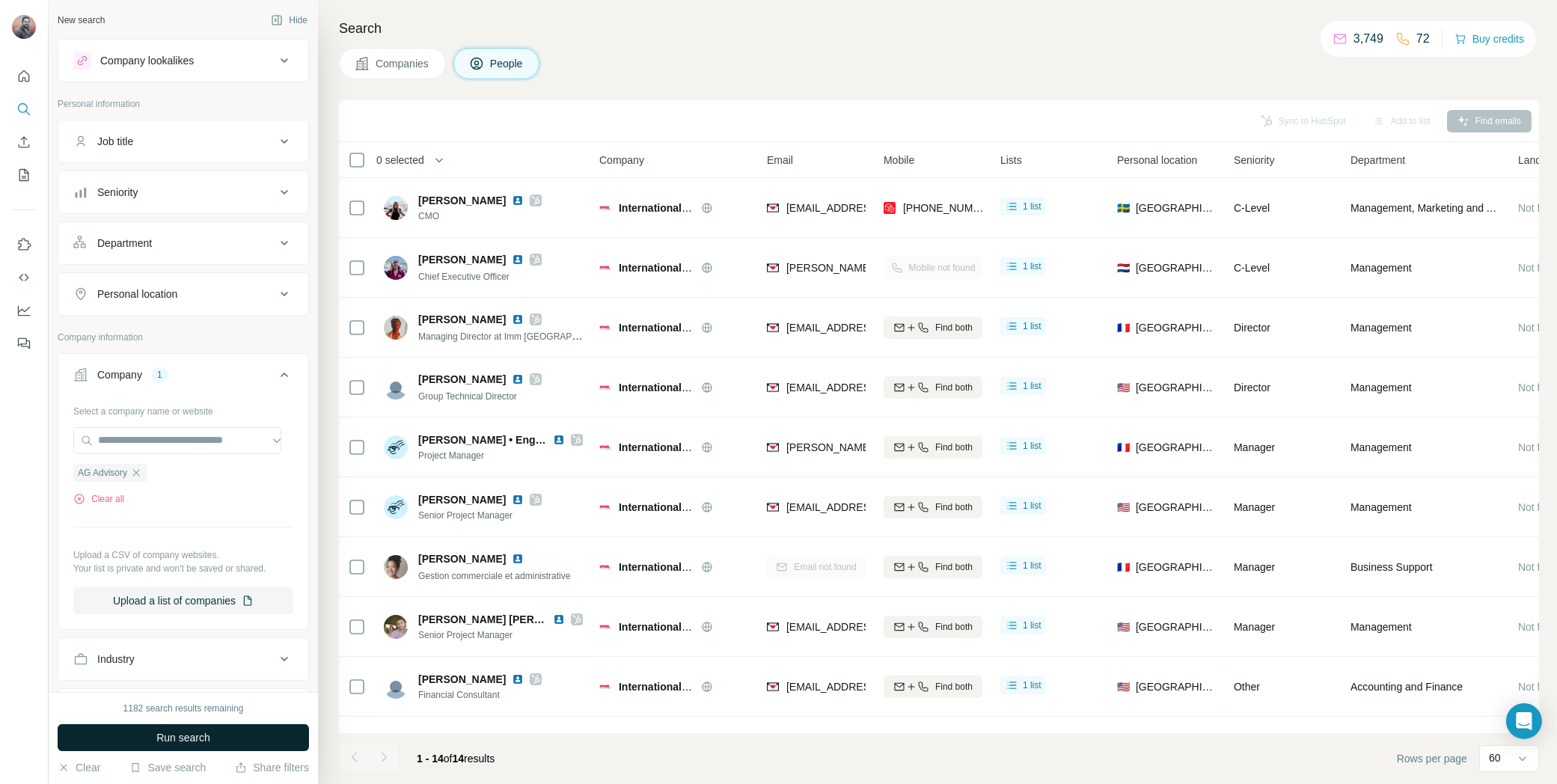
click at [200, 746] on button "Run search" at bounding box center [183, 737] width 252 height 27
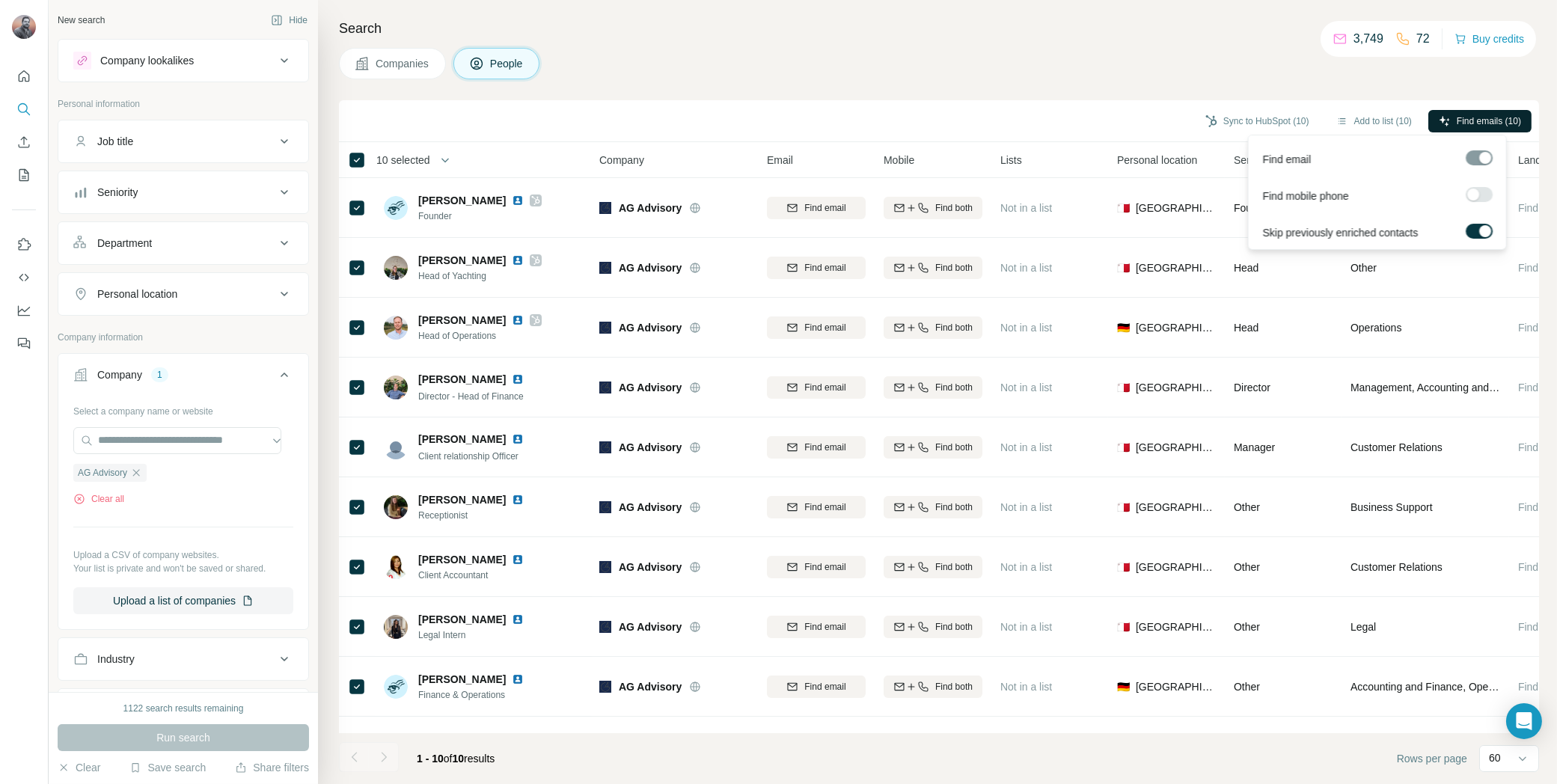
click at [1462, 115] on span "Find emails (10)" at bounding box center [1489, 121] width 65 height 13
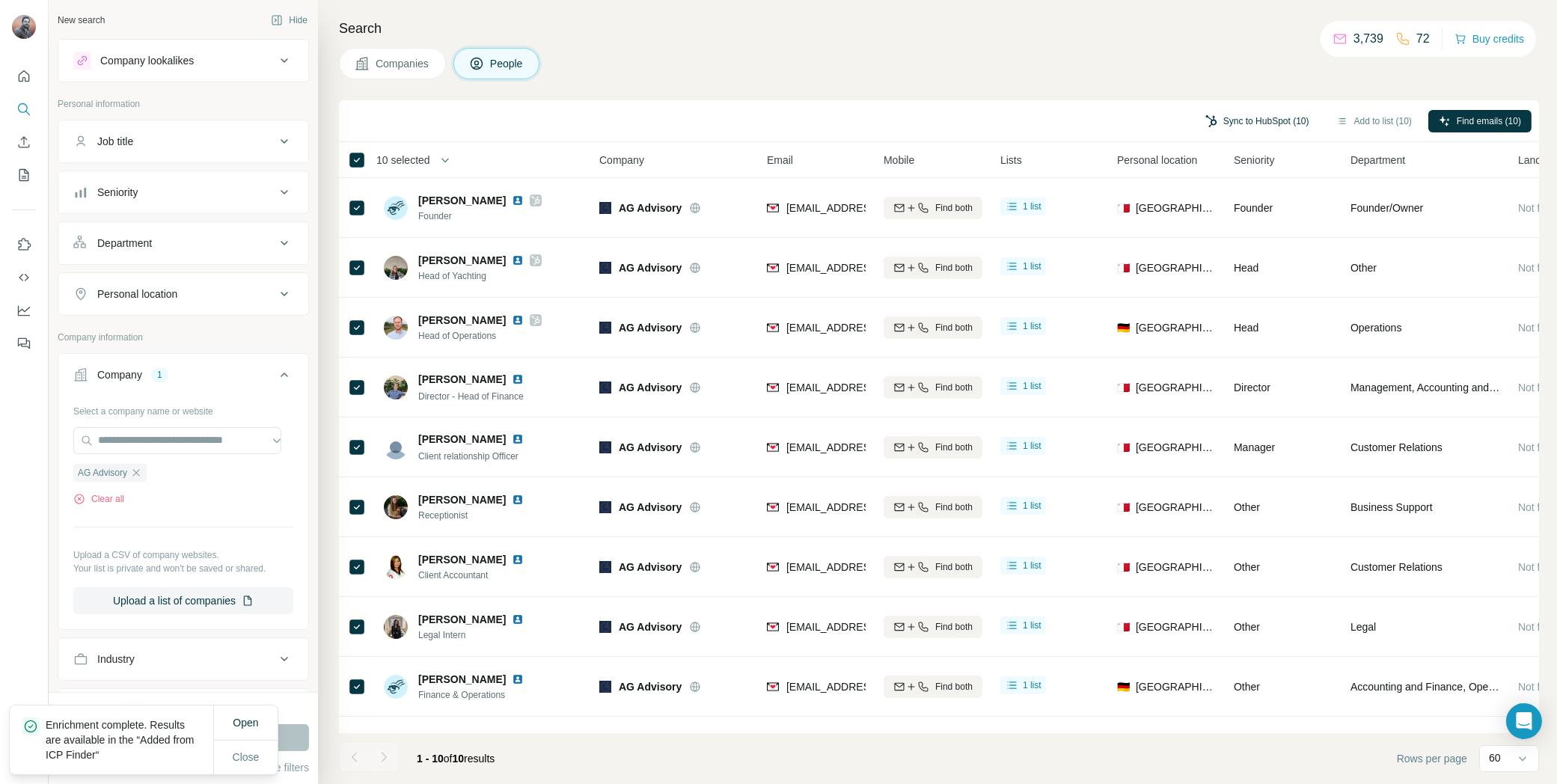
click at [1254, 110] on button "Sync to HubSpot (10)" at bounding box center [1257, 121] width 125 height 22
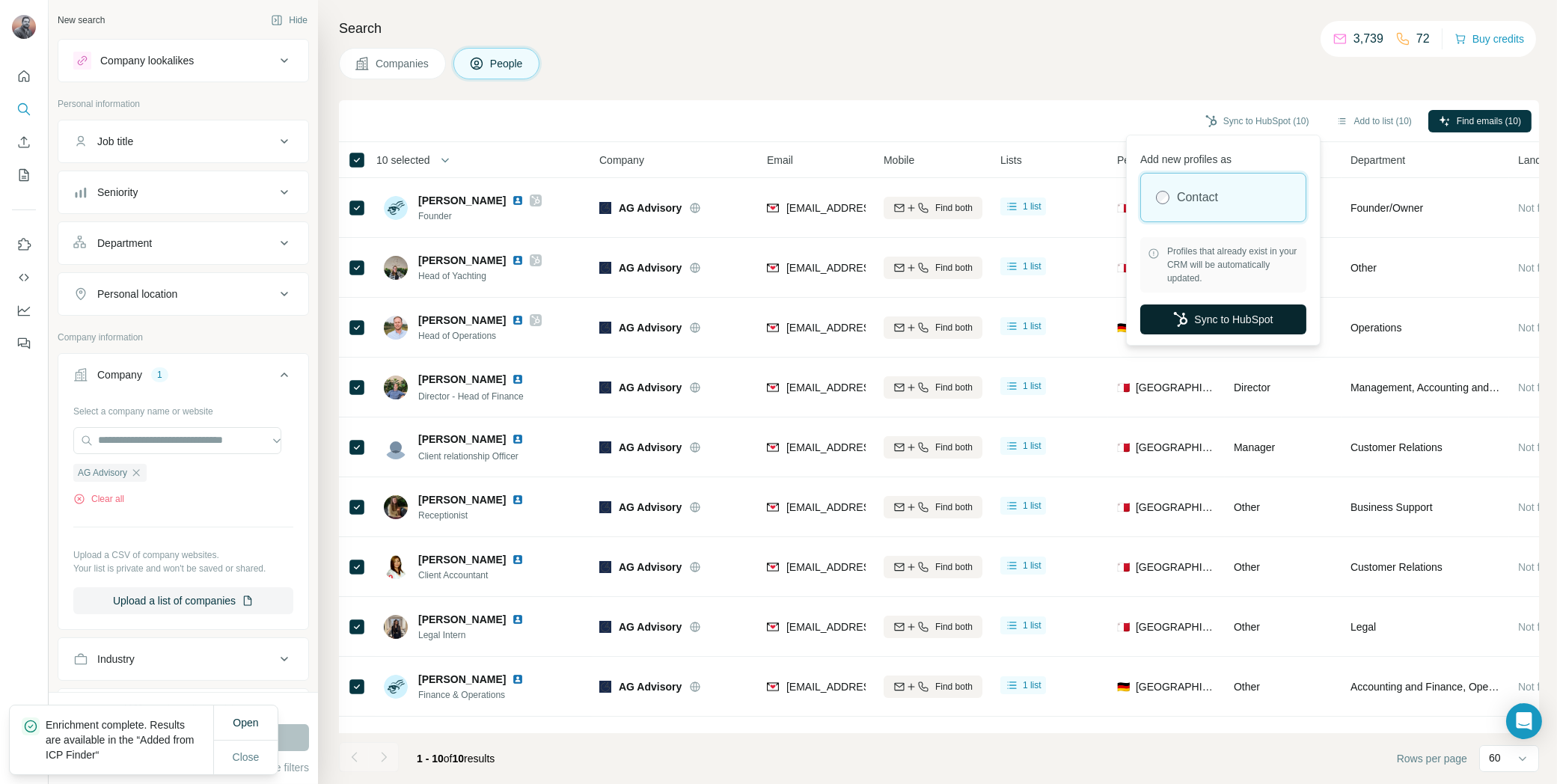
click at [1200, 319] on button "Sync to HubSpot" at bounding box center [1223, 319] width 166 height 30
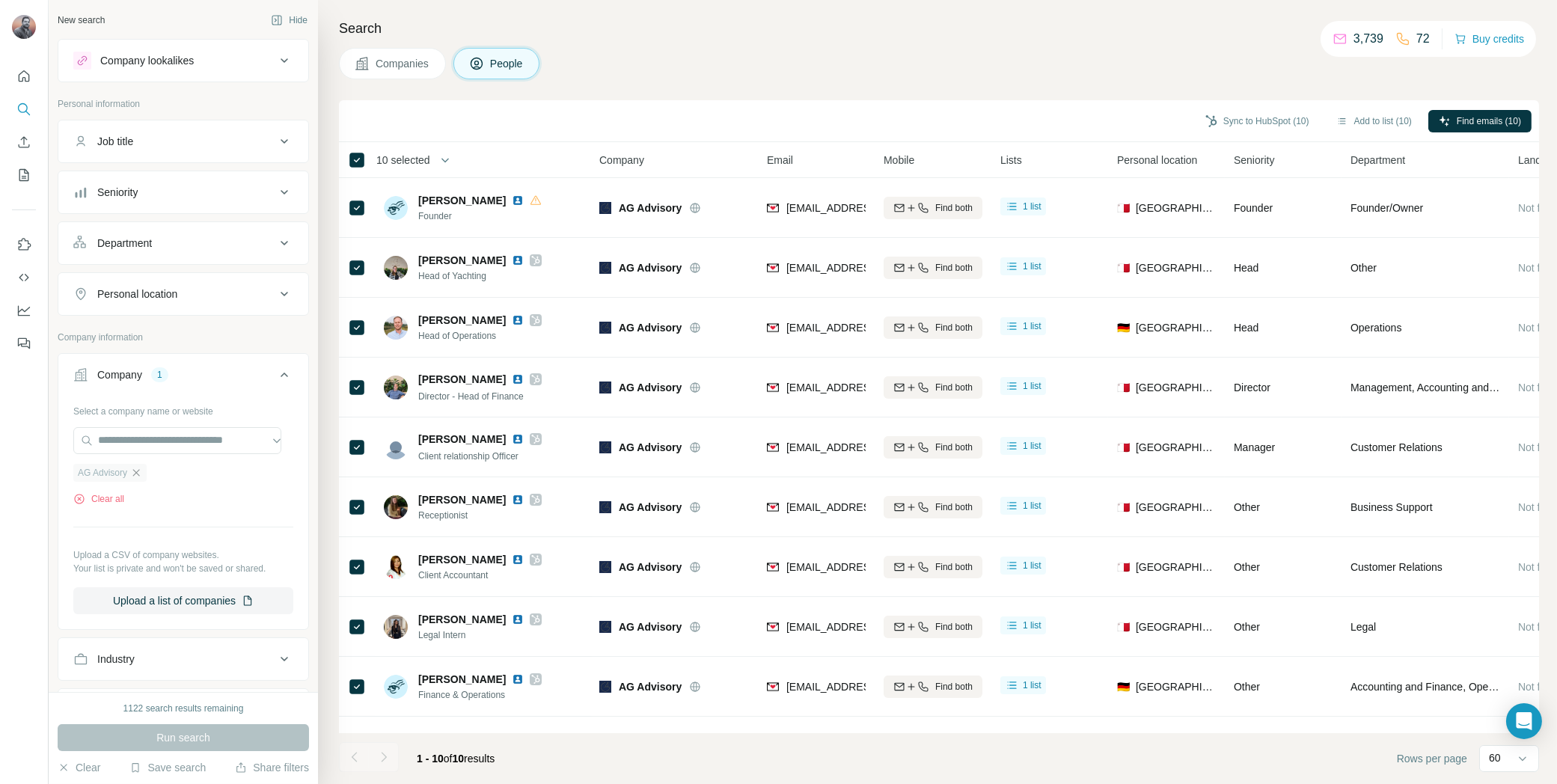
click at [139, 469] on icon "button" at bounding box center [136, 472] width 7 height 7
click at [164, 432] on input "text" at bounding box center [177, 441] width 208 height 27
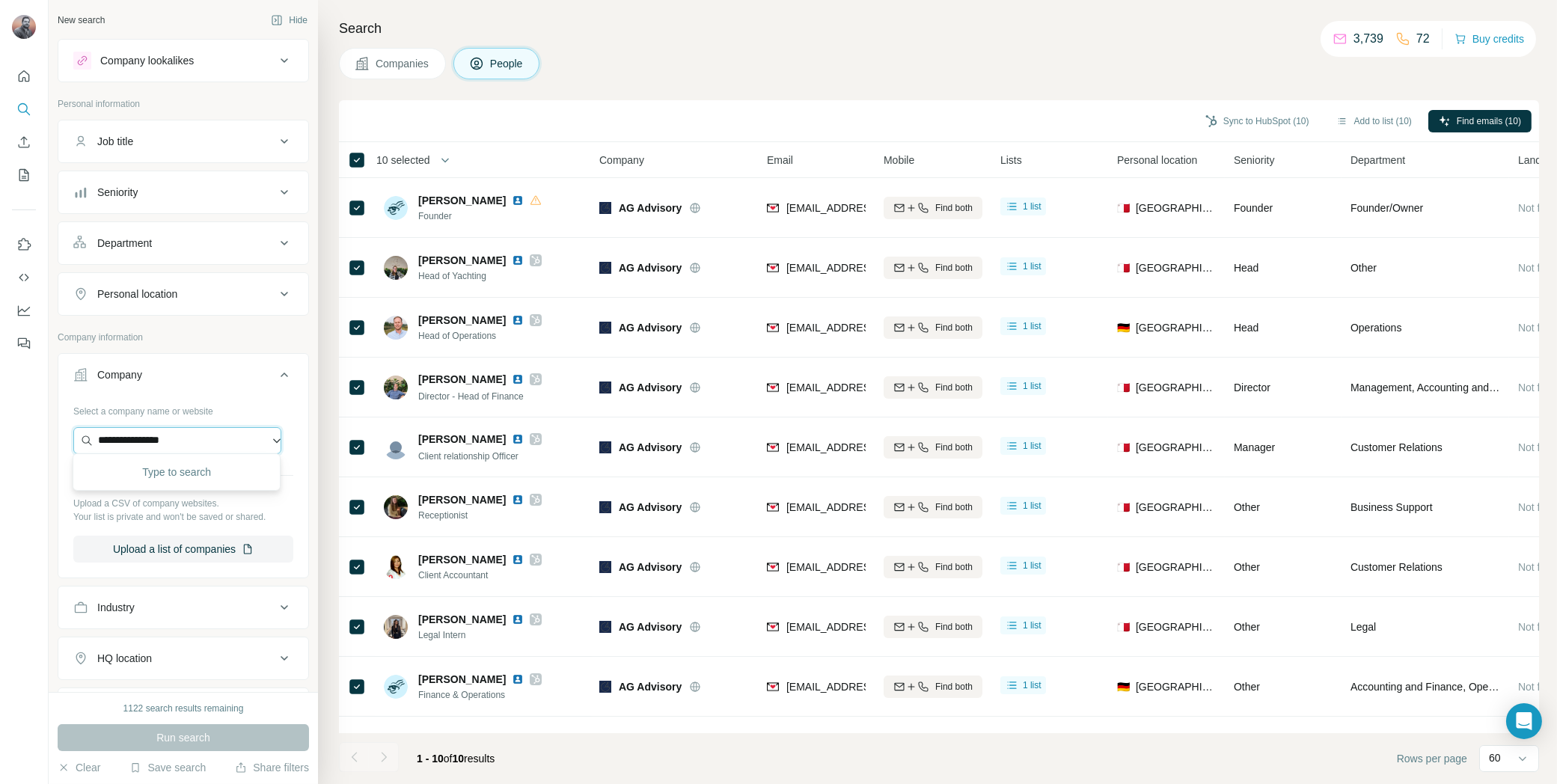
type input "**********"
click at [197, 469] on p "Robert Allen Law" at bounding box center [158, 470] width 86 height 15
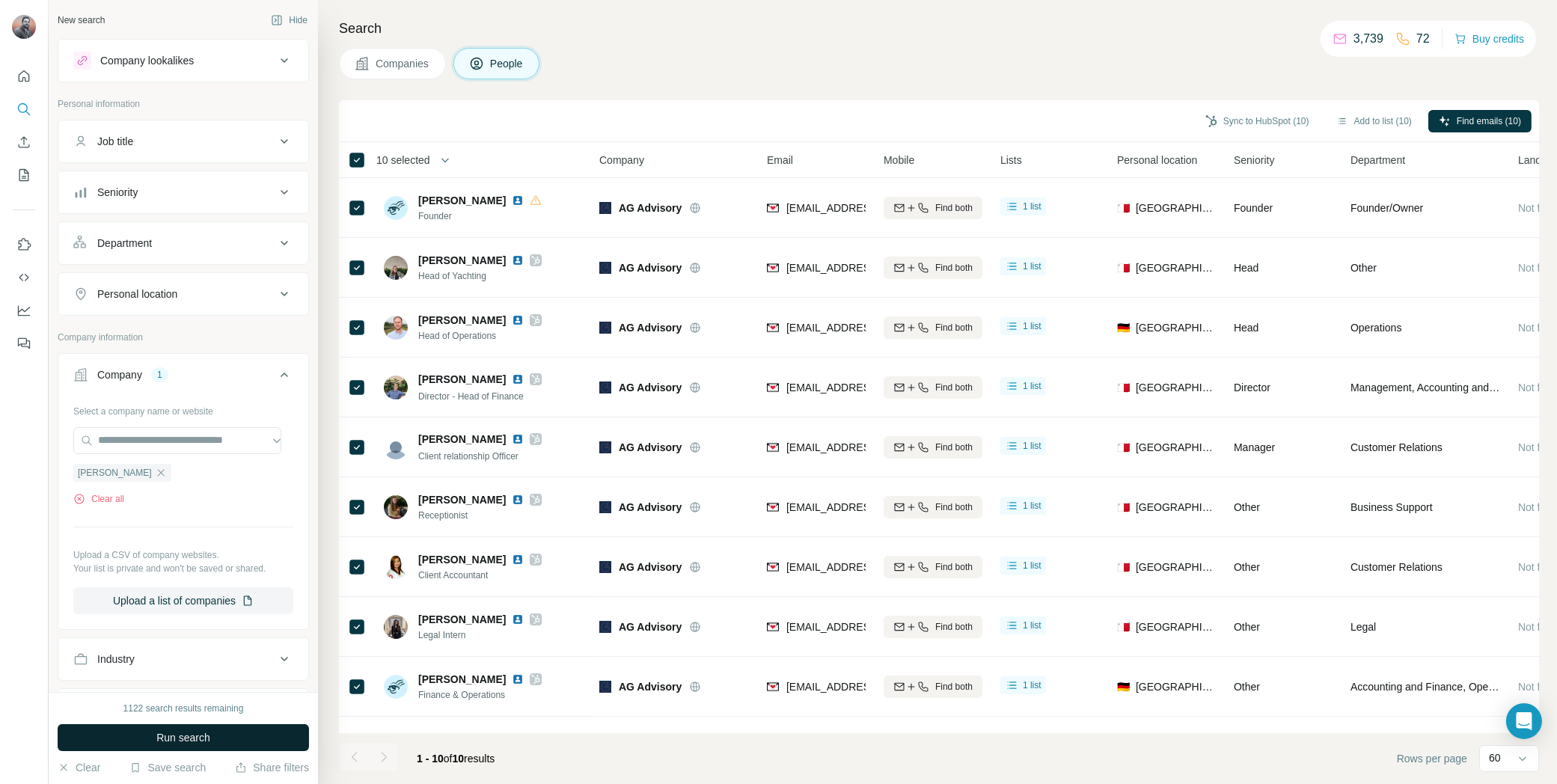
click at [198, 741] on span "Run search" at bounding box center [183, 737] width 54 height 15
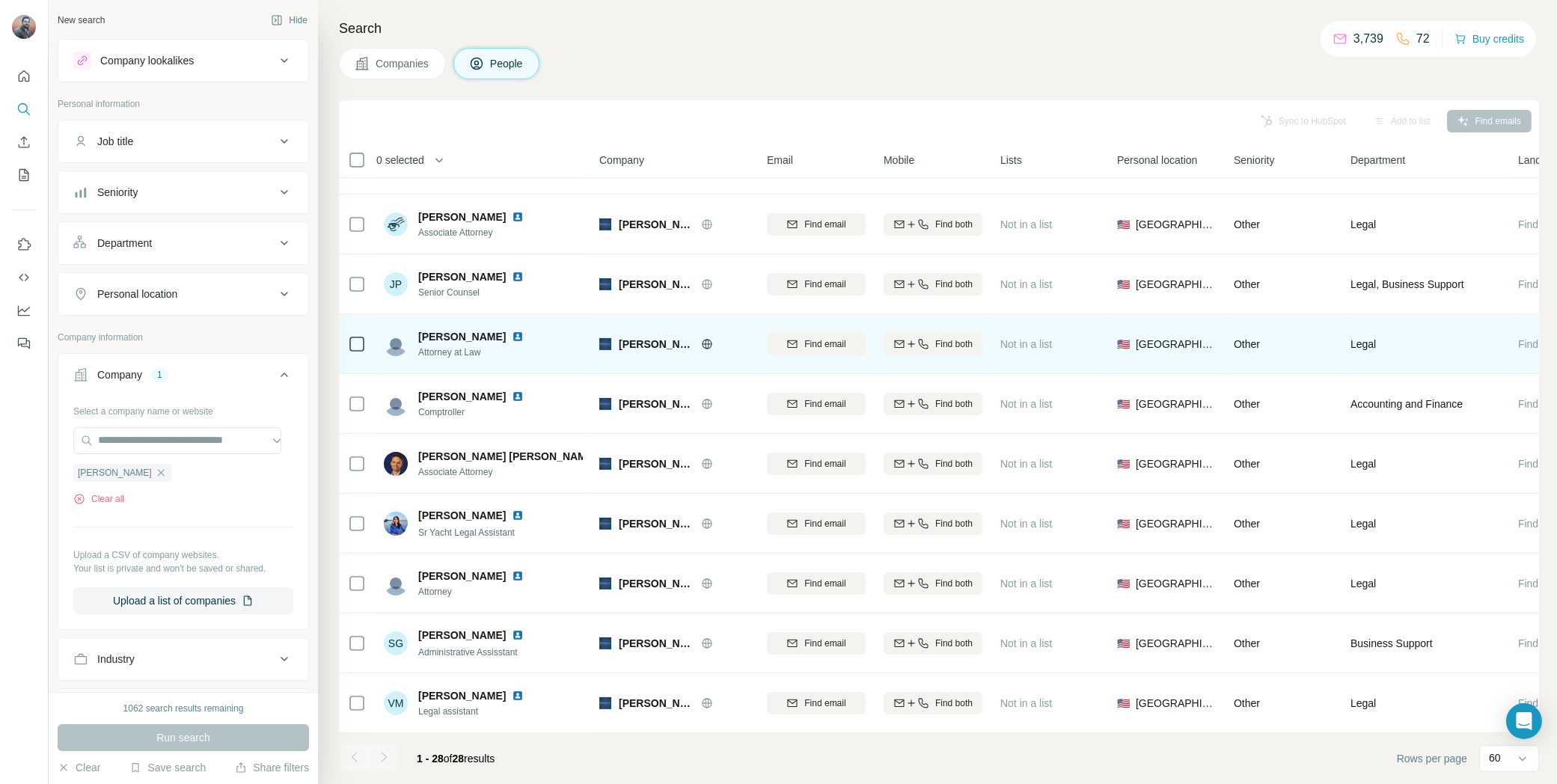
scroll to position [1129, 0]
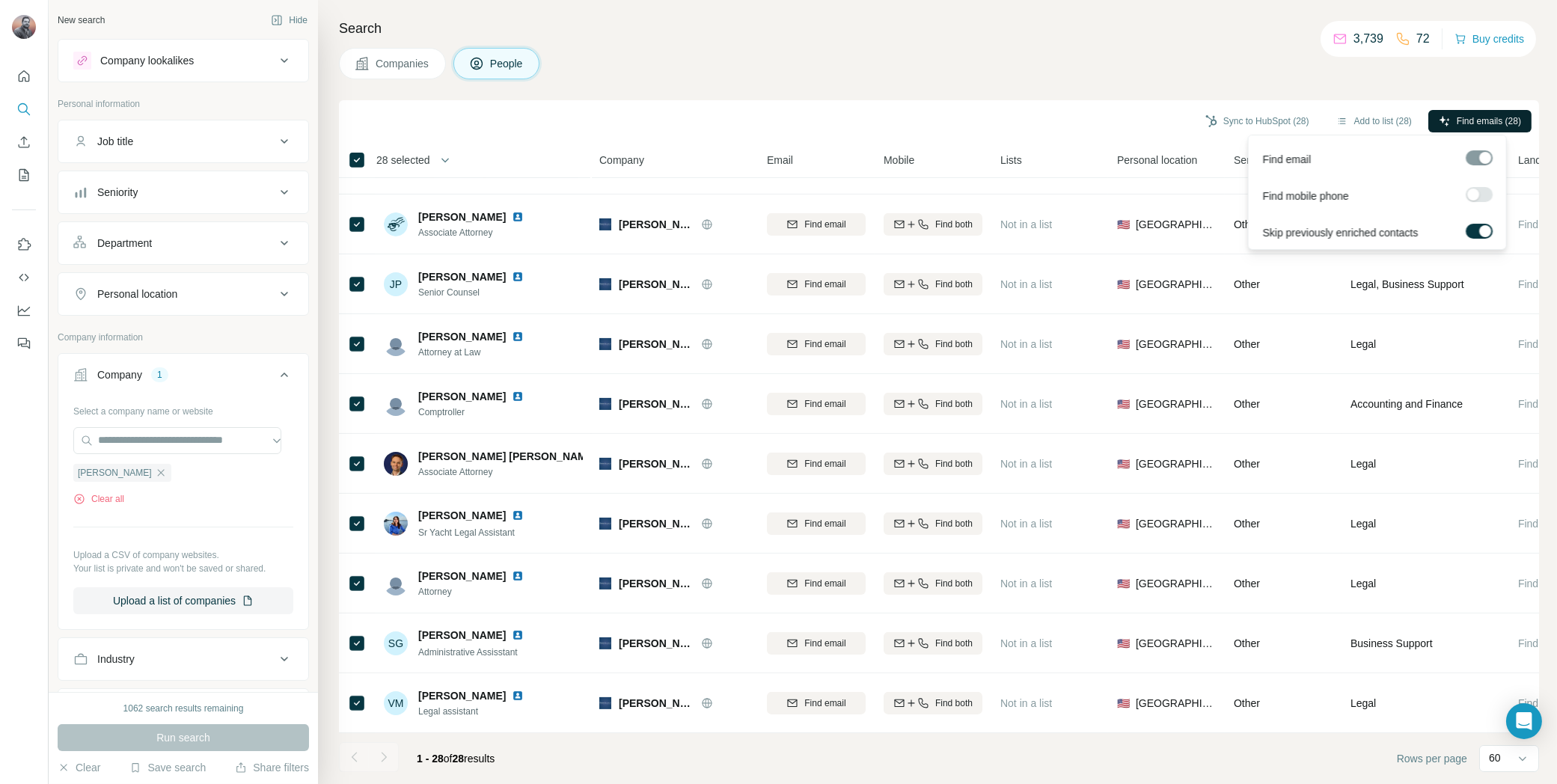
click at [1496, 121] on span "Find emails (28)" at bounding box center [1489, 121] width 65 height 13
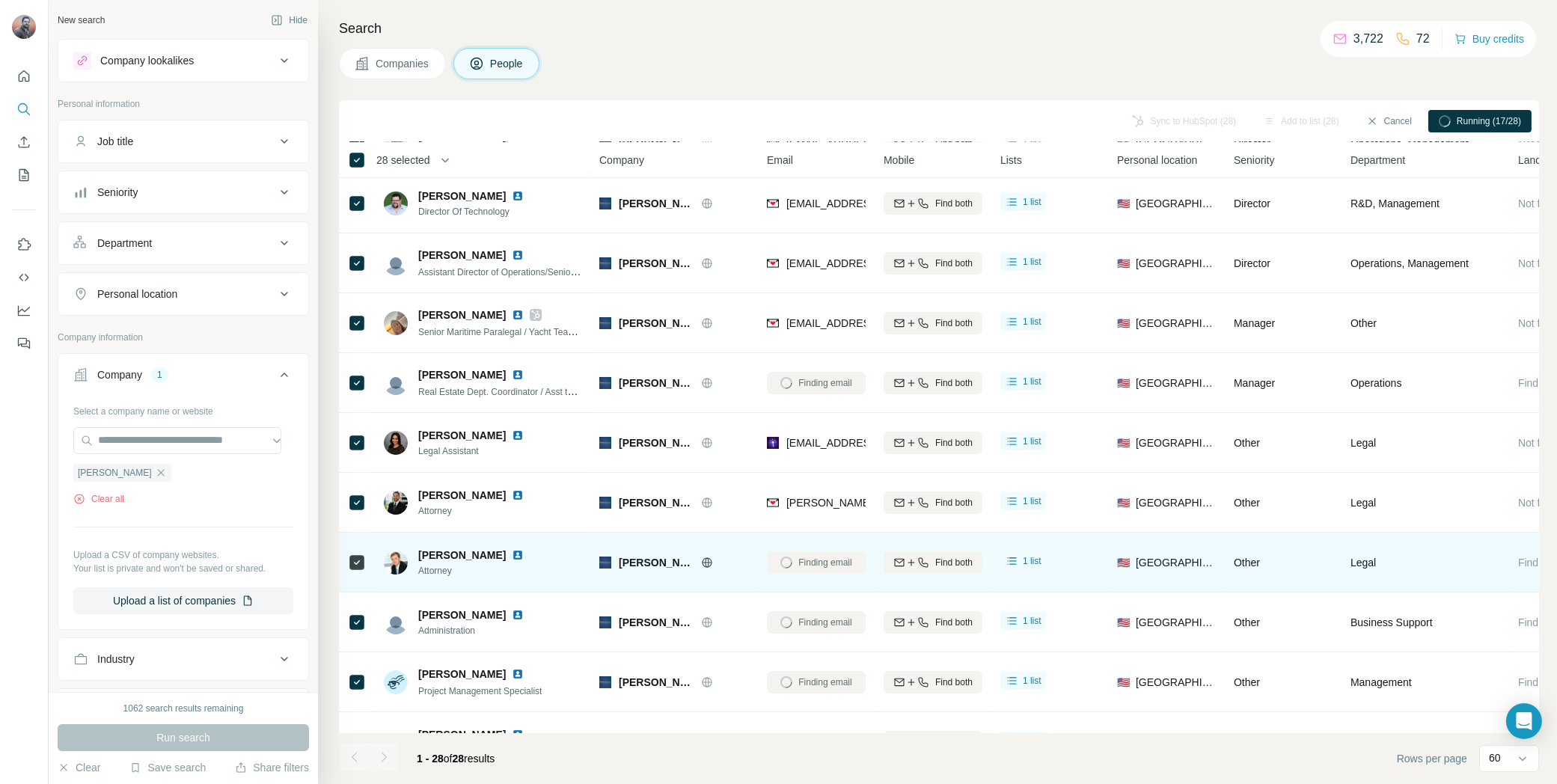
scroll to position [0, 0]
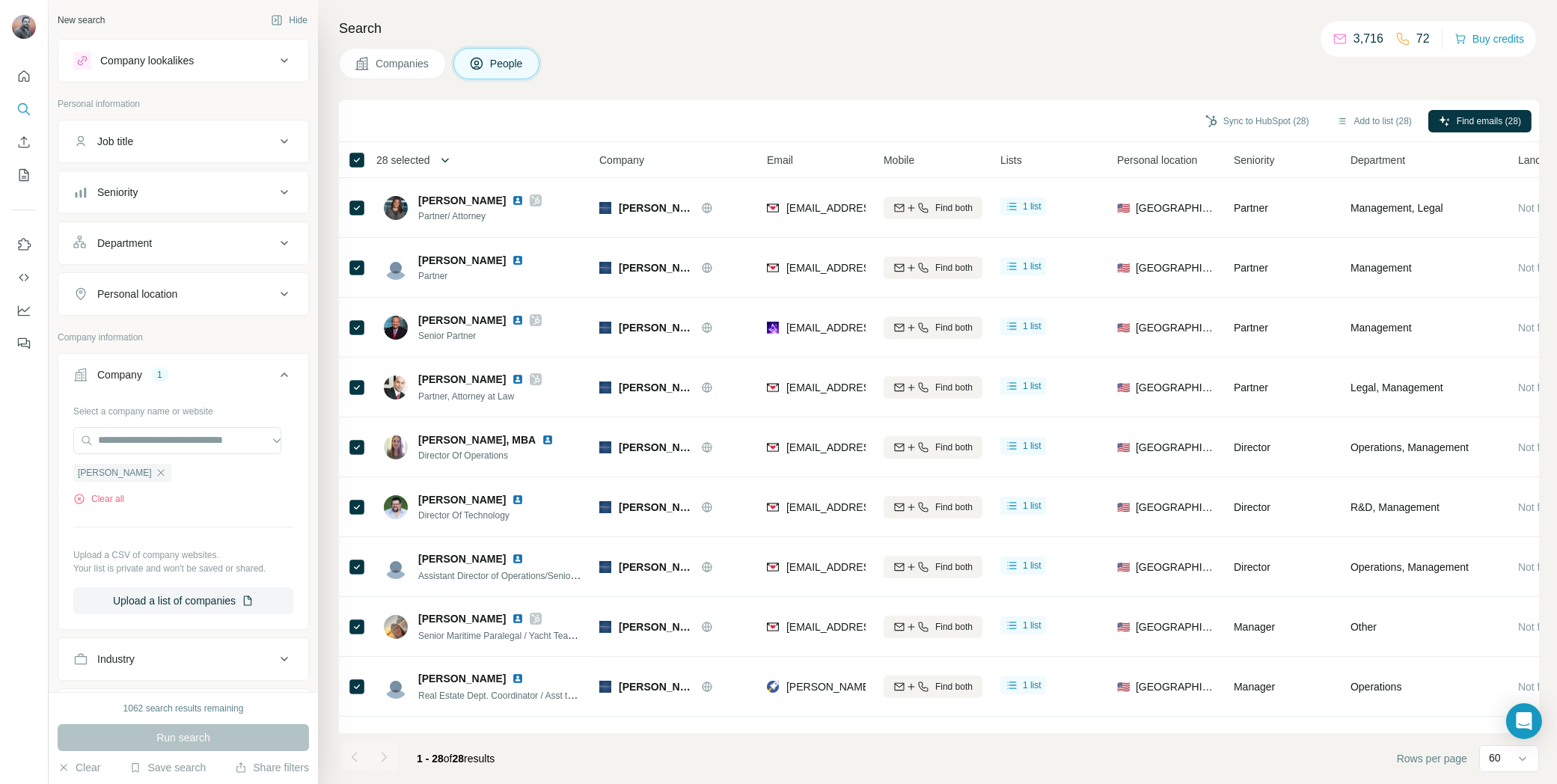
click at [436, 153] on button "button" at bounding box center [446, 160] width 30 height 30
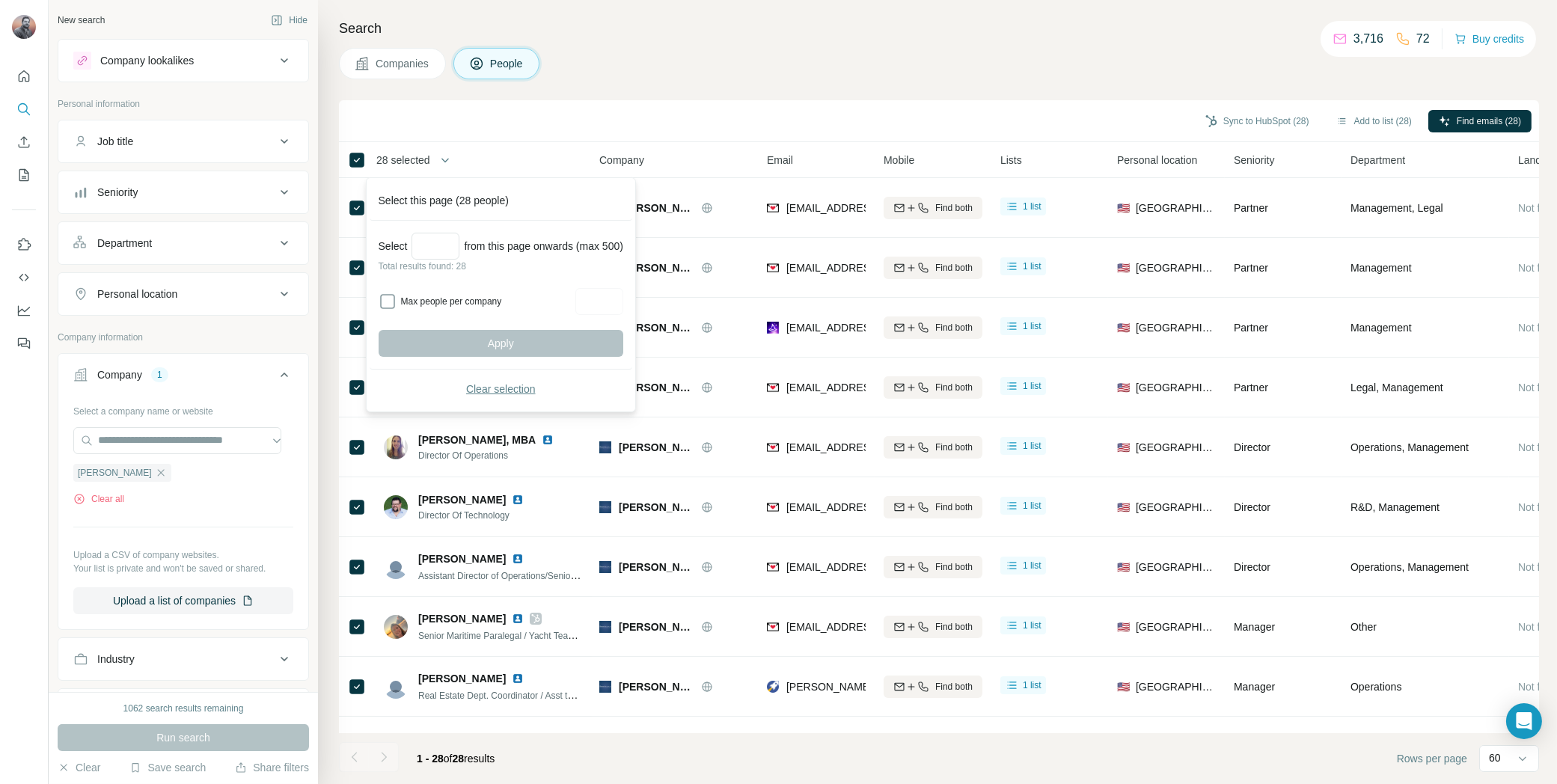
click at [489, 390] on span "Clear selection" at bounding box center [501, 389] width 69 height 15
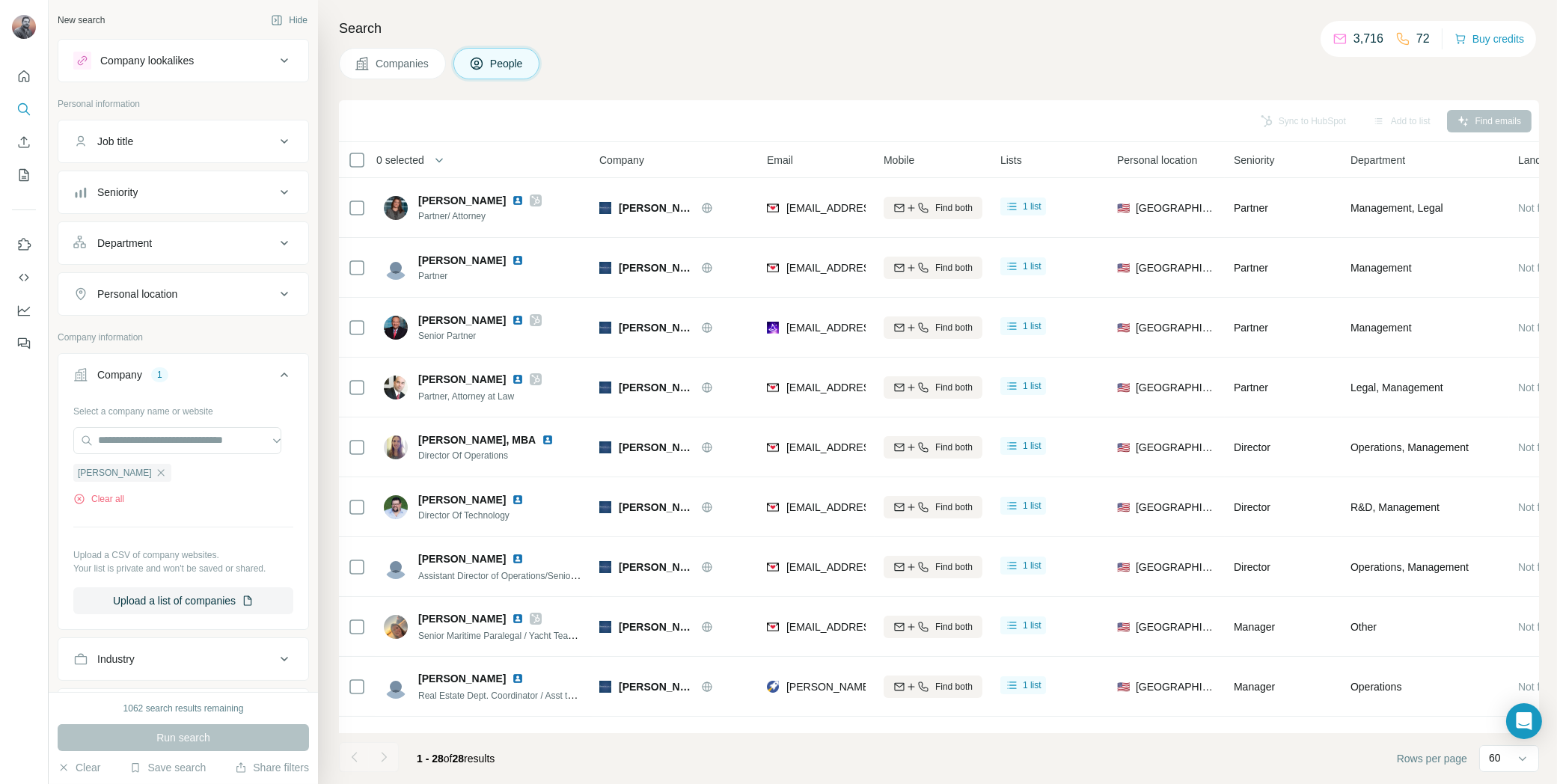
click at [155, 467] on icon "button" at bounding box center [160, 472] width 12 height 12
click at [168, 436] on input "text" at bounding box center [177, 441] width 208 height 27
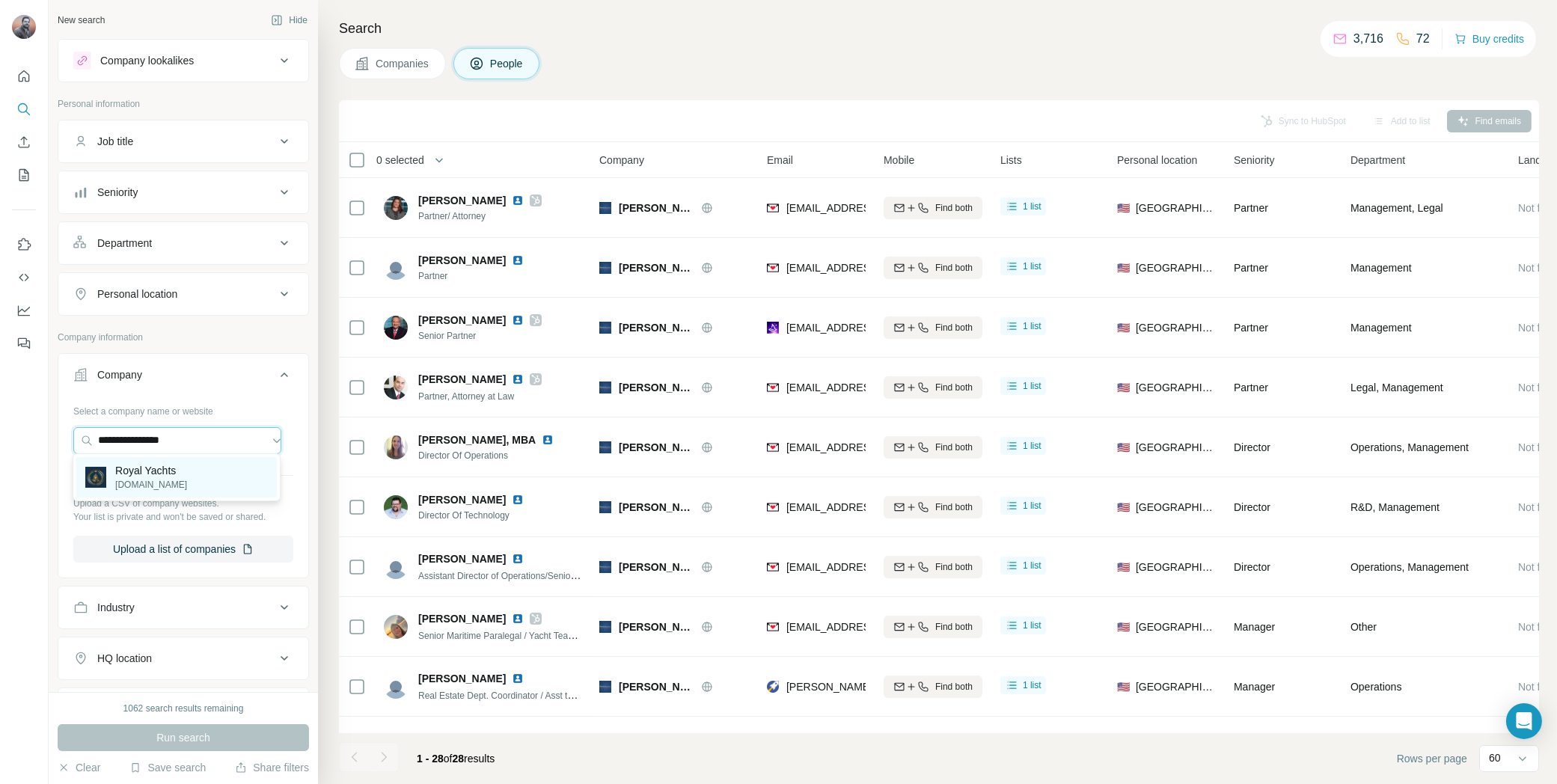
type input "**********"
click at [166, 476] on p "Royal Yachts" at bounding box center [151, 470] width 72 height 15
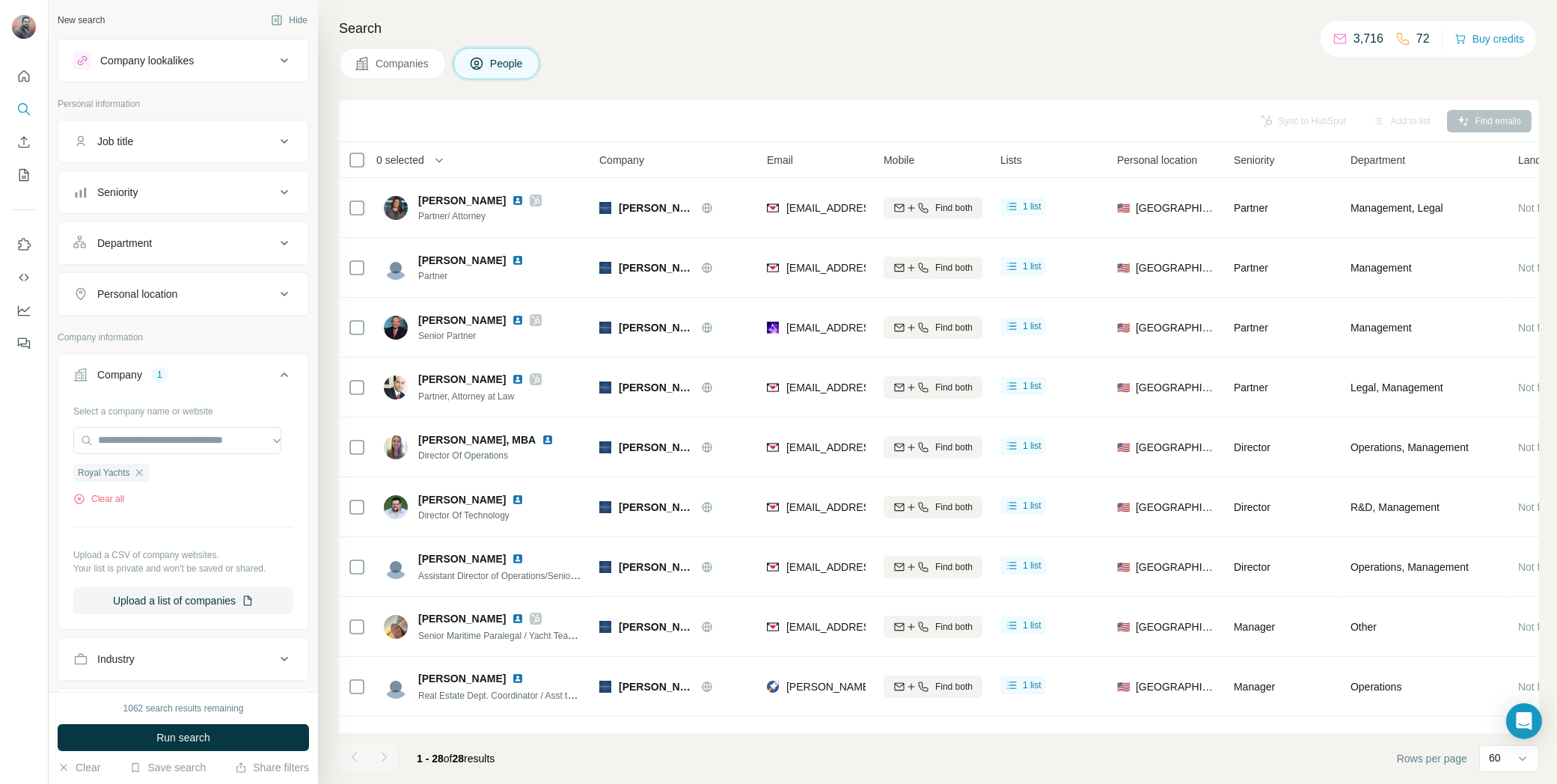
click at [218, 733] on button "Run search" at bounding box center [183, 737] width 252 height 27
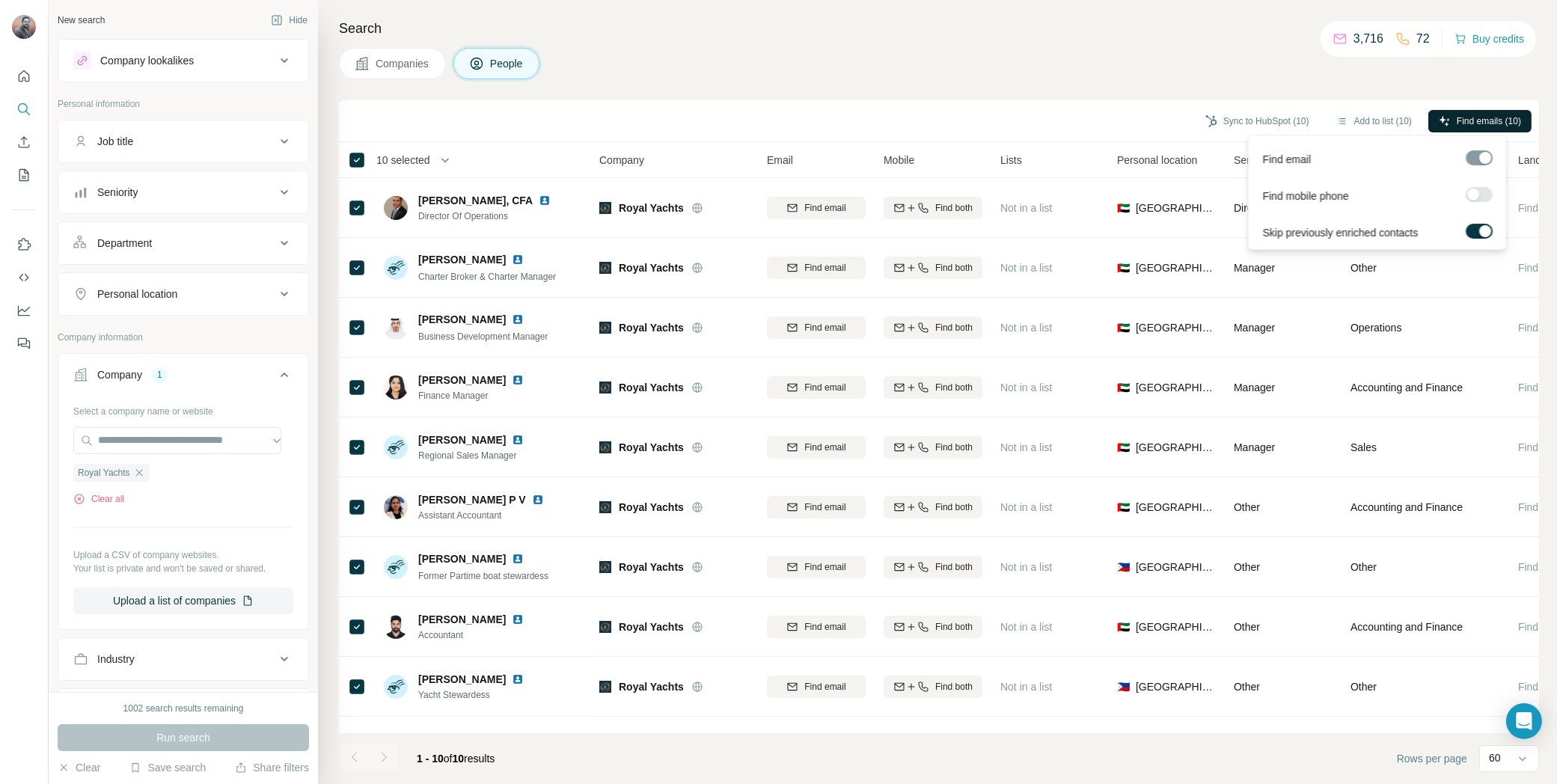
click at [1467, 116] on span "Find emails (10)" at bounding box center [1489, 121] width 65 height 13
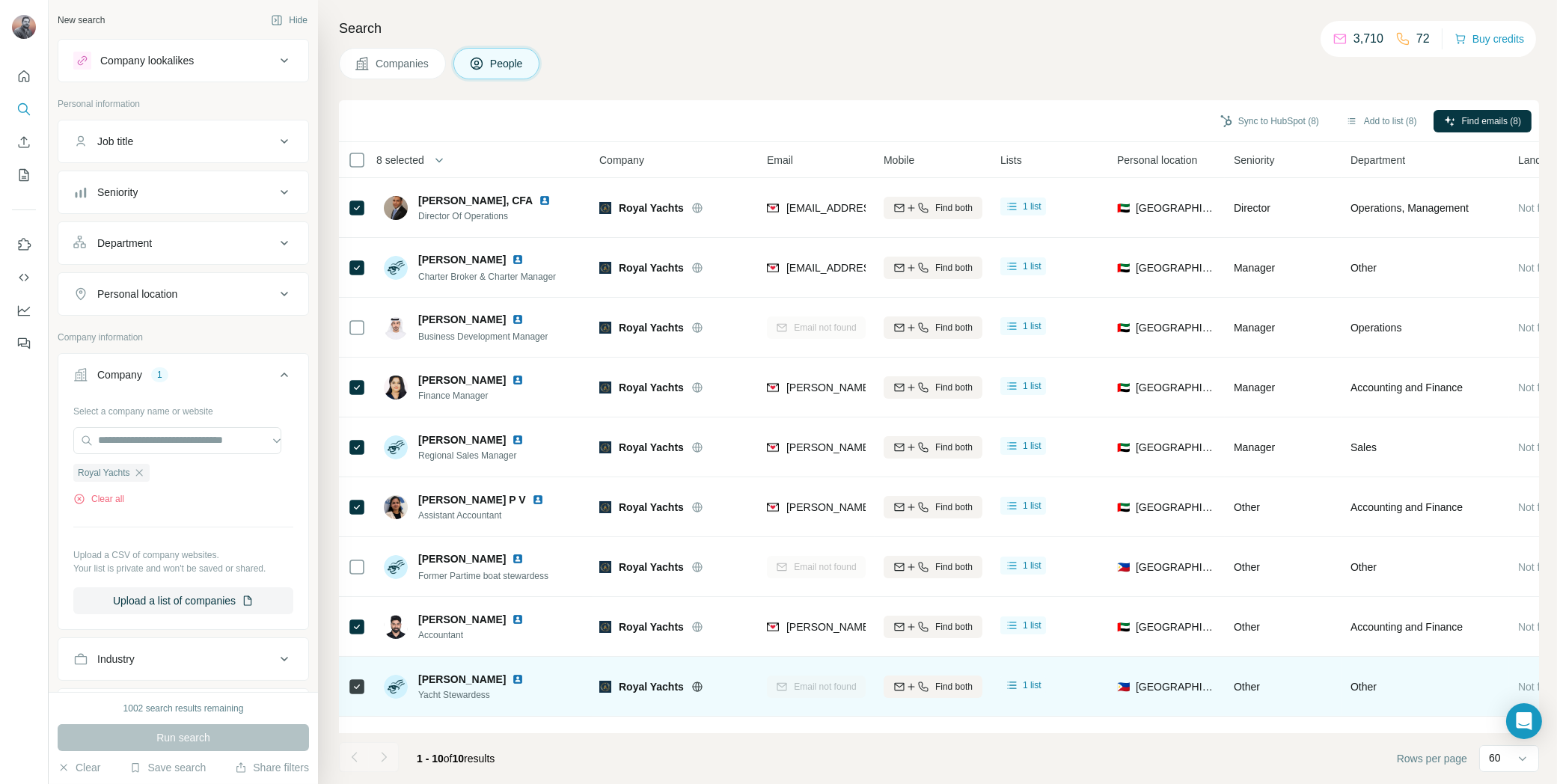
click at [365, 688] on td at bounding box center [357, 687] width 36 height 60
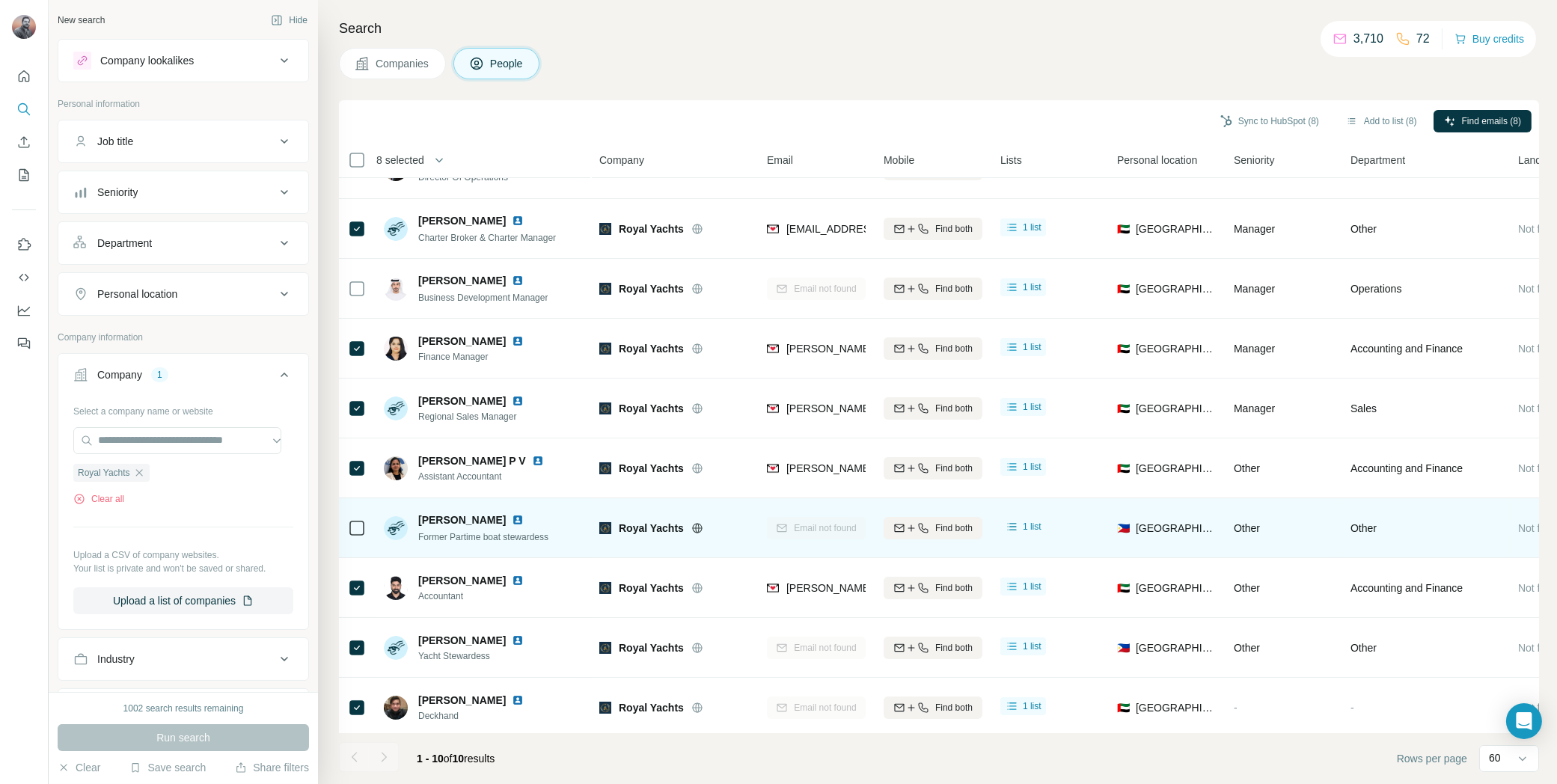
scroll to position [51, 0]
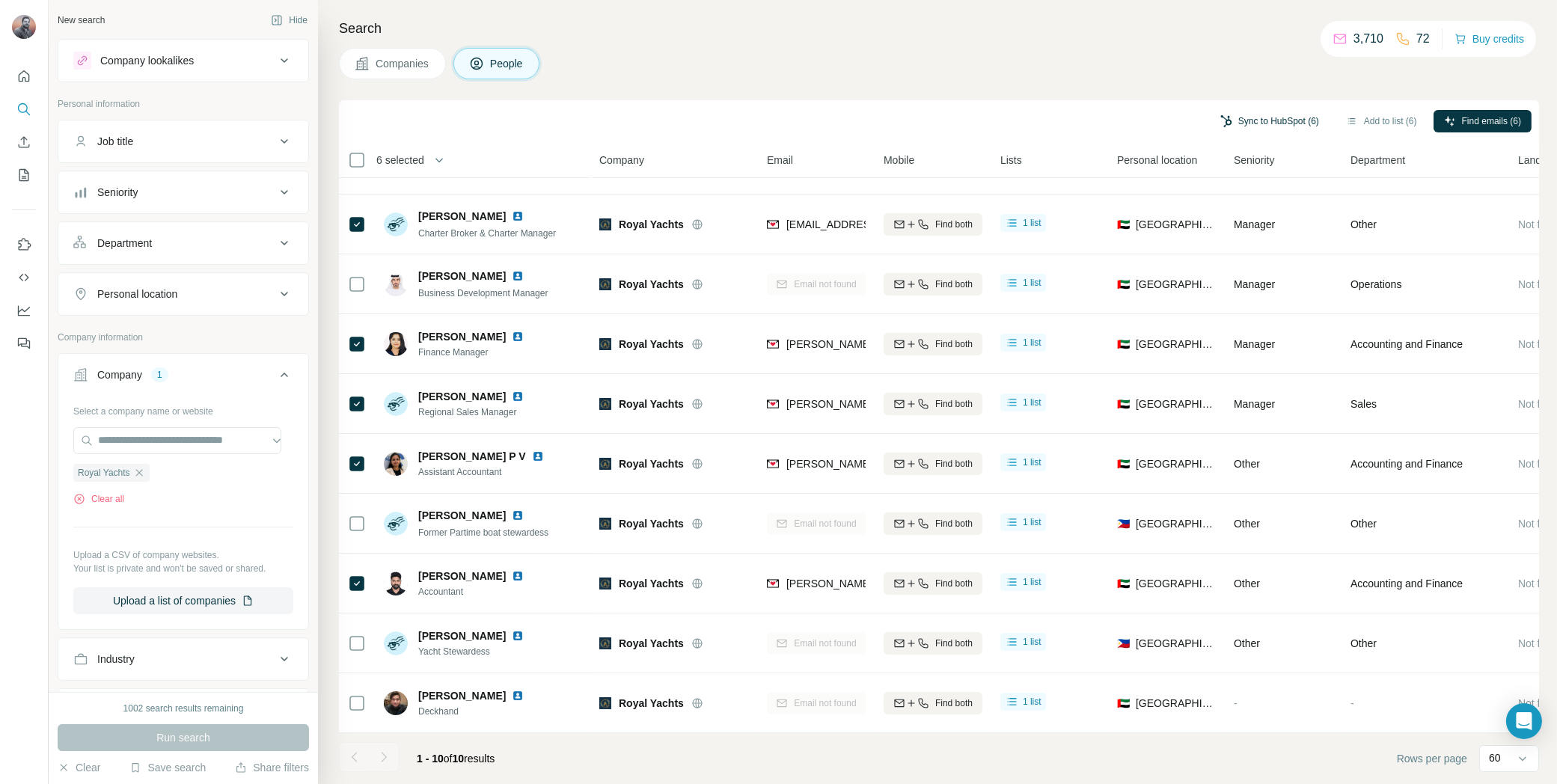
click at [1264, 122] on button "Sync to HubSpot (6)" at bounding box center [1270, 121] width 120 height 22
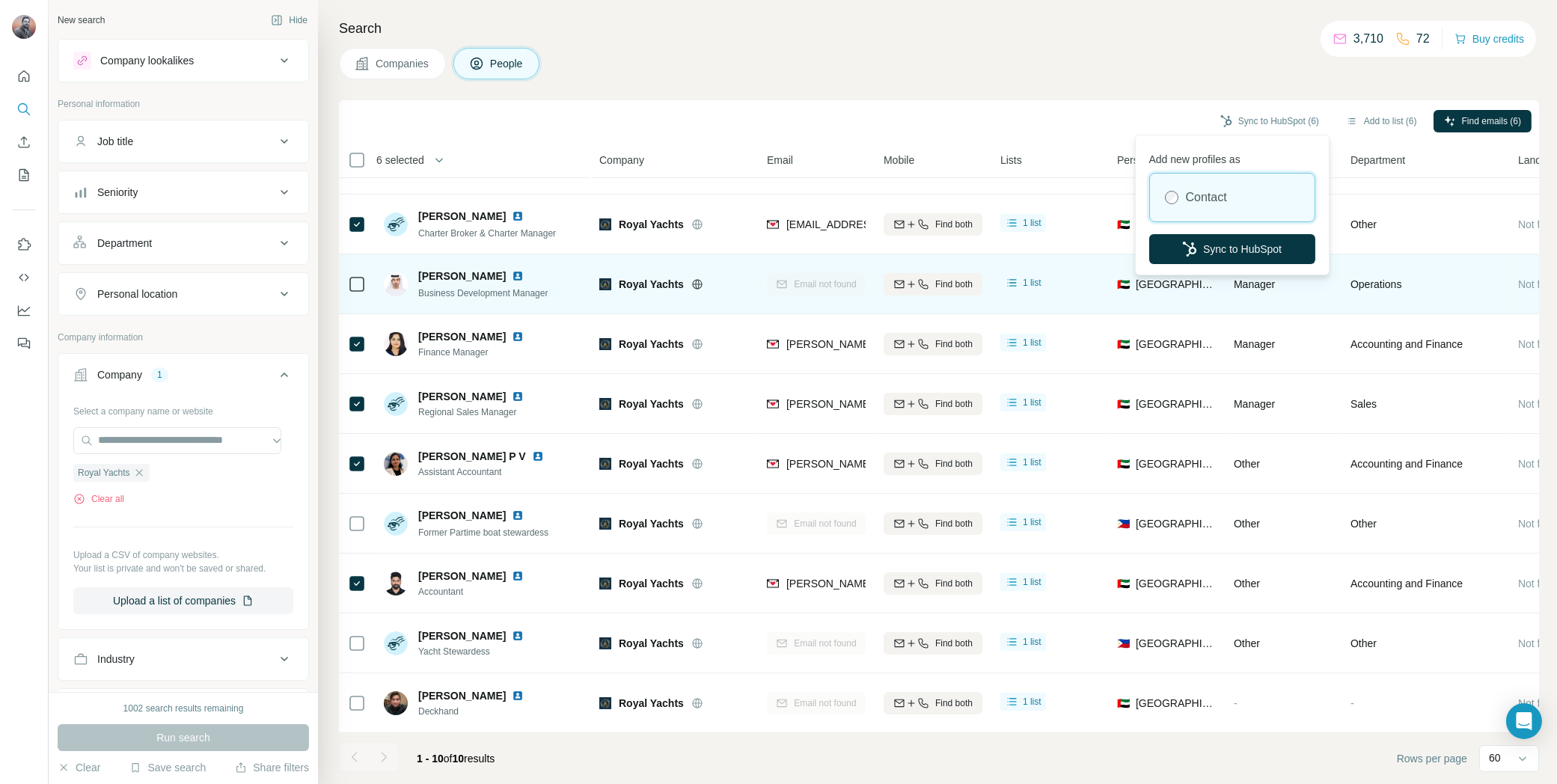
drag, startPoint x: 1253, startPoint y: 251, endPoint x: 1350, endPoint y: 250, distance: 97.0
click at [1253, 251] on button "Sync to HubSpot" at bounding box center [1232, 249] width 166 height 30
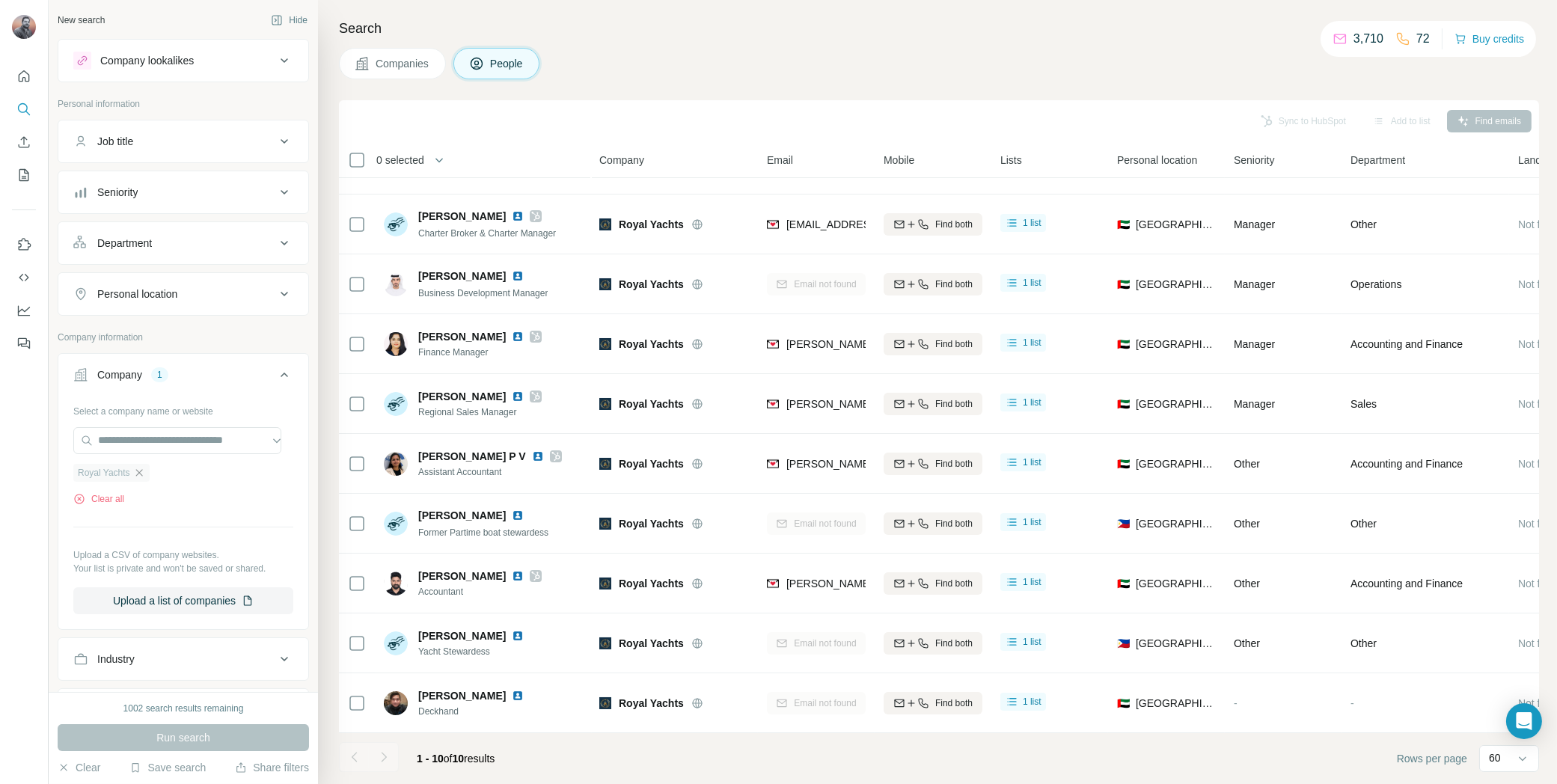
click at [136, 467] on icon "button" at bounding box center [139, 472] width 12 height 12
click at [137, 440] on input "text" at bounding box center [177, 441] width 208 height 27
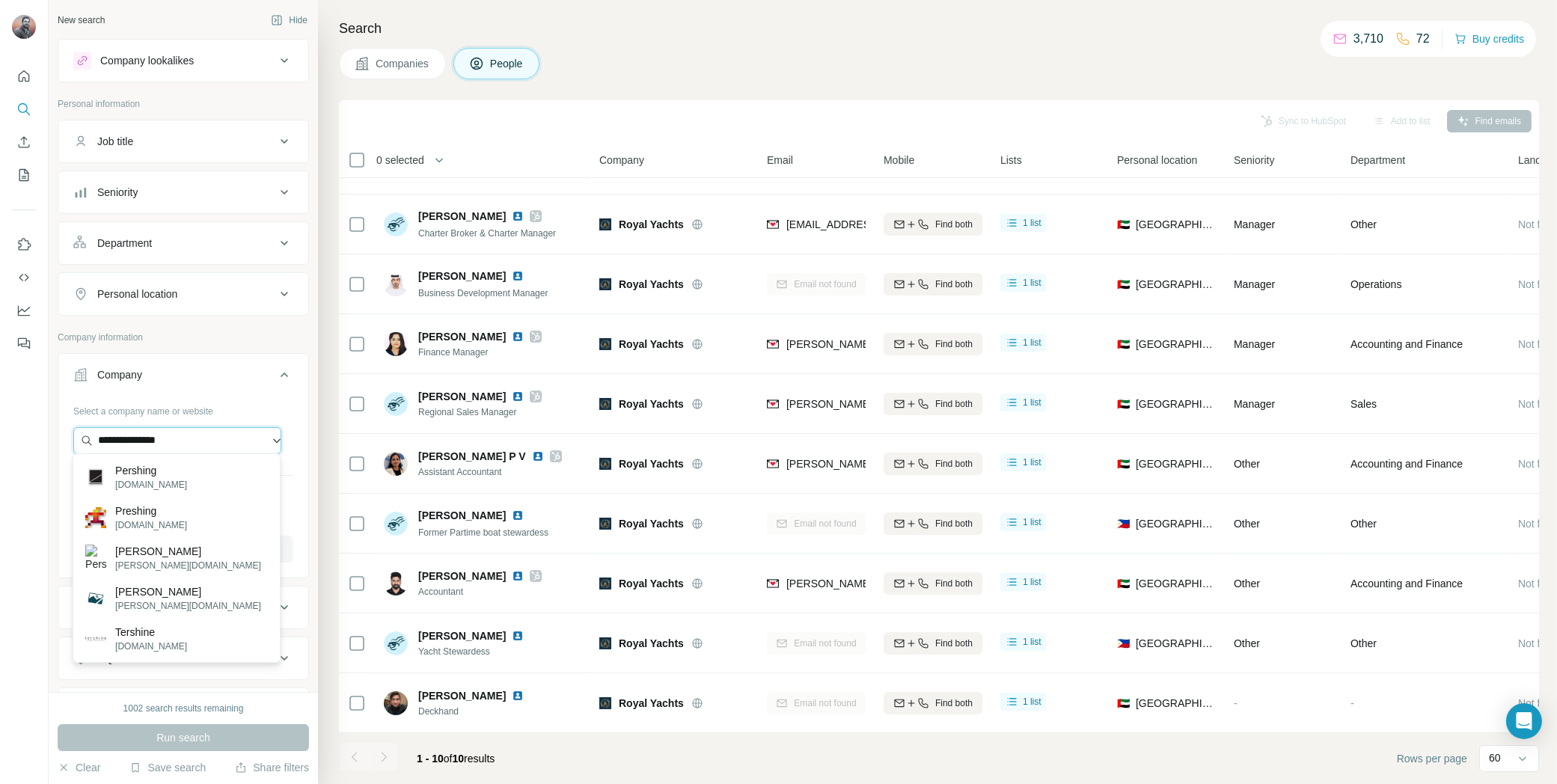
type input "**********"
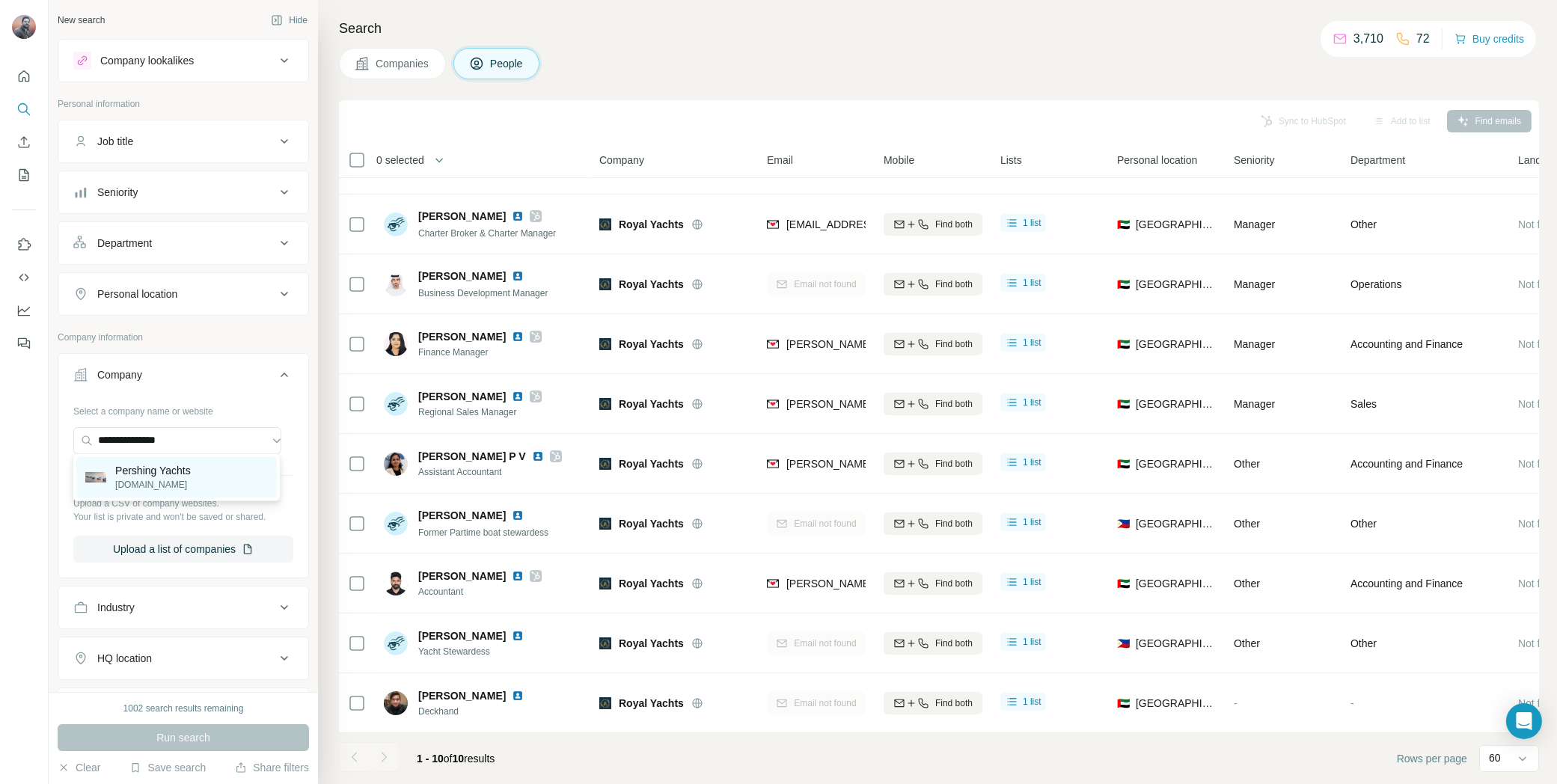
click at [159, 471] on p "Pershing Yachts" at bounding box center [153, 470] width 76 height 15
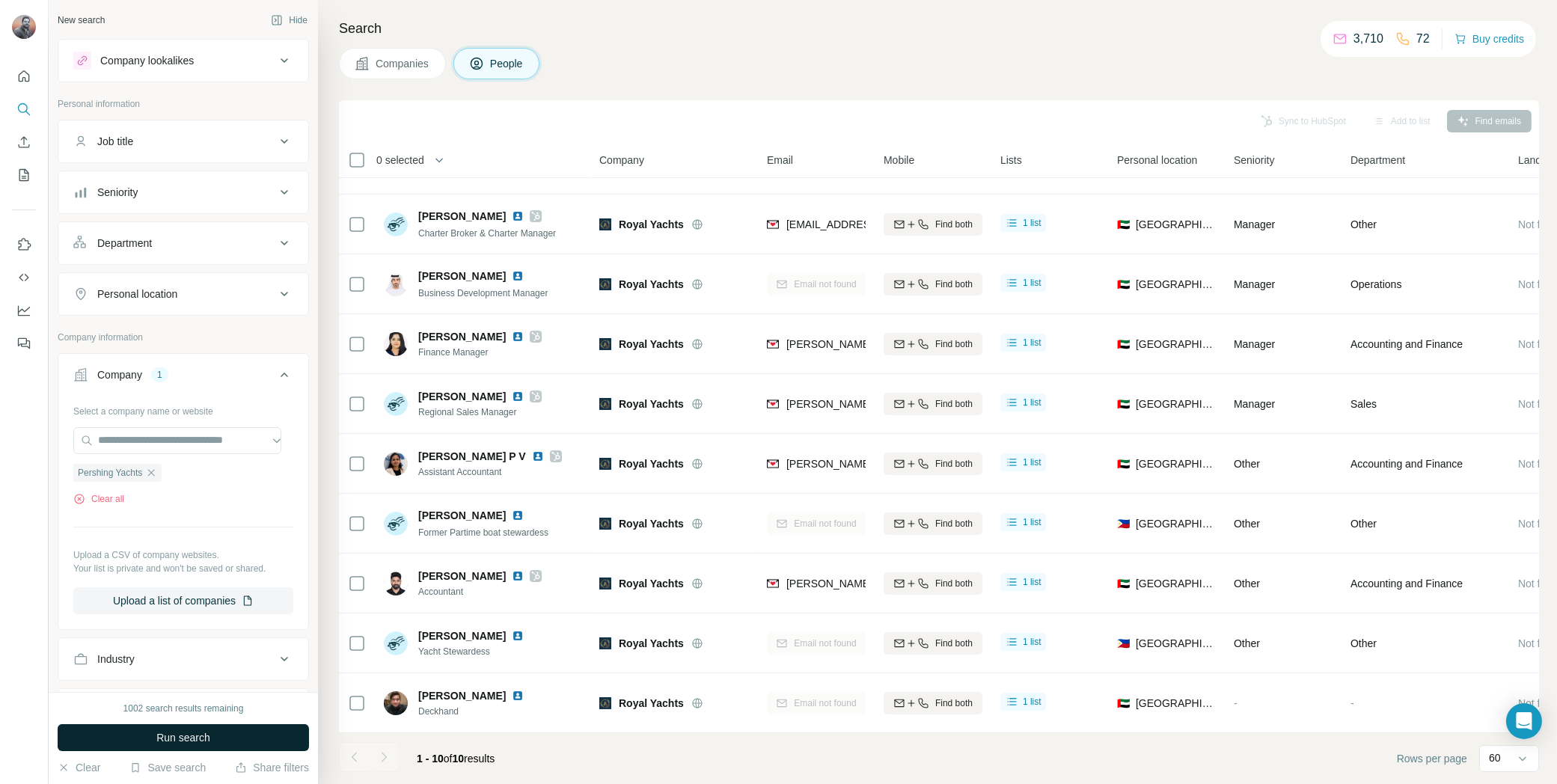
click at [207, 730] on span "Run search" at bounding box center [183, 737] width 54 height 15
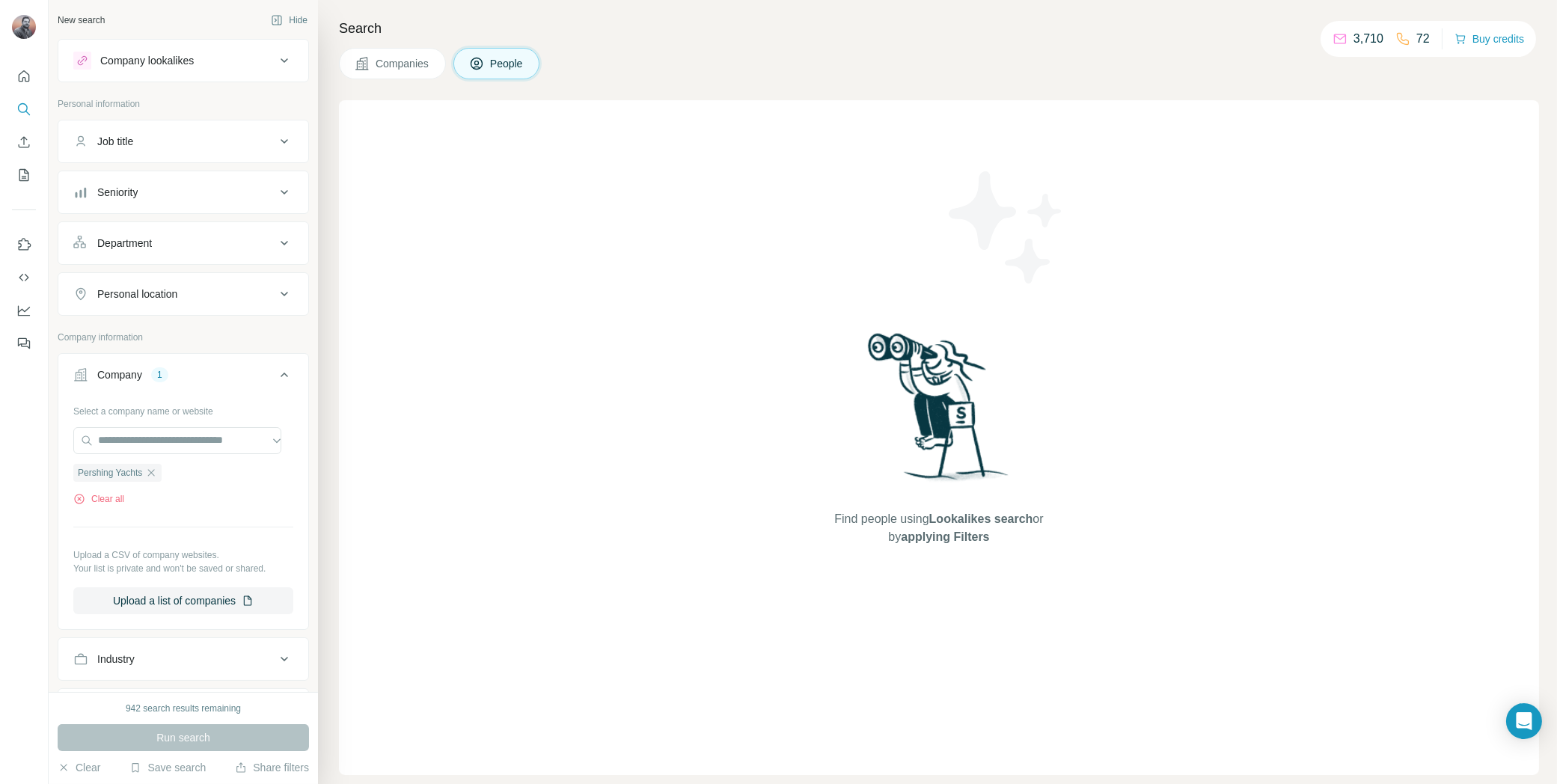
click at [153, 469] on icon "button" at bounding box center [151, 472] width 12 height 12
click at [215, 442] on input "text" at bounding box center [177, 441] width 208 height 27
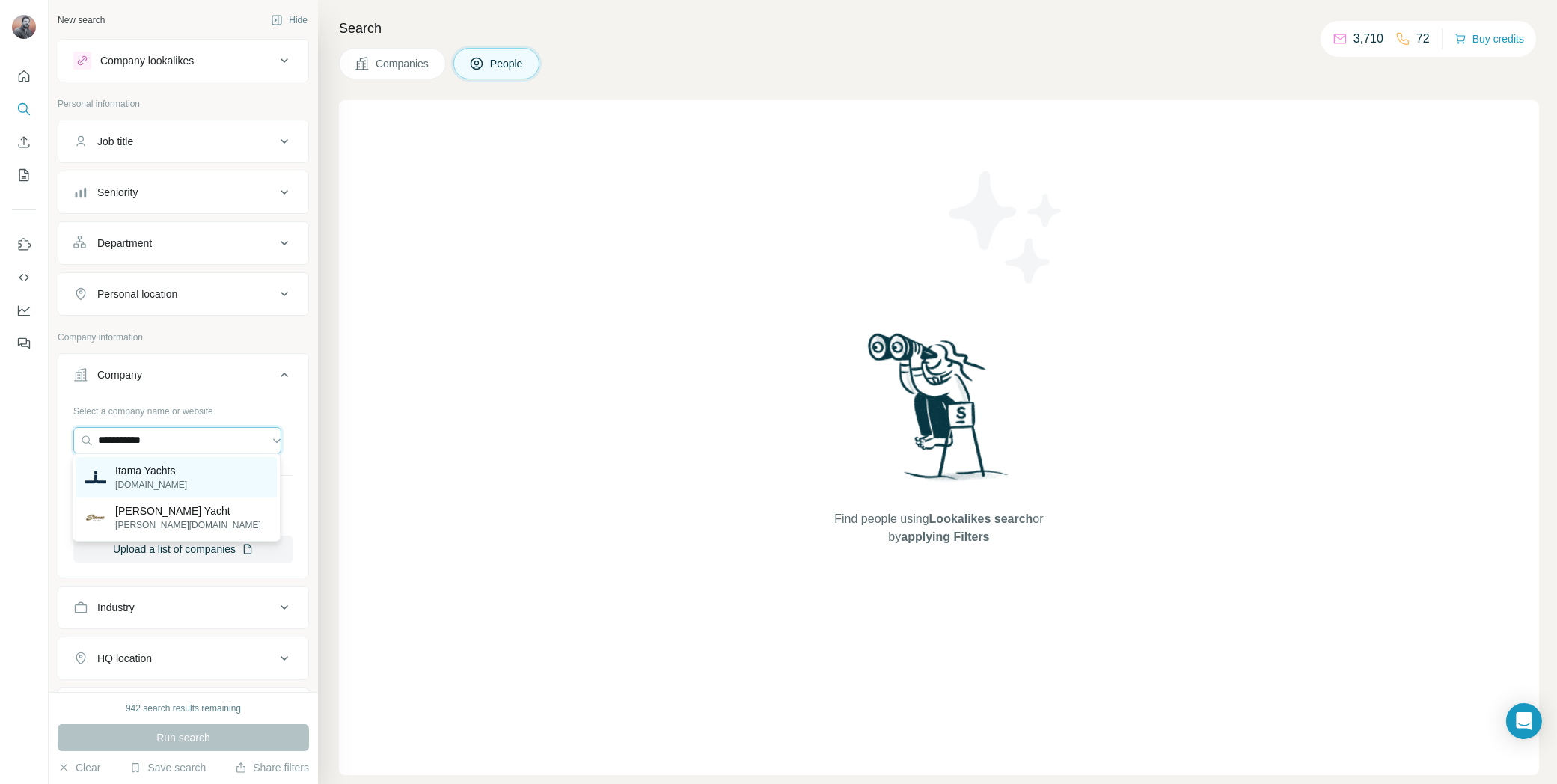
type input "**********"
click at [197, 465] on div "Itama Yachts itama-yacht.com" at bounding box center [177, 477] width 200 height 40
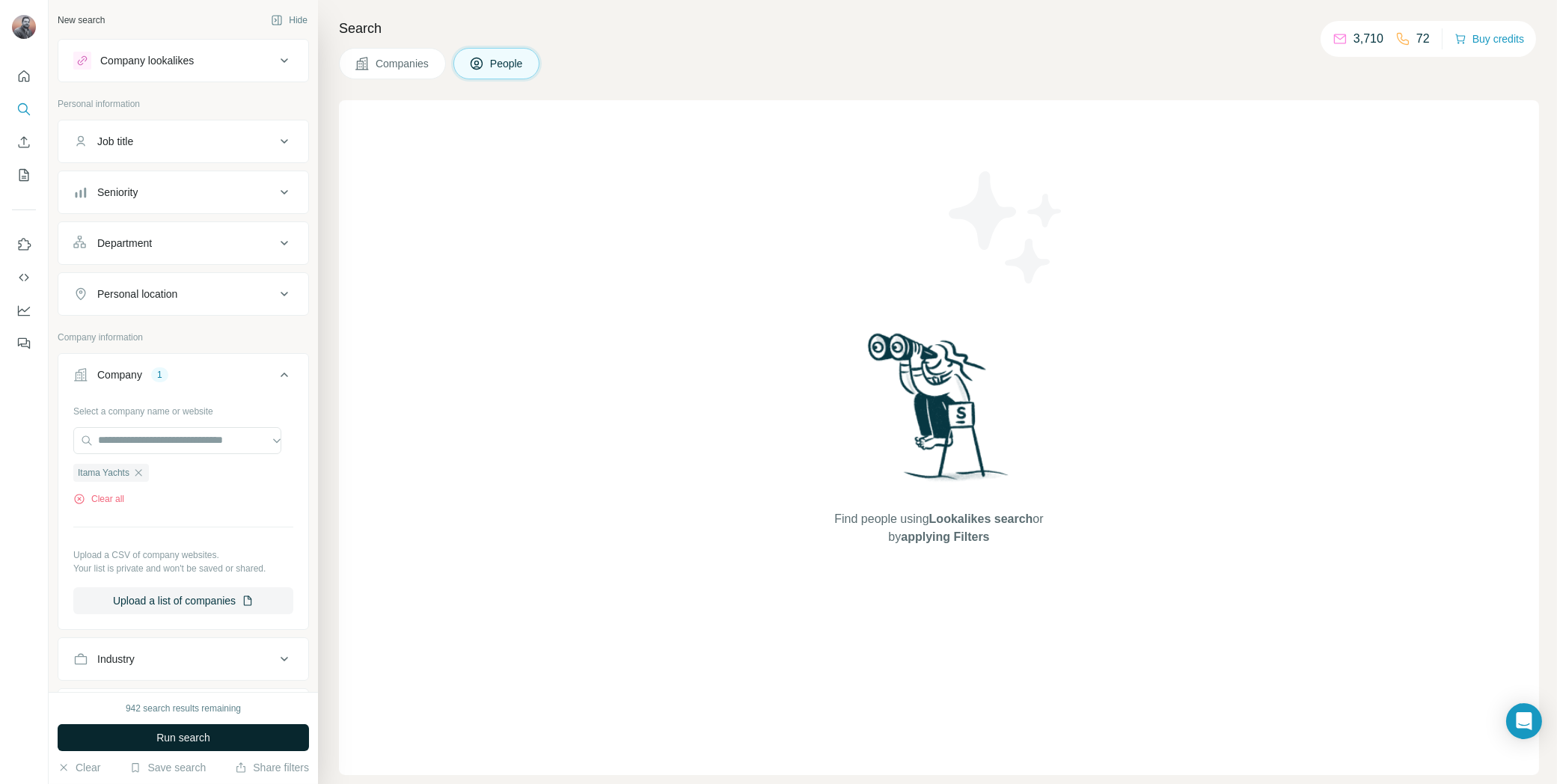
click at [200, 741] on span "Run search" at bounding box center [183, 737] width 54 height 15
click at [140, 471] on icon "button" at bounding box center [138, 472] width 12 height 12
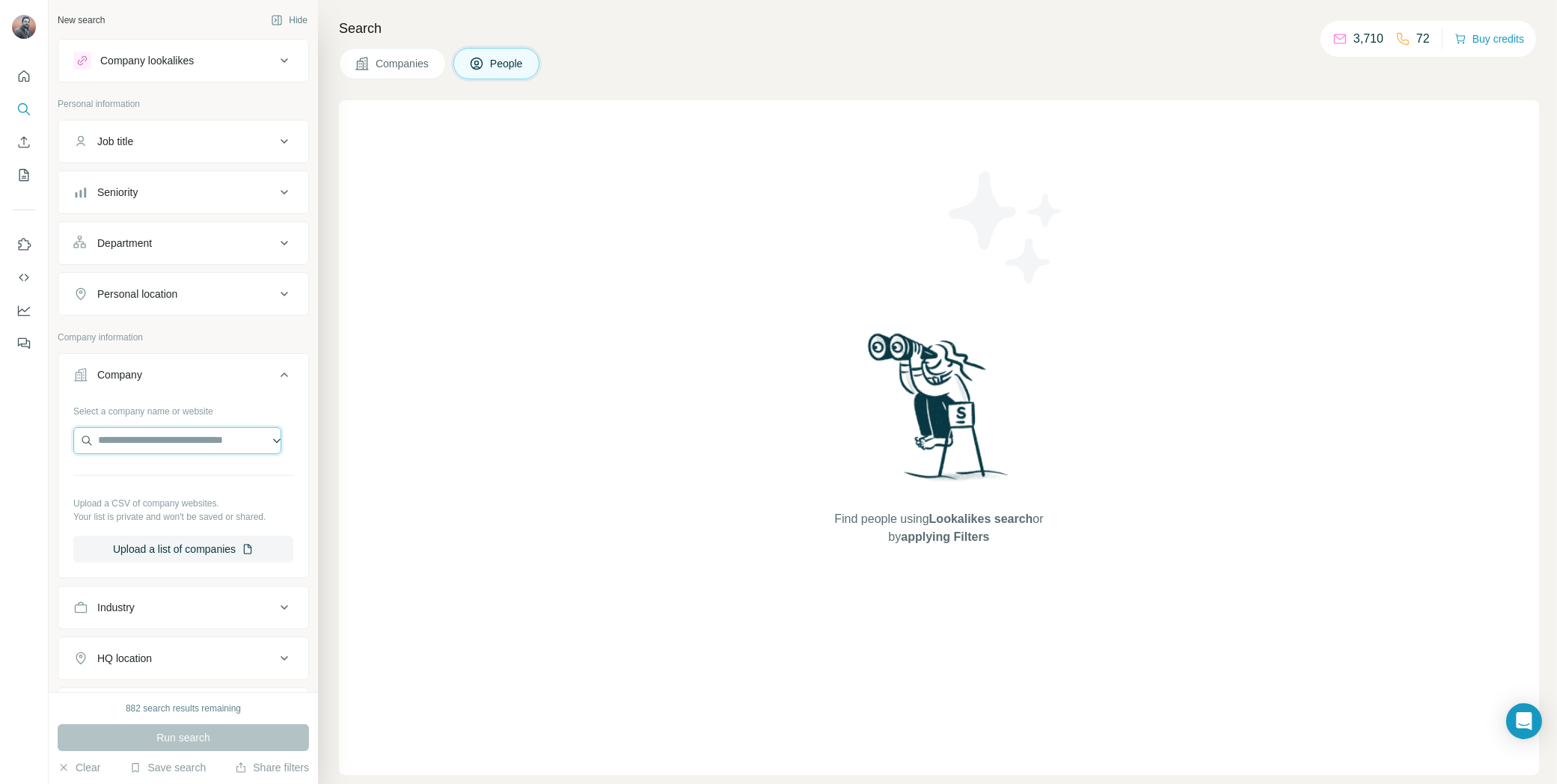
click at [174, 440] on input "text" at bounding box center [177, 441] width 208 height 27
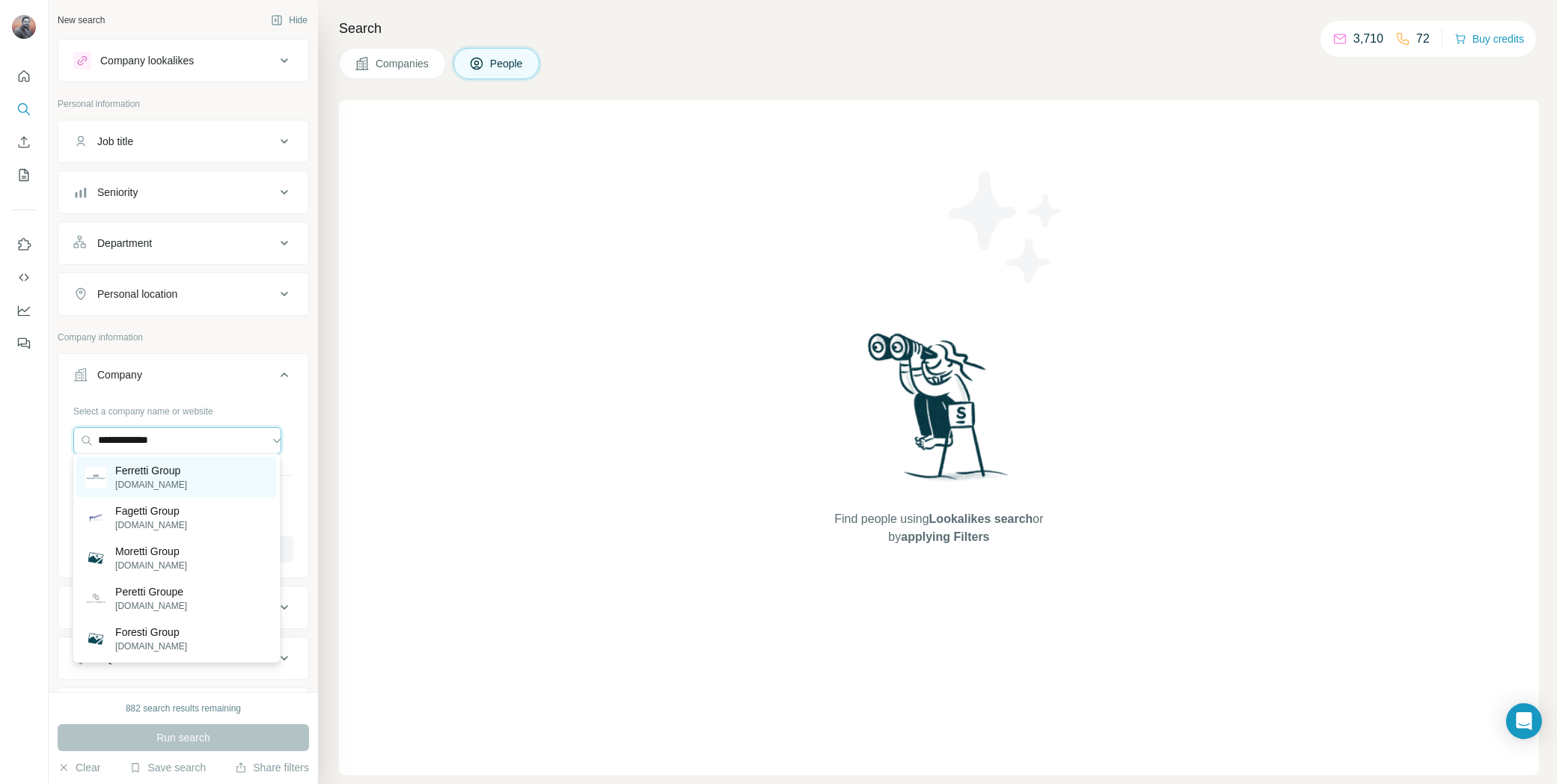
type input "**********"
click at [178, 483] on p "ferrettigroup.com" at bounding box center [151, 484] width 72 height 13
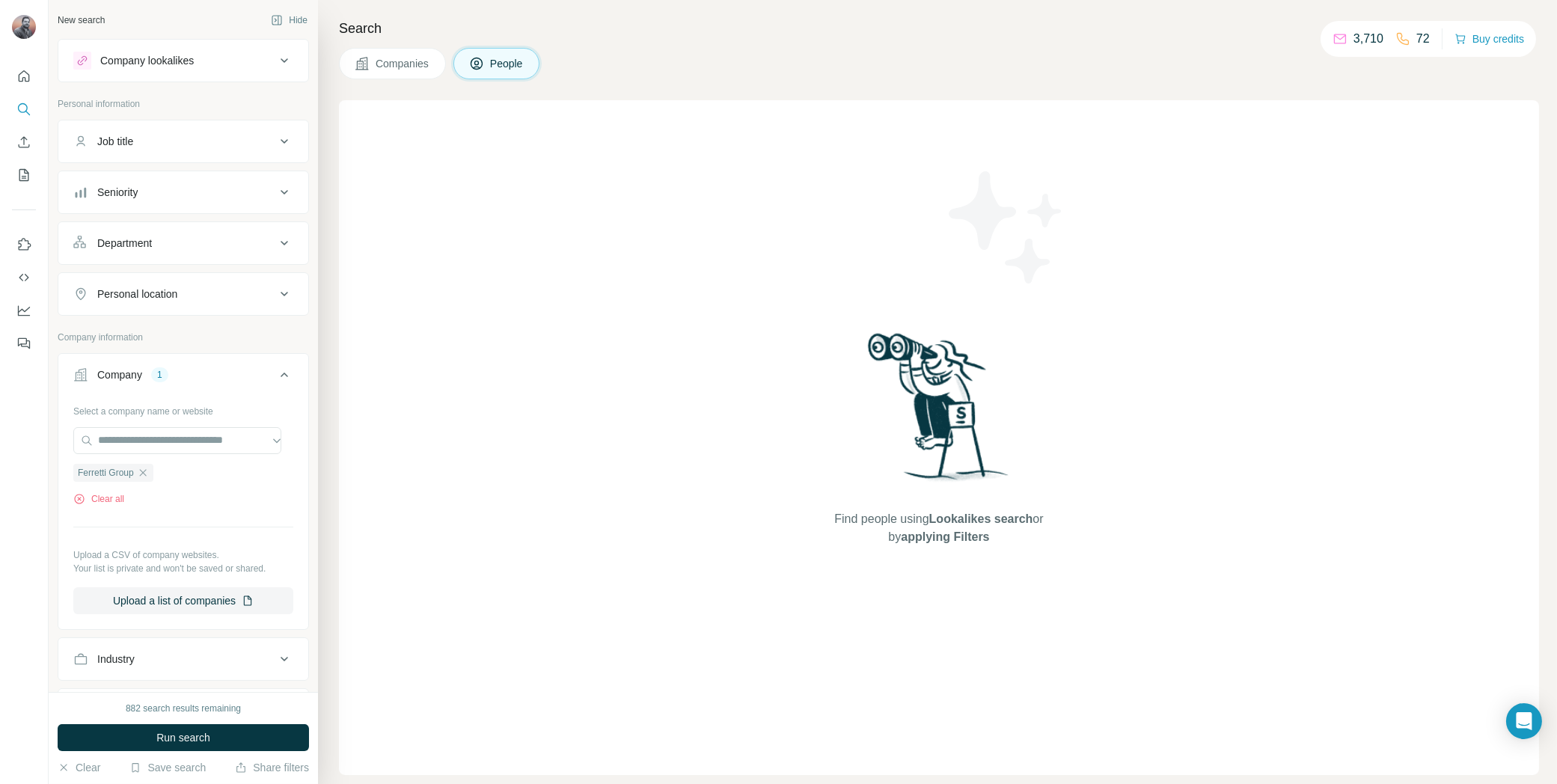
click at [192, 733] on span "Run search" at bounding box center [183, 737] width 54 height 15
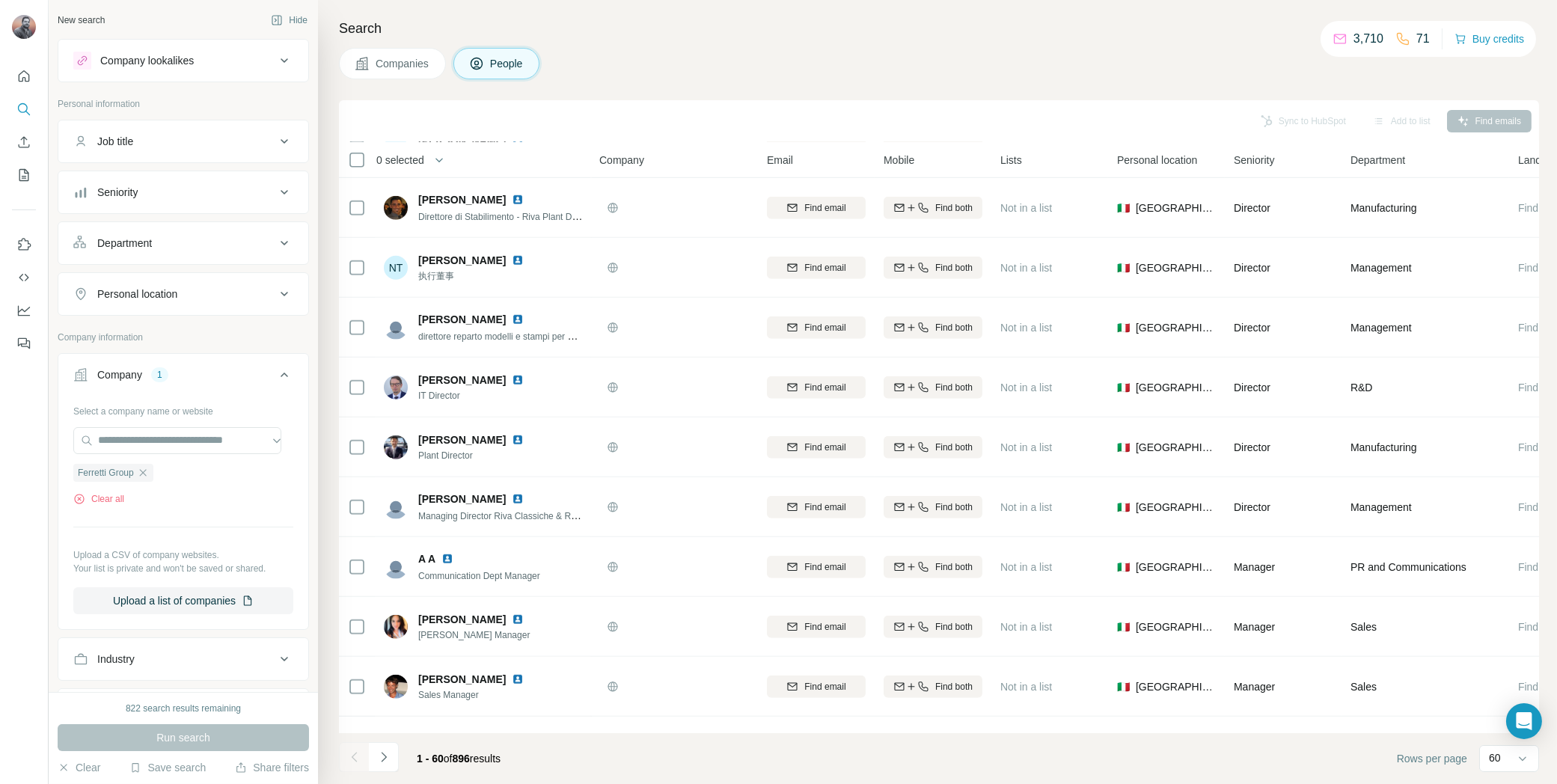
scroll to position [3045, 0]
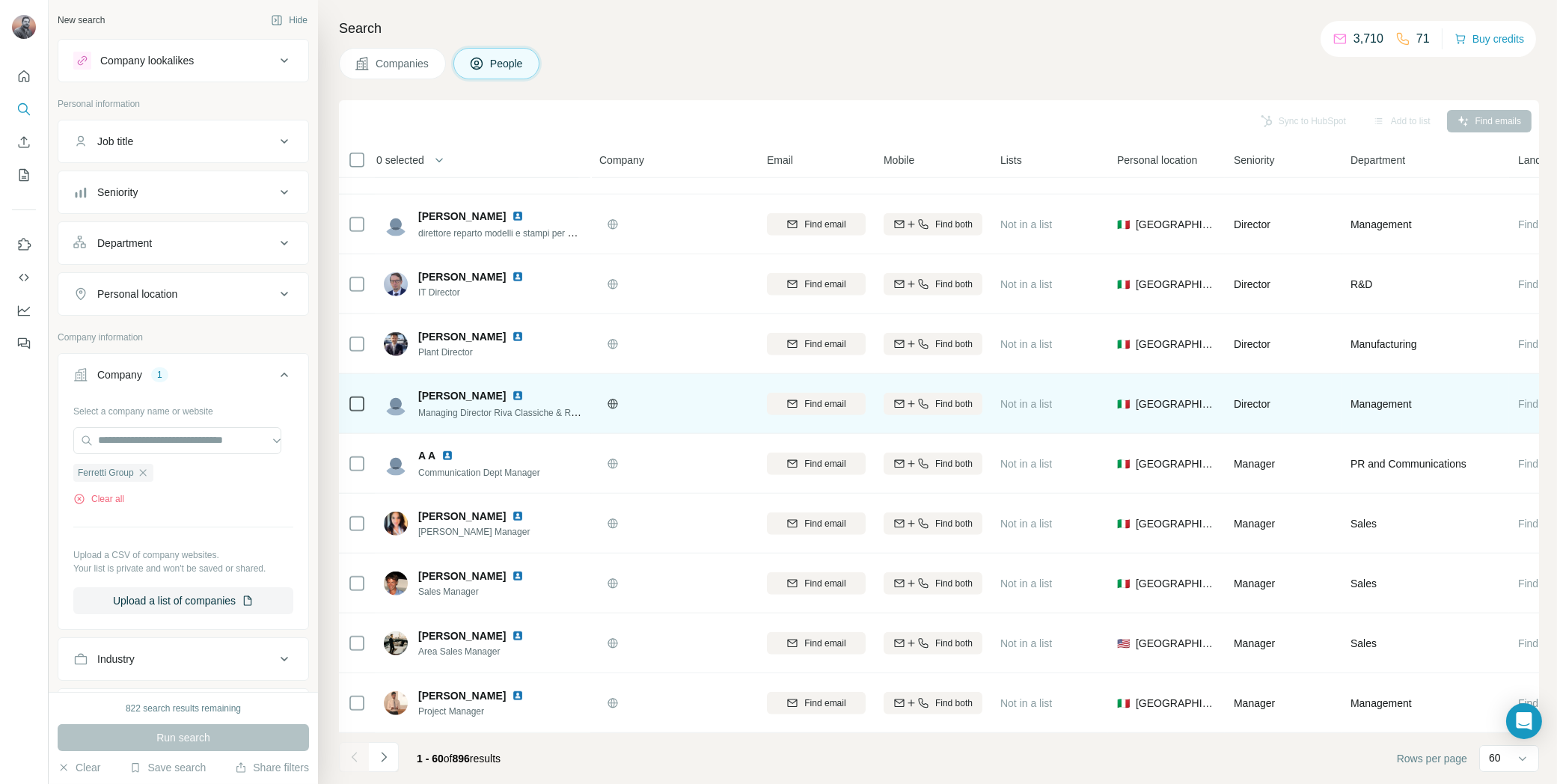
click at [611, 398] on icon at bounding box center [612, 404] width 12 height 12
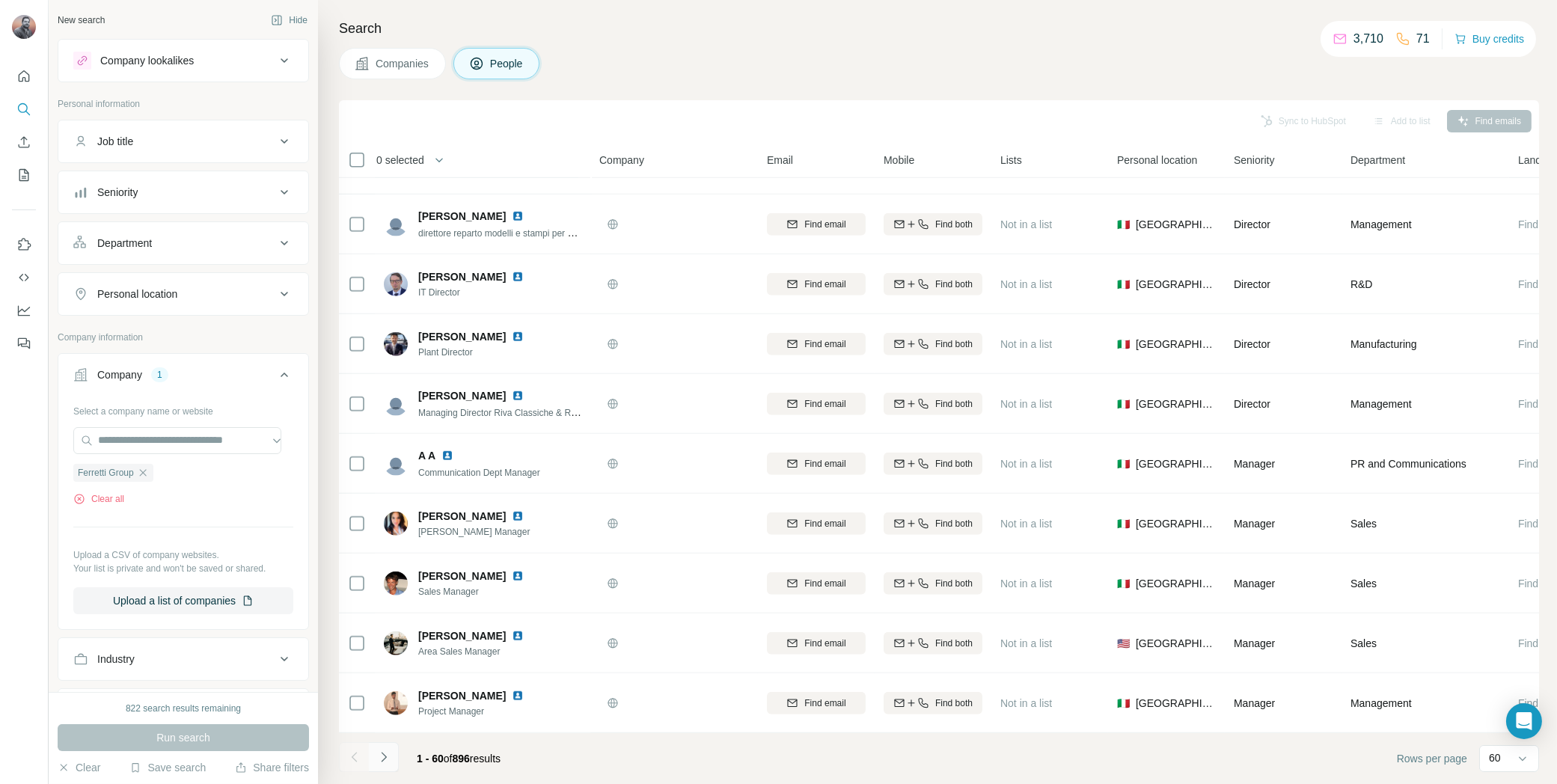
click at [379, 758] on icon "Navigate to next page" at bounding box center [383, 757] width 15 height 15
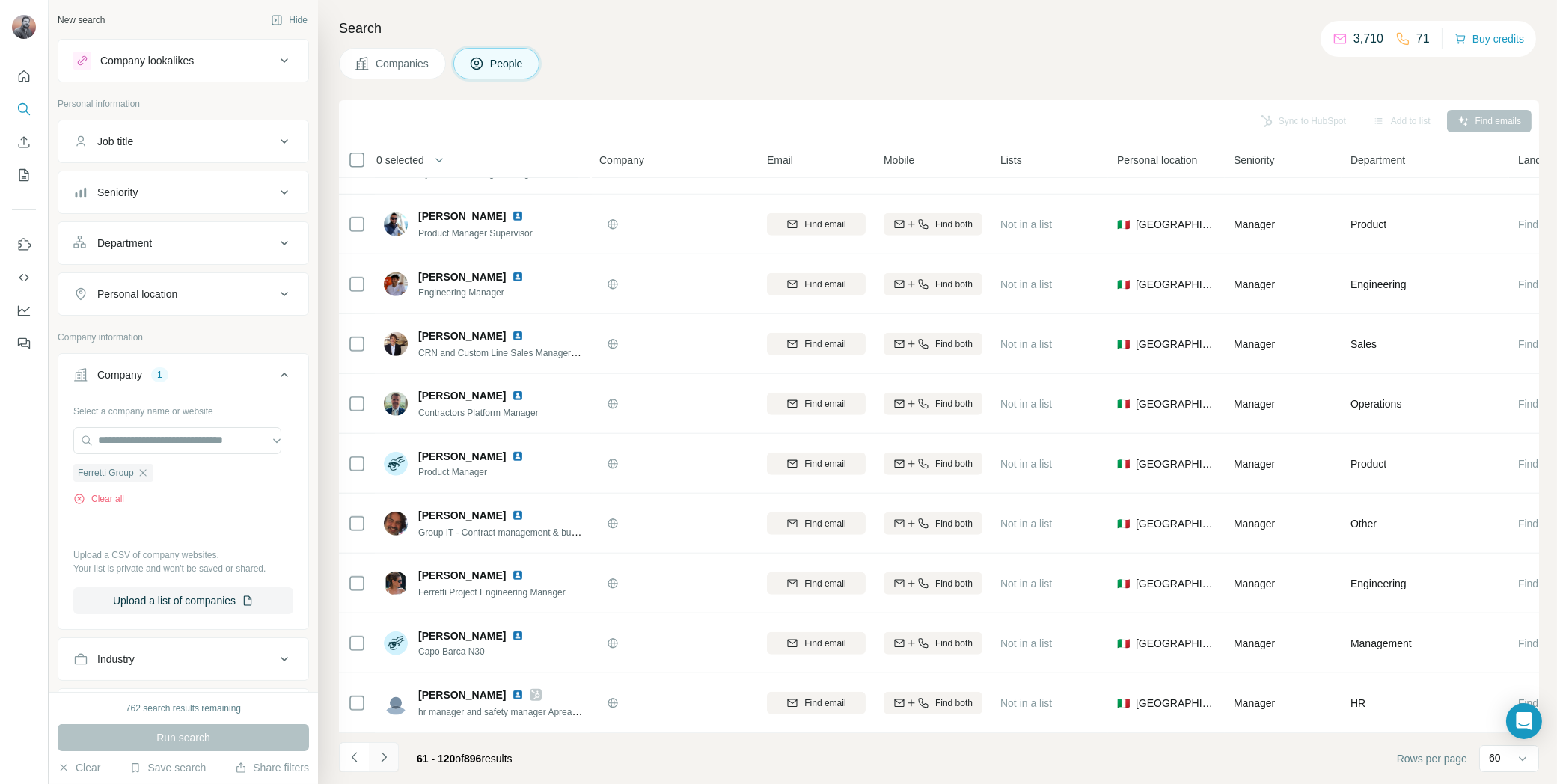
click at [379, 758] on icon "Navigate to next page" at bounding box center [383, 757] width 15 height 15
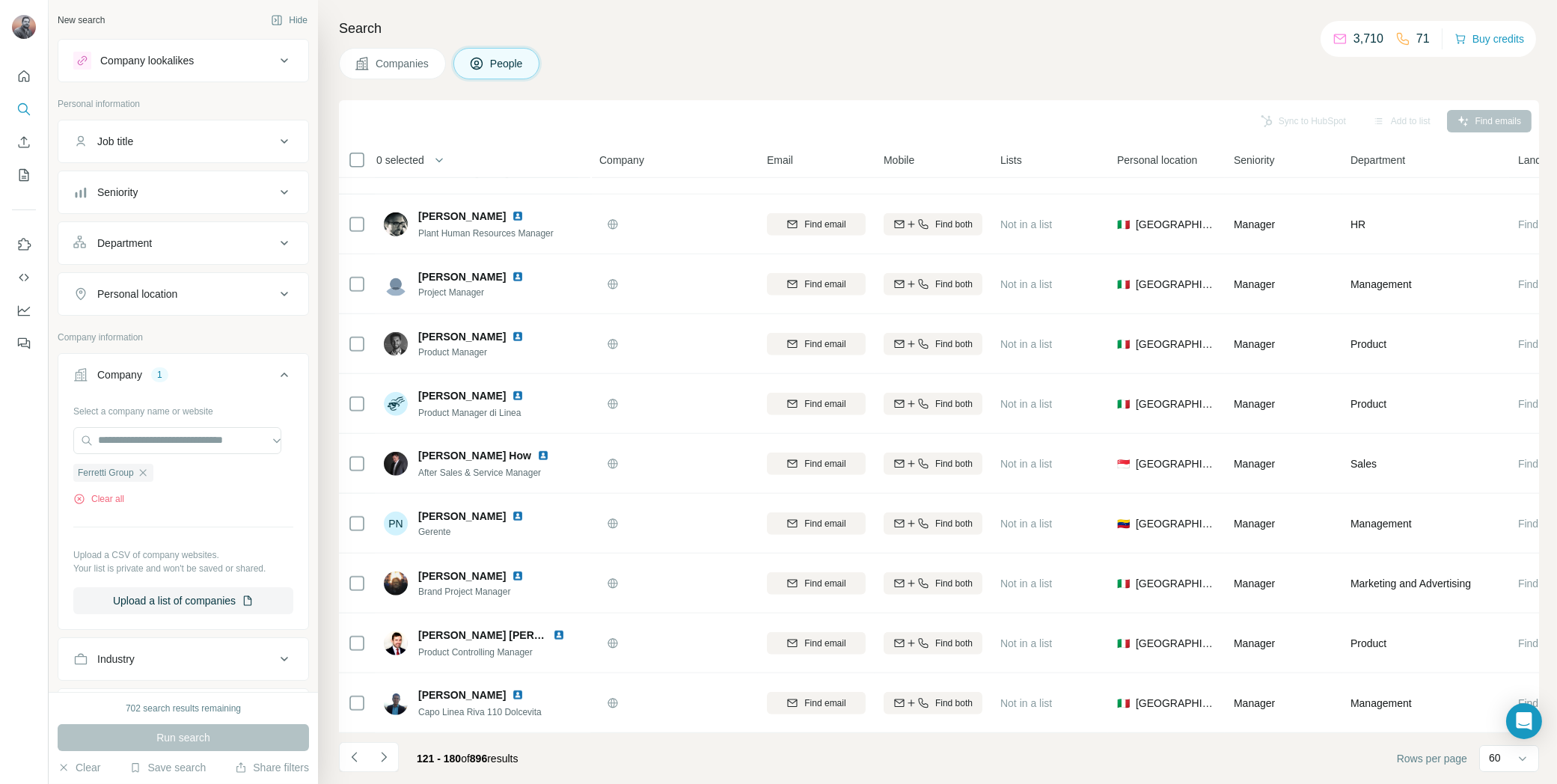
click at [166, 196] on div "Seniority" at bounding box center [174, 192] width 202 height 15
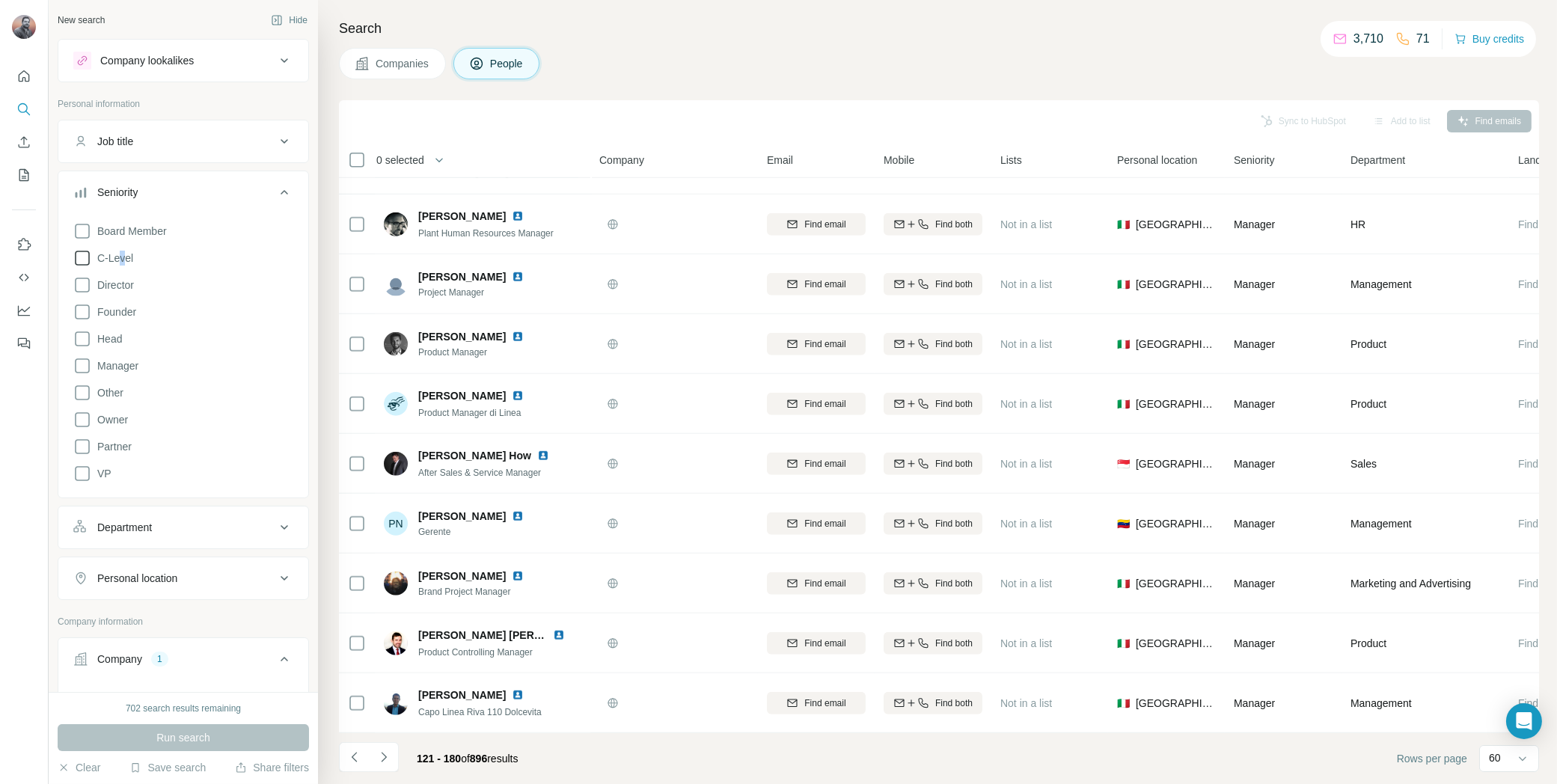
click at [123, 252] on span "C-Level" at bounding box center [112, 258] width 42 height 15
click at [80, 254] on icon at bounding box center [82, 258] width 18 height 18
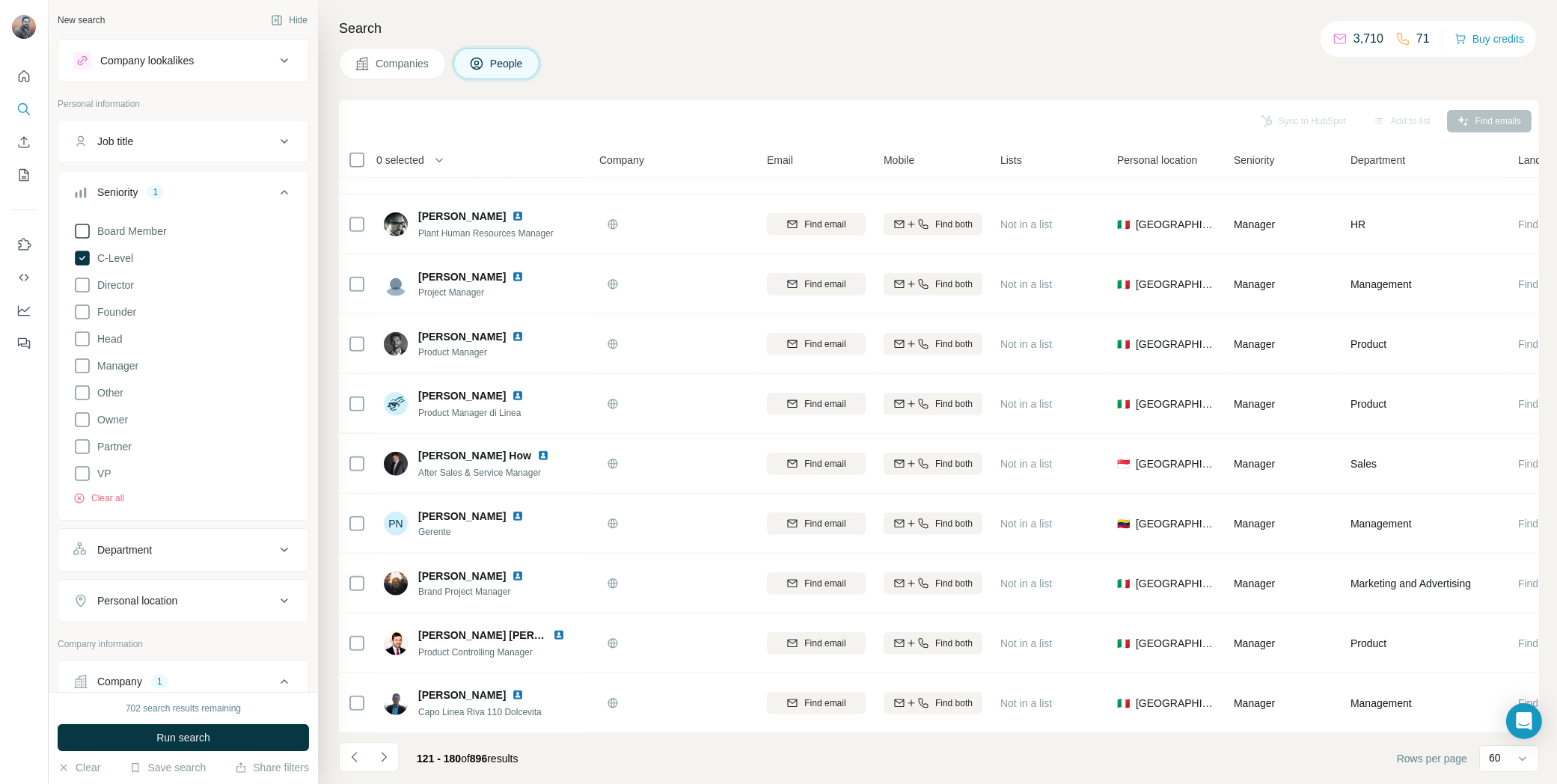
click at [88, 226] on icon at bounding box center [82, 231] width 18 height 18
click at [185, 737] on span "Run search" at bounding box center [183, 737] width 54 height 15
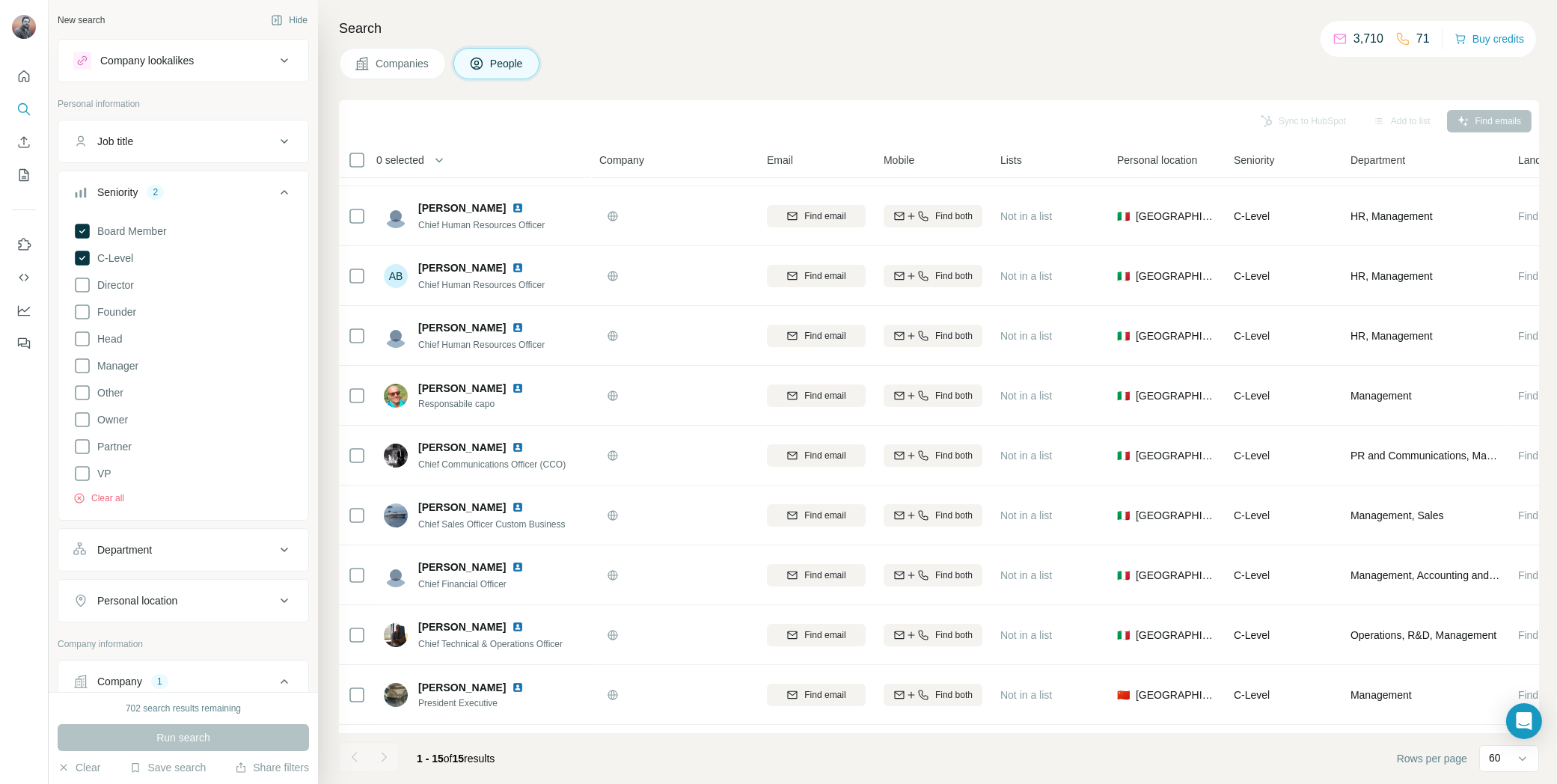
scroll to position [351, 0]
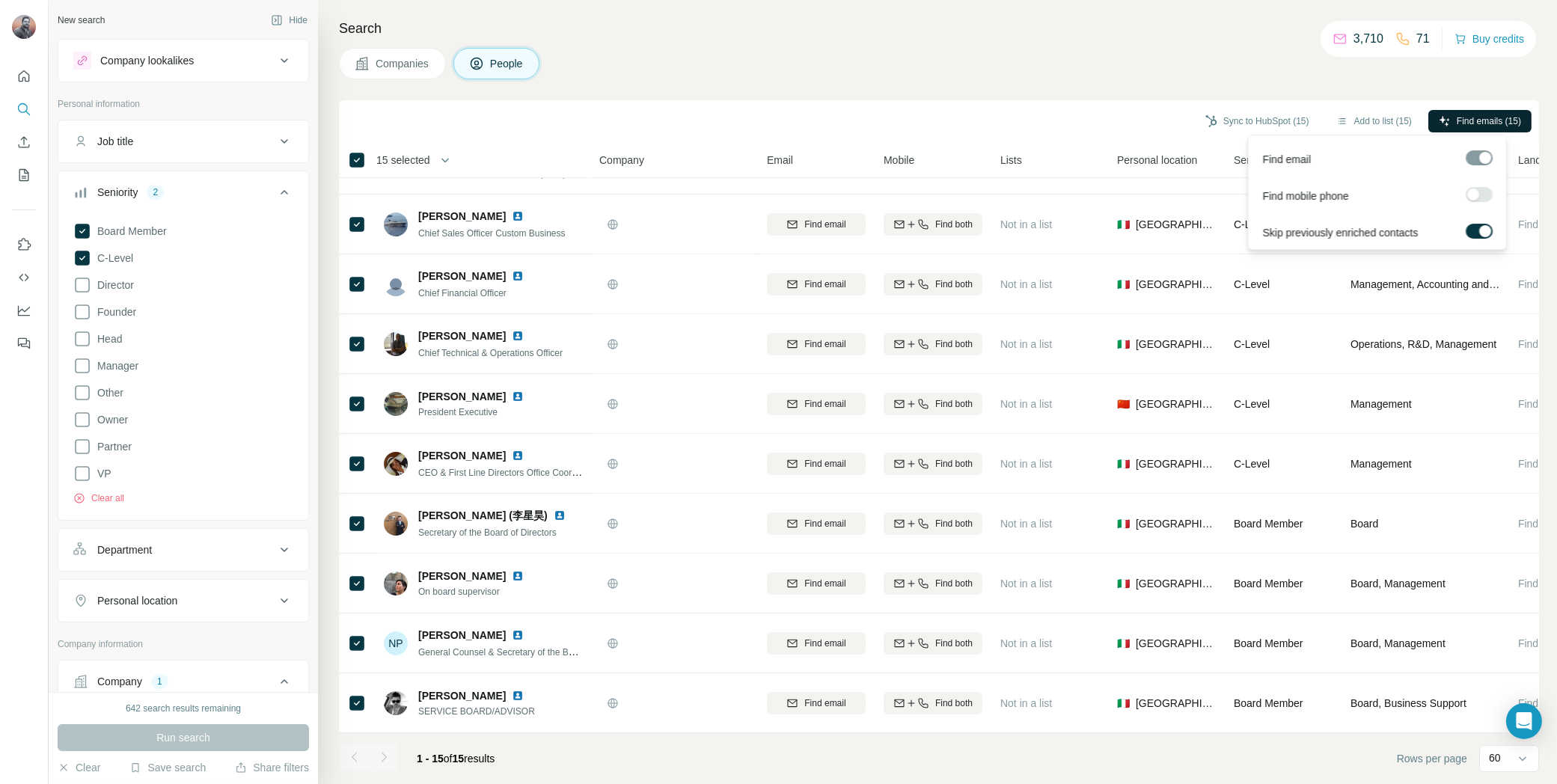
click at [1477, 123] on span "Find emails (15)" at bounding box center [1489, 121] width 65 height 13
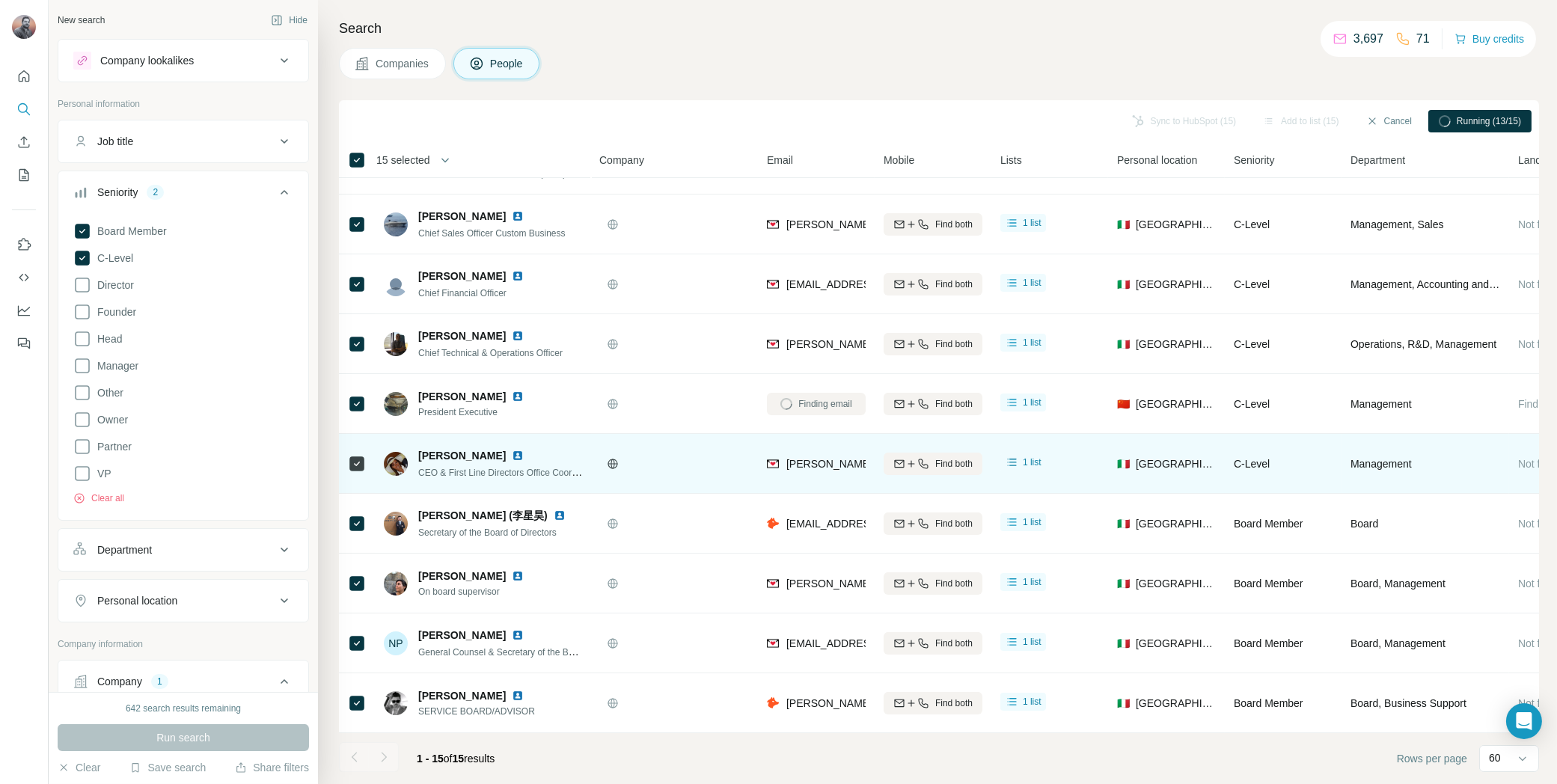
click at [521, 450] on img at bounding box center [517, 455] width 12 height 12
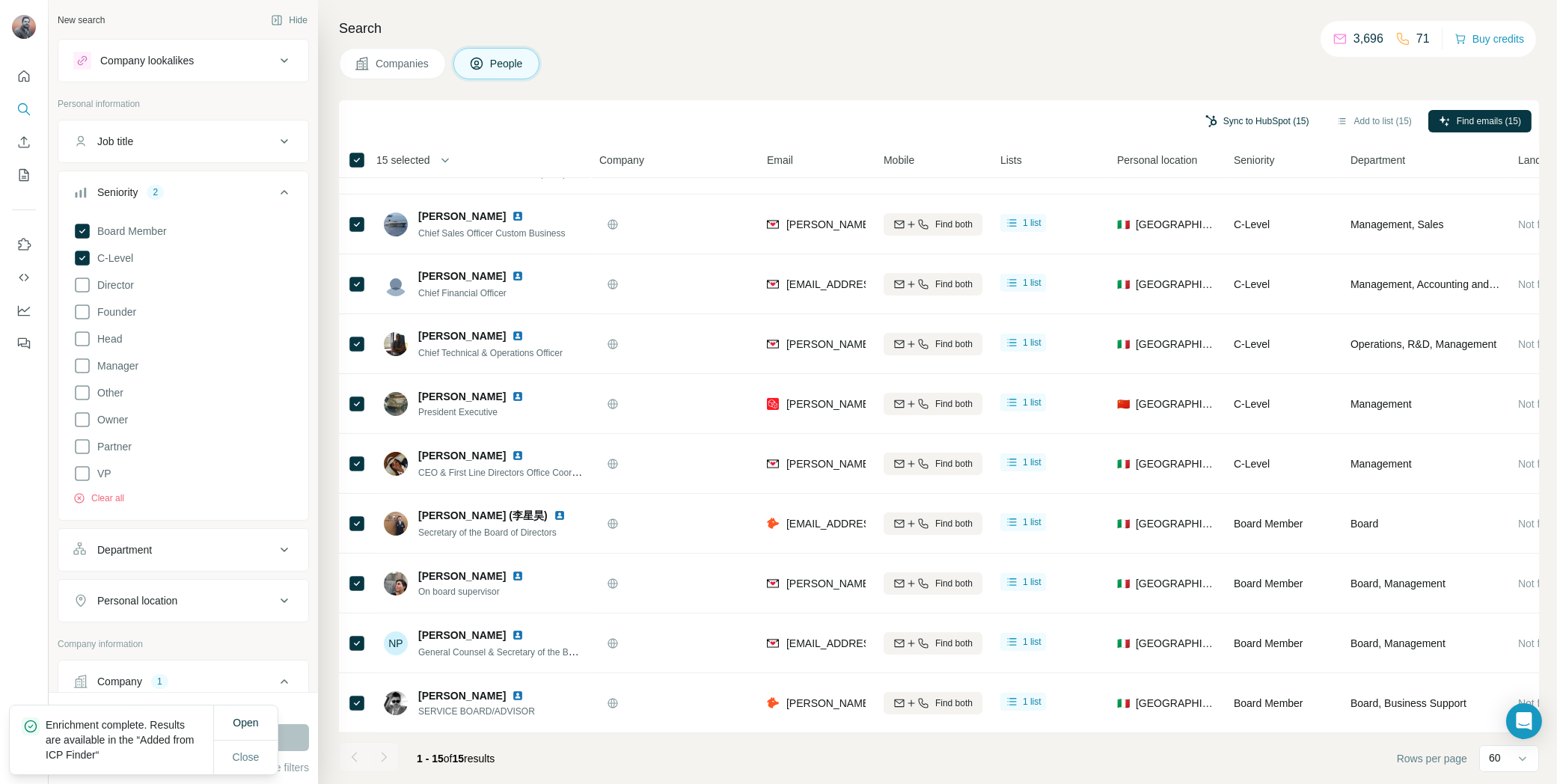
click at [1250, 118] on button "Sync to HubSpot (15)" at bounding box center [1257, 121] width 125 height 22
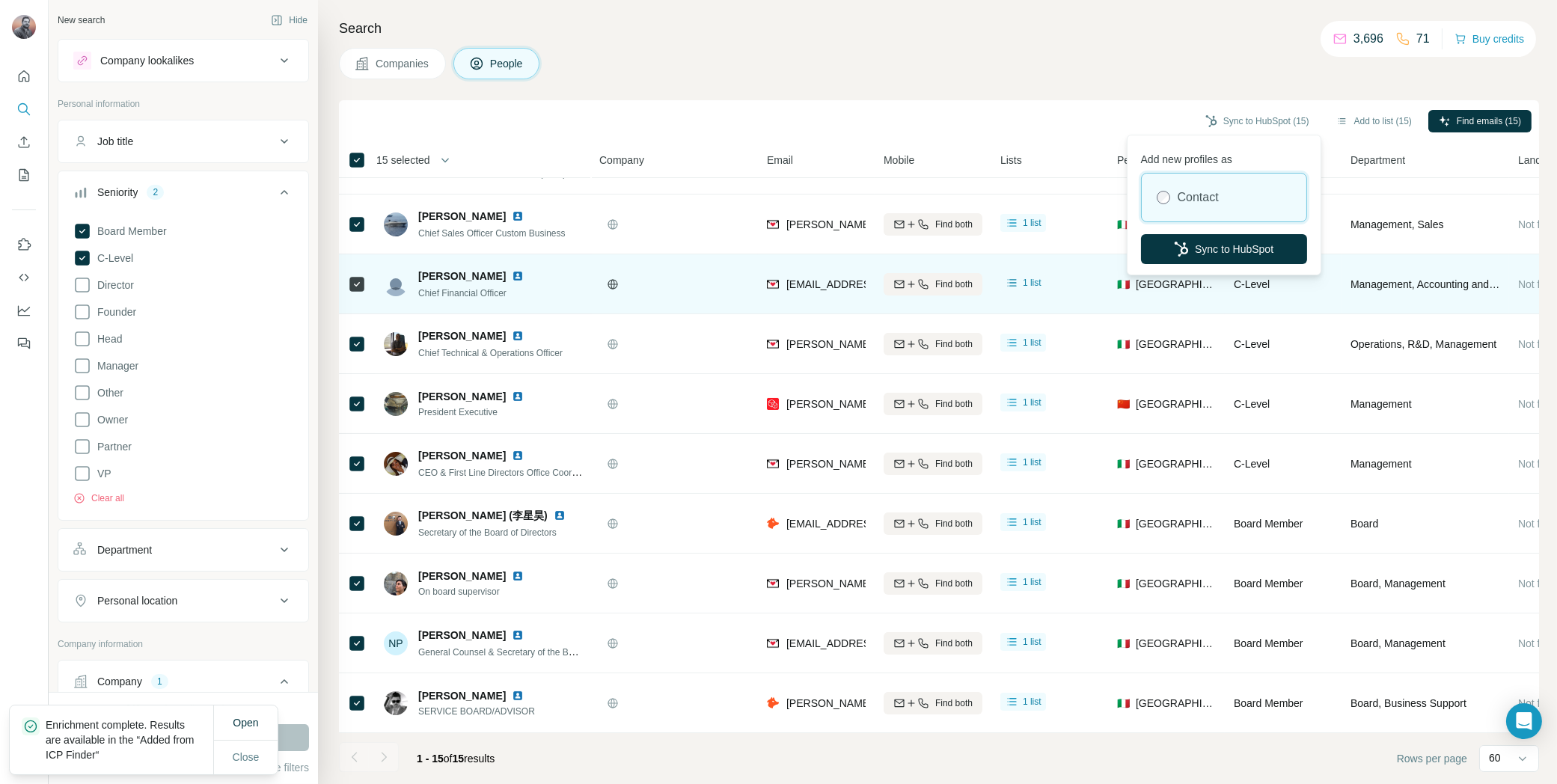
click at [1217, 249] on button "Sync to HubSpot" at bounding box center [1224, 249] width 166 height 30
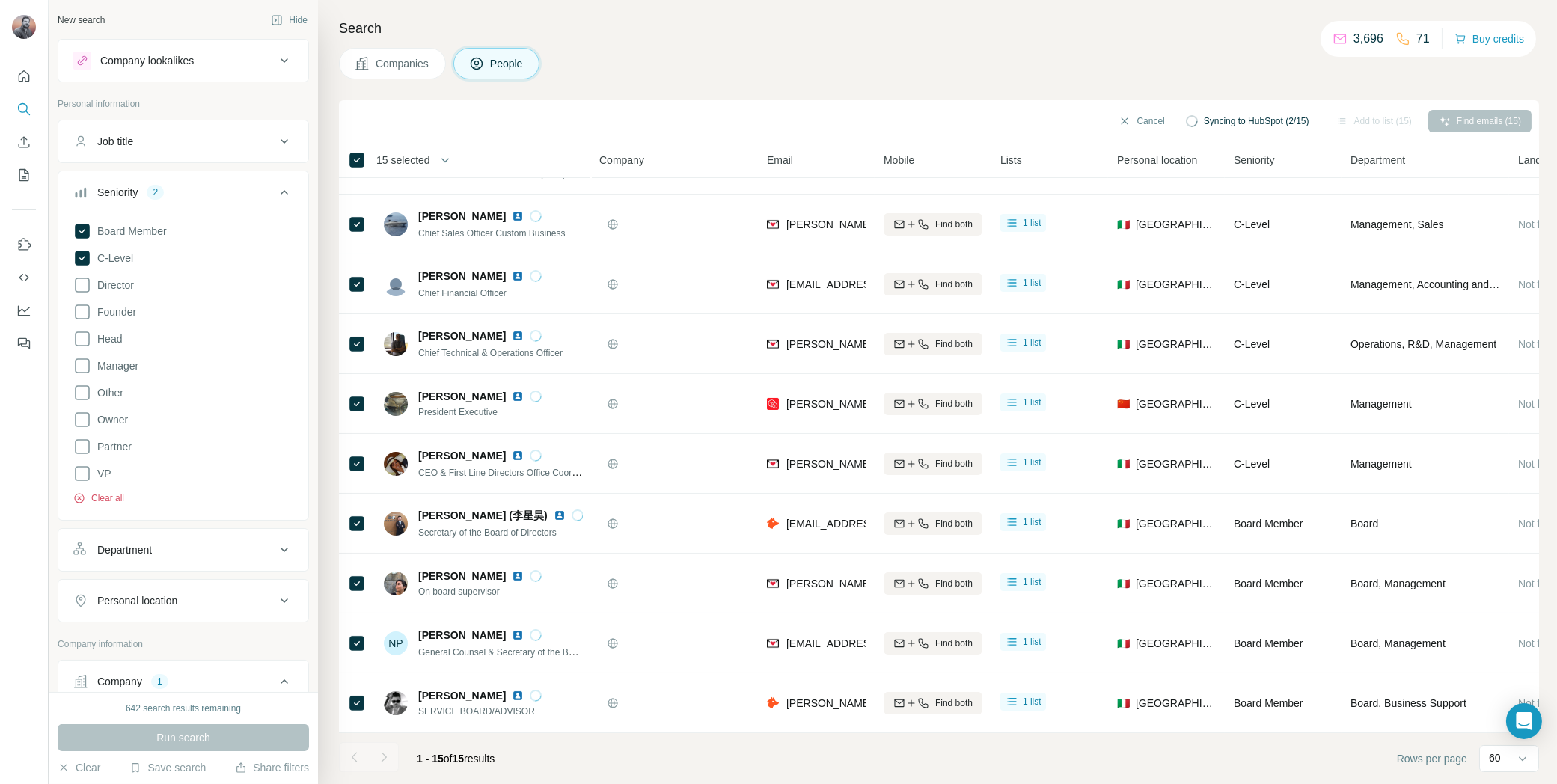
click at [110, 497] on button "Clear all" at bounding box center [99, 498] width 51 height 13
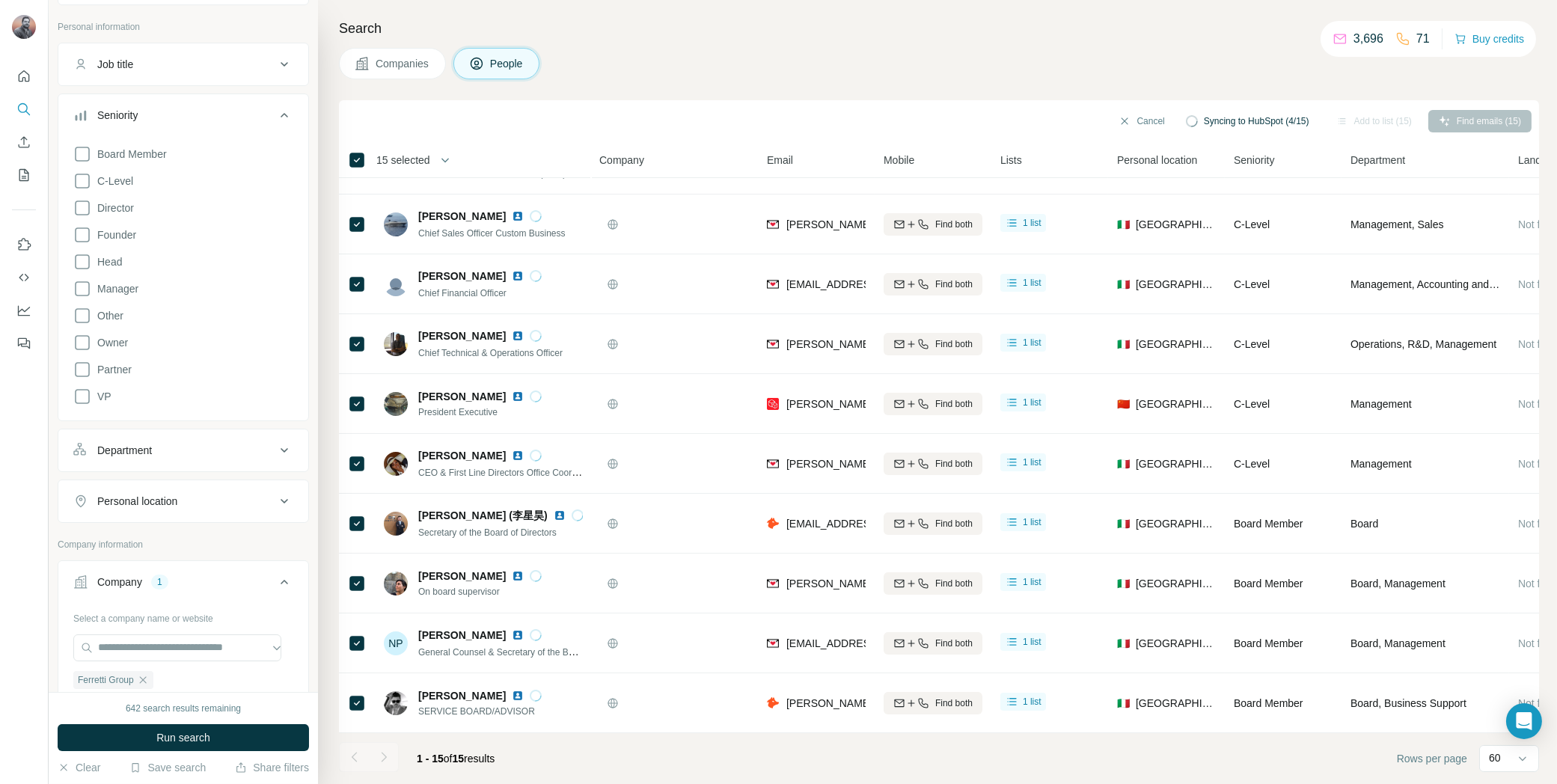
scroll to position [136, 0]
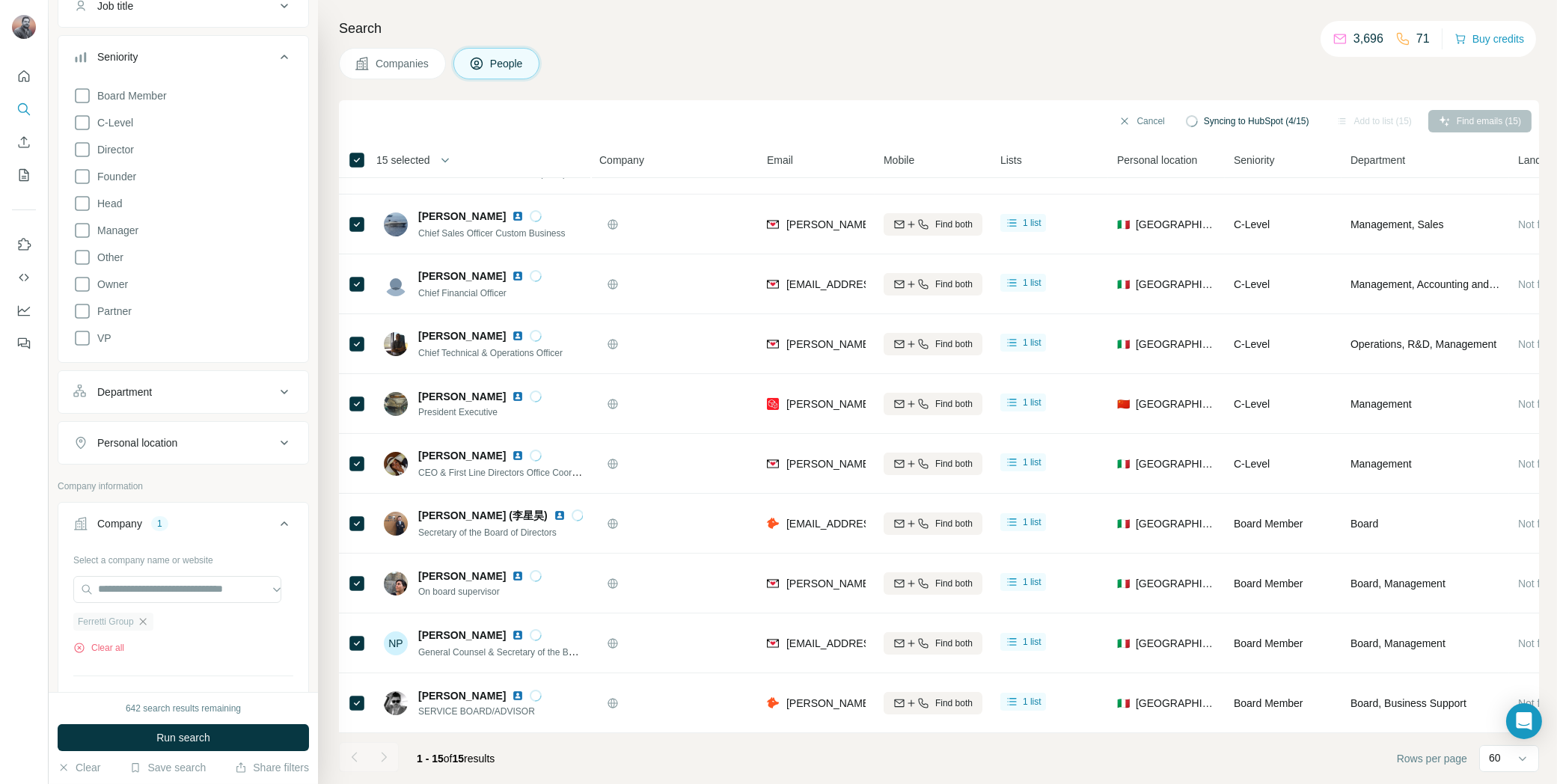
click at [147, 618] on icon "button" at bounding box center [143, 622] width 12 height 12
click at [151, 586] on input "text" at bounding box center [177, 590] width 208 height 27
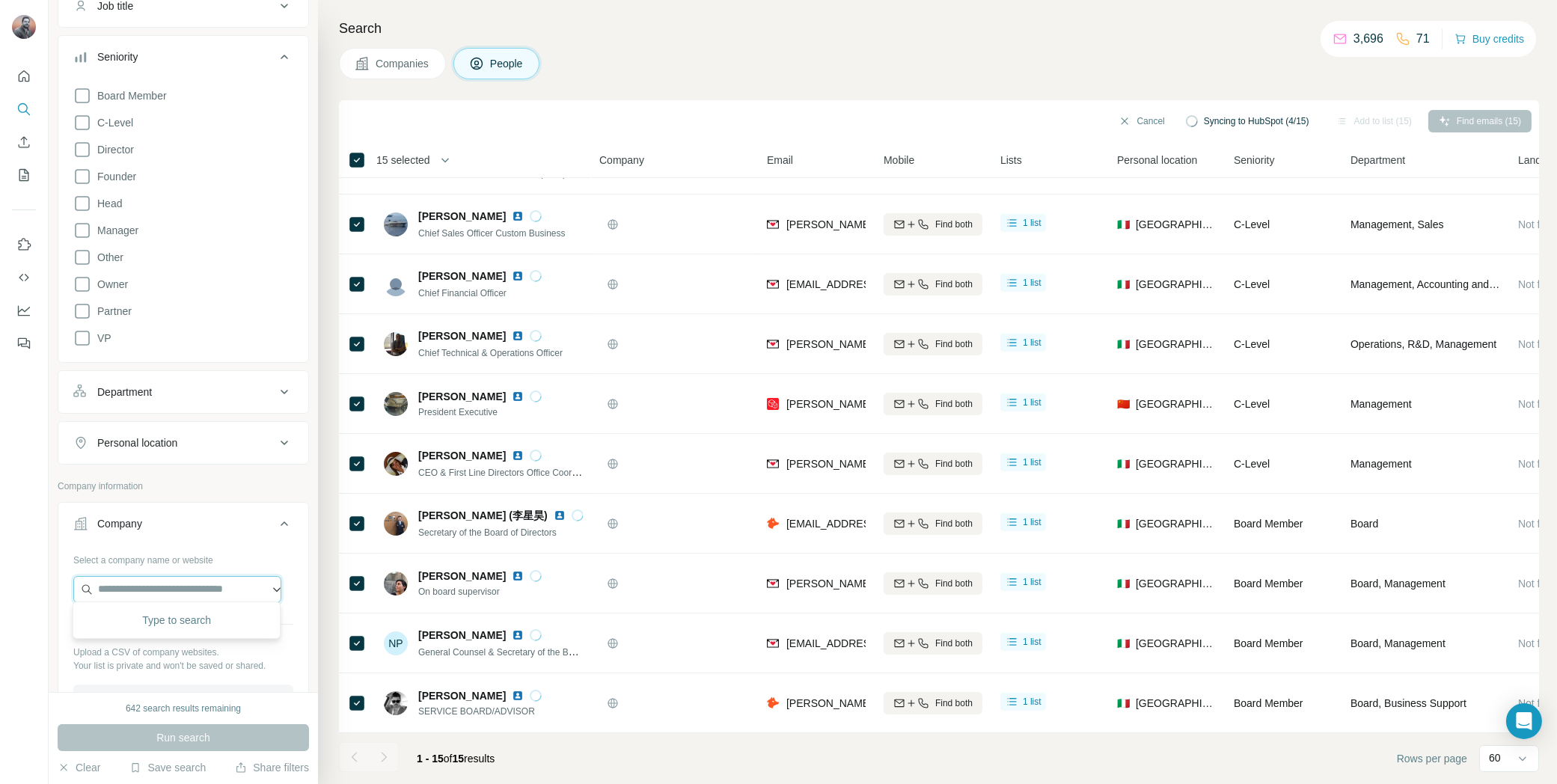
paste input "**********"
type input "**********"
click at [218, 621] on div "Pershing Yachts pershing-yacht.com" at bounding box center [177, 625] width 200 height 40
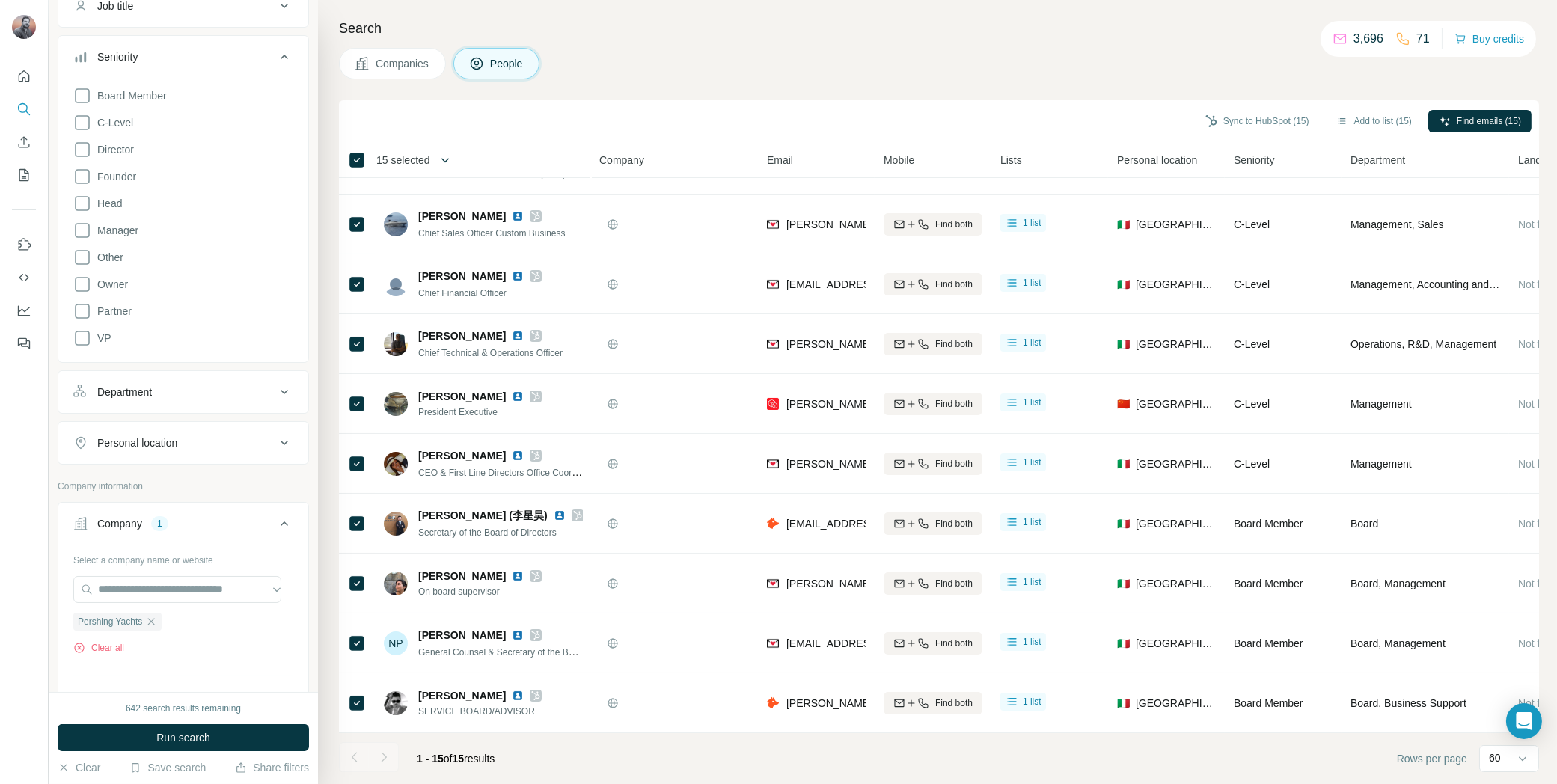
click at [434, 155] on button "button" at bounding box center [446, 160] width 30 height 30
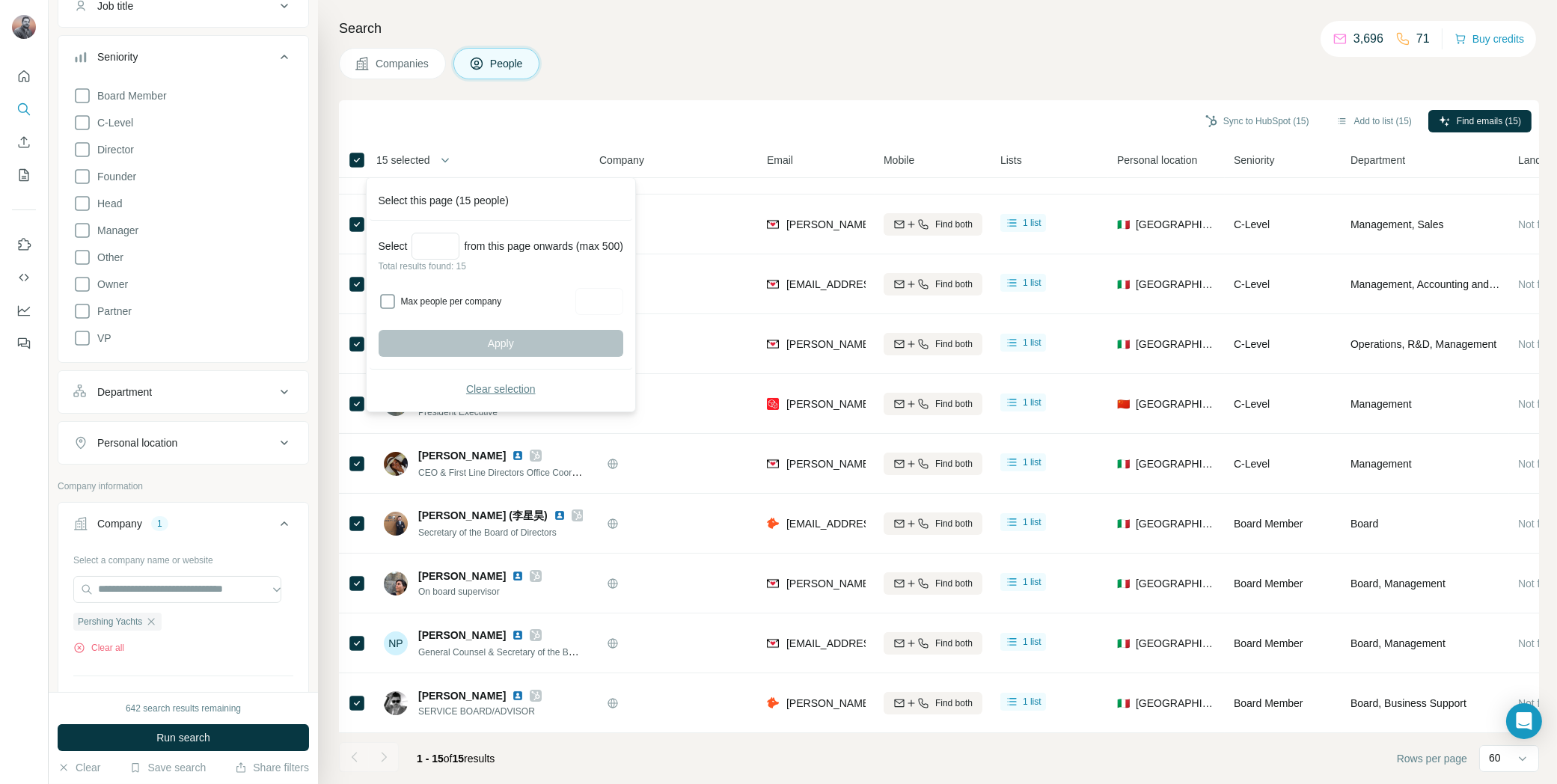
click at [484, 388] on span "Clear selection" at bounding box center [501, 389] width 69 height 15
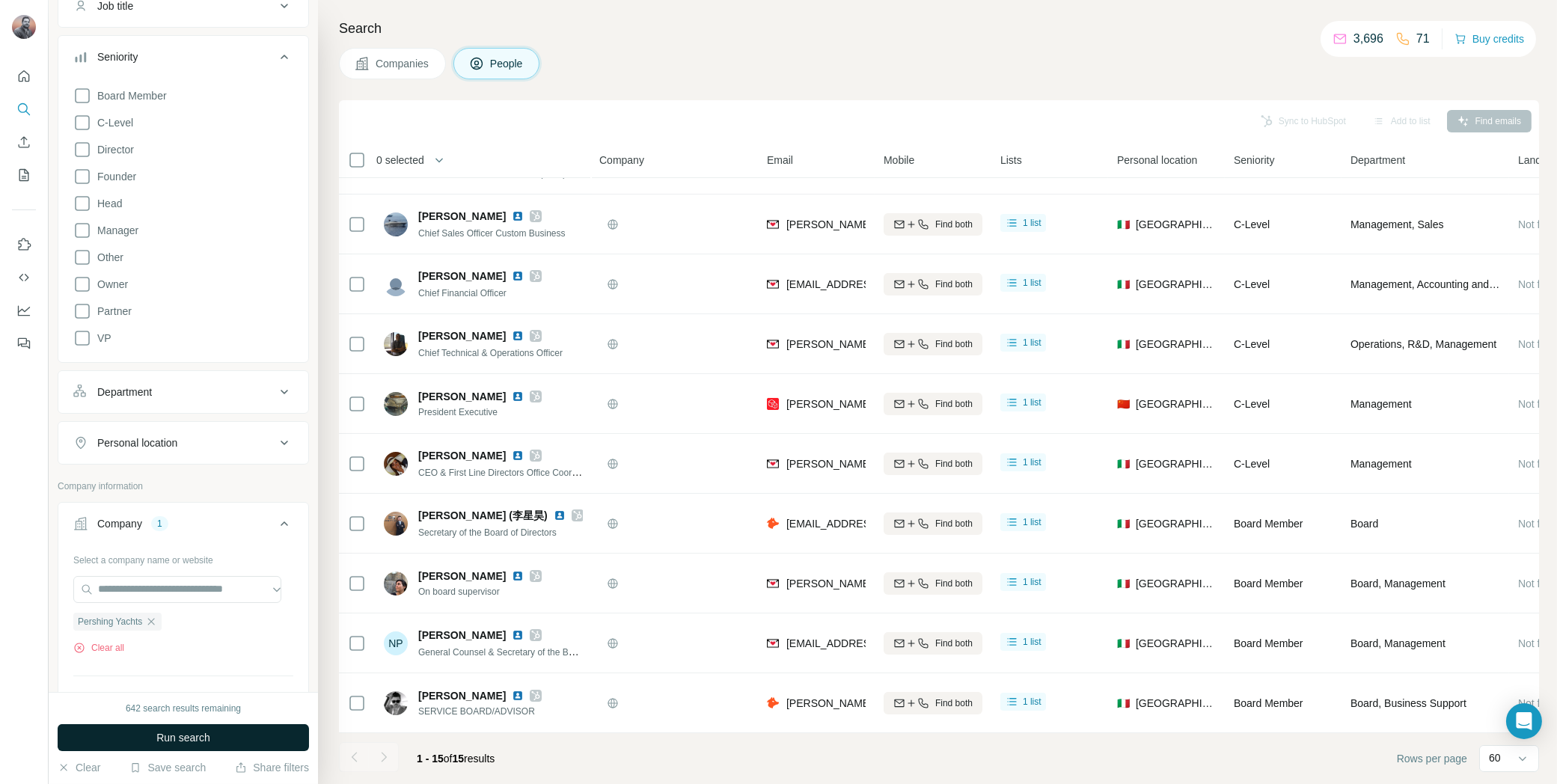
click at [218, 738] on button "Run search" at bounding box center [183, 737] width 252 height 27
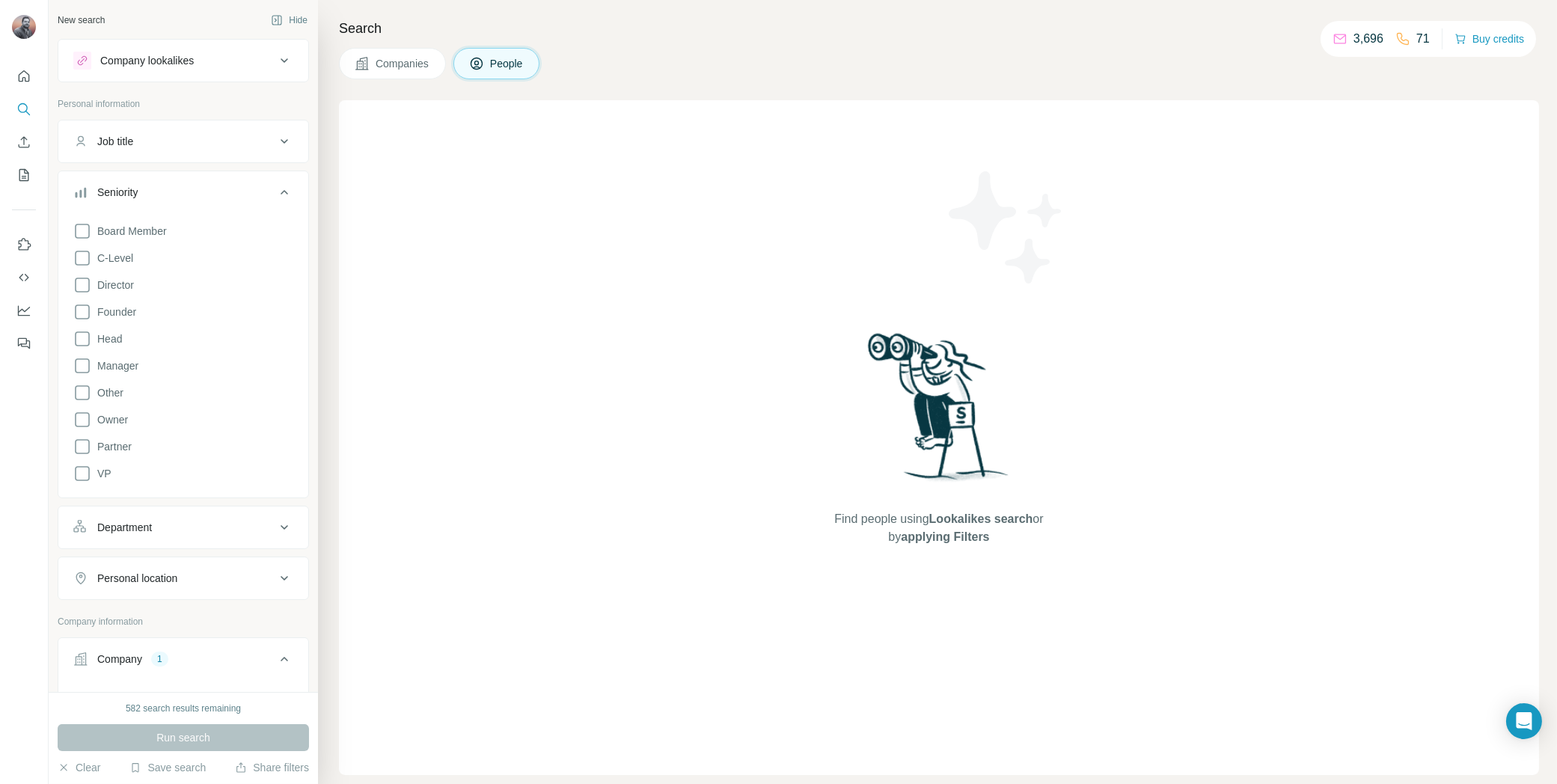
click at [403, 45] on div "Search Companies People Find people using Lookalikes search or by applying Filt…" at bounding box center [937, 392] width 1239 height 784
click at [403, 57] on span "Companies" at bounding box center [402, 63] width 54 height 15
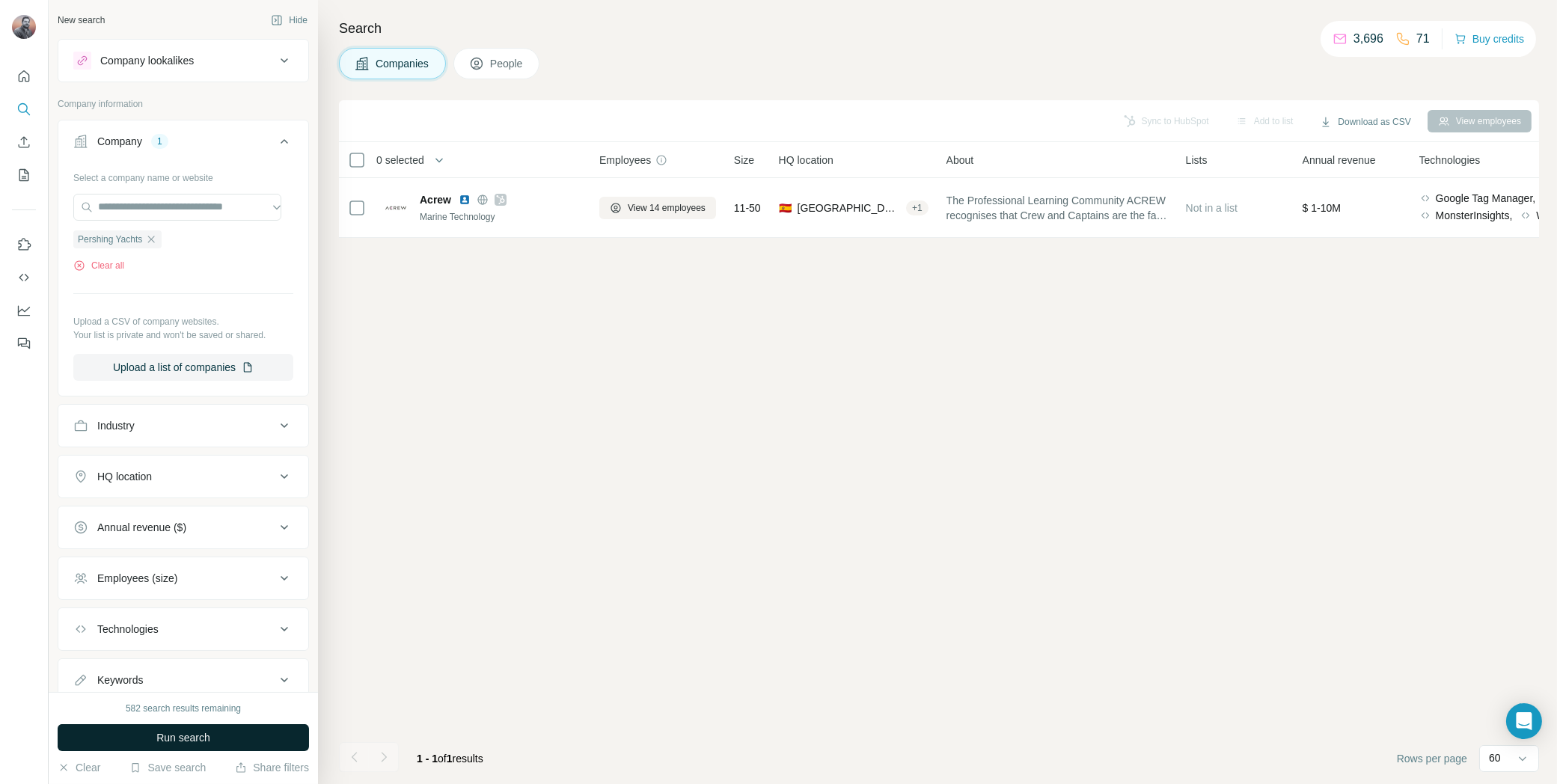
click at [208, 737] on span "Run search" at bounding box center [183, 737] width 54 height 15
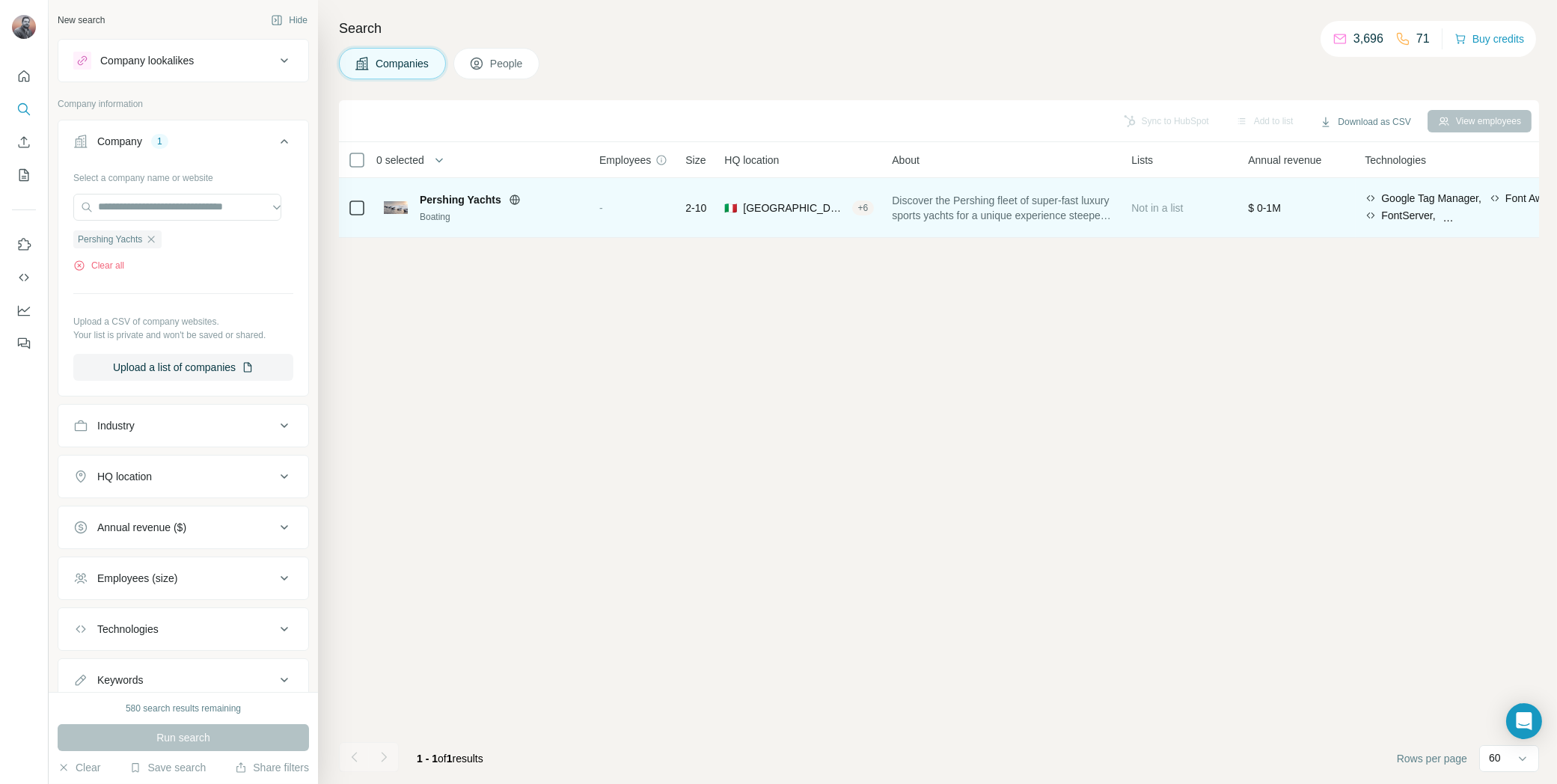
click at [443, 198] on span "Pershing Yachts" at bounding box center [460, 200] width 81 height 15
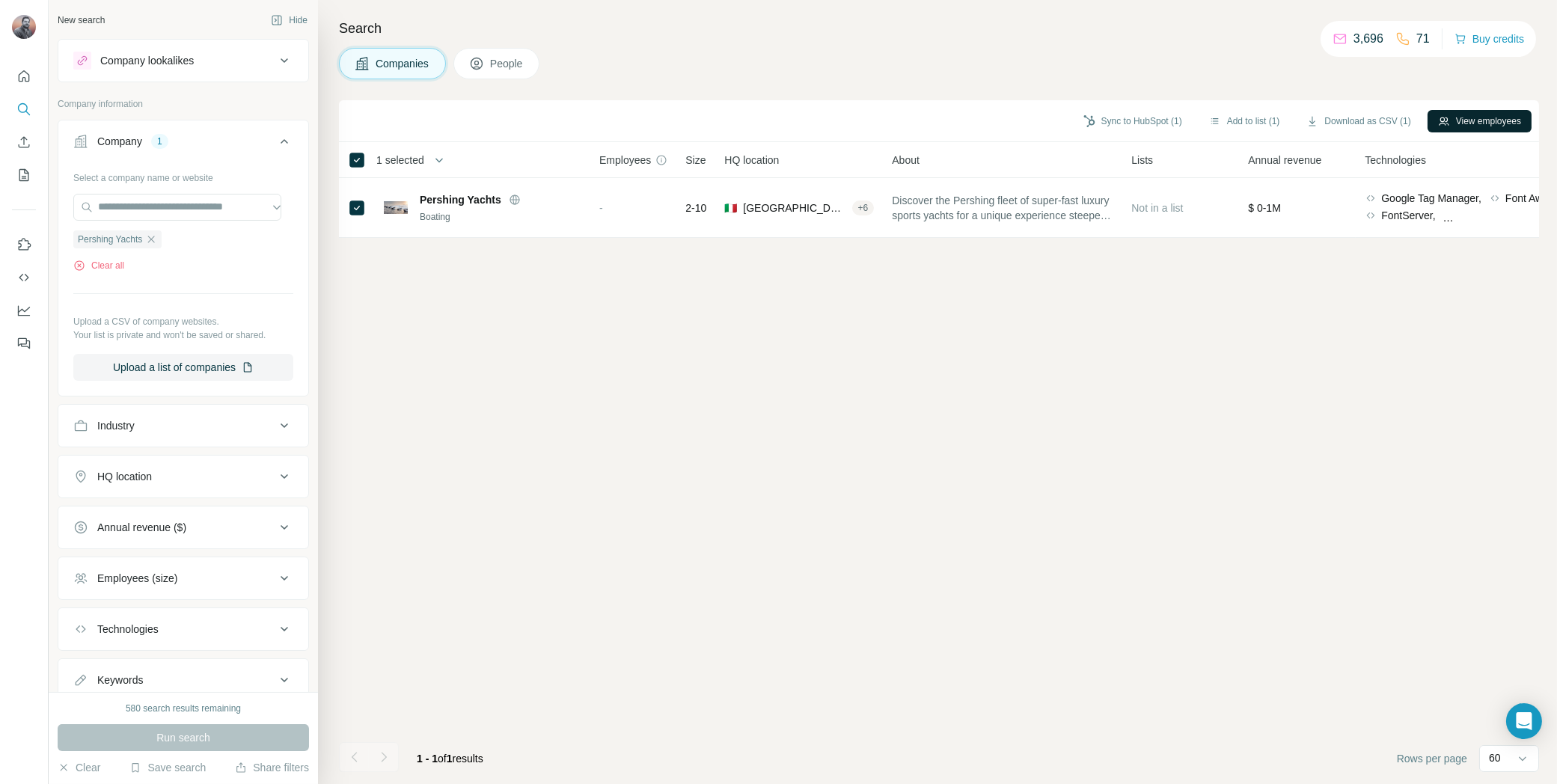
click at [1481, 124] on button "View employees" at bounding box center [1480, 121] width 104 height 22
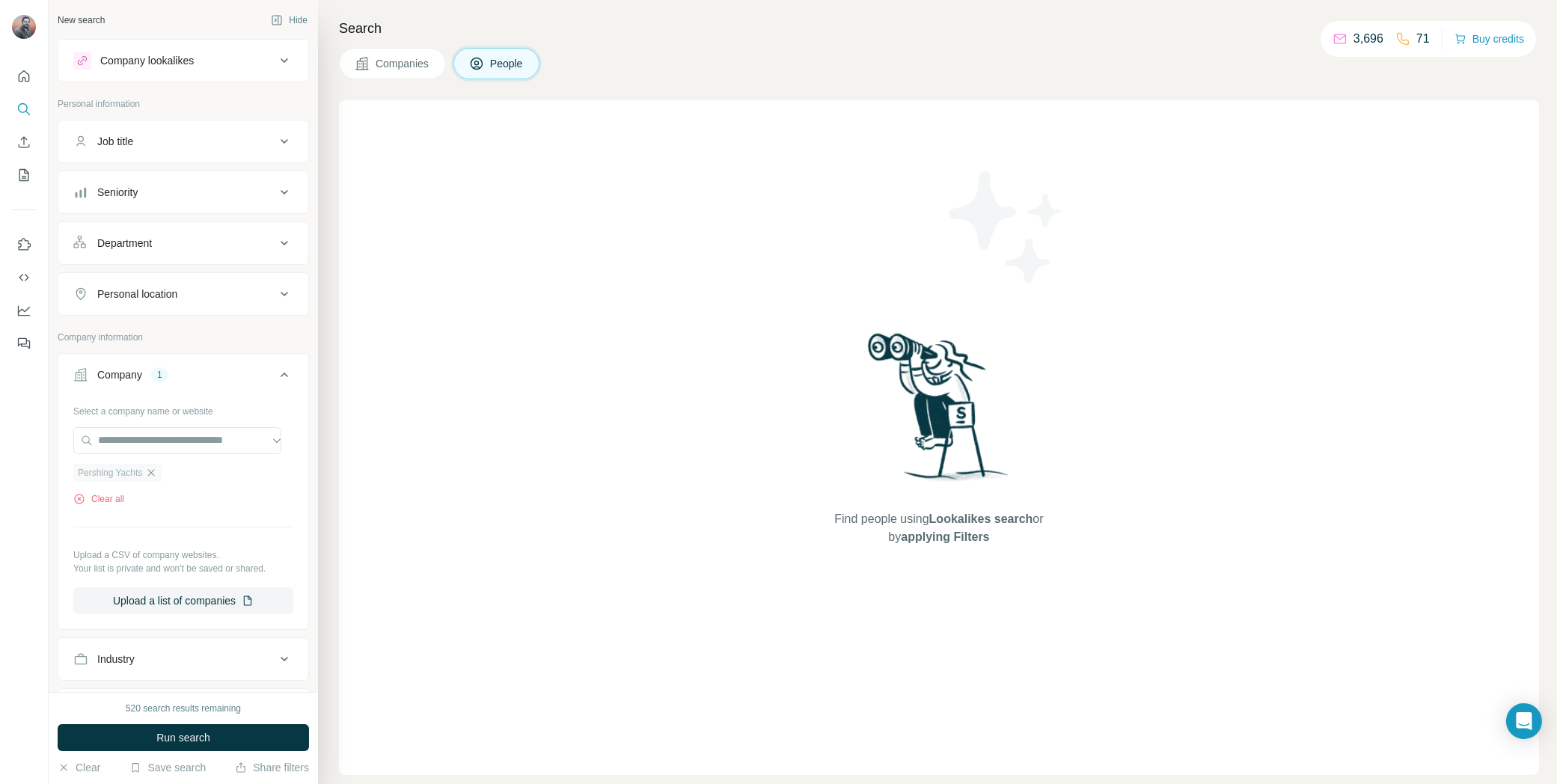
click at [155, 469] on icon "button" at bounding box center [151, 472] width 12 height 12
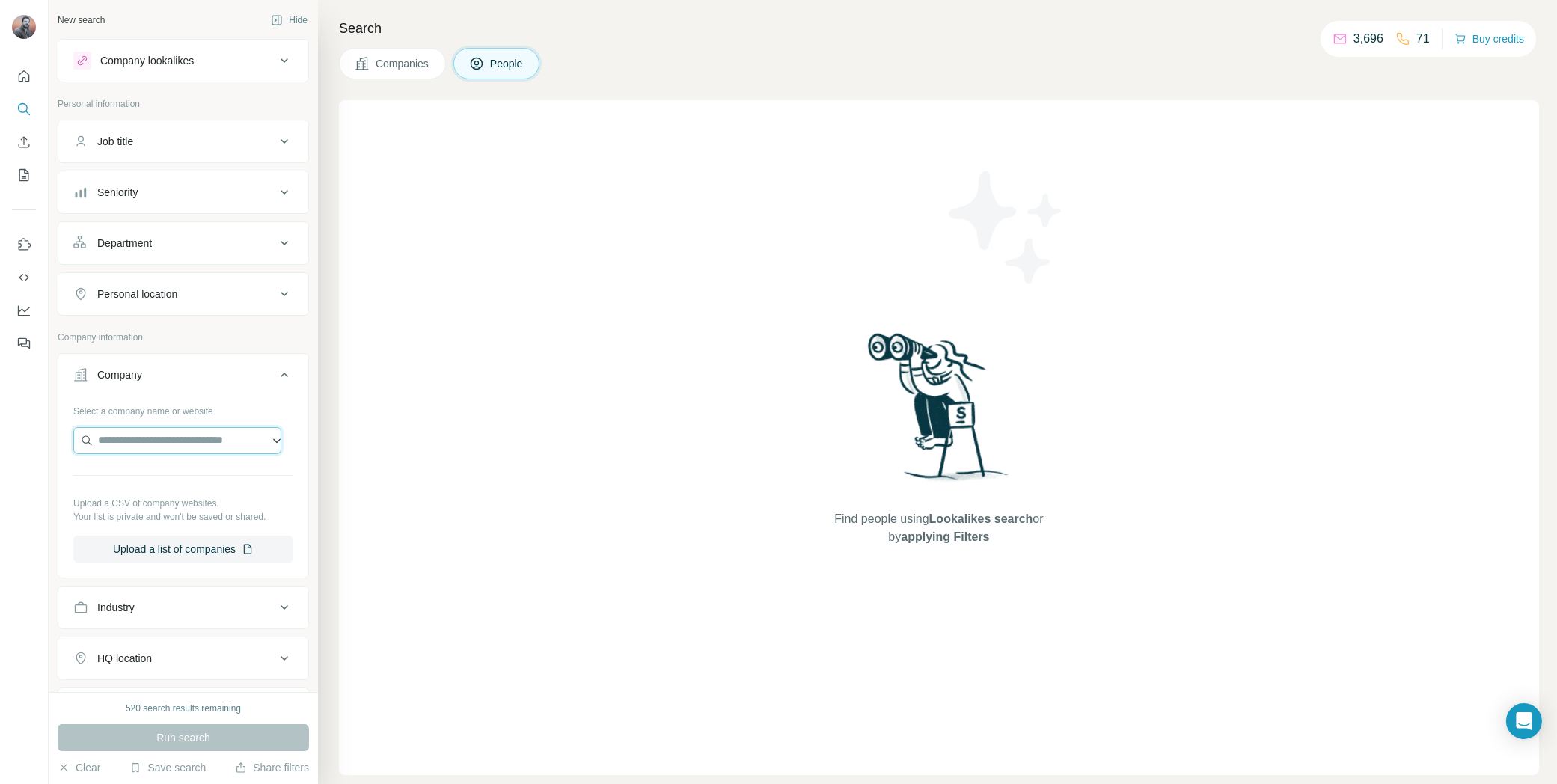
click at [211, 432] on input "text" at bounding box center [177, 441] width 208 height 27
paste input "**********"
type input "**********"
click at [238, 473] on div "Custom Line customline-yacht.com" at bounding box center [177, 477] width 200 height 40
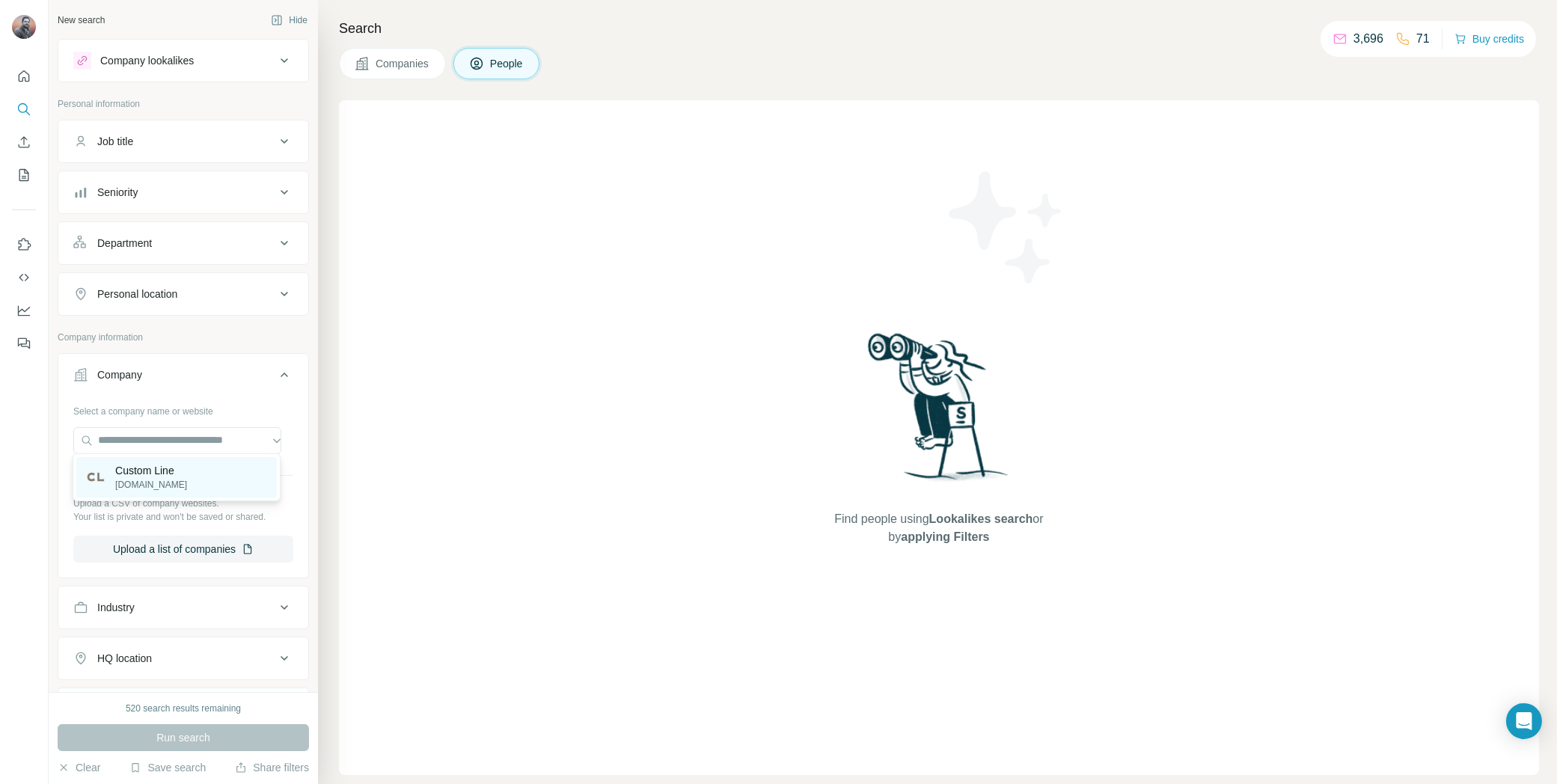
scroll to position [0, 0]
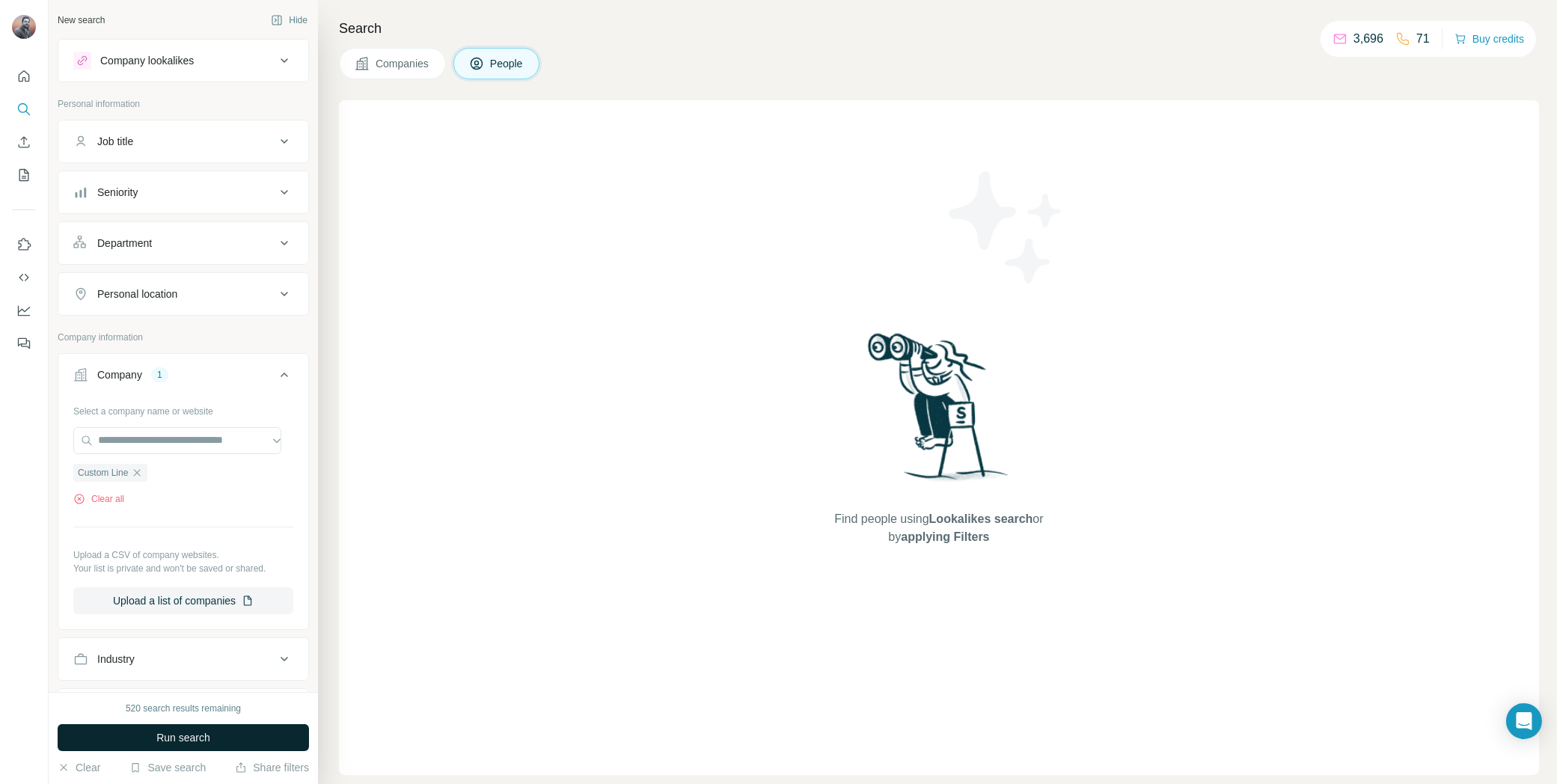
click at [203, 746] on button "Run search" at bounding box center [183, 737] width 252 height 27
click at [384, 62] on span "Companies" at bounding box center [402, 63] width 54 height 15
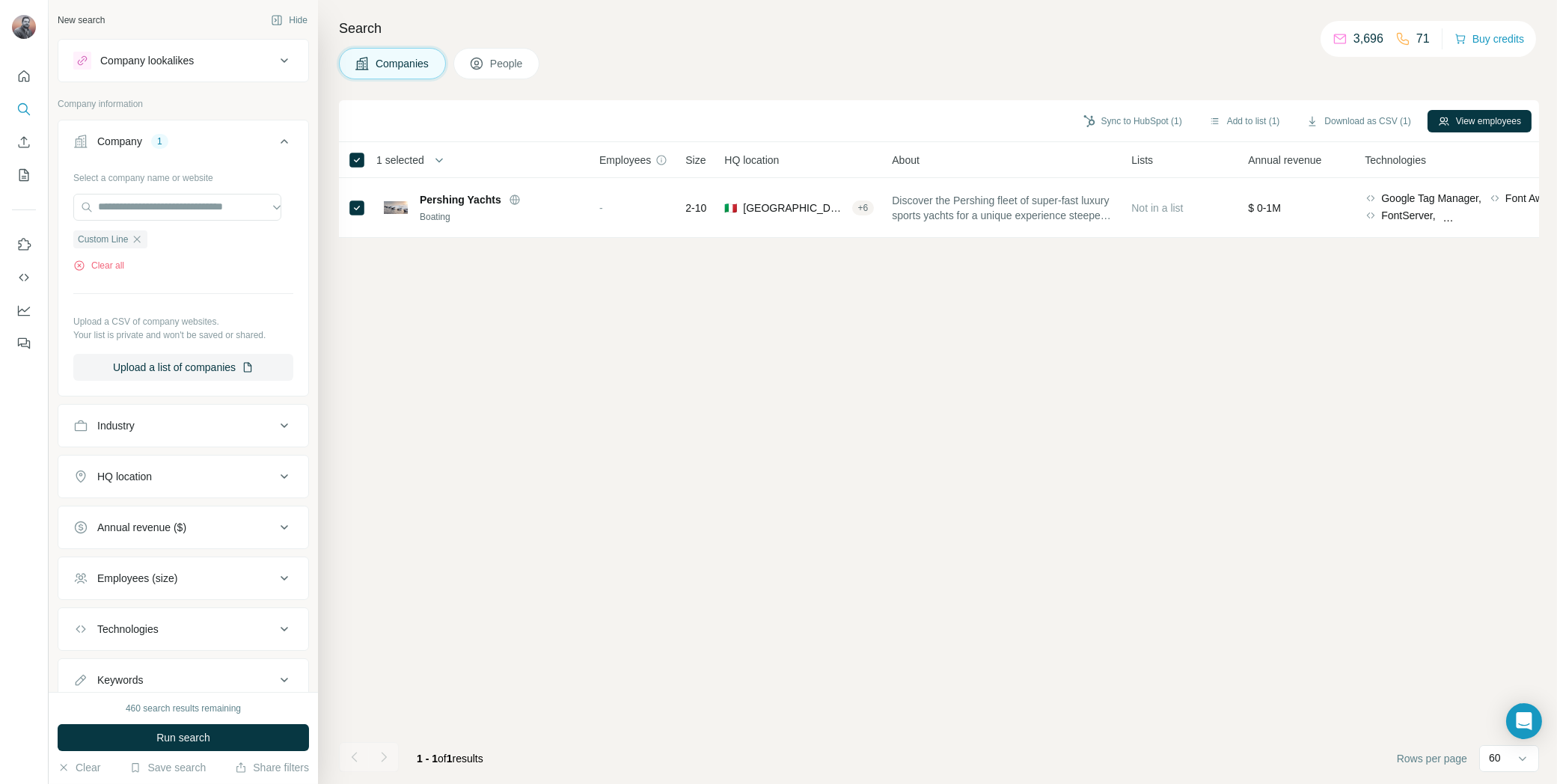
click at [143, 241] on icon "button" at bounding box center [136, 239] width 12 height 12
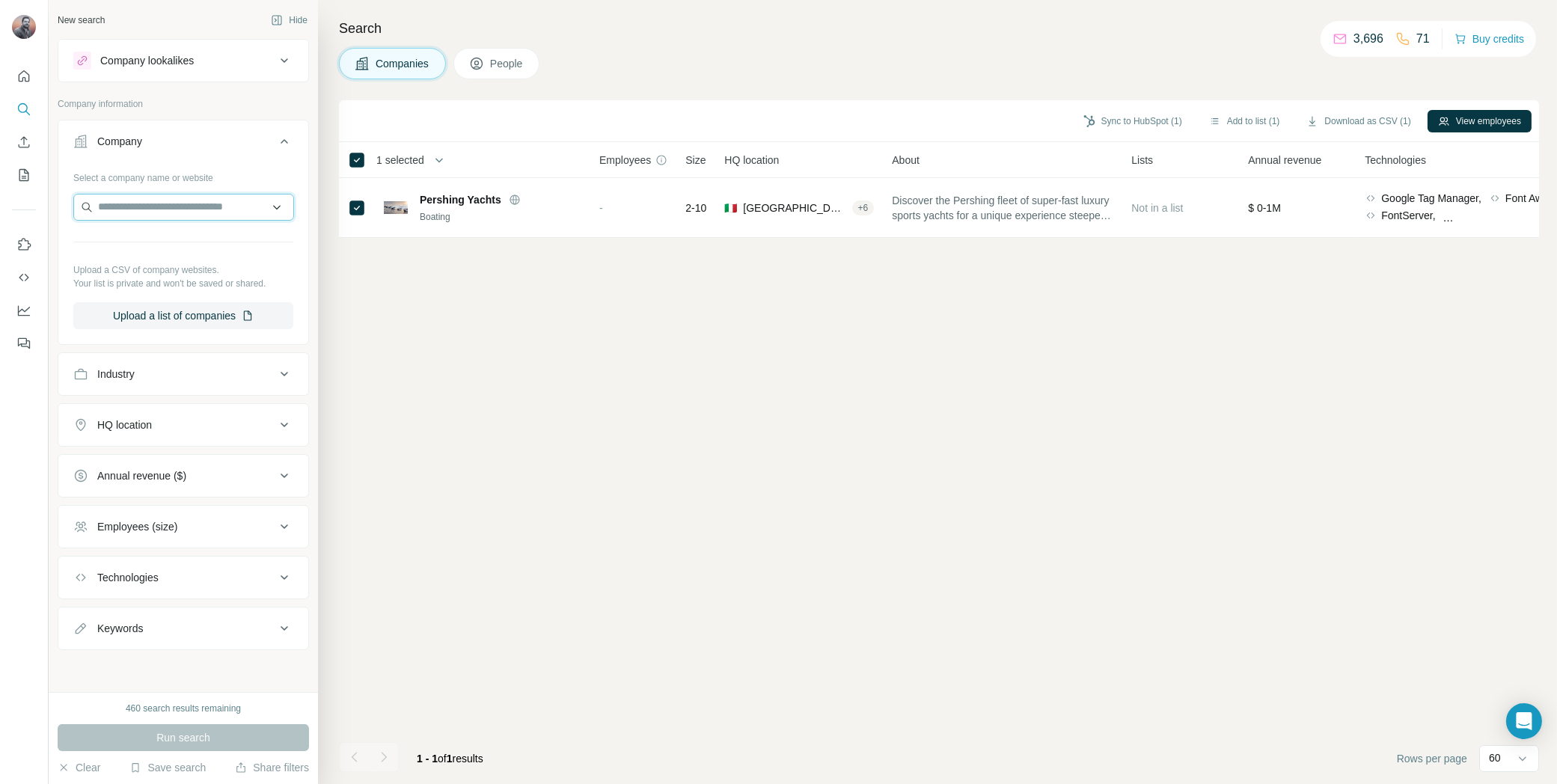
click at [144, 201] on input "text" at bounding box center [184, 207] width 221 height 27
type input "**********"
click at [133, 230] on div "Ferretti Group ferrettigroup.com" at bounding box center [183, 246] width 213 height 40
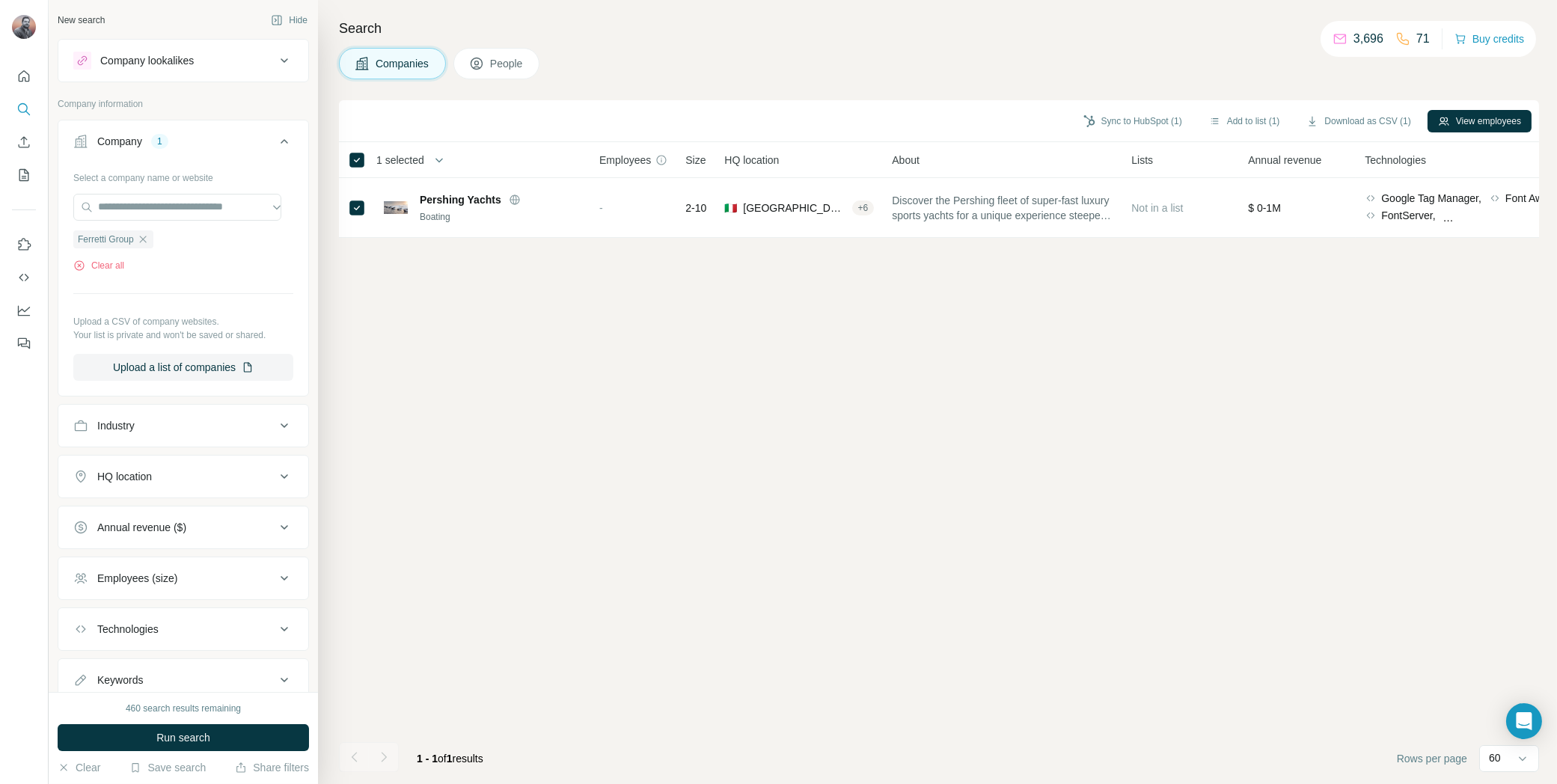
click at [504, 60] on span "People" at bounding box center [507, 63] width 35 height 15
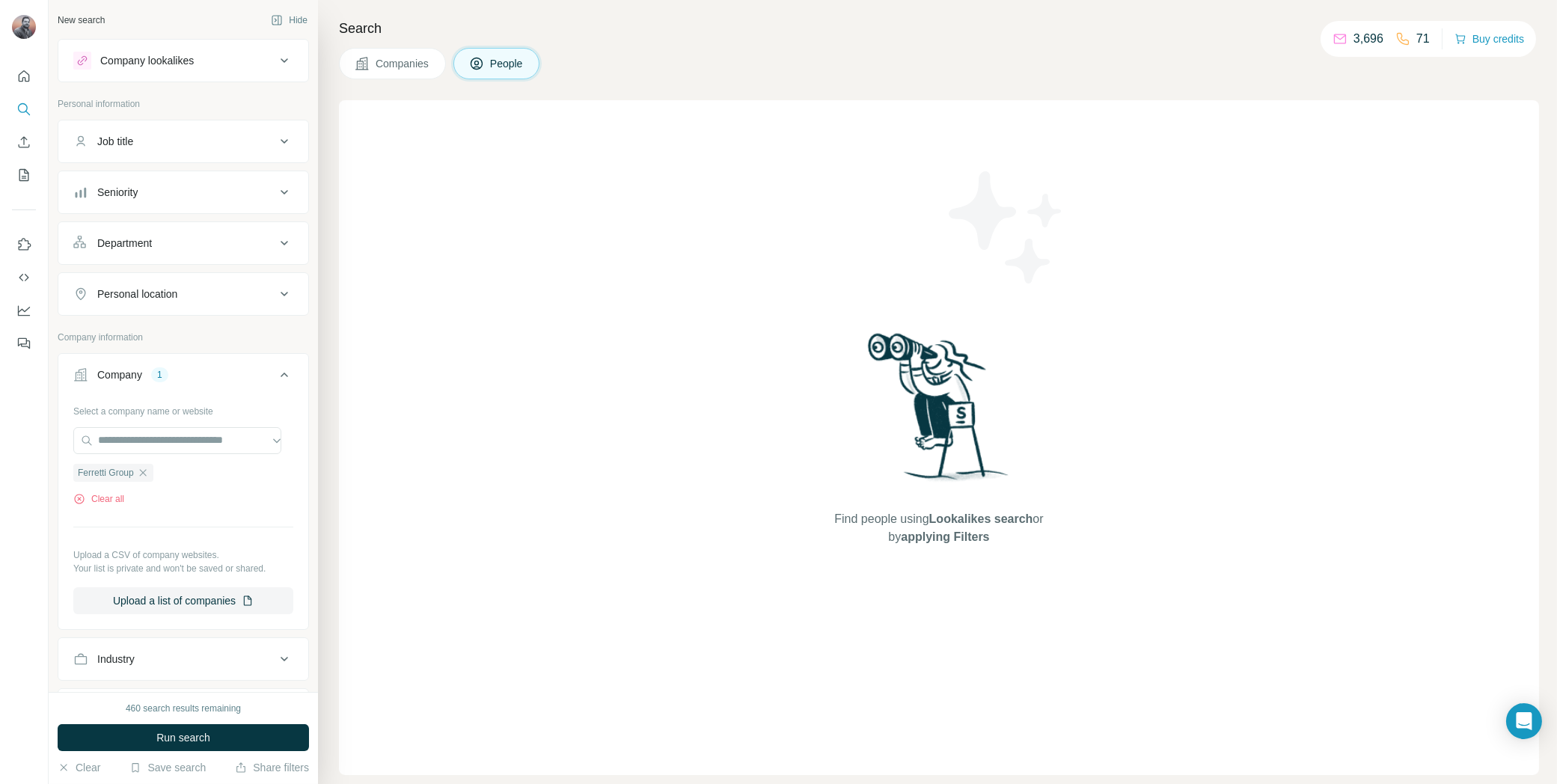
click at [190, 192] on div "Seniority" at bounding box center [174, 192] width 202 height 15
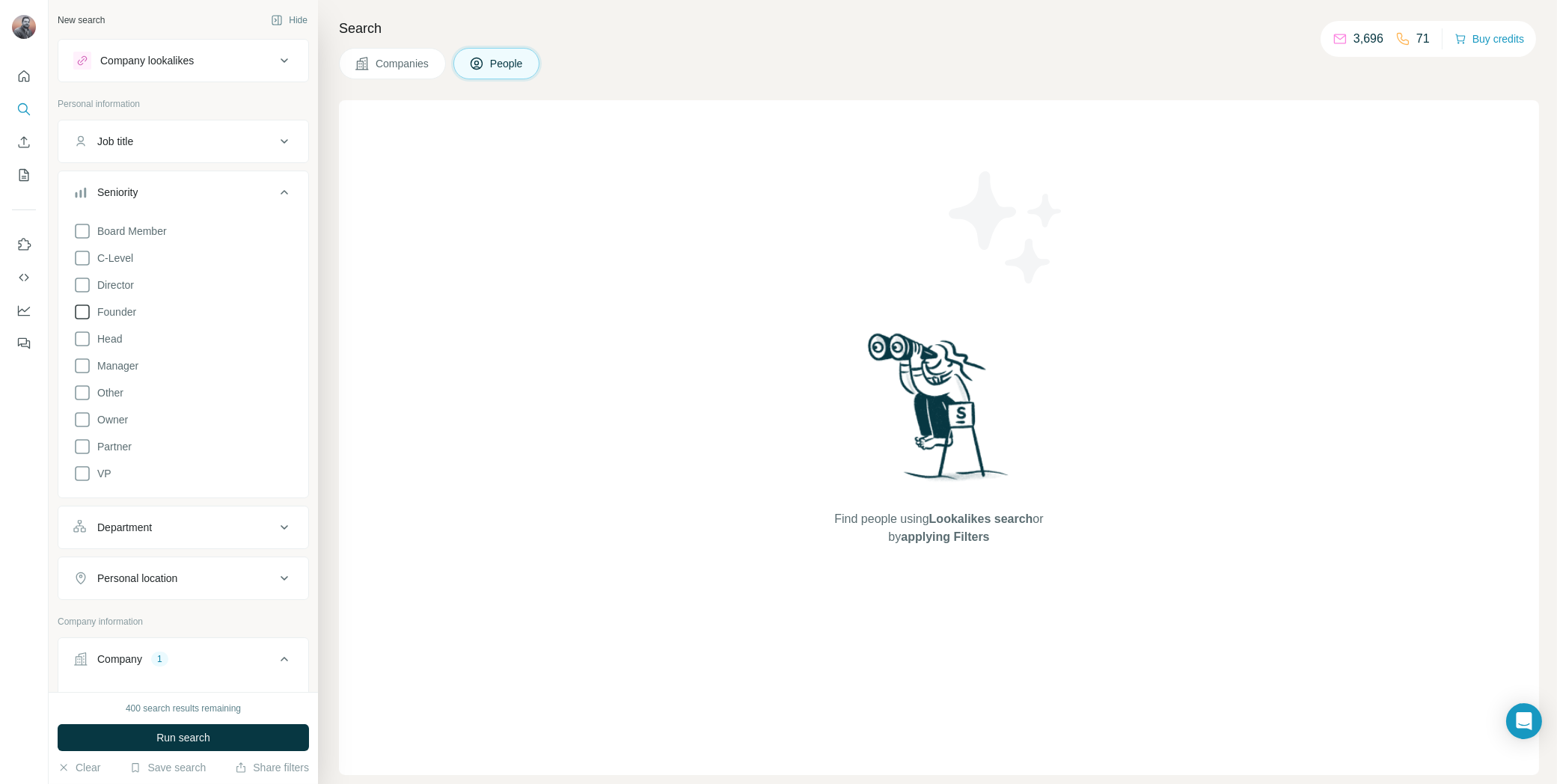
click at [124, 312] on span "Founder" at bounding box center [114, 312] width 45 height 15
click at [113, 421] on span "Owner" at bounding box center [110, 420] width 36 height 15
click at [121, 450] on span "Partner" at bounding box center [111, 446] width 40 height 15
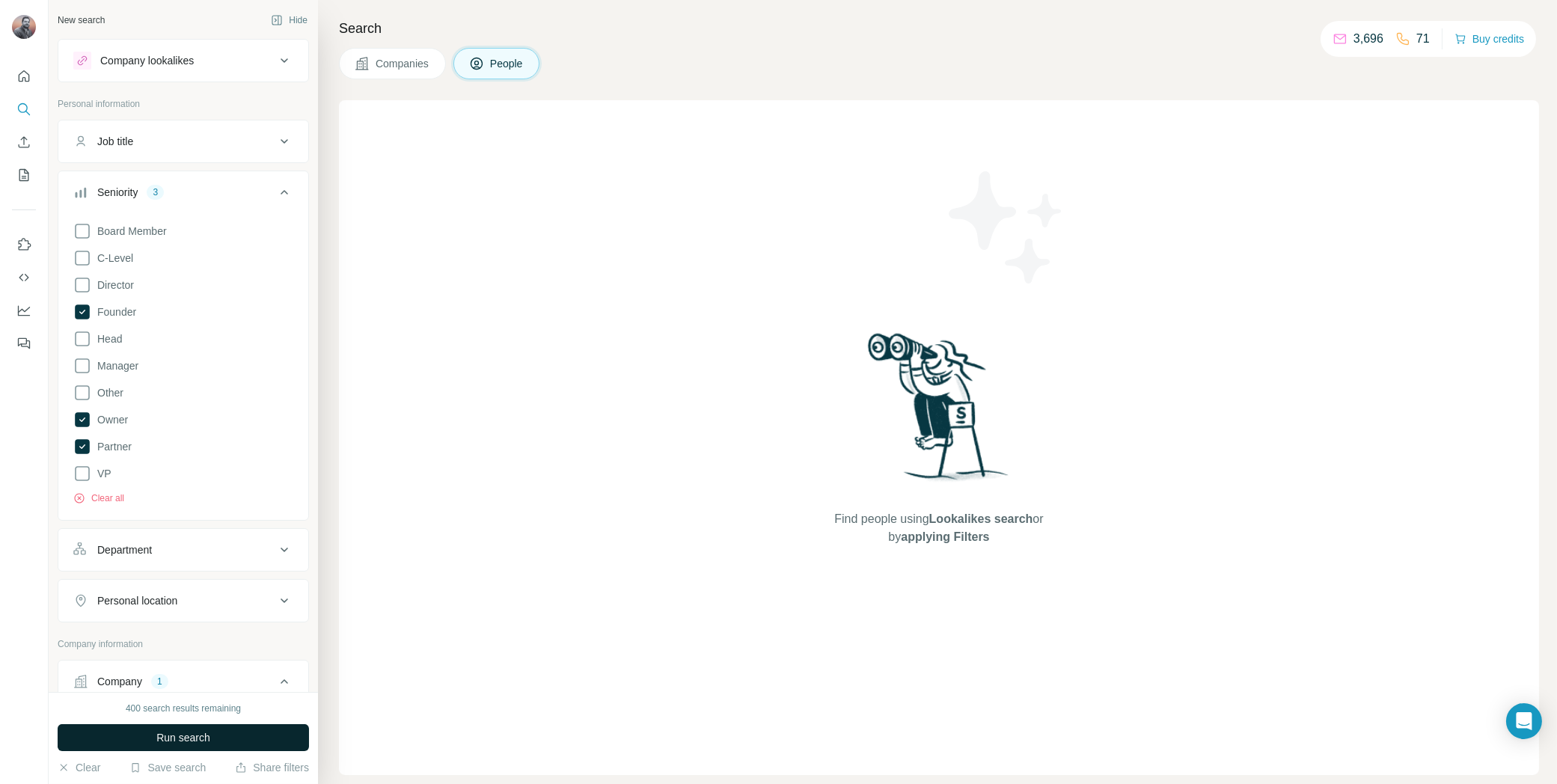
click at [201, 742] on span "Run search" at bounding box center [183, 737] width 54 height 15
click at [103, 500] on button "Clear all" at bounding box center [99, 498] width 51 height 13
click at [237, 726] on button "Run search" at bounding box center [183, 737] width 252 height 27
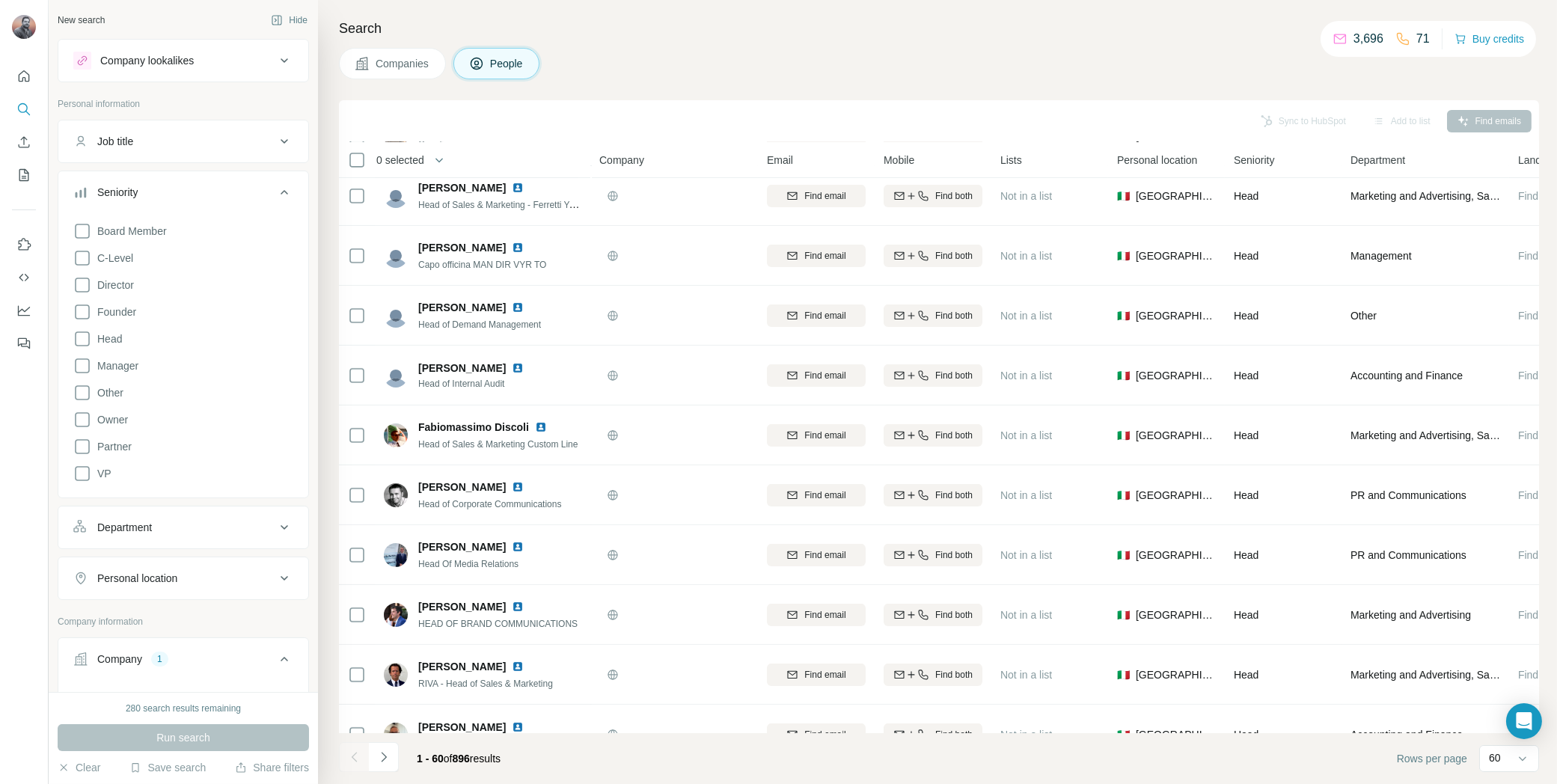
scroll to position [1031, 0]
click at [80, 337] on icon at bounding box center [82, 338] width 18 height 18
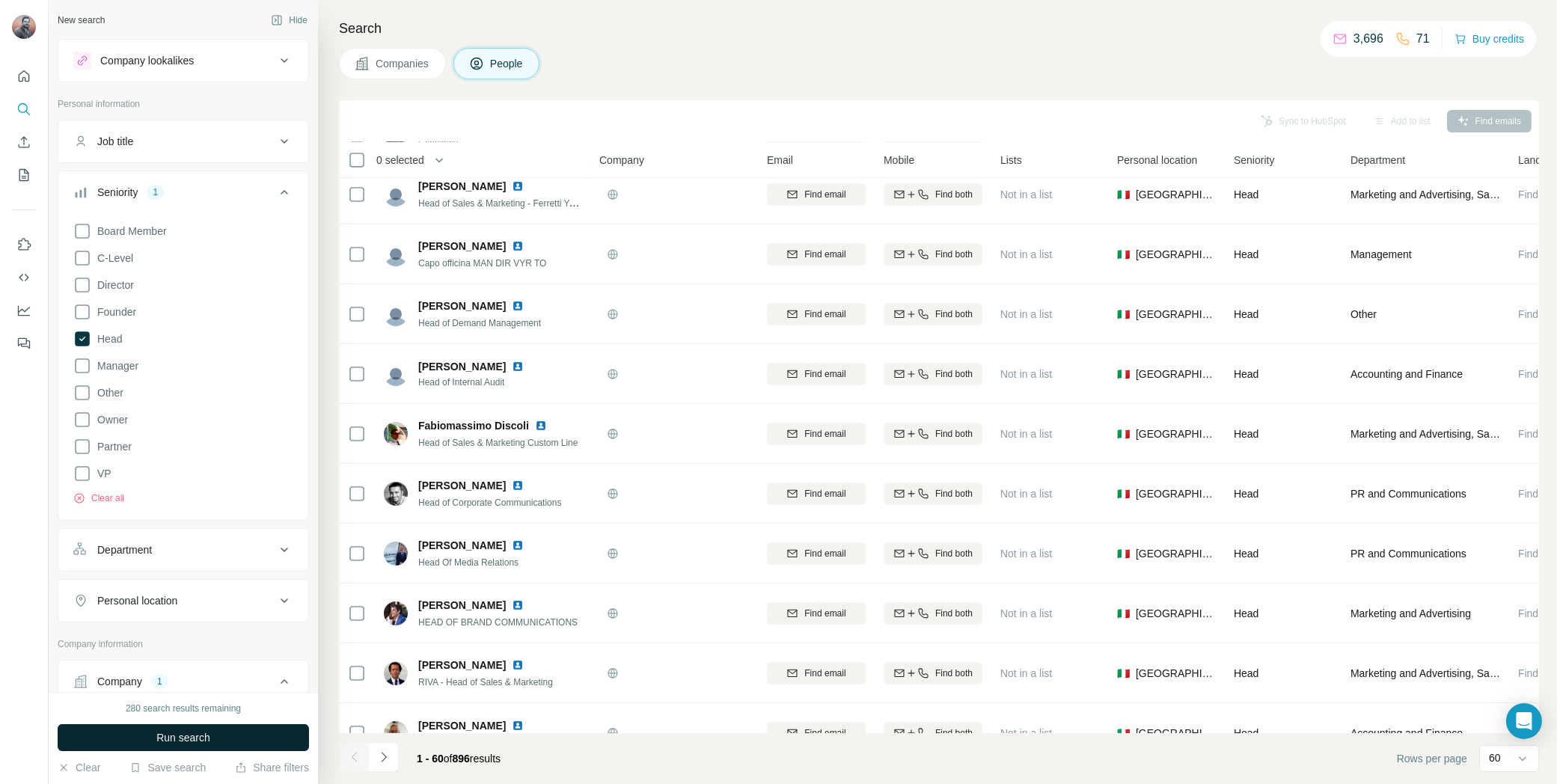
click at [201, 737] on span "Run search" at bounding box center [183, 737] width 54 height 15
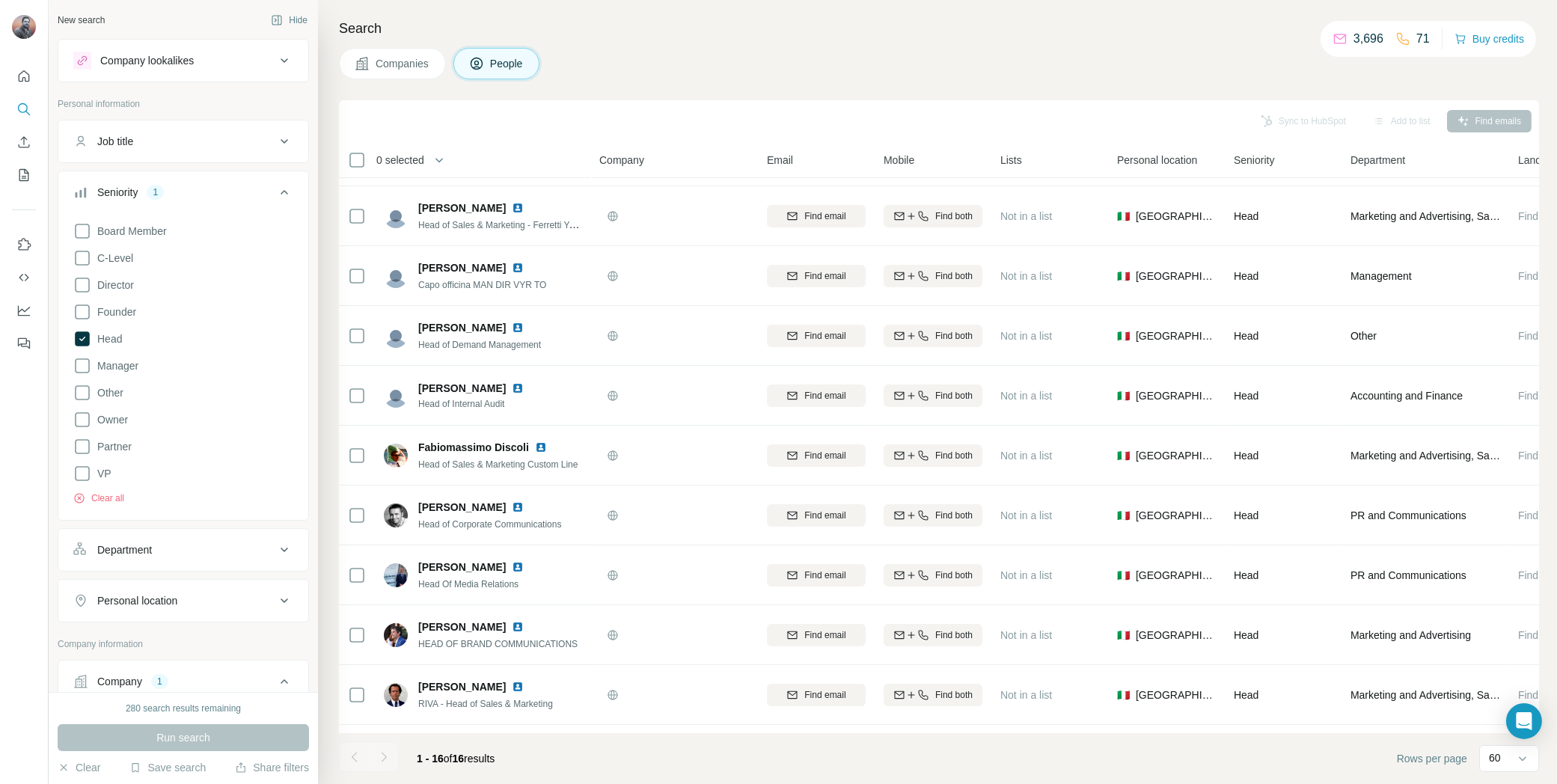
scroll to position [411, 0]
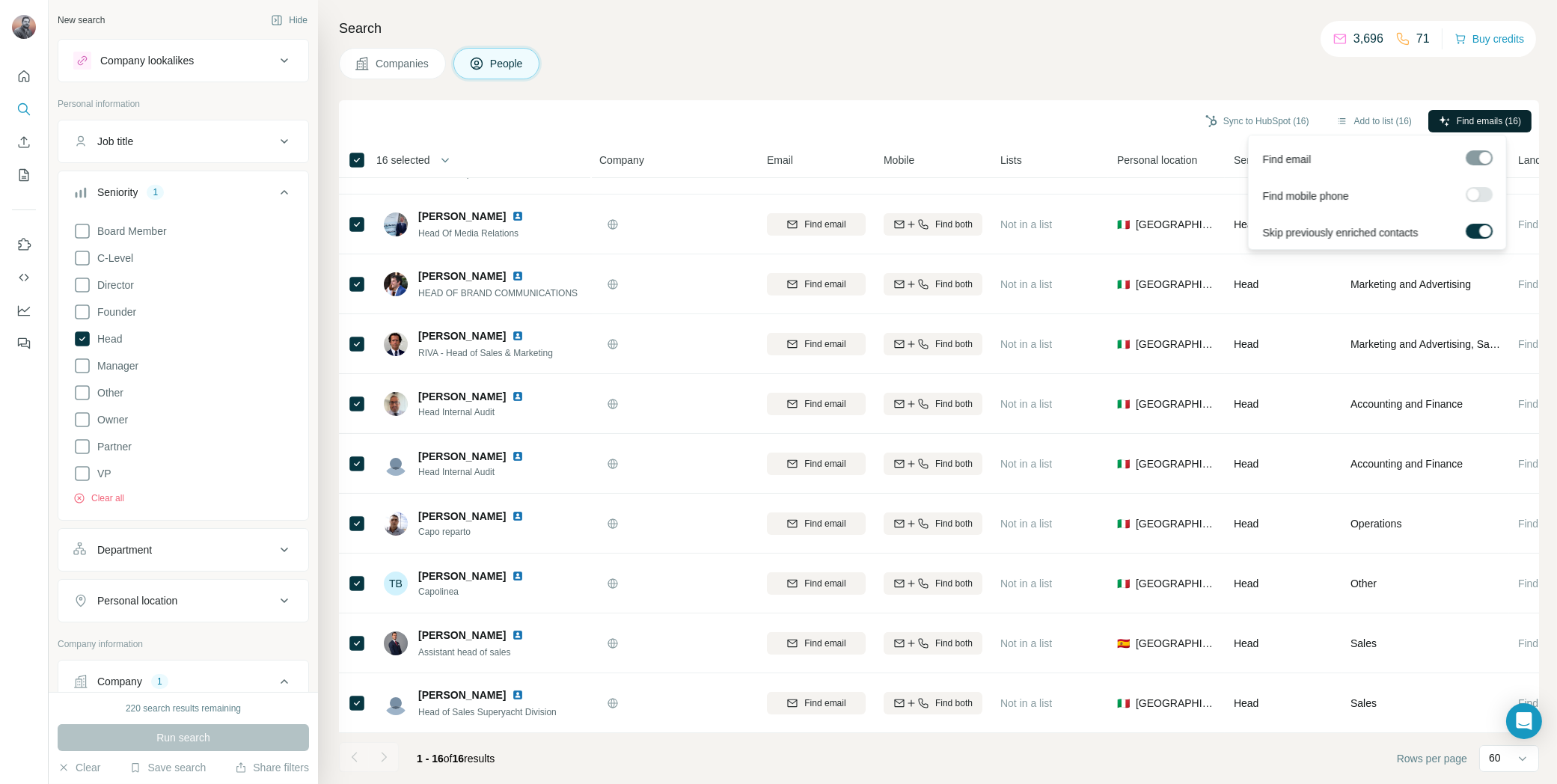
click at [1482, 115] on span "Find emails (16)" at bounding box center [1489, 121] width 65 height 13
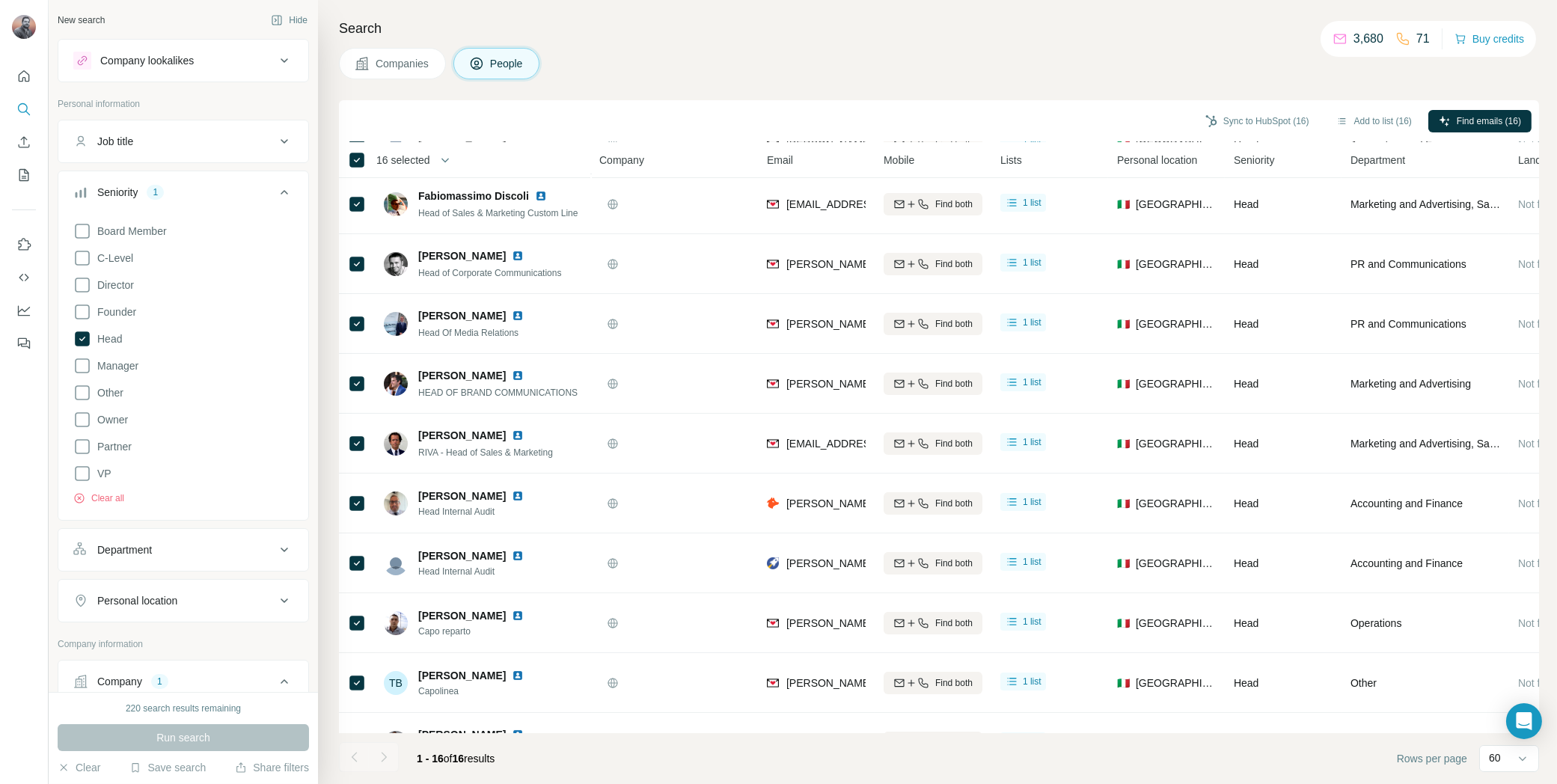
scroll to position [0, 0]
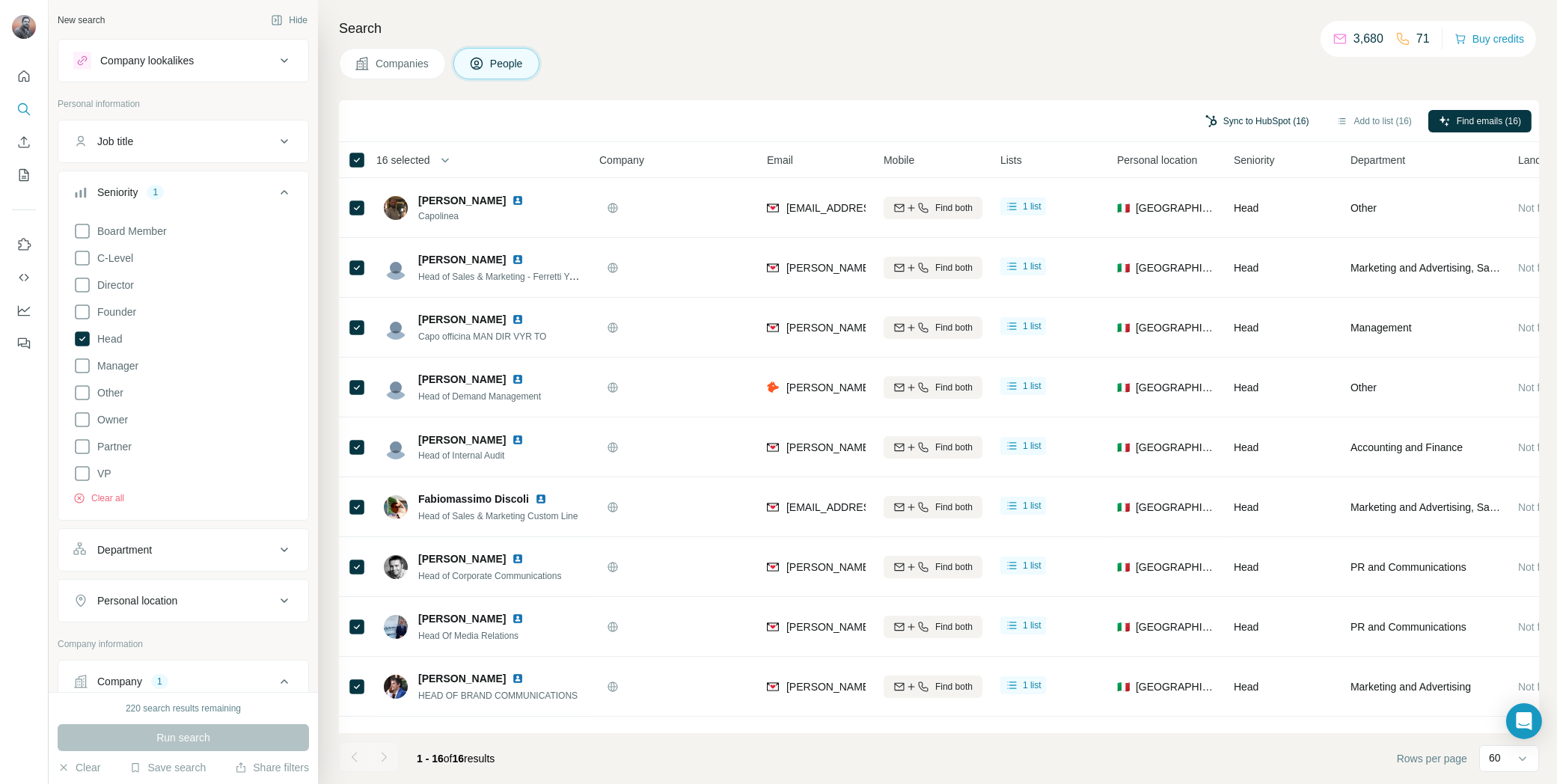
click at [1274, 121] on button "Sync to HubSpot (16)" at bounding box center [1257, 121] width 125 height 22
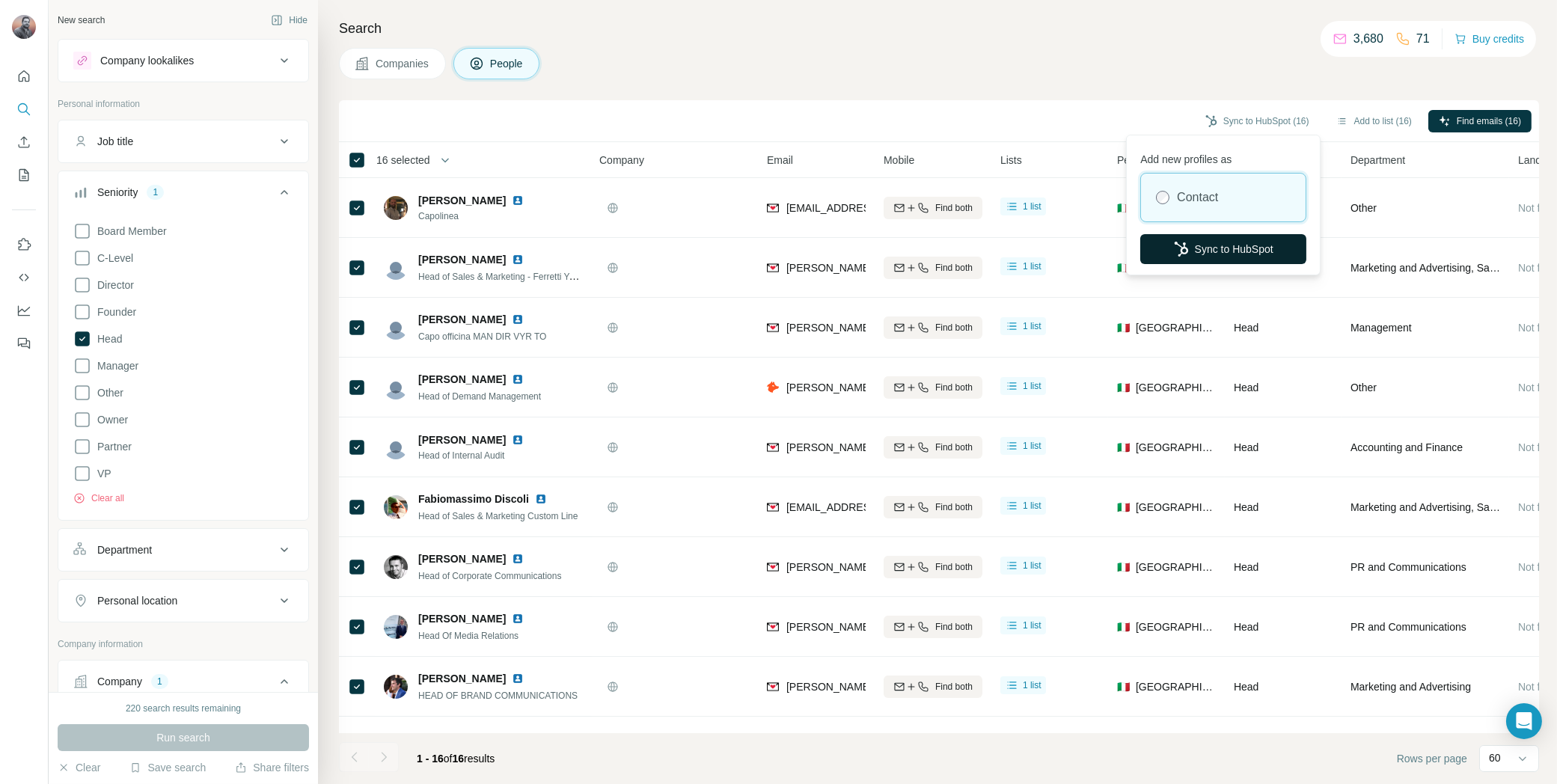
click at [1254, 248] on button "Sync to HubSpot" at bounding box center [1223, 249] width 166 height 30
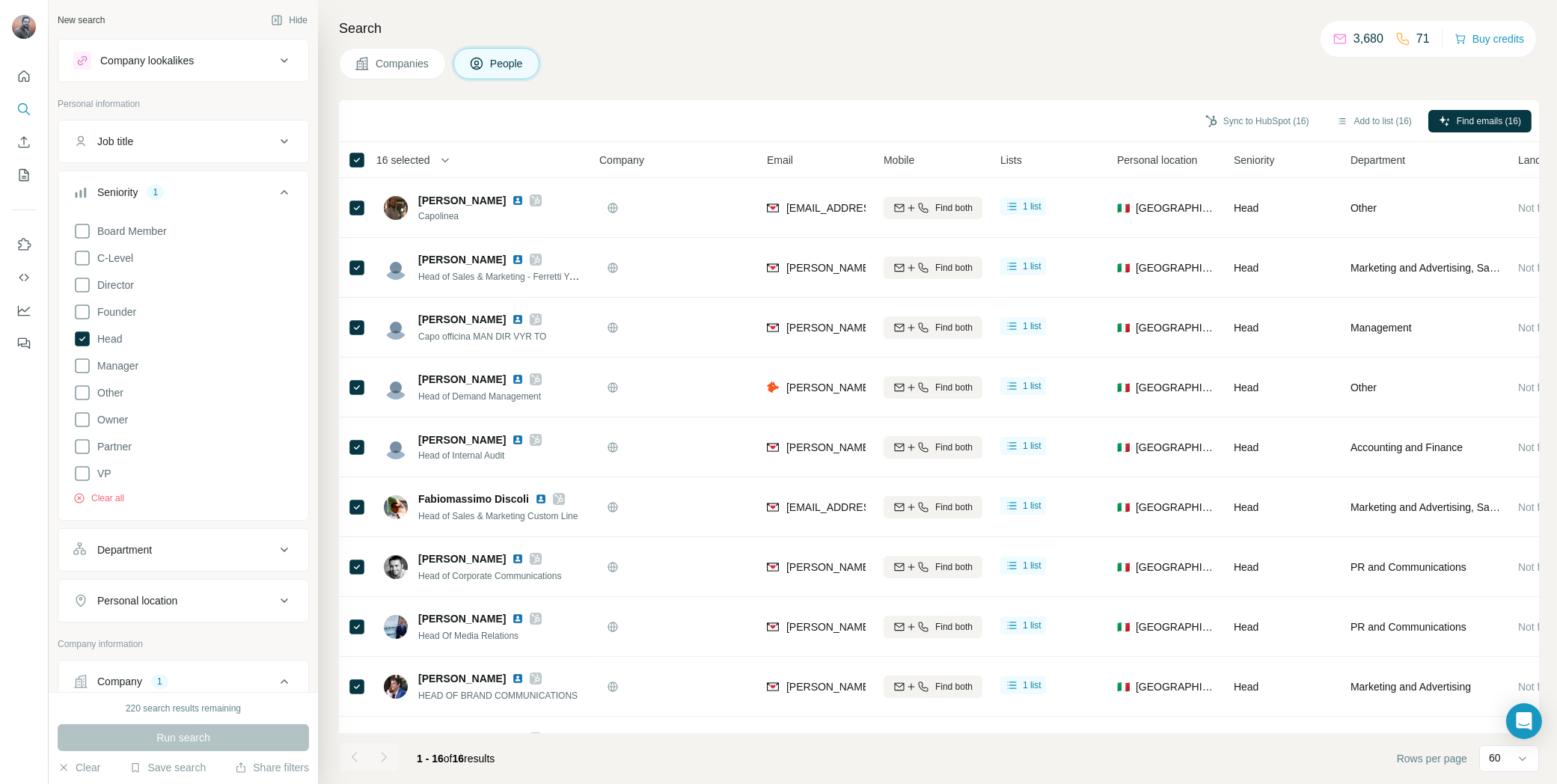
click at [426, 159] on span "16 selected" at bounding box center [403, 160] width 54 height 15
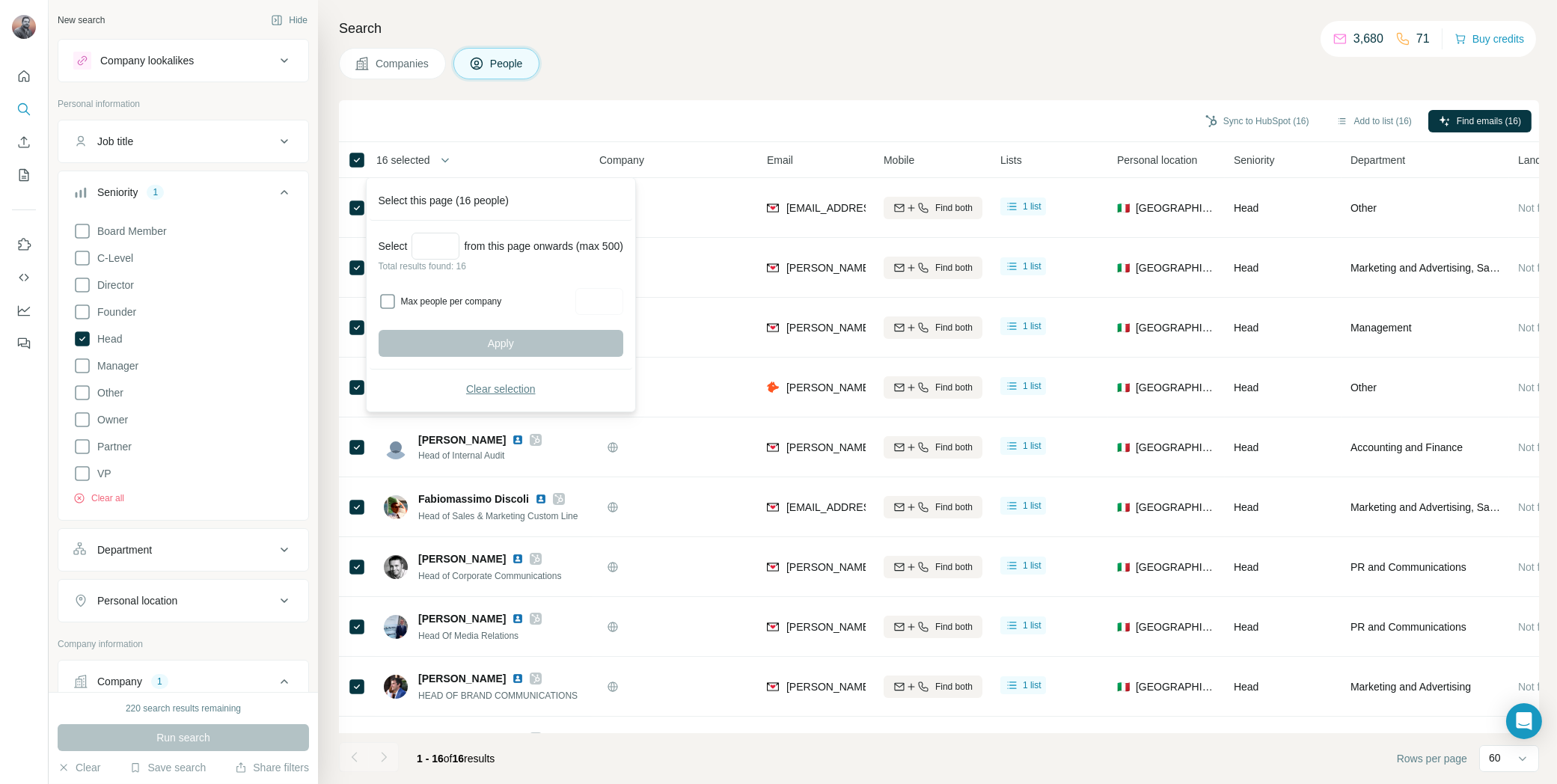
click at [495, 386] on span "Clear selection" at bounding box center [501, 389] width 69 height 15
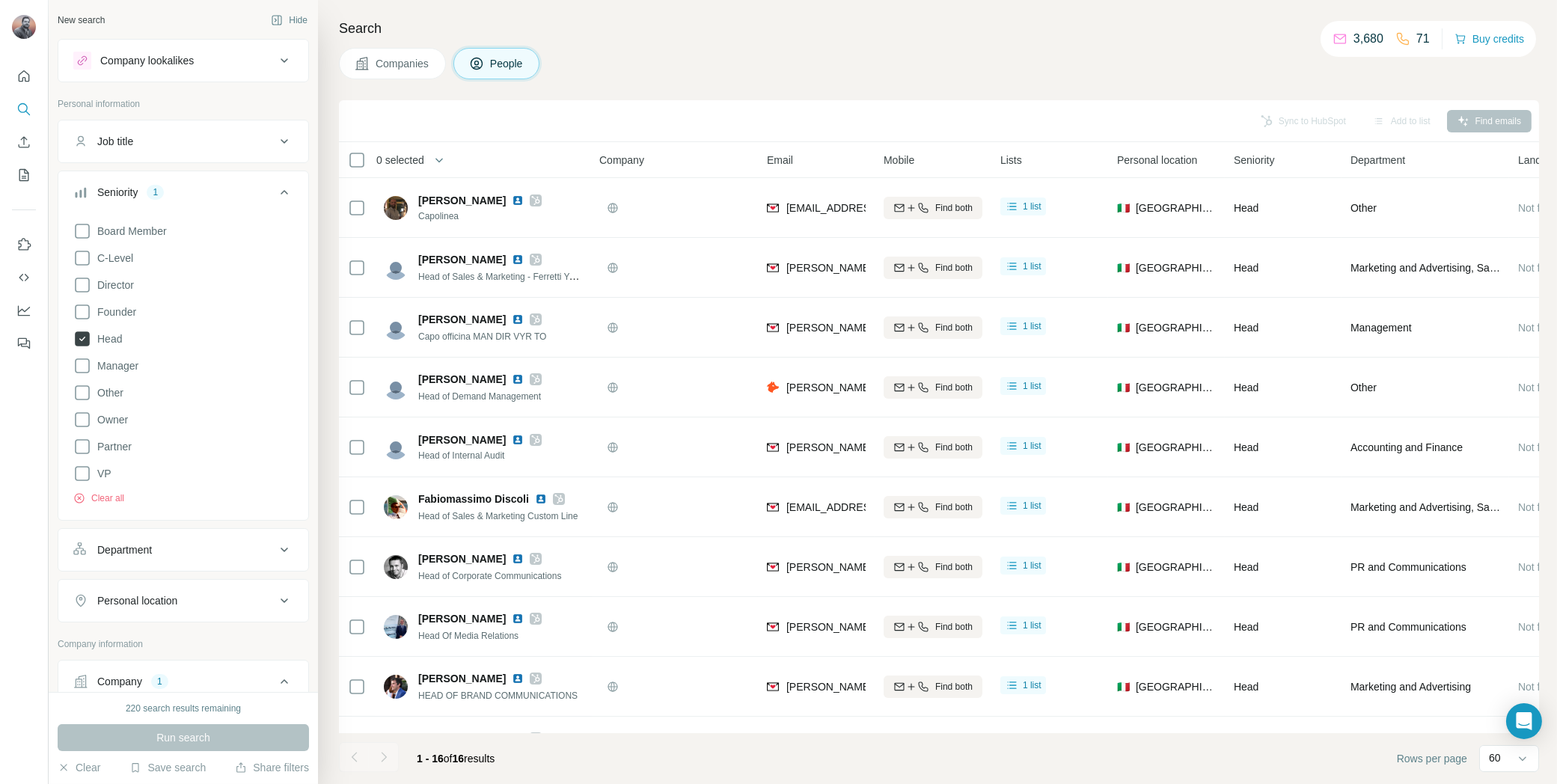
click at [77, 335] on icon at bounding box center [82, 338] width 15 height 15
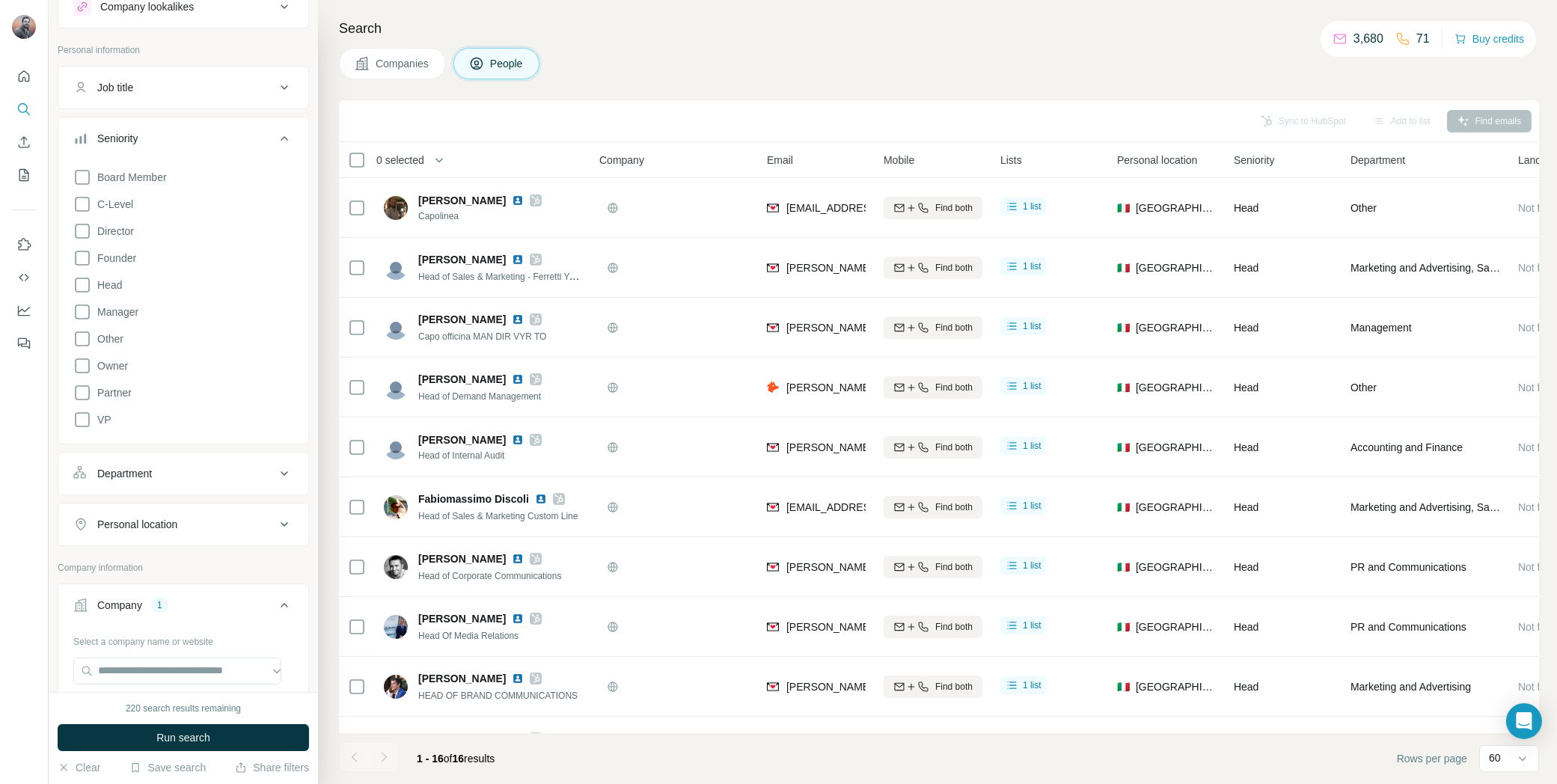
scroll to position [147, 0]
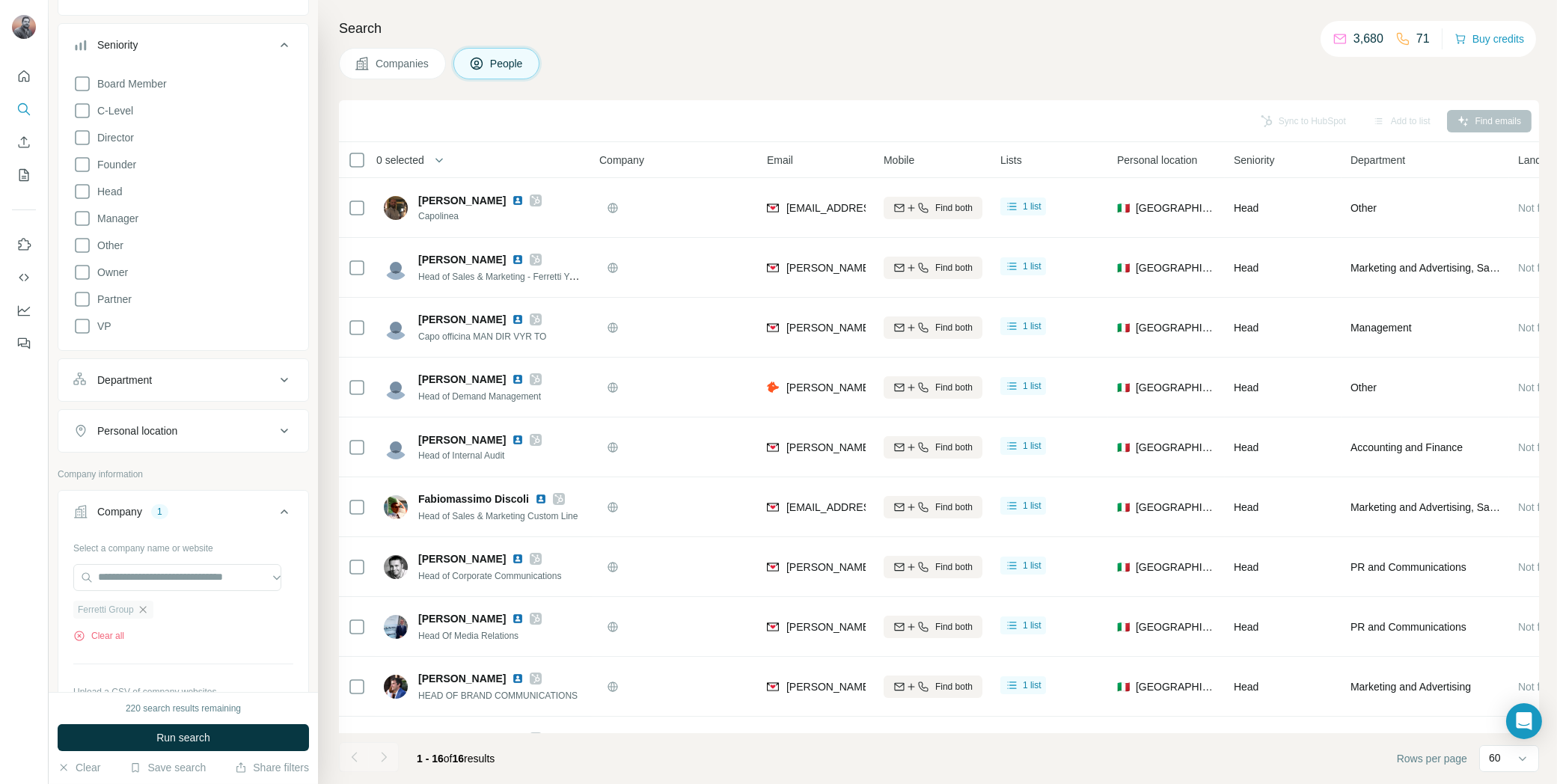
click at [148, 605] on icon "button" at bounding box center [143, 610] width 12 height 12
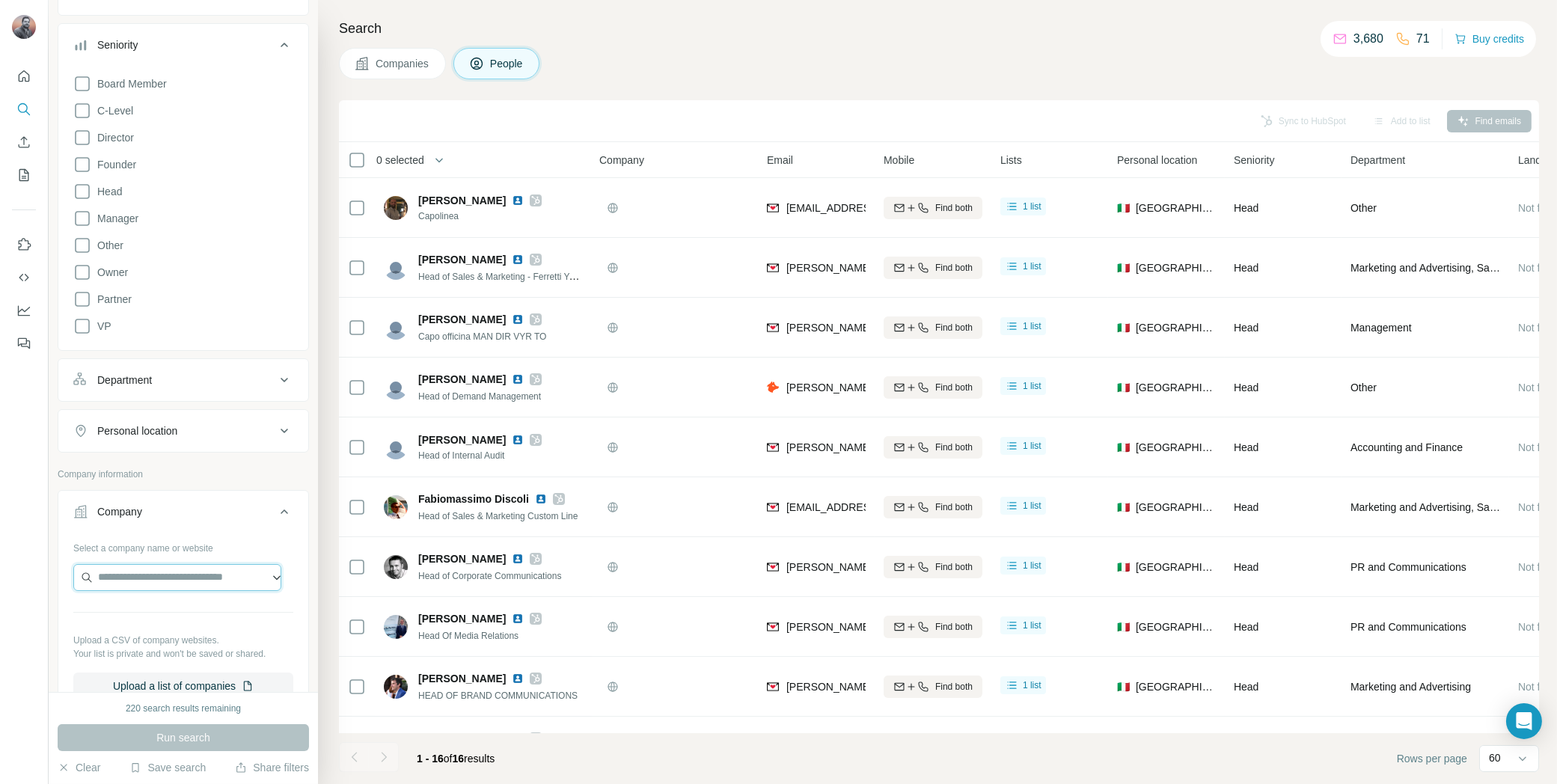
click at [148, 577] on input "text" at bounding box center [177, 577] width 208 height 27
paste input "**********"
click at [139, 576] on input "**********" at bounding box center [177, 577] width 208 height 27
click at [167, 575] on input "**********" at bounding box center [177, 577] width 208 height 27
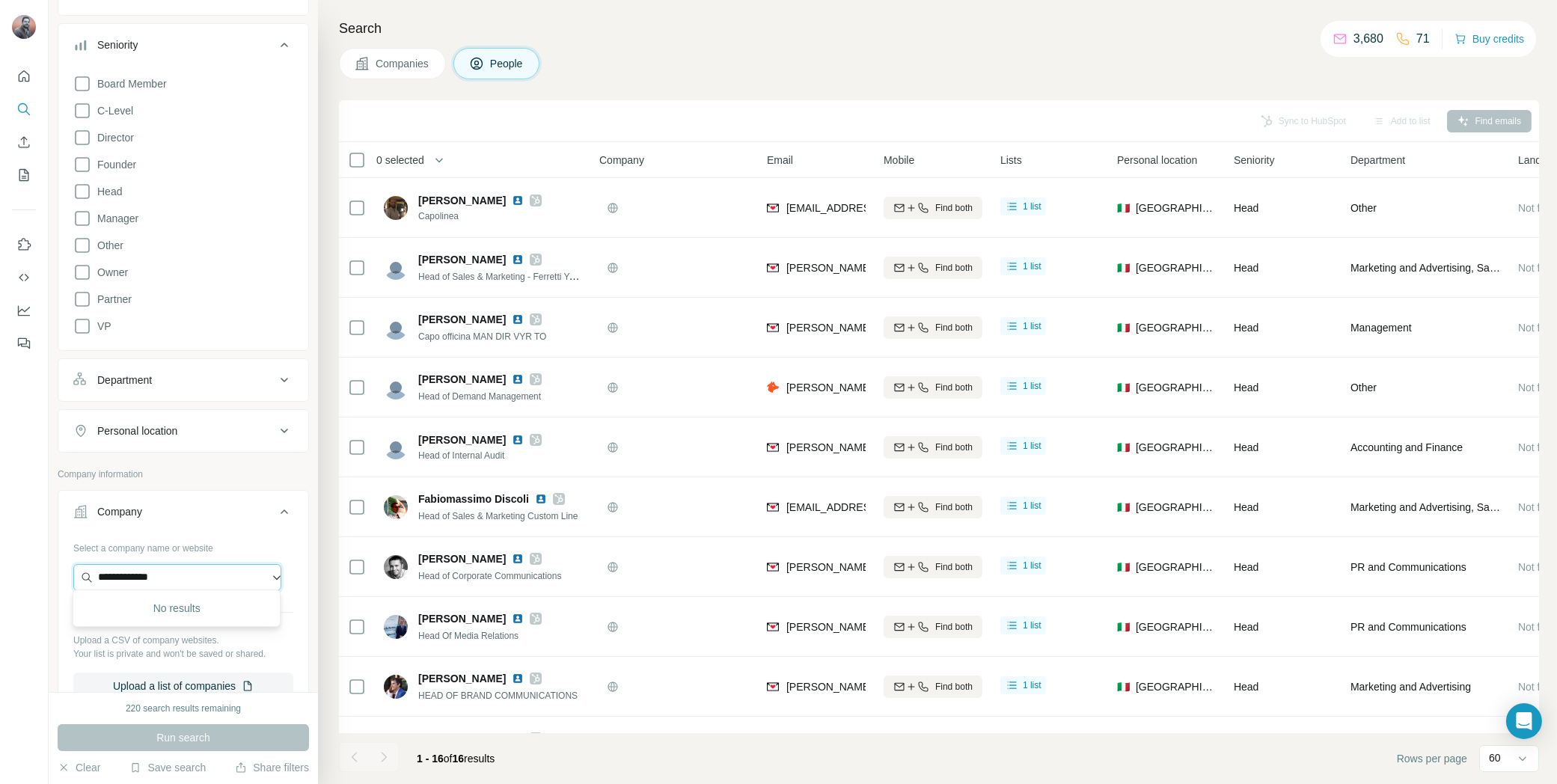
click at [176, 577] on input "**********" at bounding box center [177, 577] width 208 height 27
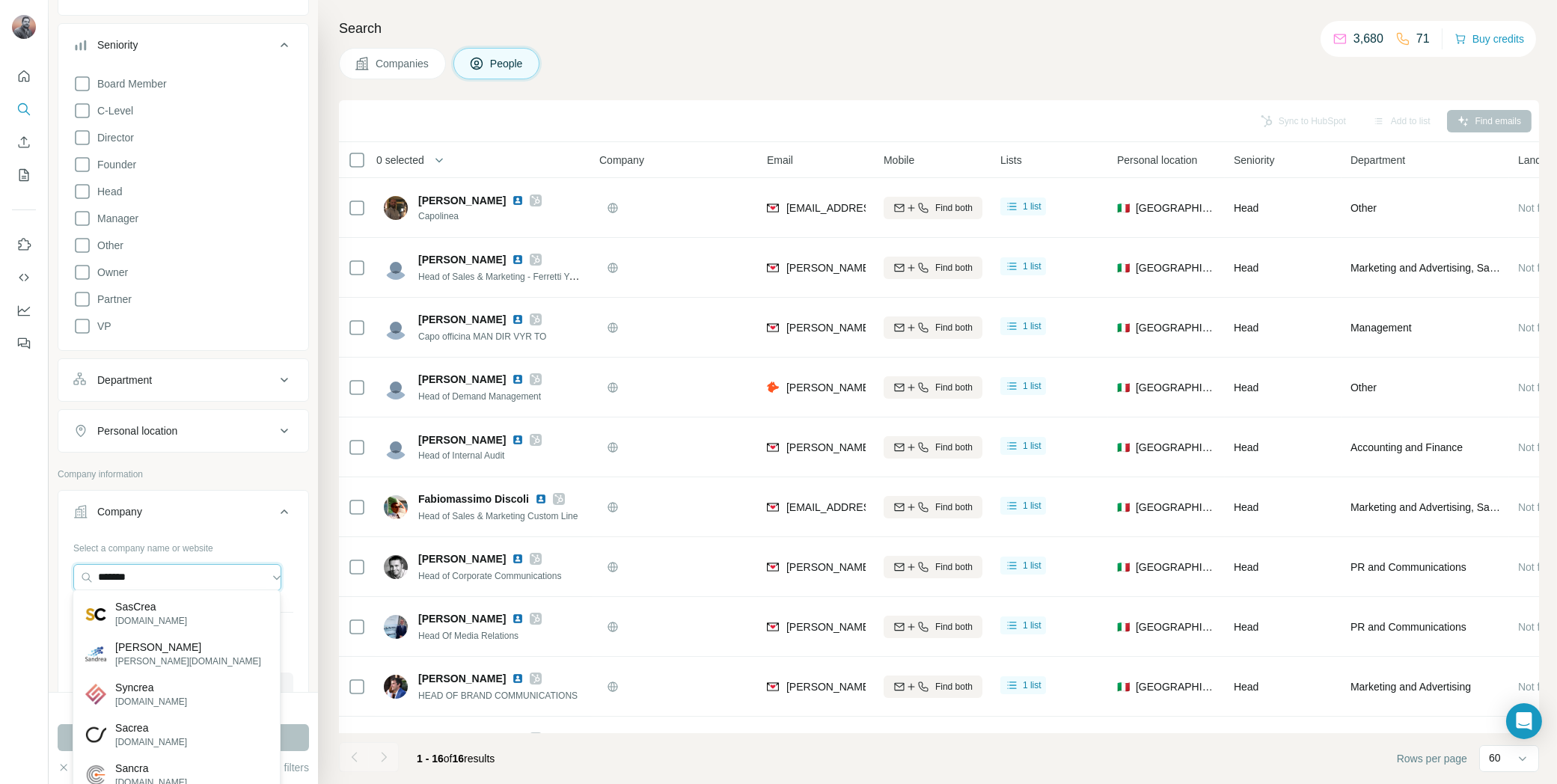
drag, startPoint x: 151, startPoint y: 577, endPoint x: 65, endPoint y: 567, distance: 86.6
click at [61, 569] on div "Select a company name or website ******* Upload a CSV of company websites. Your…" at bounding box center [183, 623] width 250 height 176
paste input "**********"
type input "**********"
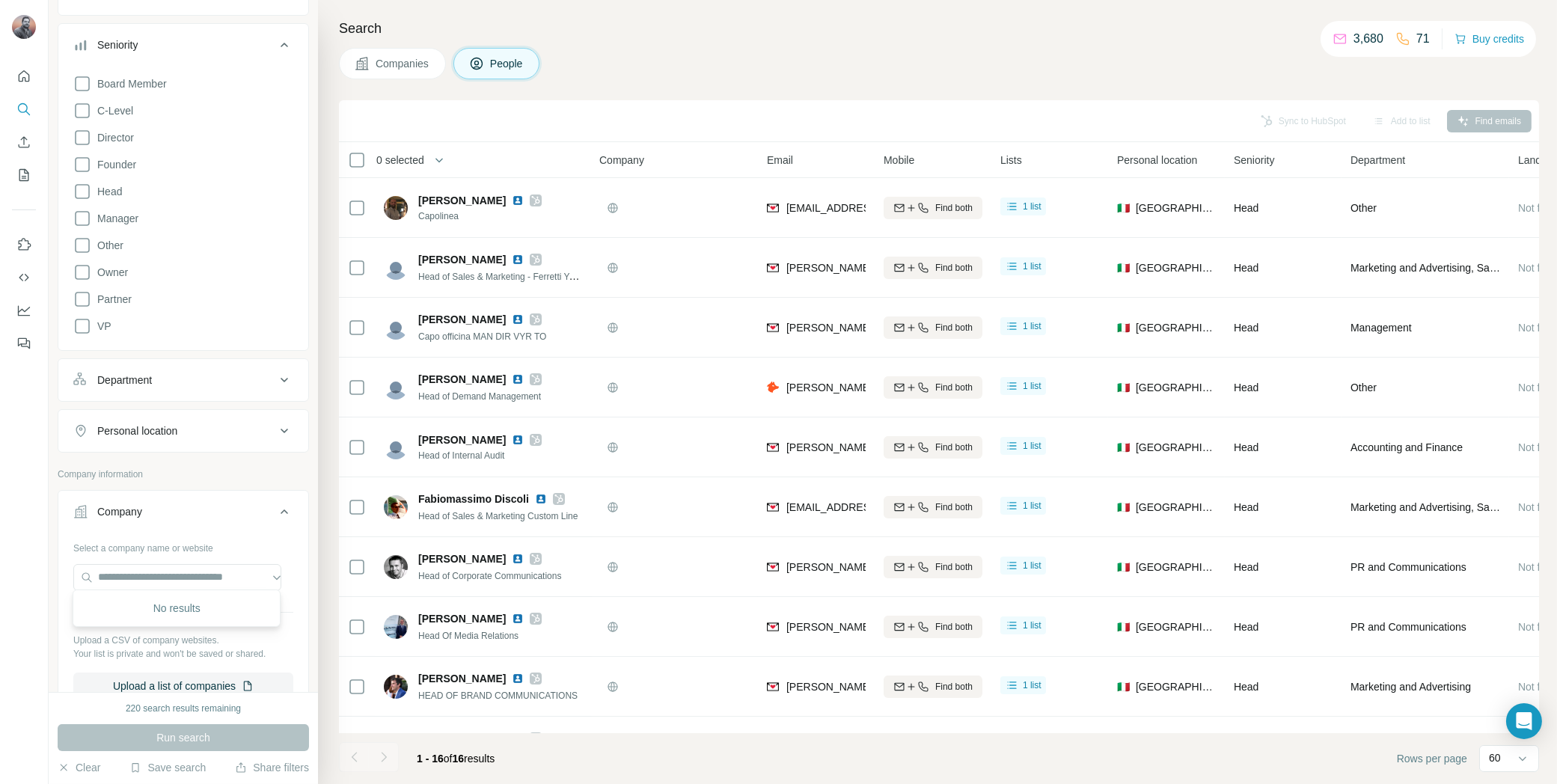
click at [293, 551] on div "Select a company name or website Upload a CSV of company websites. Your list is…" at bounding box center [183, 623] width 250 height 176
click at [241, 576] on input "text" at bounding box center [177, 577] width 208 height 27
paste input "**********"
drag, startPoint x: 237, startPoint y: 577, endPoint x: 72, endPoint y: 576, distance: 165.0
click at [72, 576] on div "**********" at bounding box center [183, 623] width 250 height 176
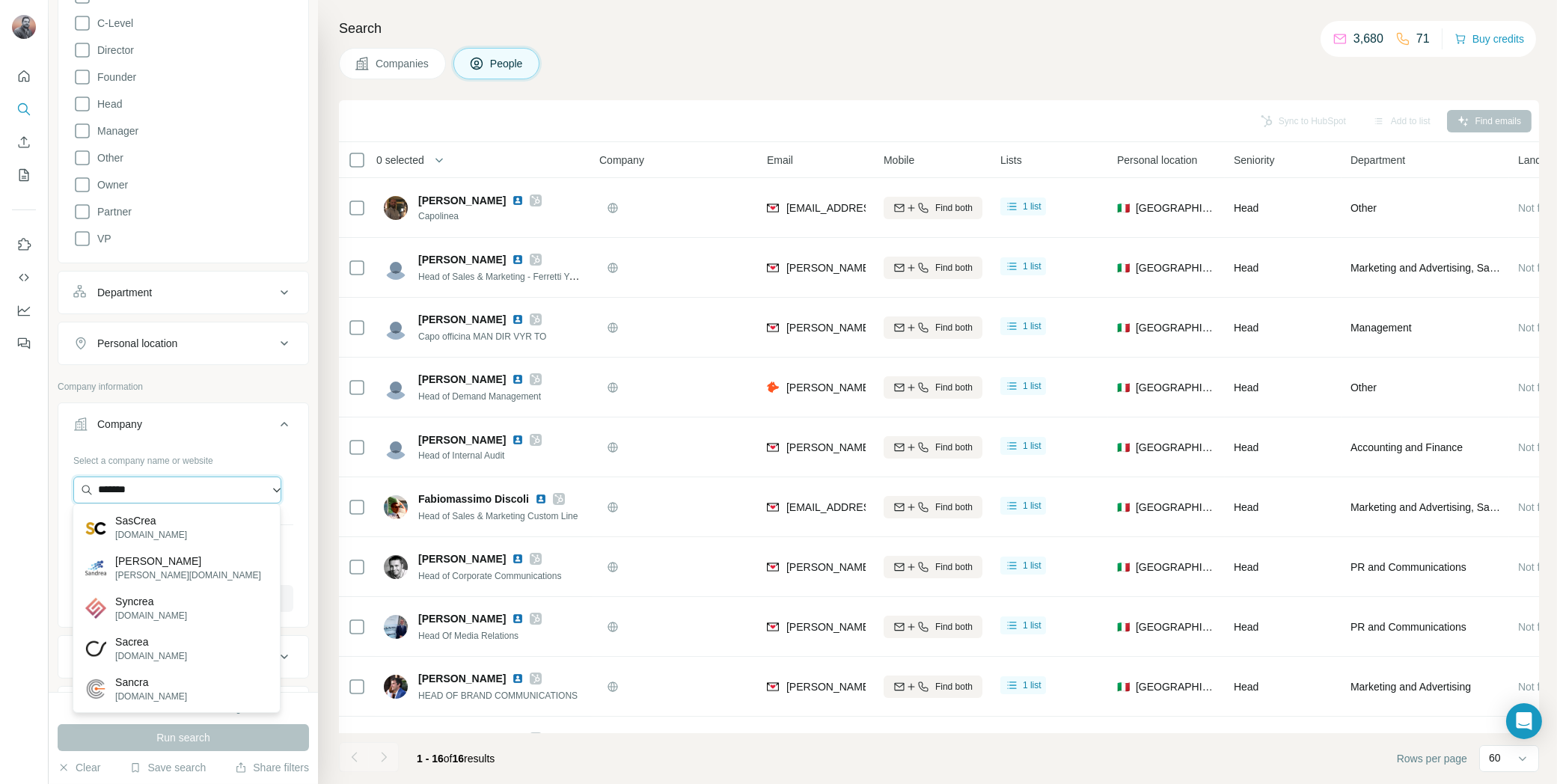
scroll to position [236, 0]
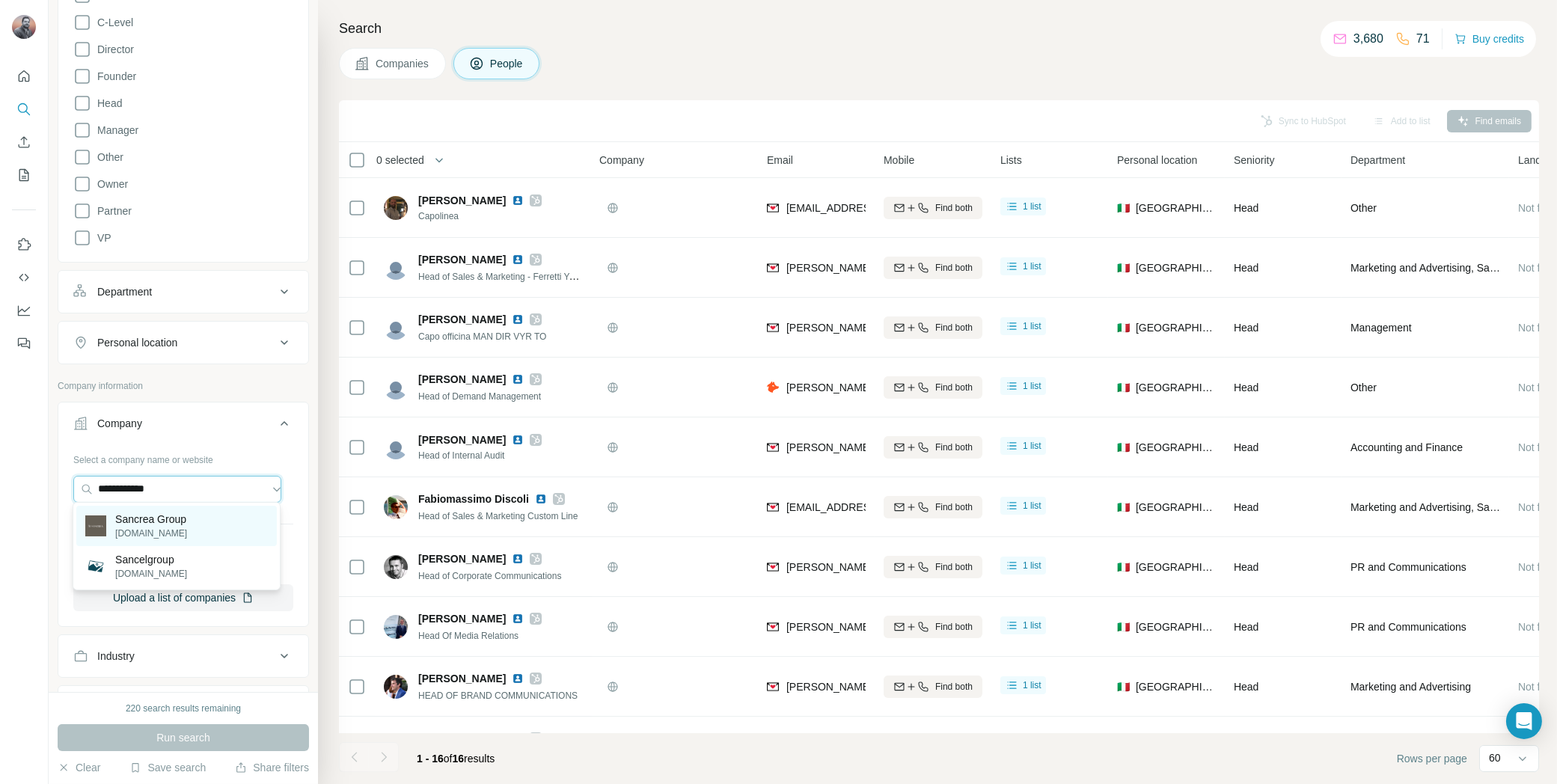
type input "**********"
click at [159, 527] on p "sancrea.com" at bounding box center [151, 533] width 72 height 13
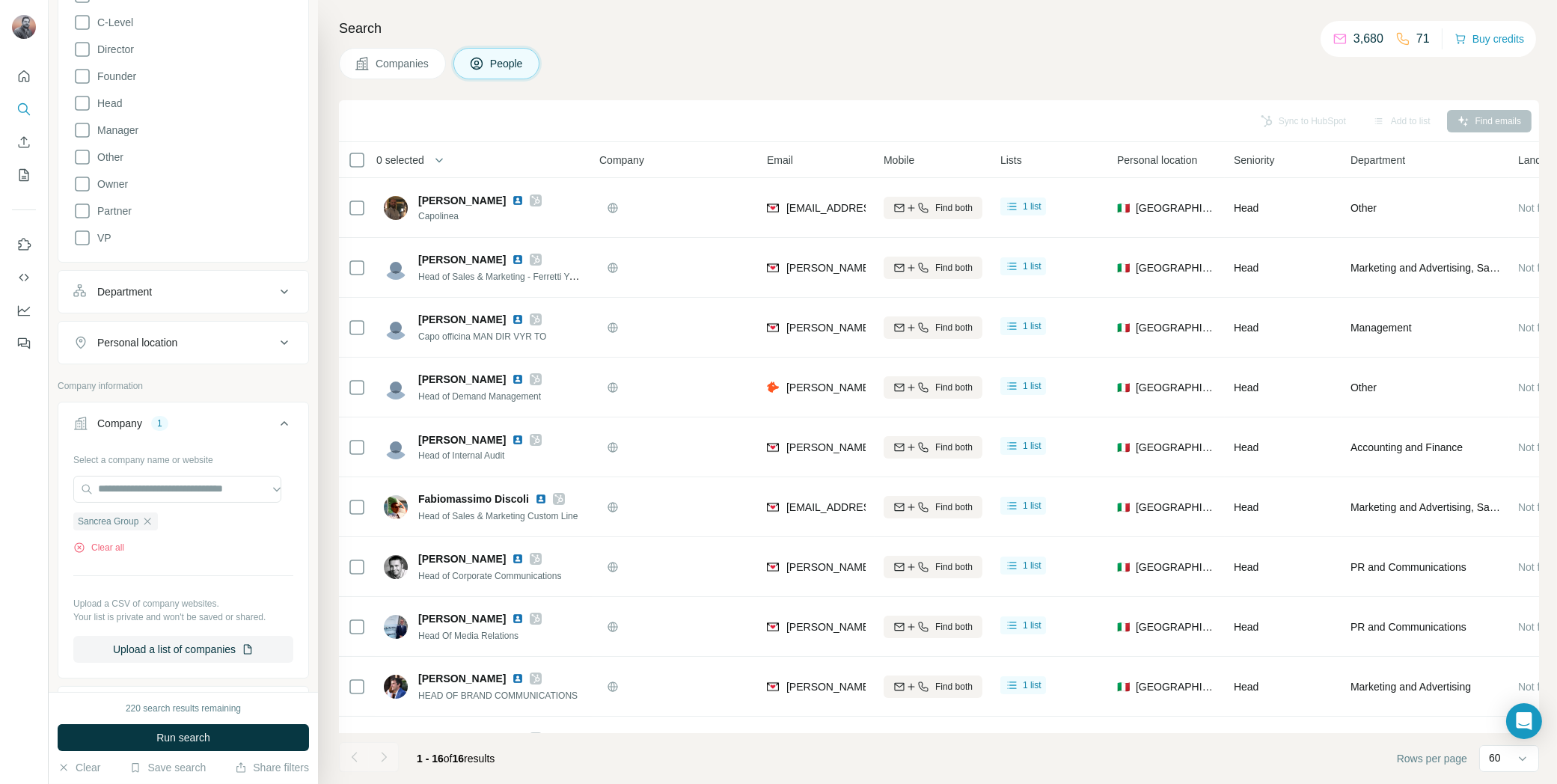
click at [226, 734] on button "Run search" at bounding box center [183, 737] width 252 height 27
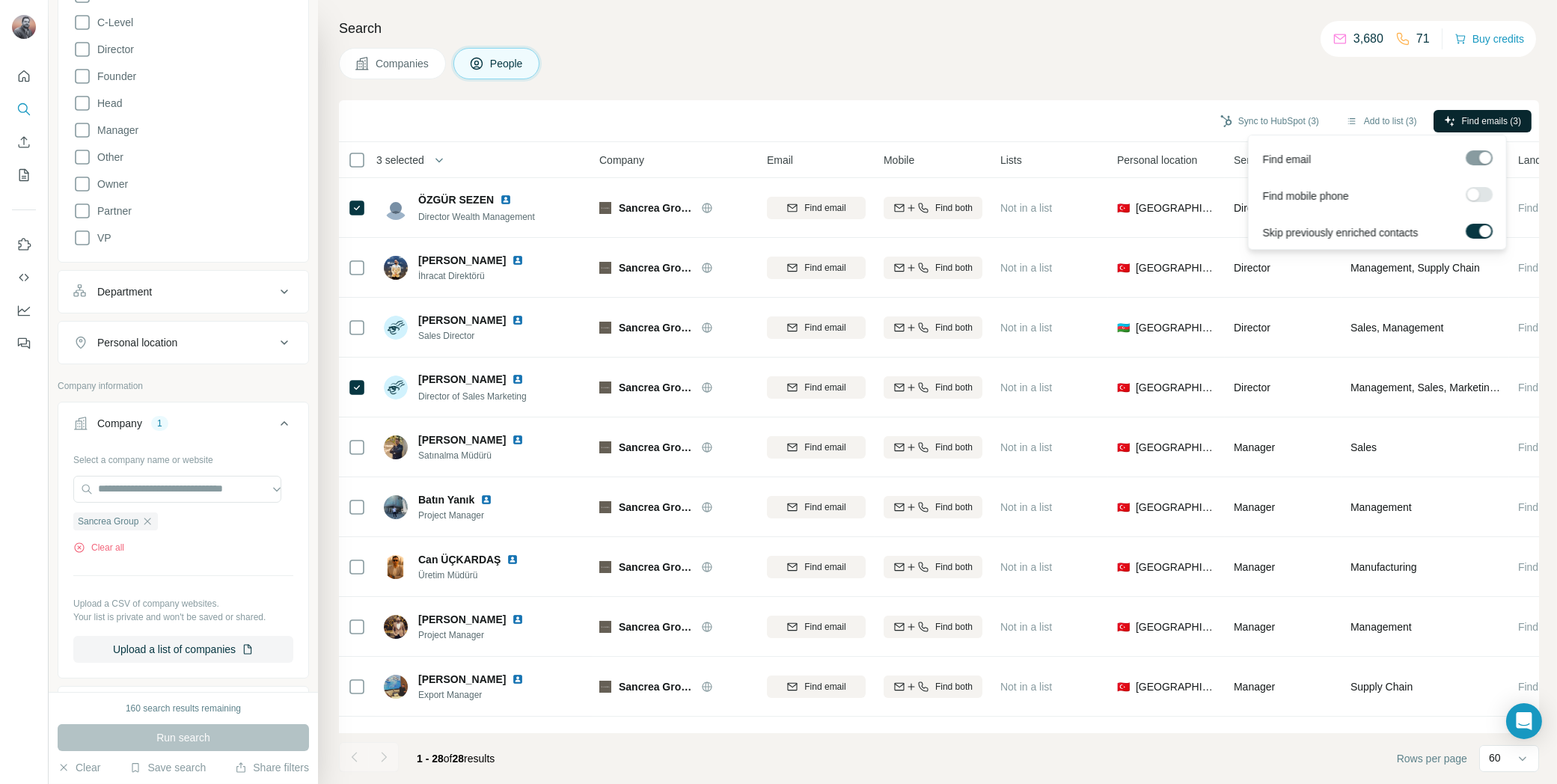
click at [1506, 118] on span "Find emails (3)" at bounding box center [1492, 121] width 59 height 13
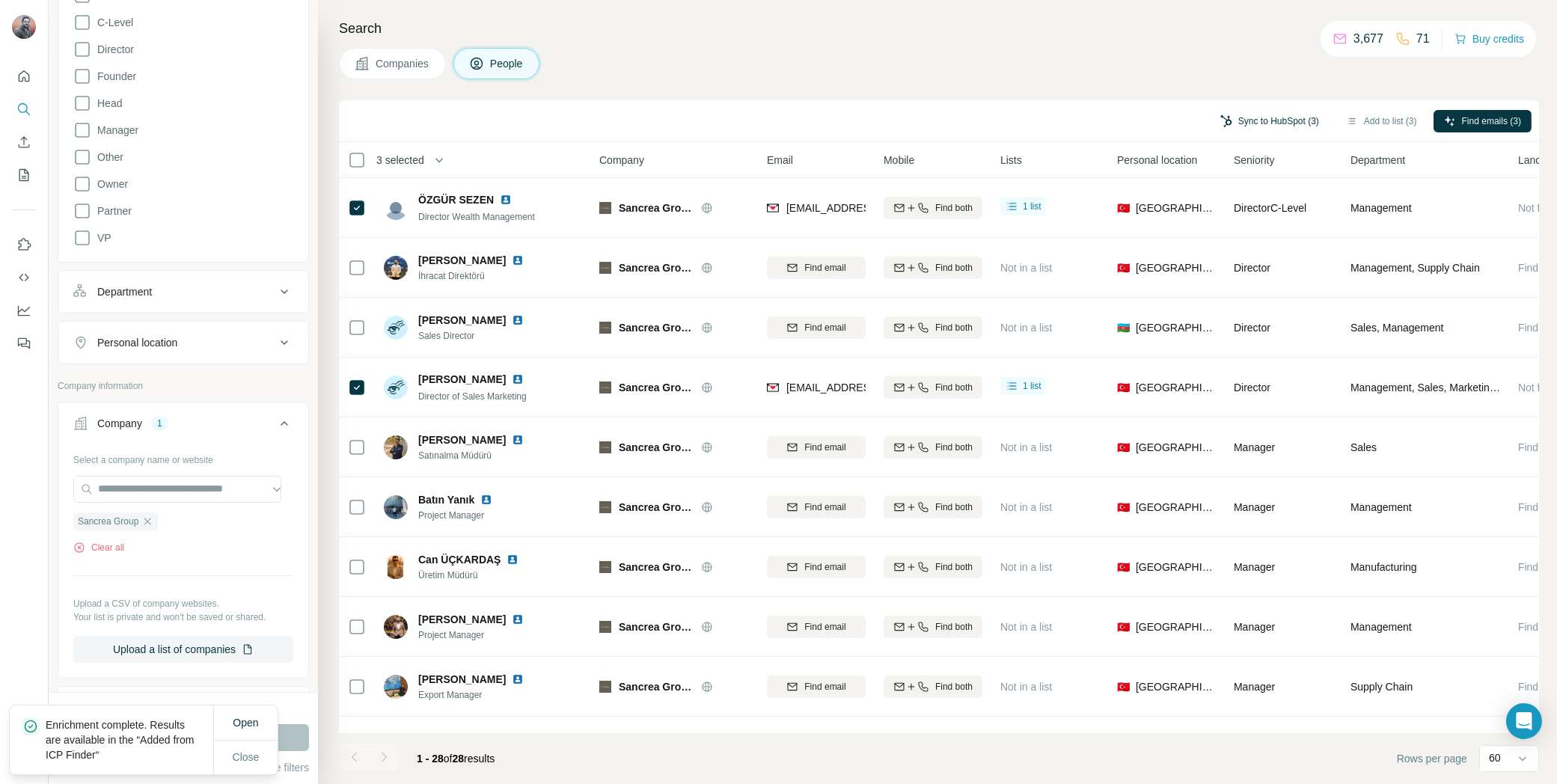
click at [1274, 114] on button "Sync to HubSpot (3)" at bounding box center [1270, 121] width 120 height 22
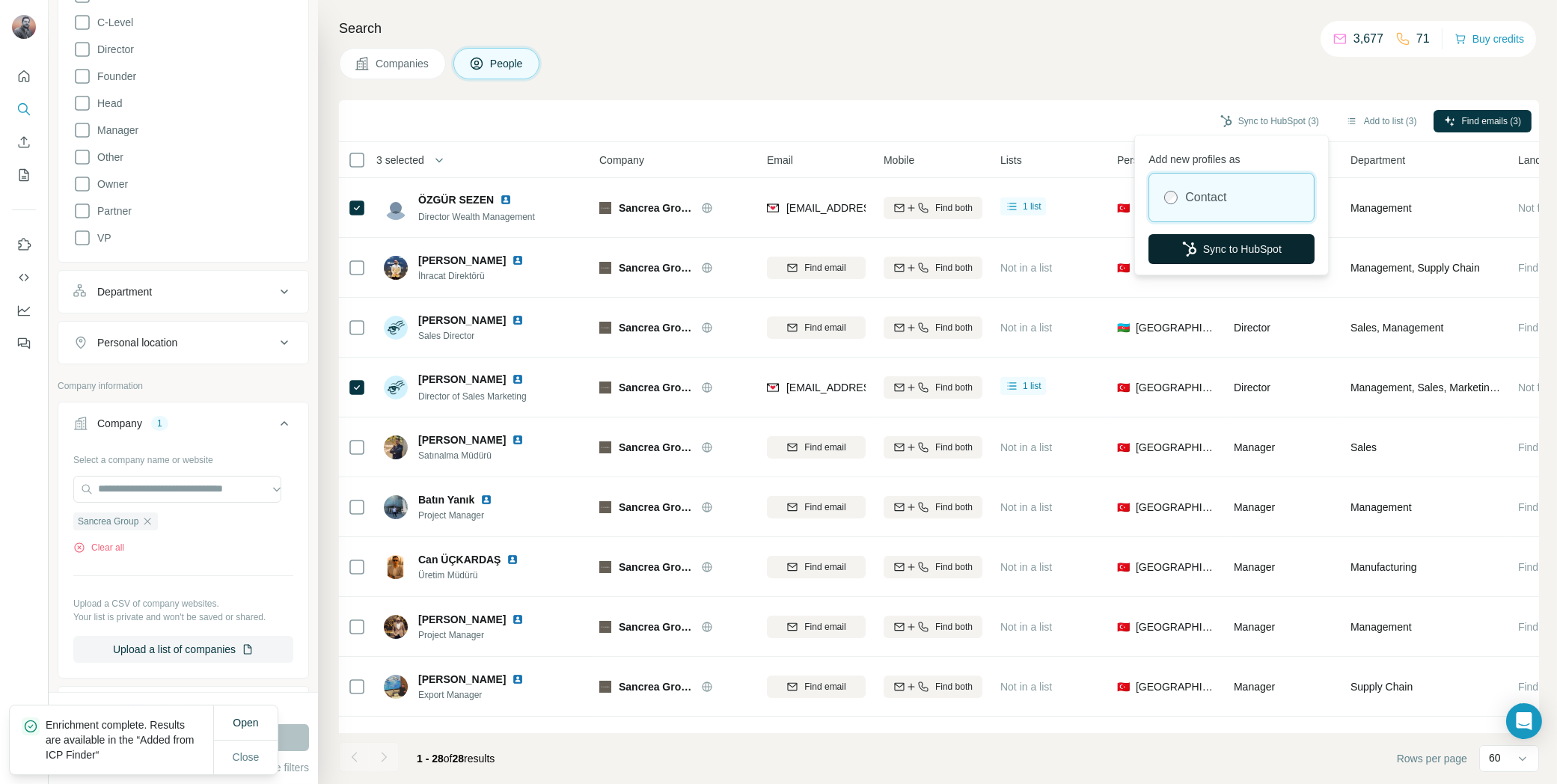
click at [1243, 245] on button "Sync to HubSpot" at bounding box center [1231, 249] width 166 height 30
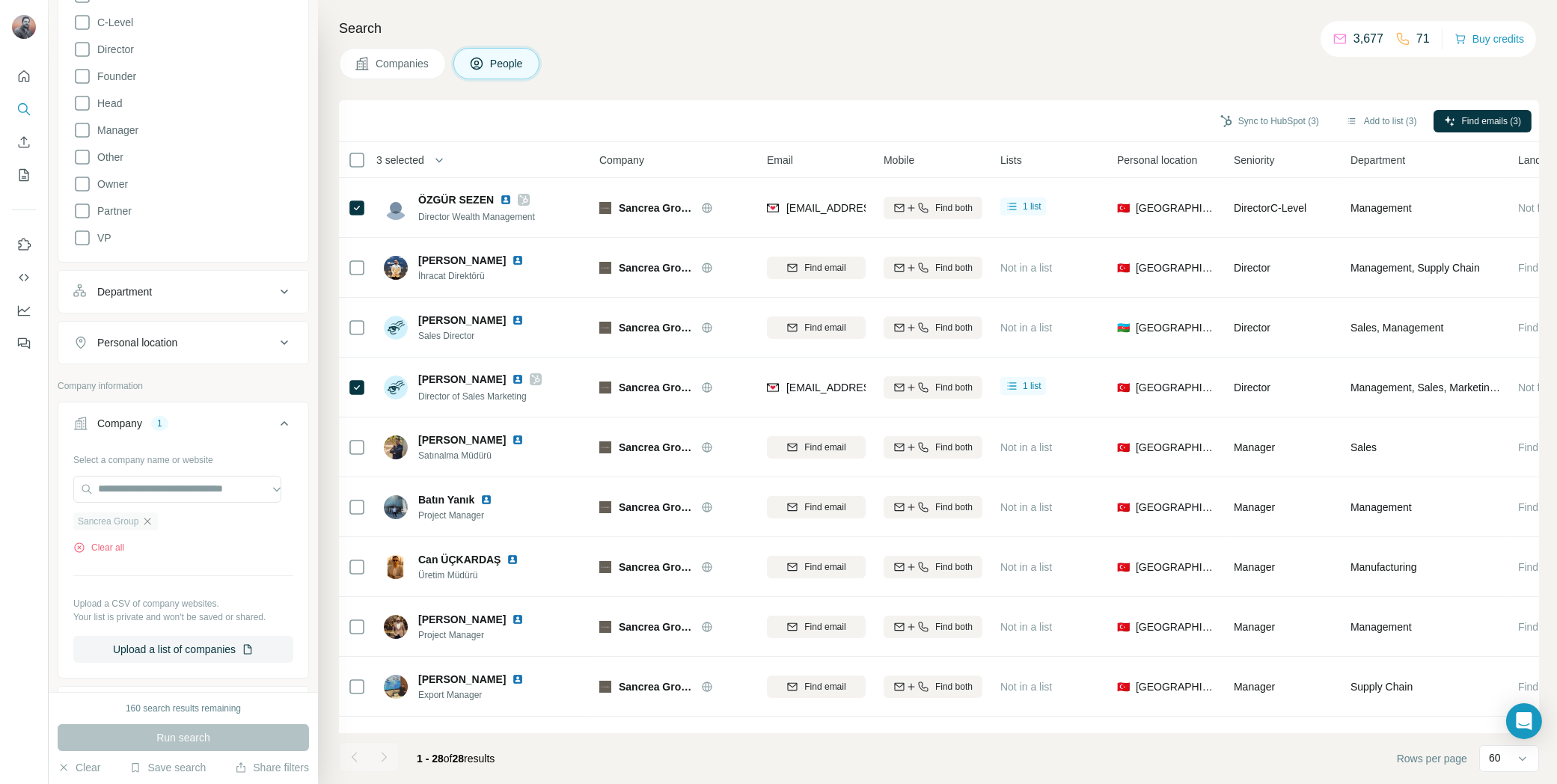
click at [148, 518] on icon "button" at bounding box center [147, 521] width 7 height 7
click at [161, 487] on input "text" at bounding box center [177, 489] width 208 height 27
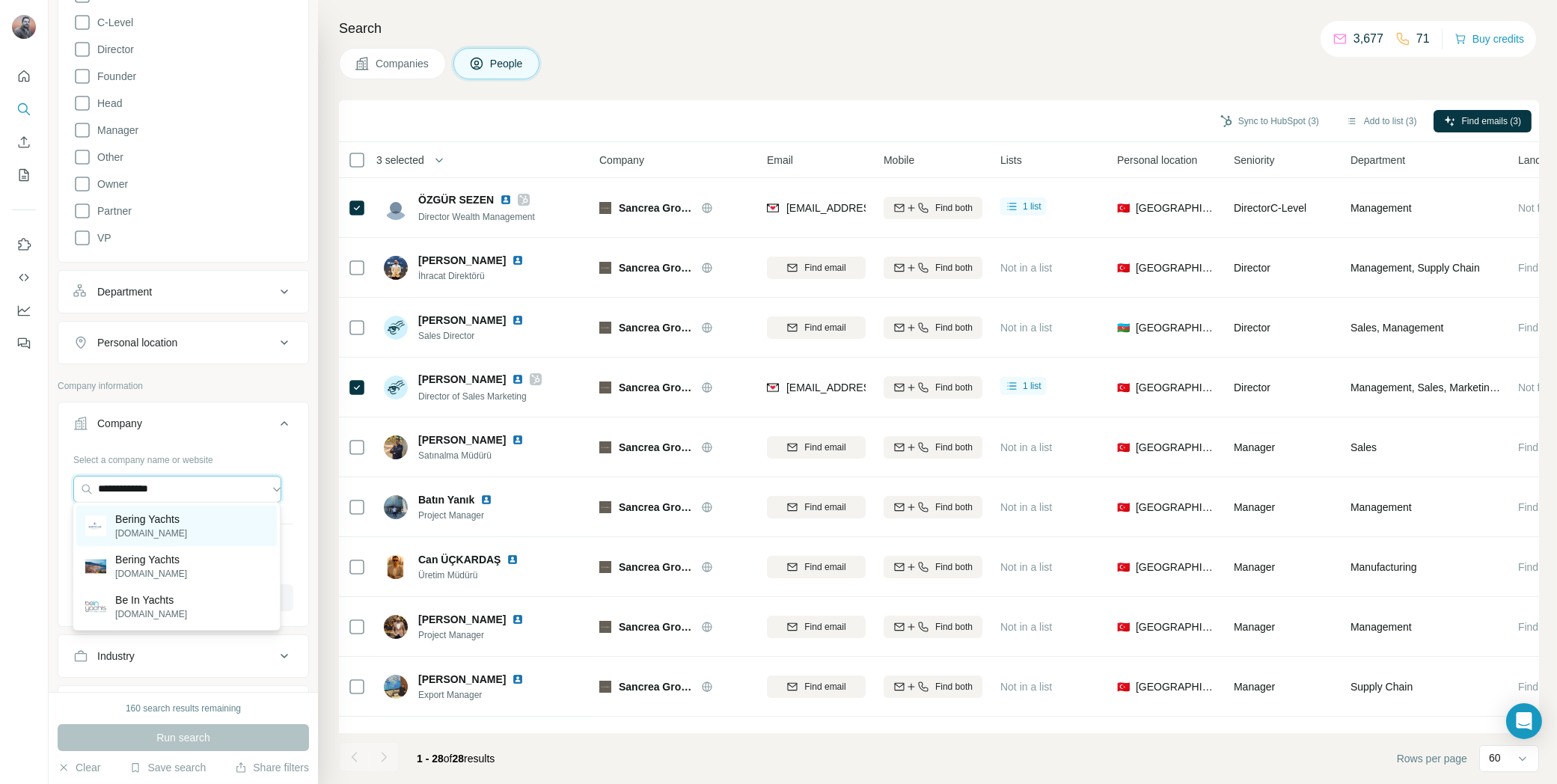
type input "**********"
click at [182, 514] on p "Bering Yachts" at bounding box center [151, 519] width 72 height 15
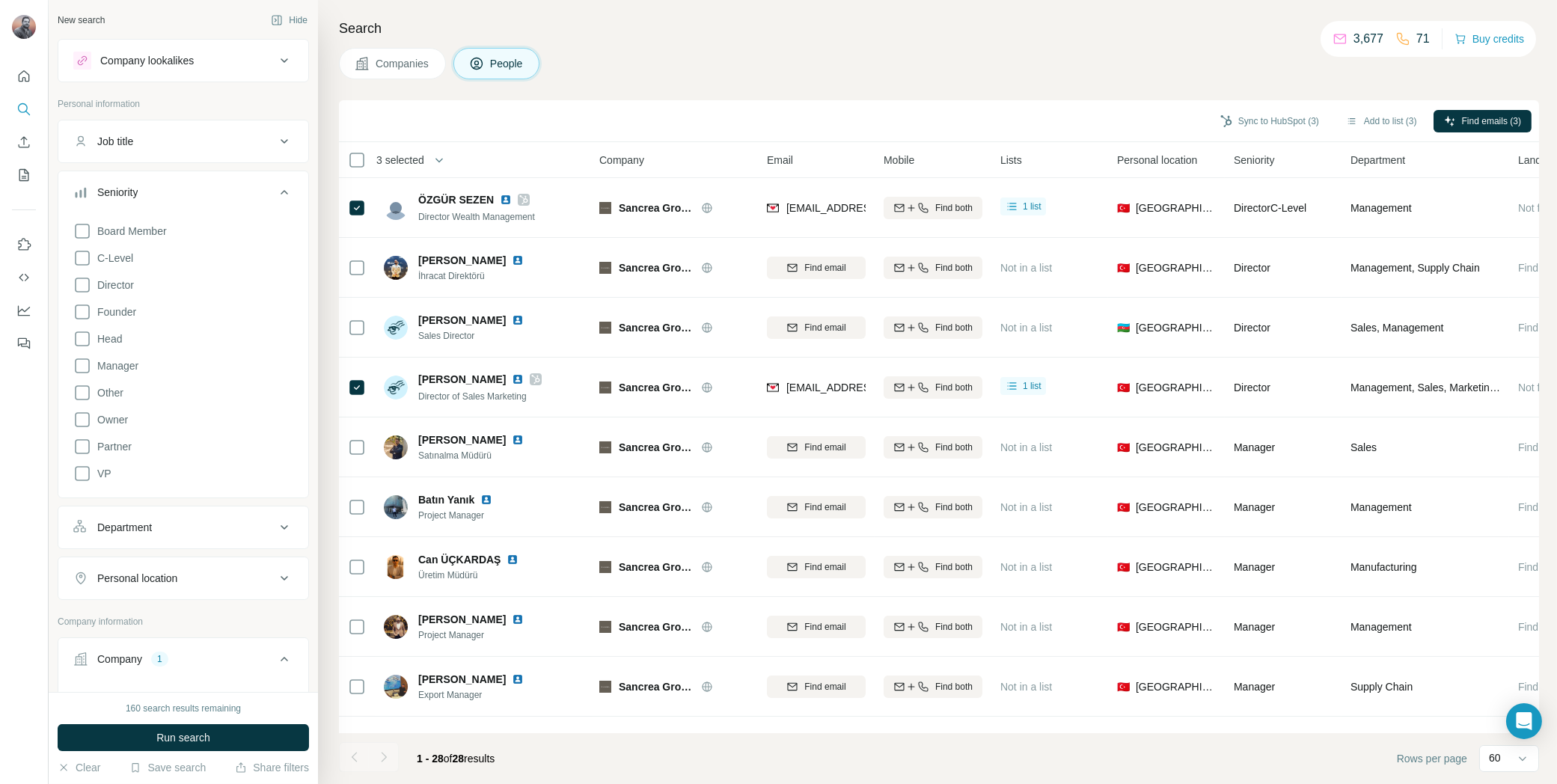
click at [207, 737] on span "Run search" at bounding box center [183, 737] width 54 height 15
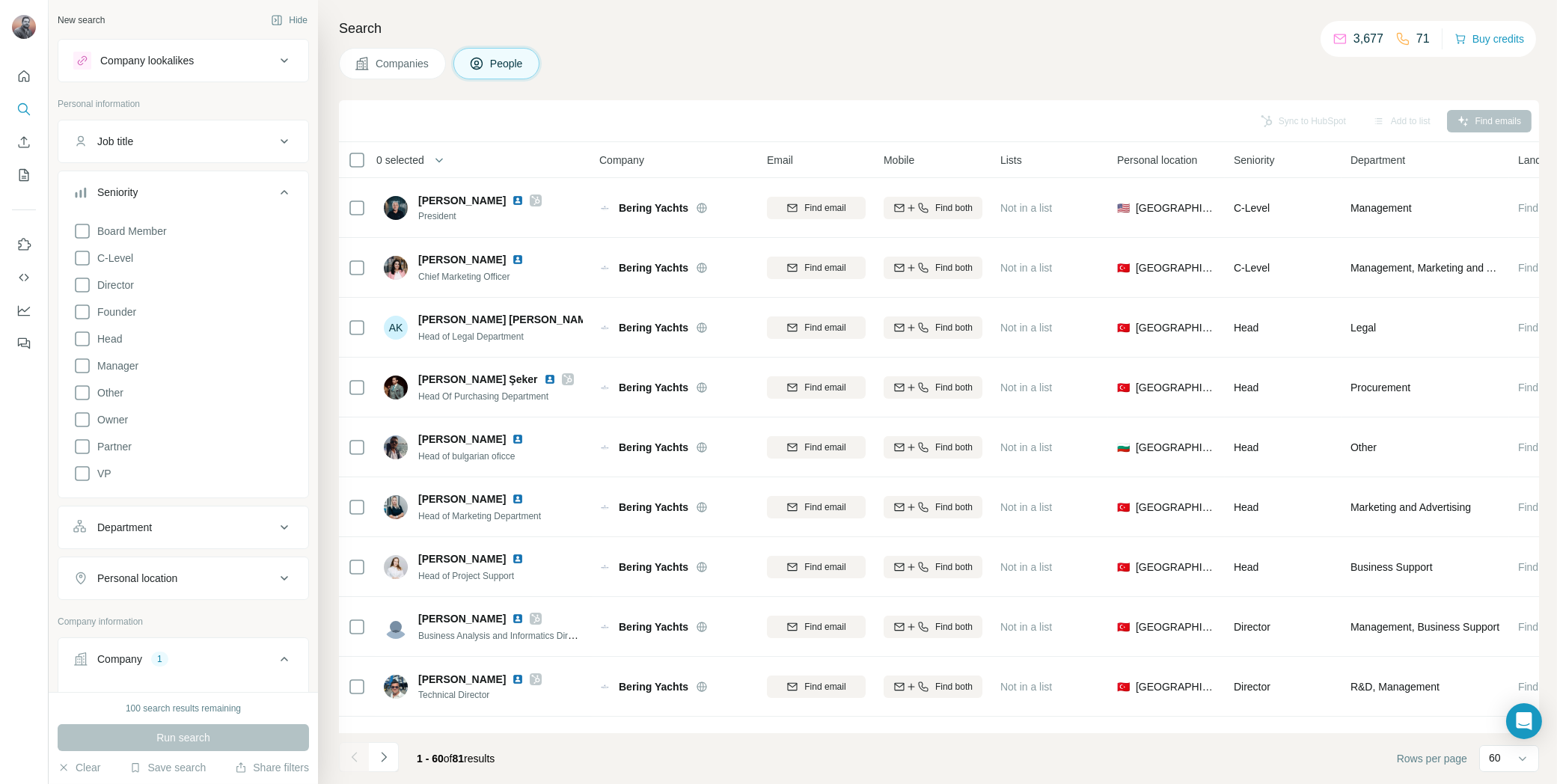
click at [960, 66] on div "Companies People" at bounding box center [939, 64] width 1200 height 32
click at [343, 157] on th "0 selected" at bounding box center [459, 160] width 240 height 36
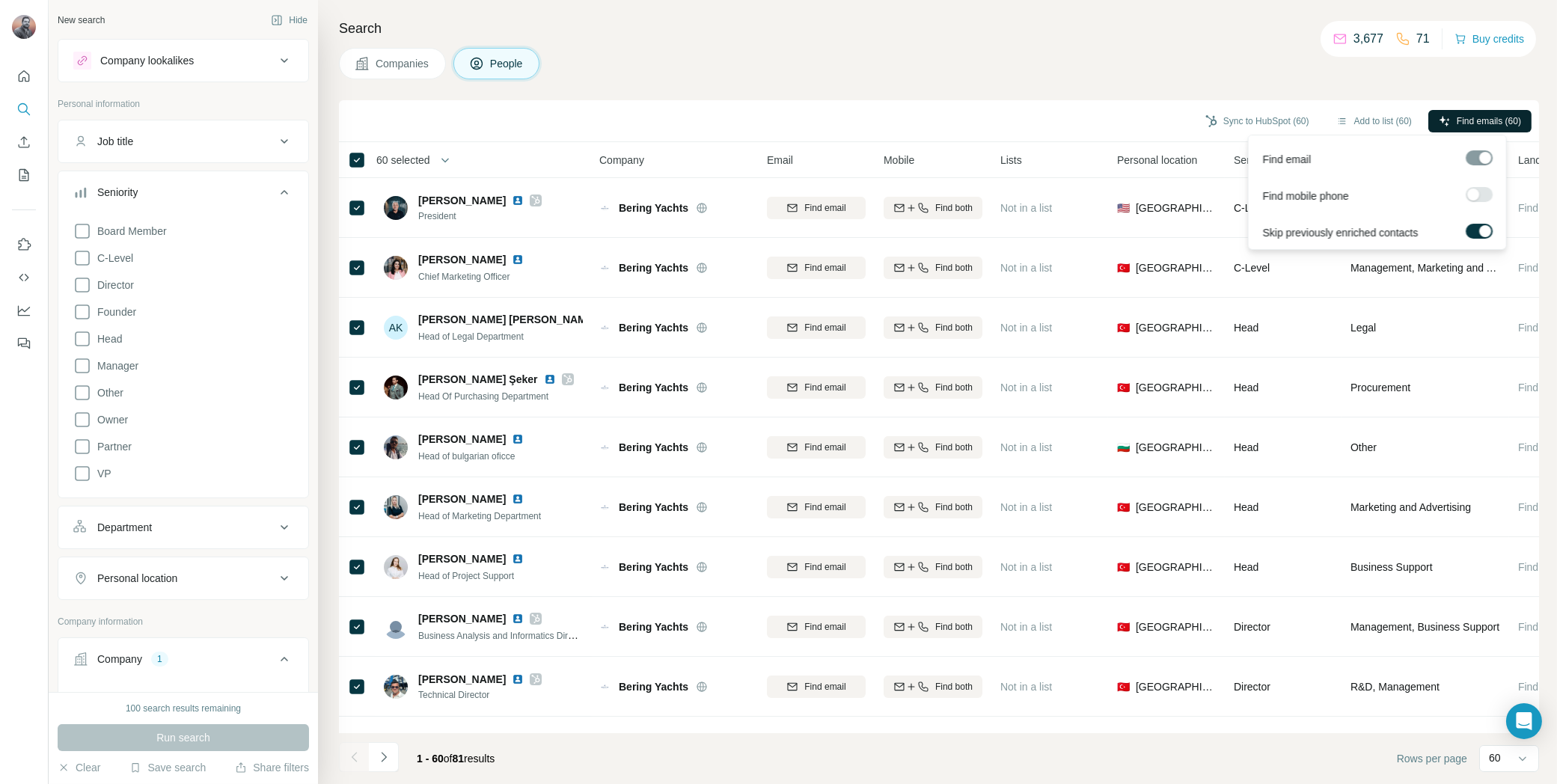
click at [1485, 118] on span "Find emails (60)" at bounding box center [1489, 121] width 65 height 13
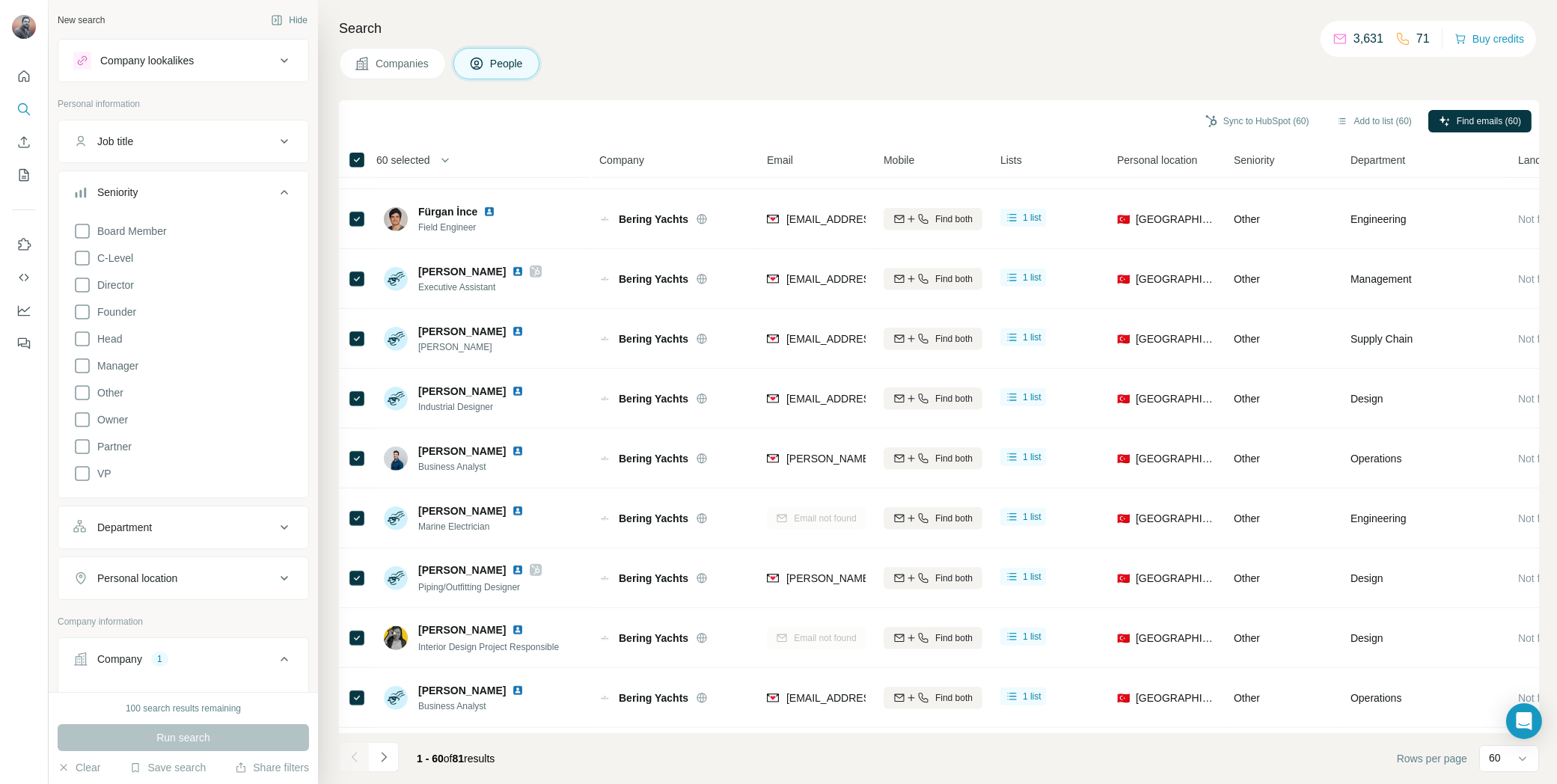
scroll to position [3045, 0]
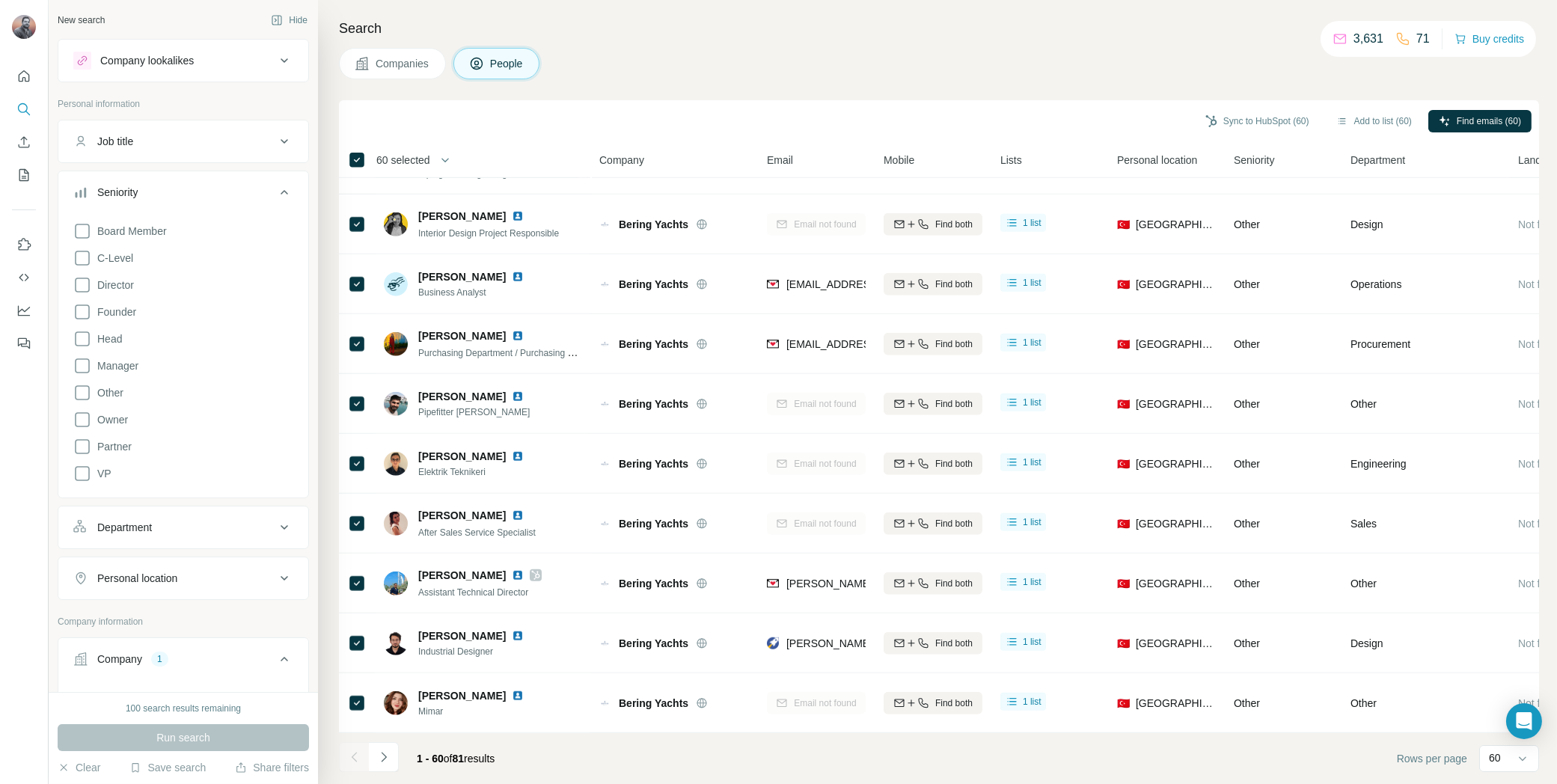
drag, startPoint x: 383, startPoint y: 758, endPoint x: 401, endPoint y: 754, distance: 18.4
click at [383, 758] on icon "Navigate to next page" at bounding box center [383, 757] width 15 height 15
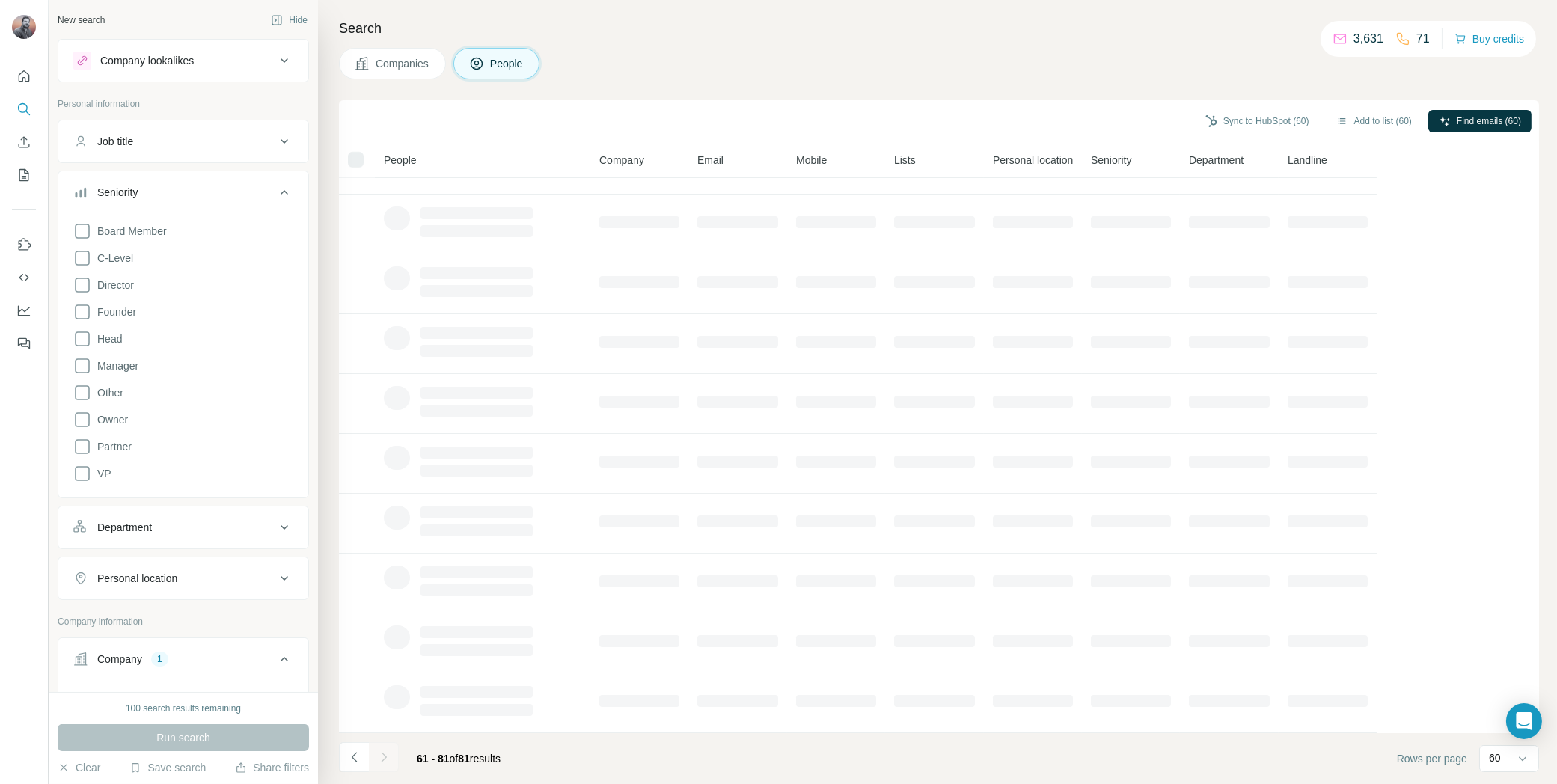
scroll to position [710, 0]
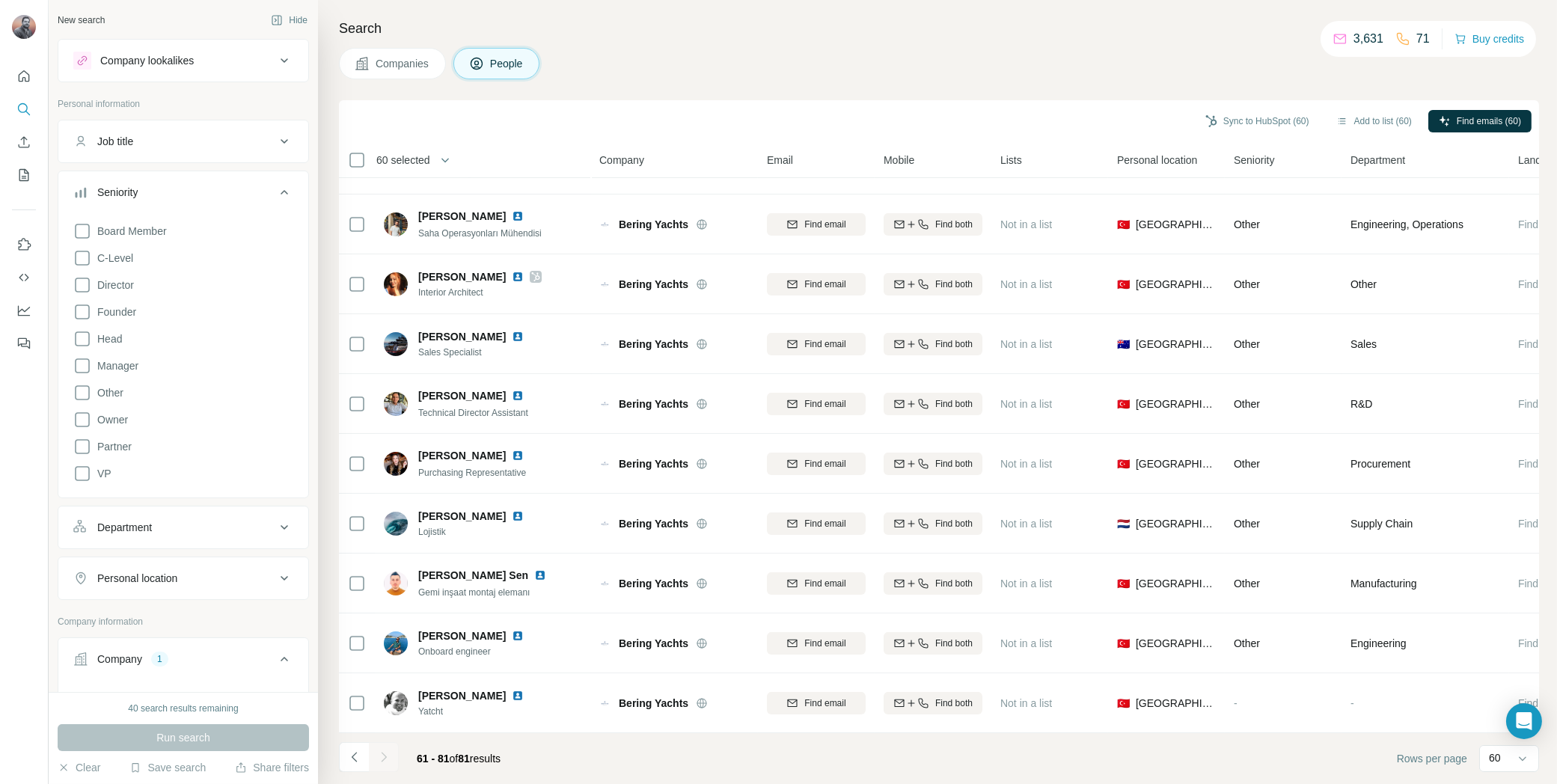
click at [366, 155] on div "60 selected" at bounding box center [398, 160] width 65 height 15
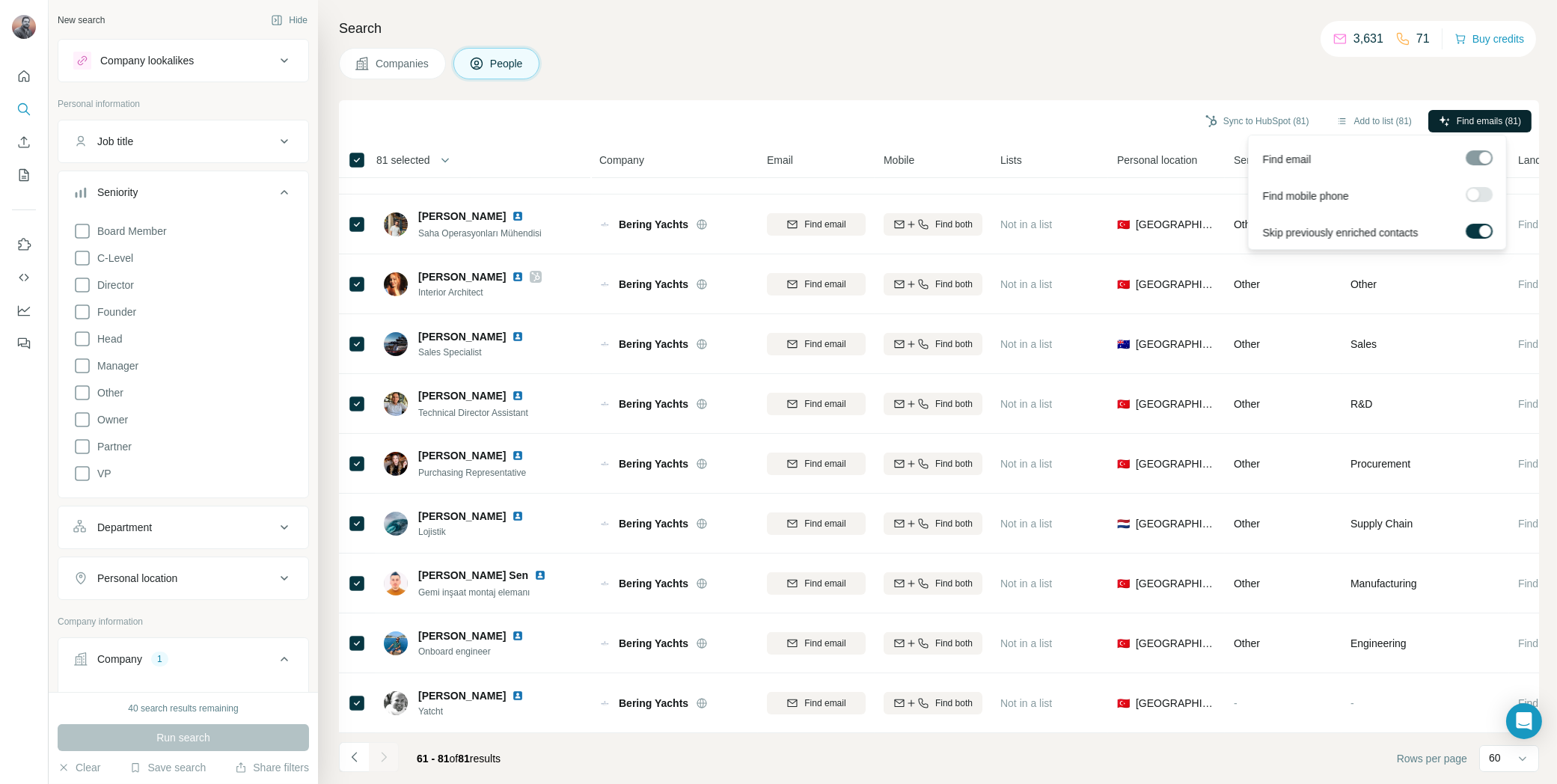
click at [1467, 117] on span "Find emails (81)" at bounding box center [1489, 121] width 65 height 13
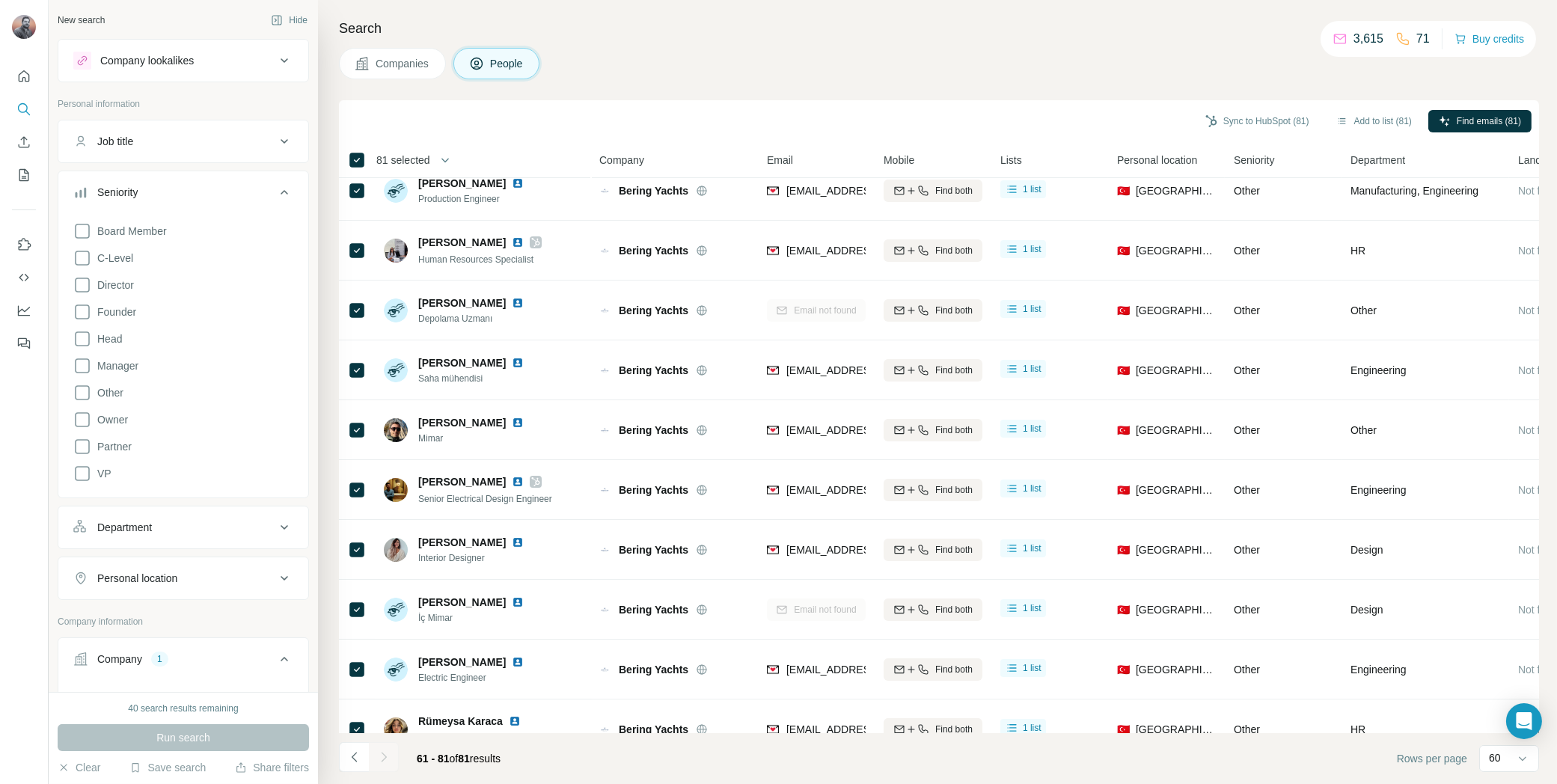
scroll to position [0, 0]
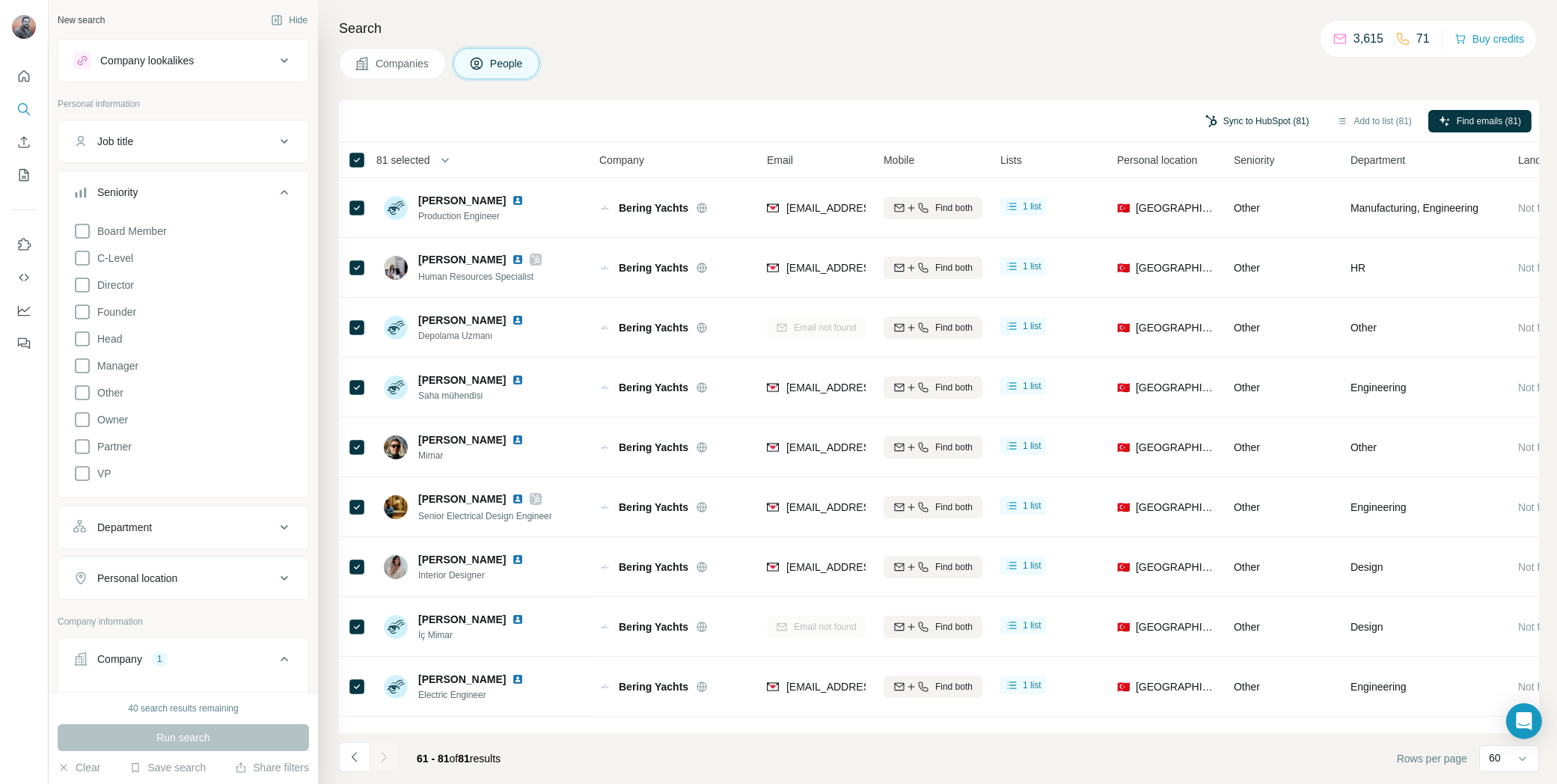
click at [1264, 121] on button "Sync to HubSpot (81)" at bounding box center [1257, 121] width 125 height 22
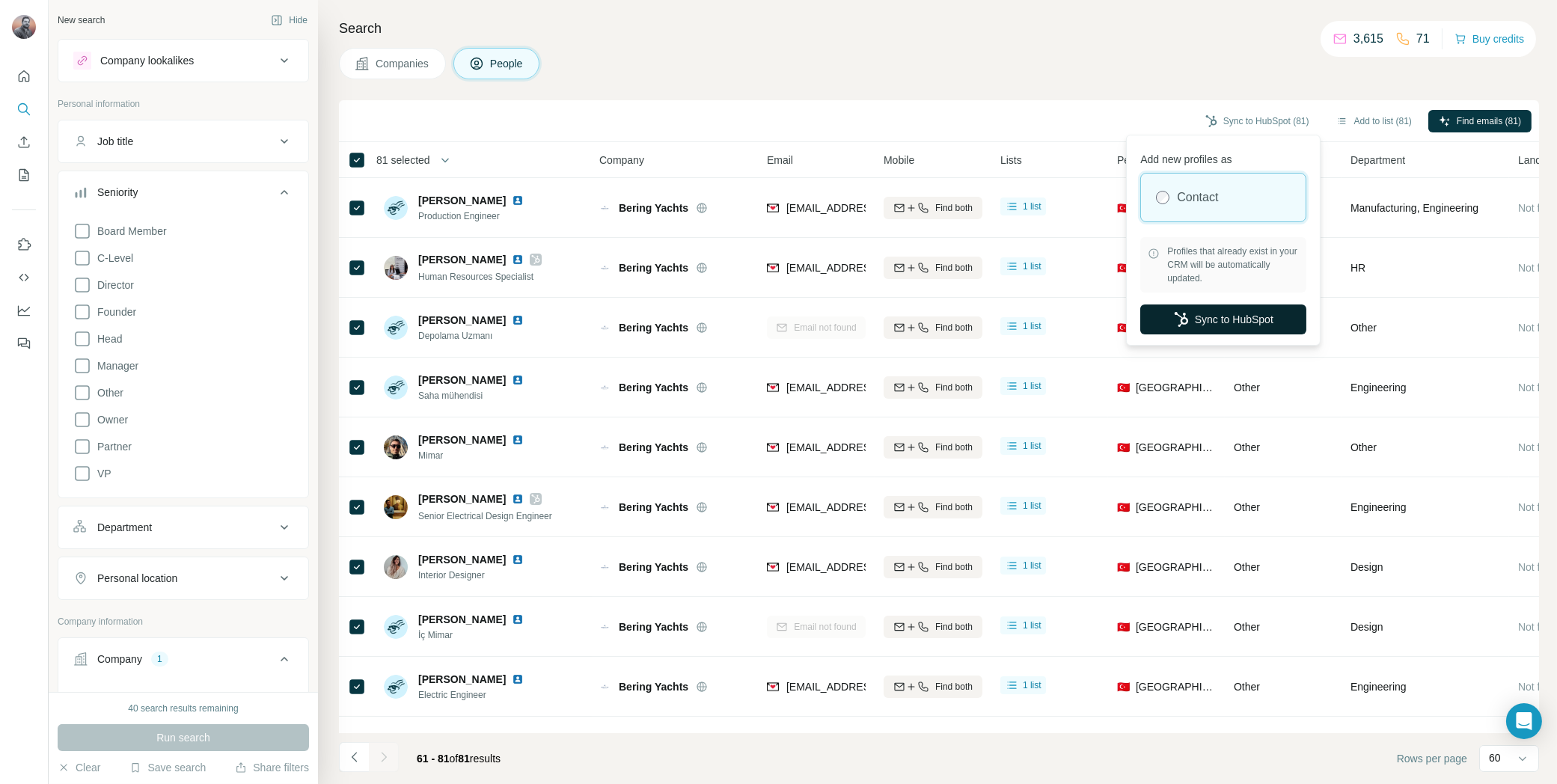
click at [1203, 316] on button "Sync to HubSpot" at bounding box center [1223, 319] width 166 height 30
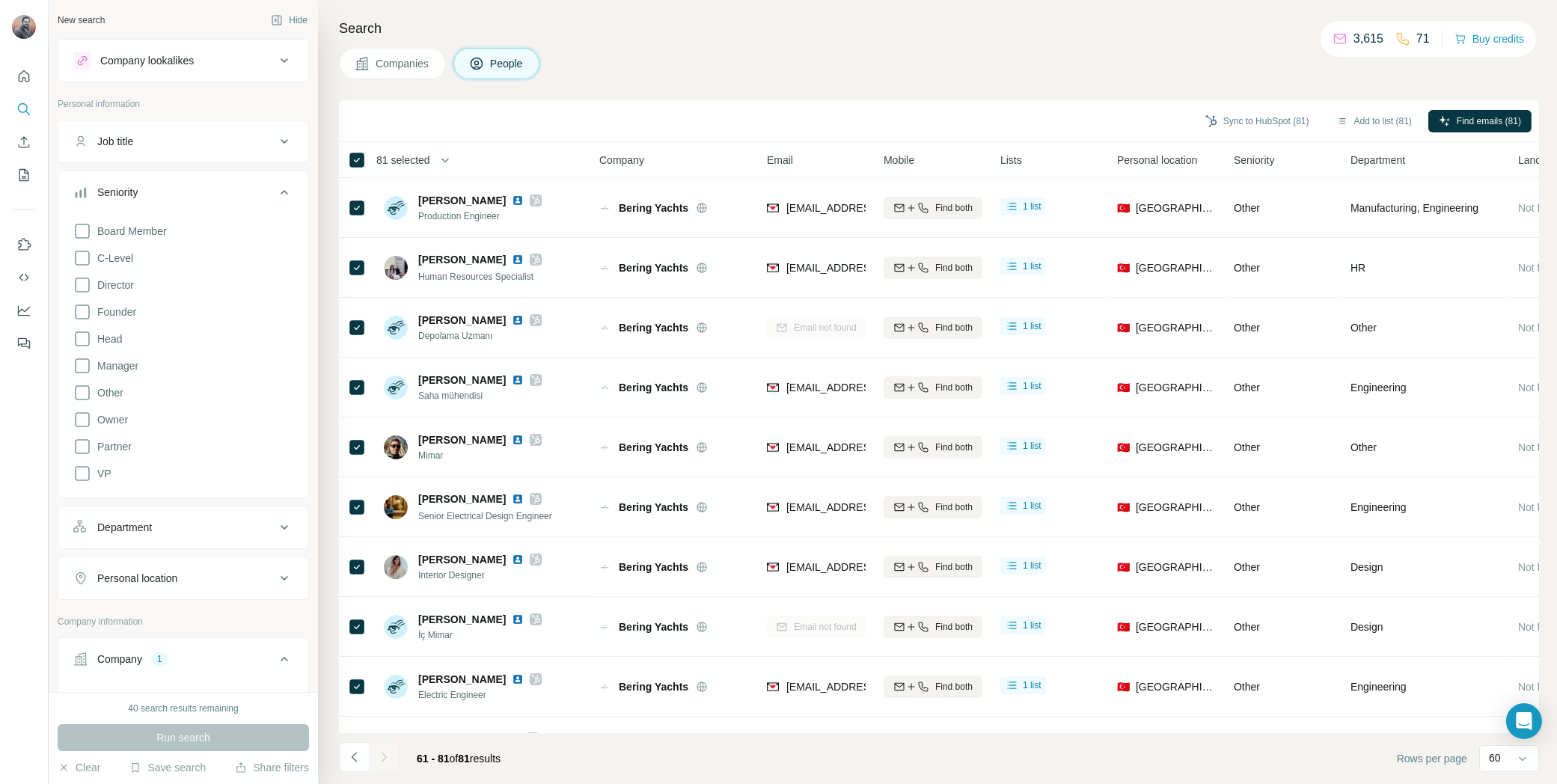
click at [434, 149] on th "81 selected" at bounding box center [459, 160] width 240 height 36
click at [431, 156] on span "81 selected" at bounding box center [403, 160] width 54 height 15
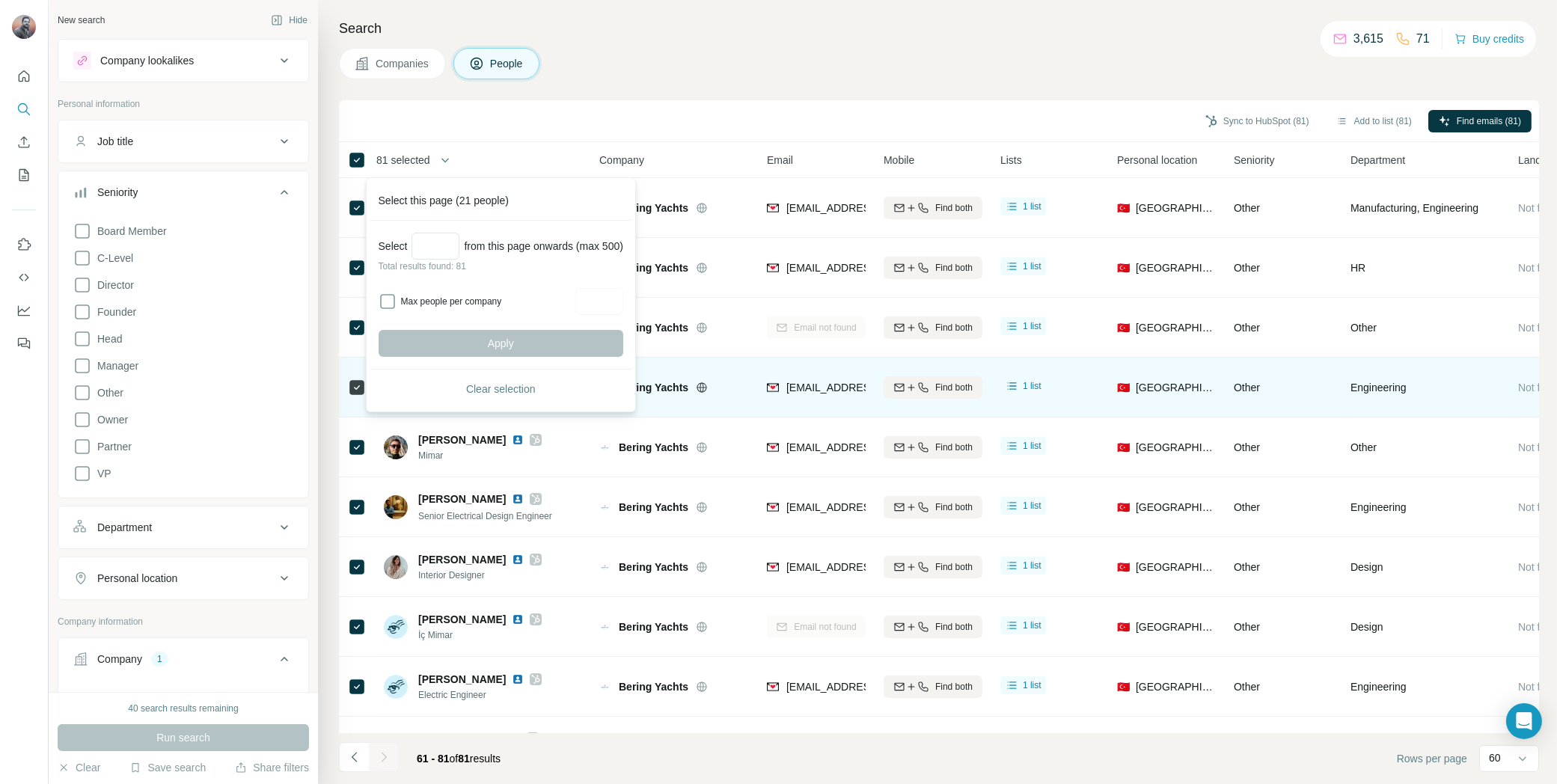
click at [492, 386] on span "Clear selection" at bounding box center [501, 389] width 69 height 15
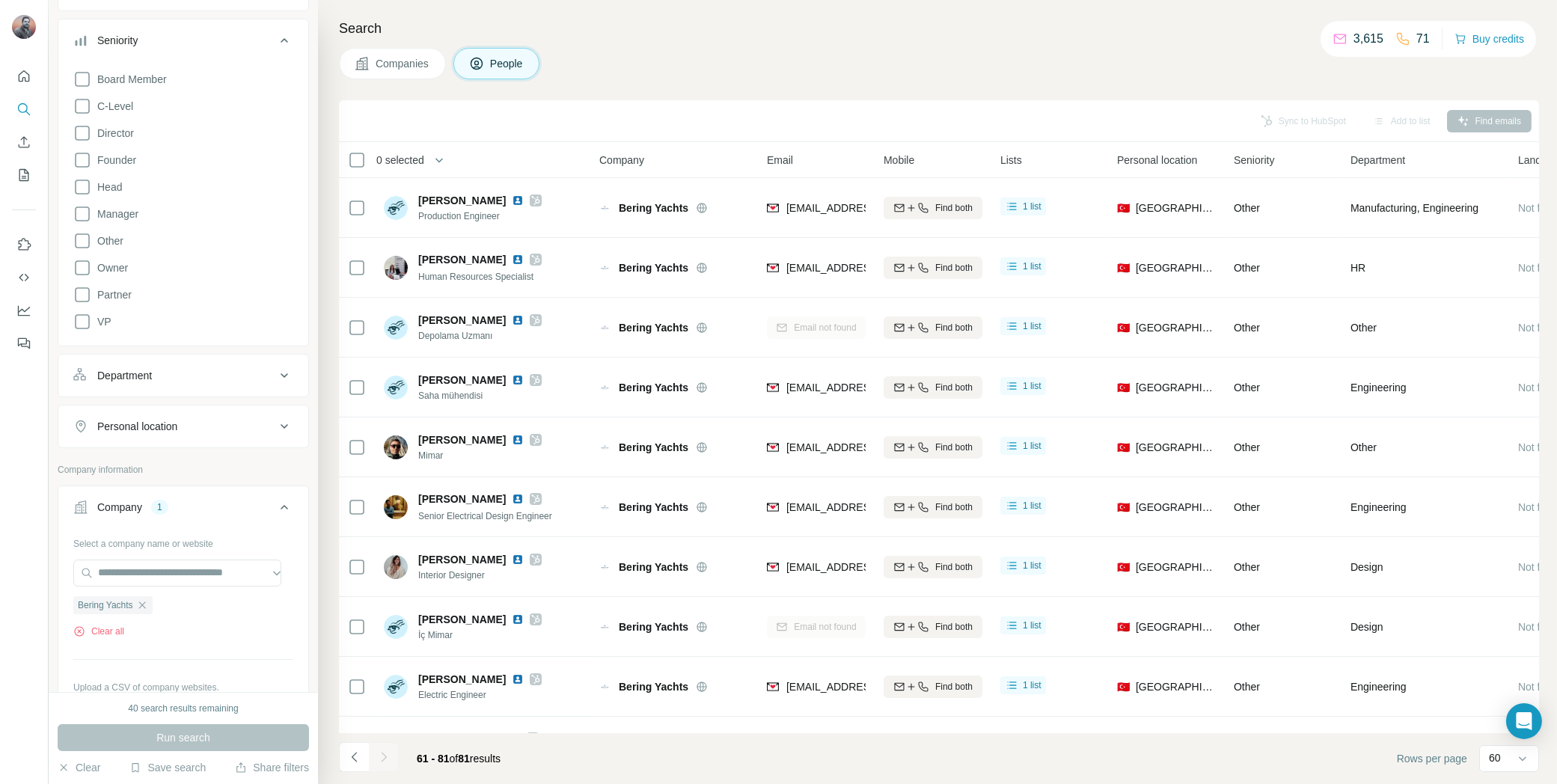
scroll to position [343, 0]
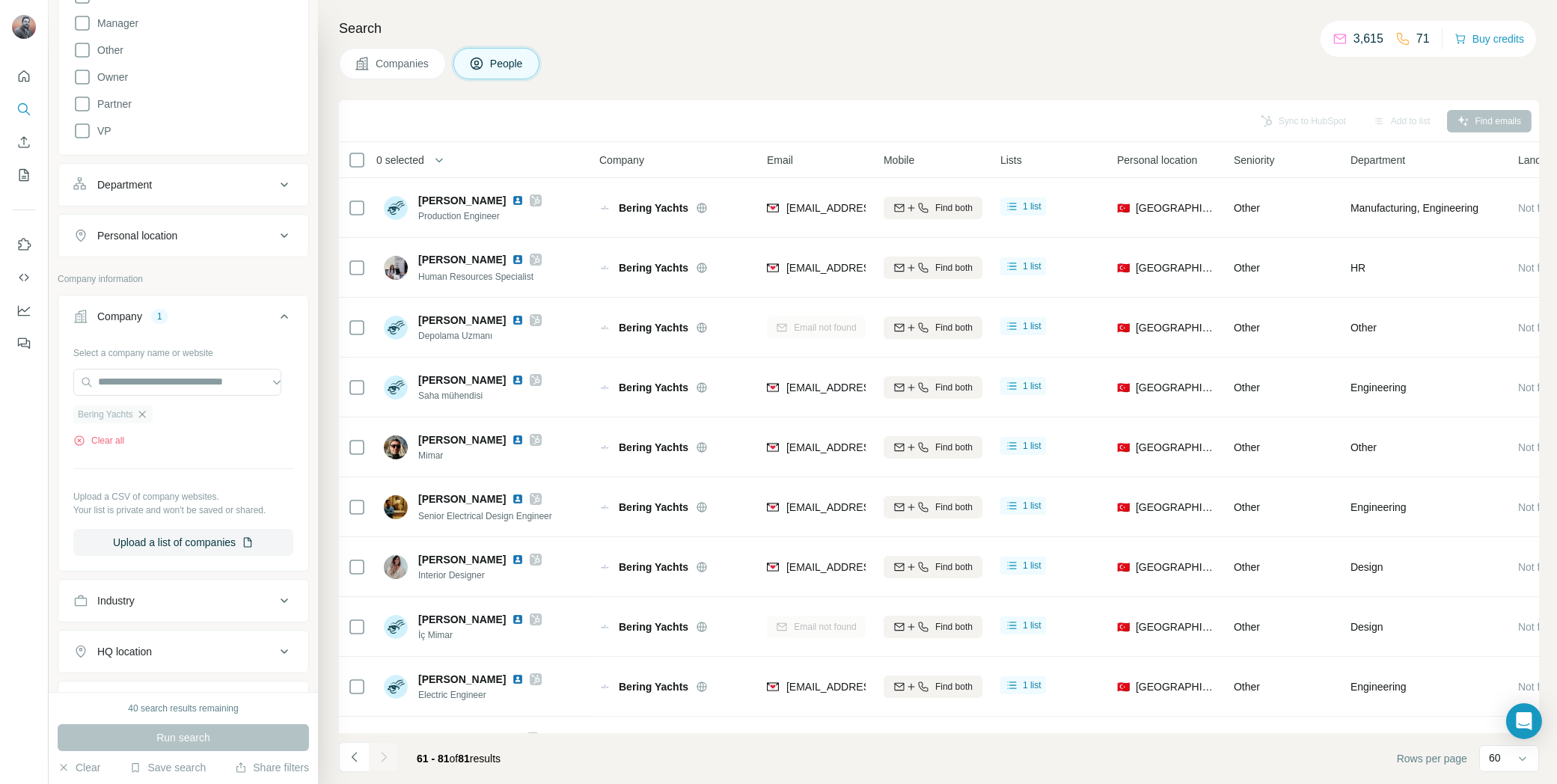
click at [145, 409] on icon "button" at bounding box center [142, 414] width 12 height 12
click at [151, 383] on input "text" at bounding box center [177, 383] width 208 height 27
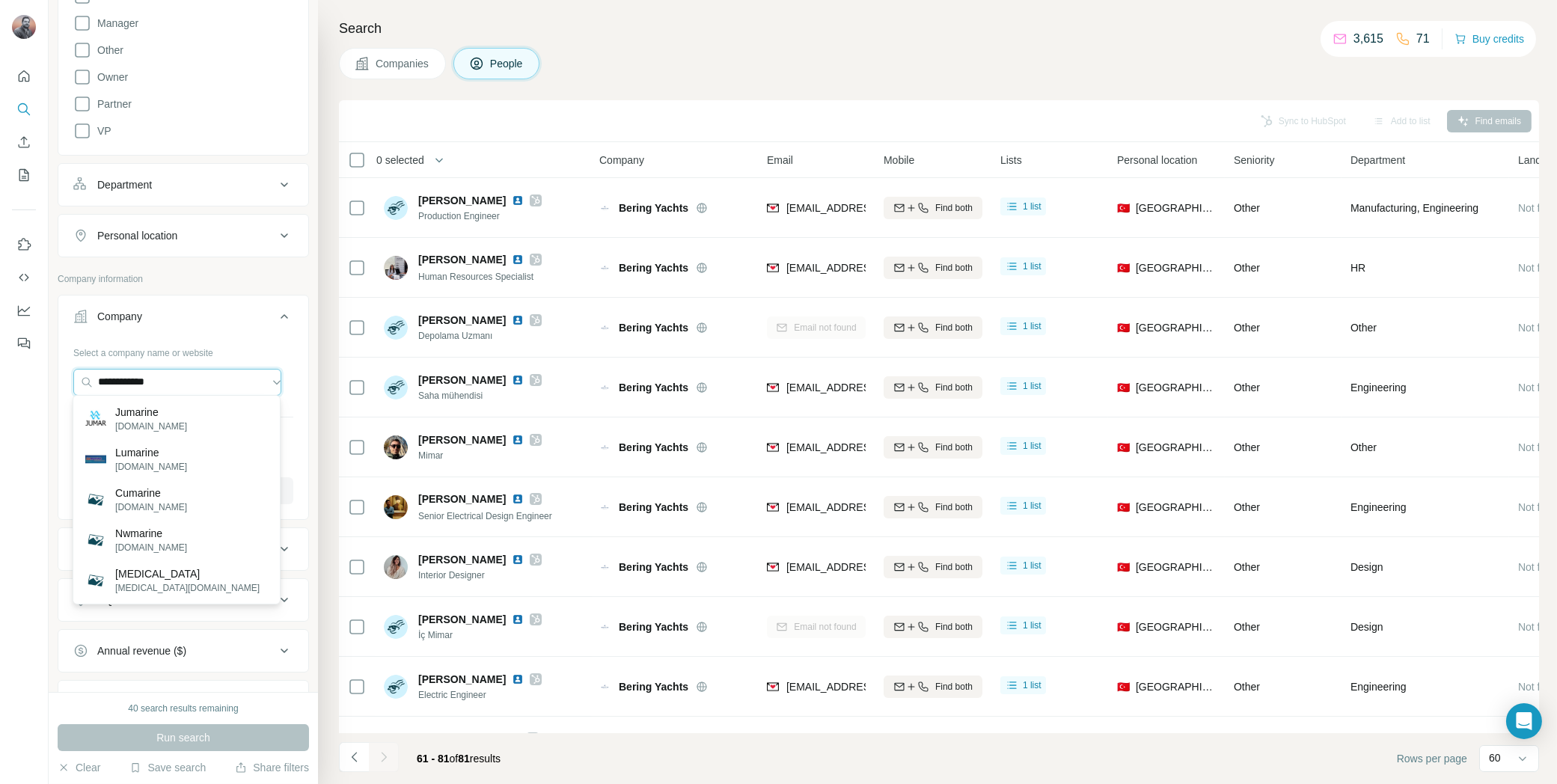
type input "**********"
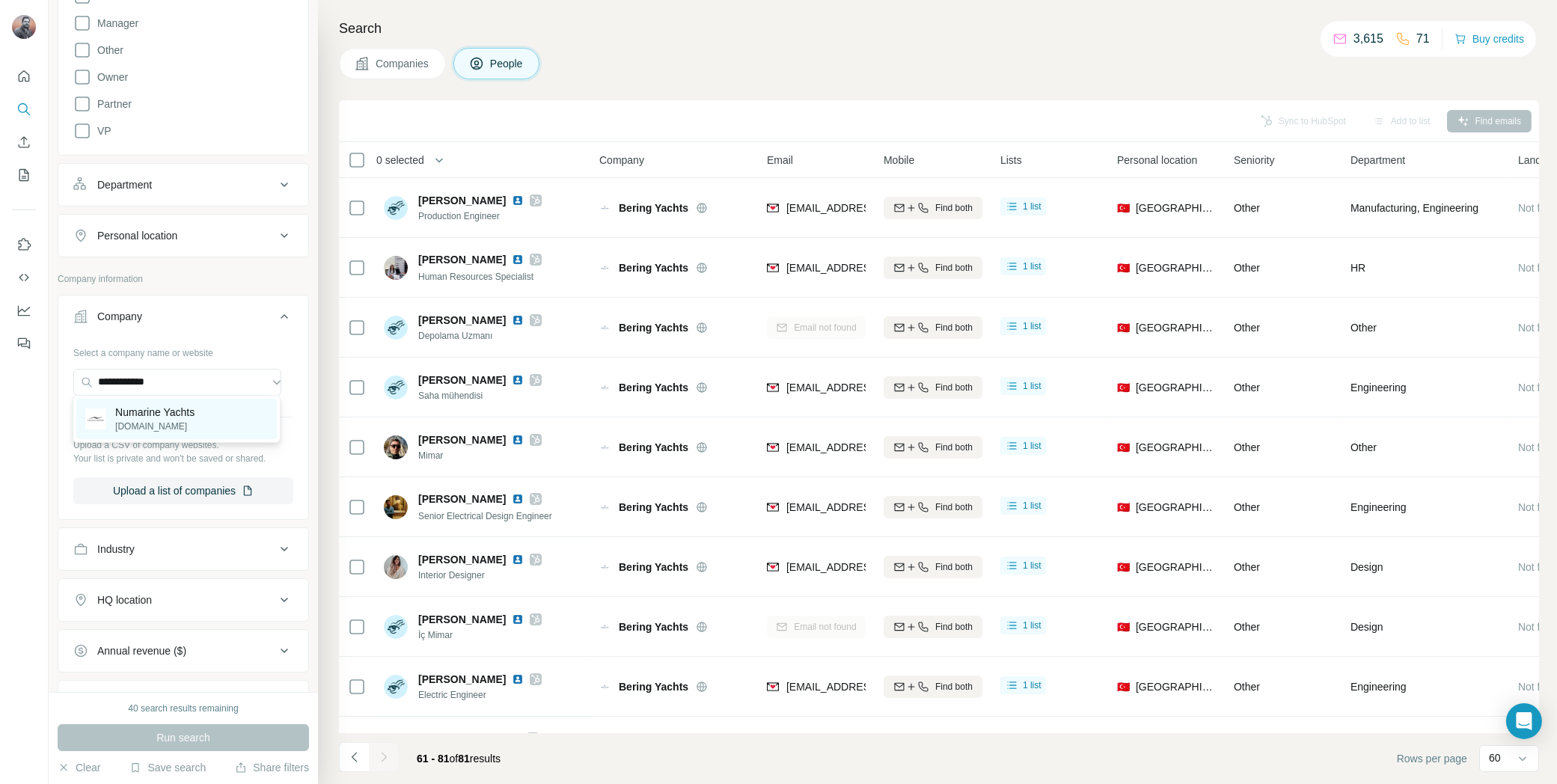
click at [176, 417] on p "Numarine Yachts" at bounding box center [155, 412] width 80 height 15
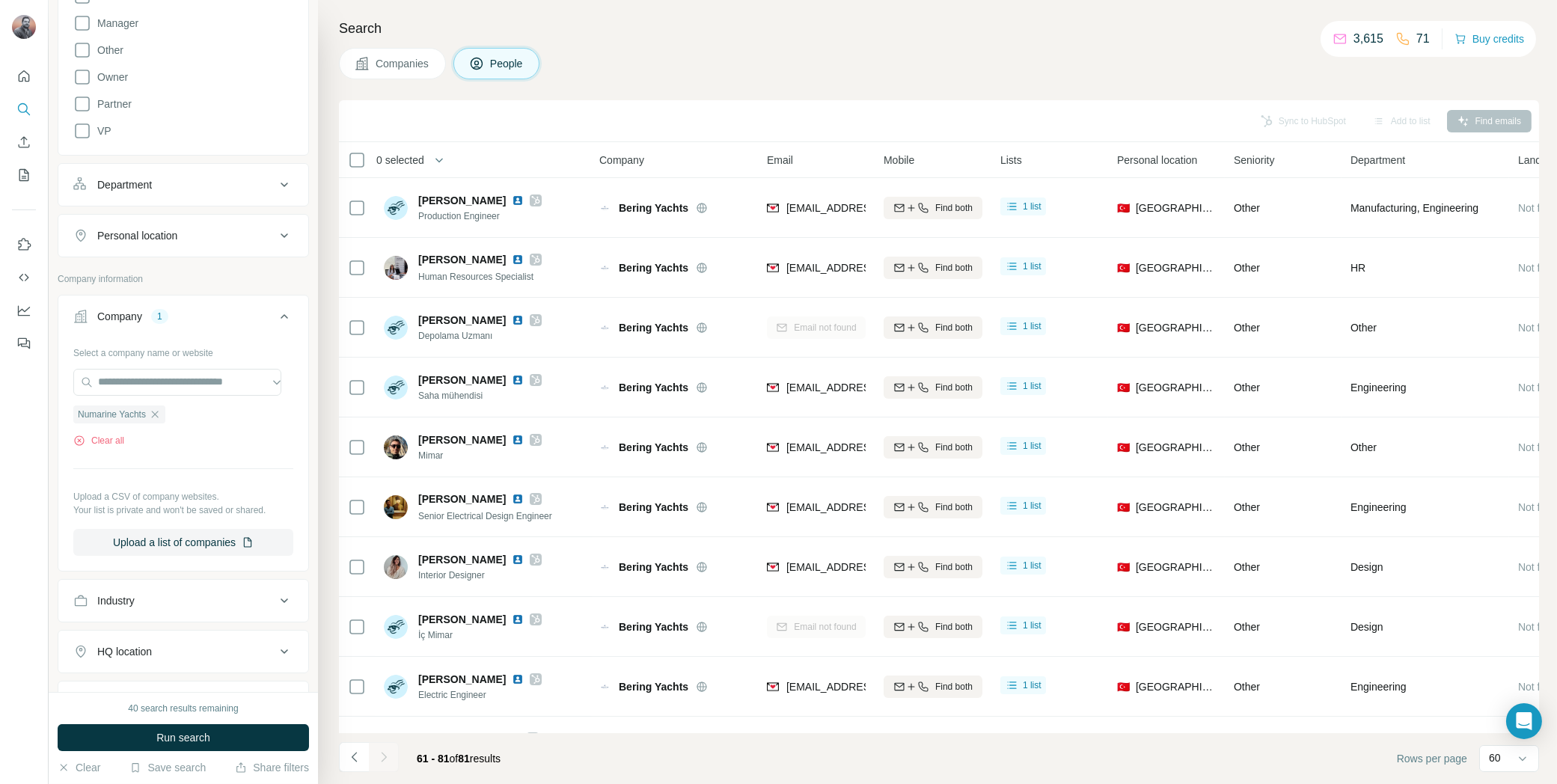
click at [205, 737] on span "Run search" at bounding box center [183, 737] width 54 height 15
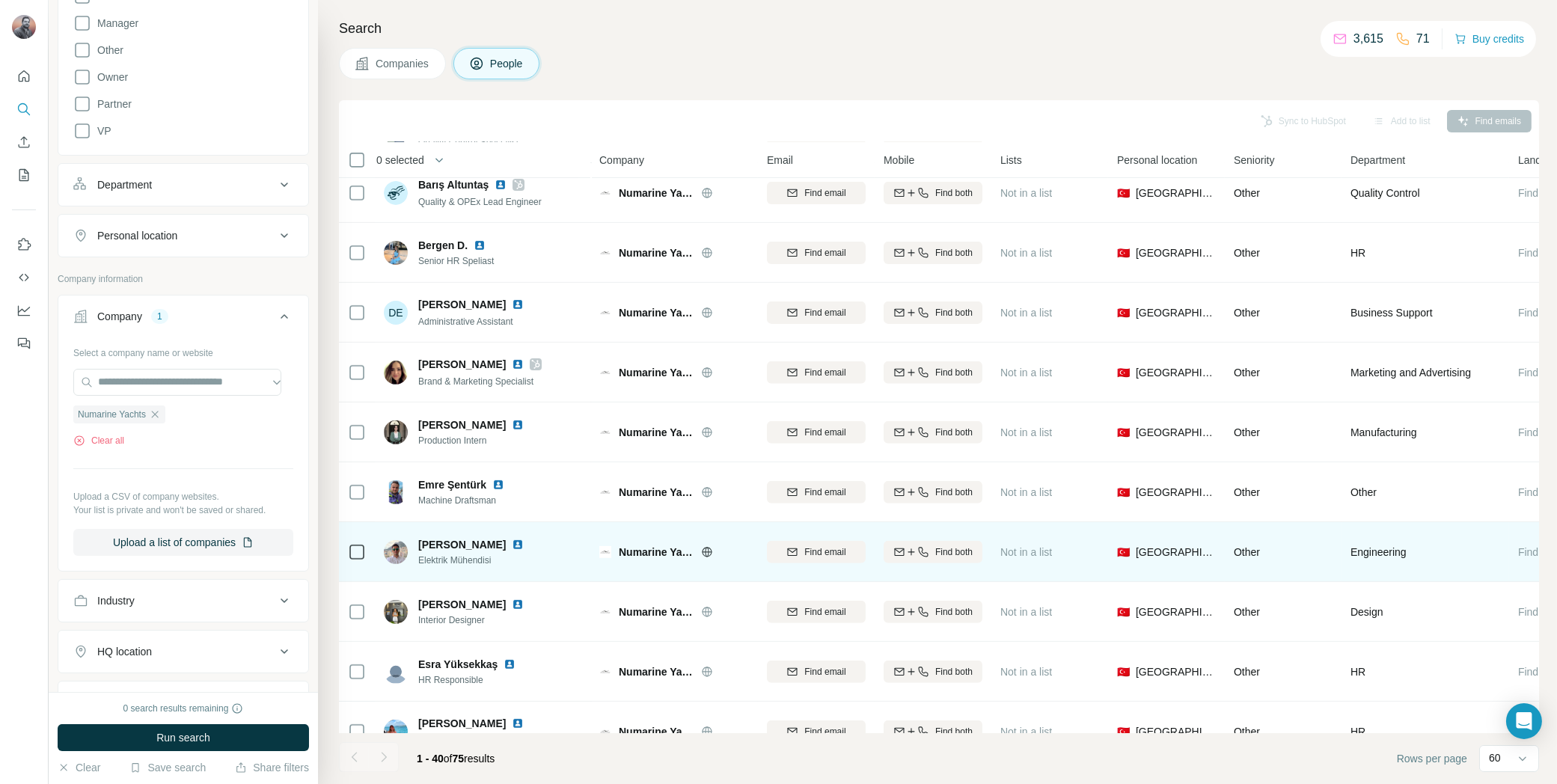
scroll to position [1847, 0]
